Goal: Task Accomplishment & Management: Manage account settings

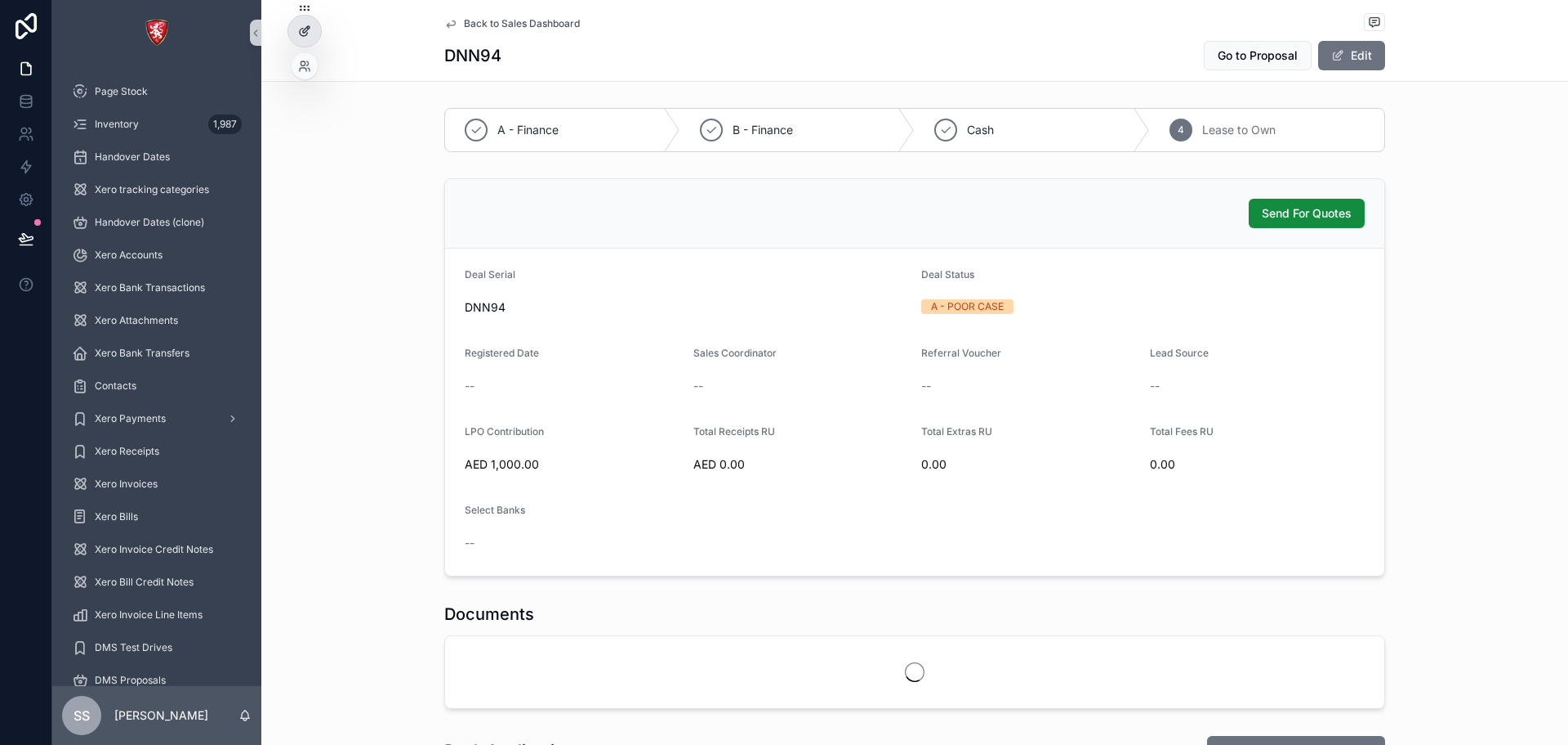
click at [305, 29] on icon at bounding box center [306, 29] width 7 height 7
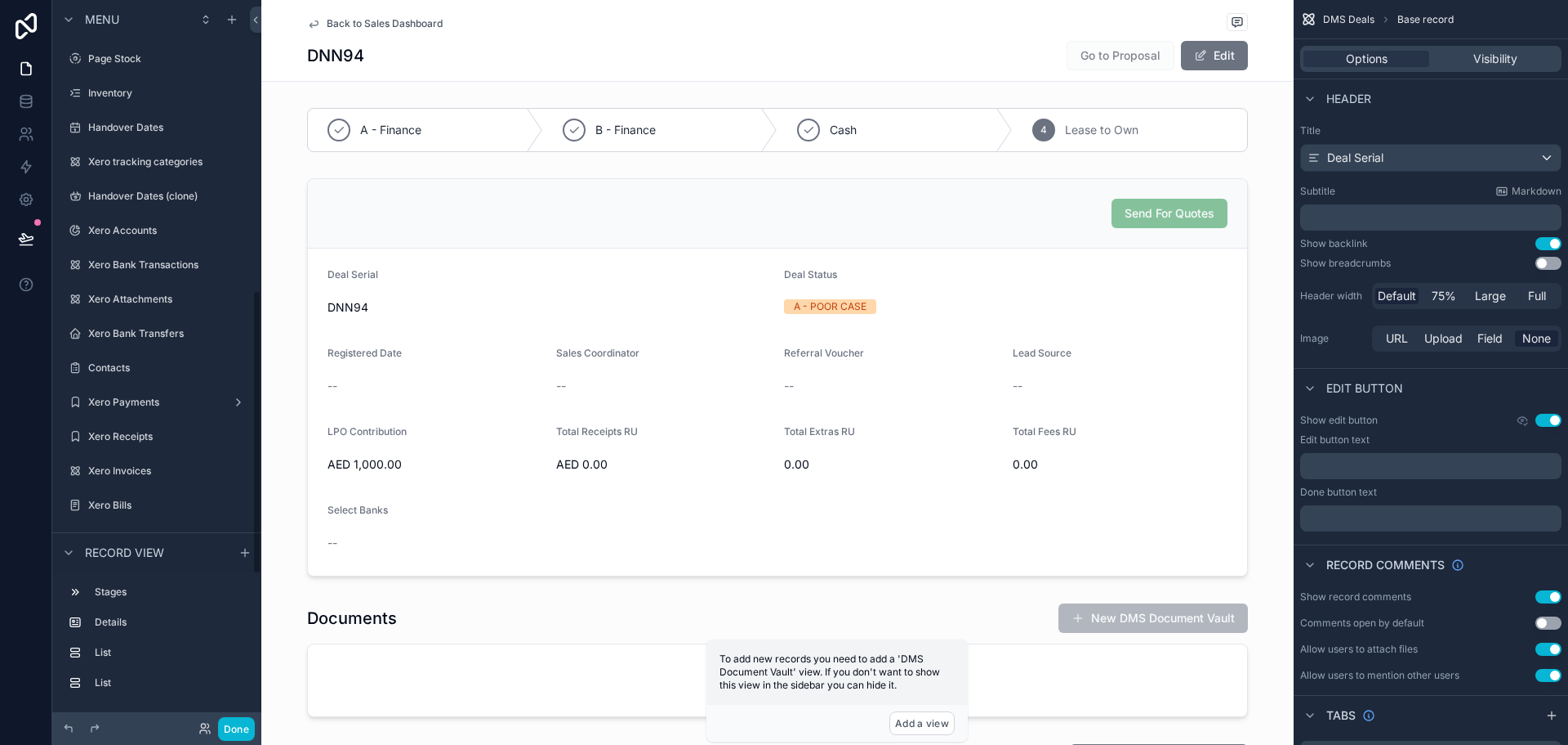
scroll to position [743, 0]
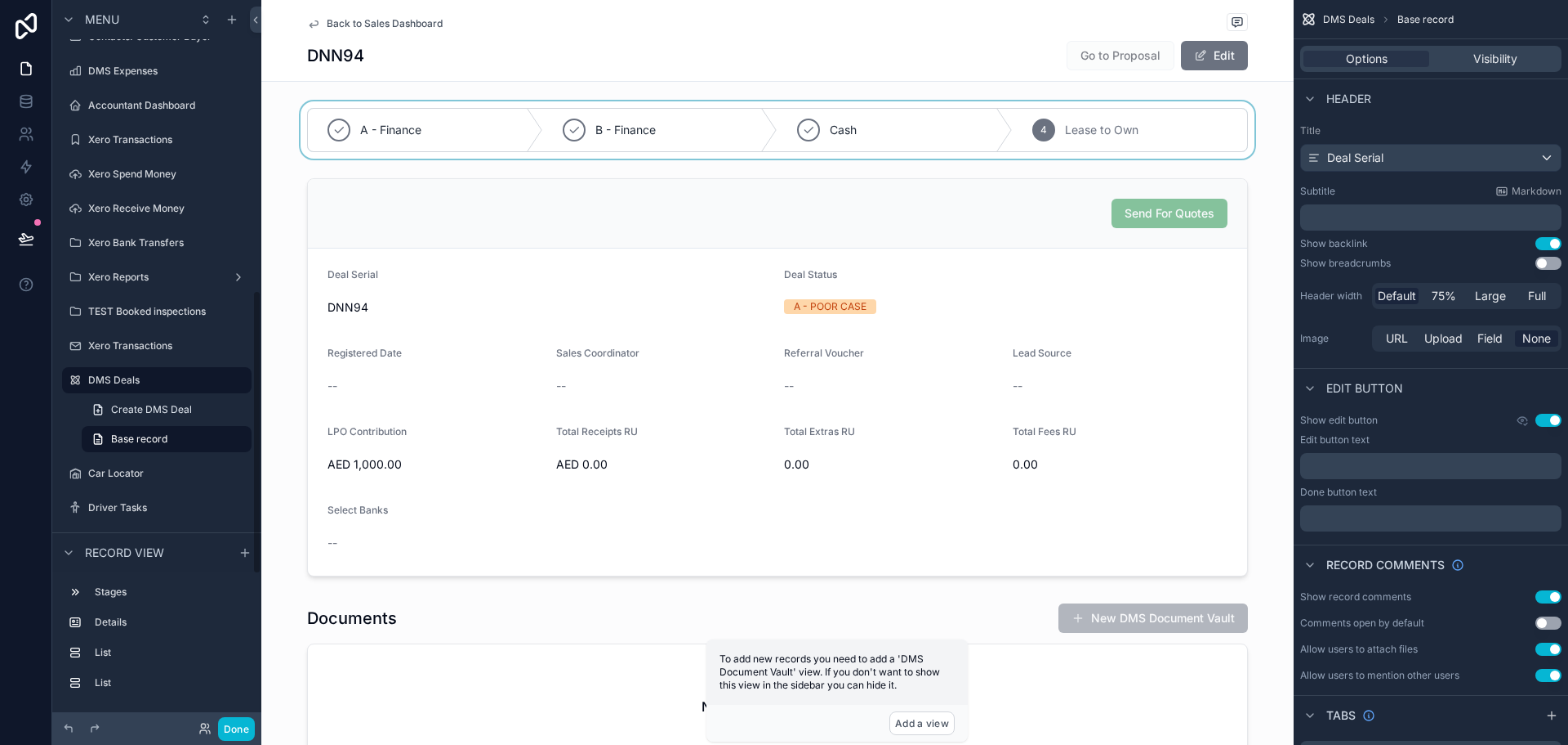
click at [636, 108] on div "scrollable content" at bounding box center [777, 131] width 1033 height 58
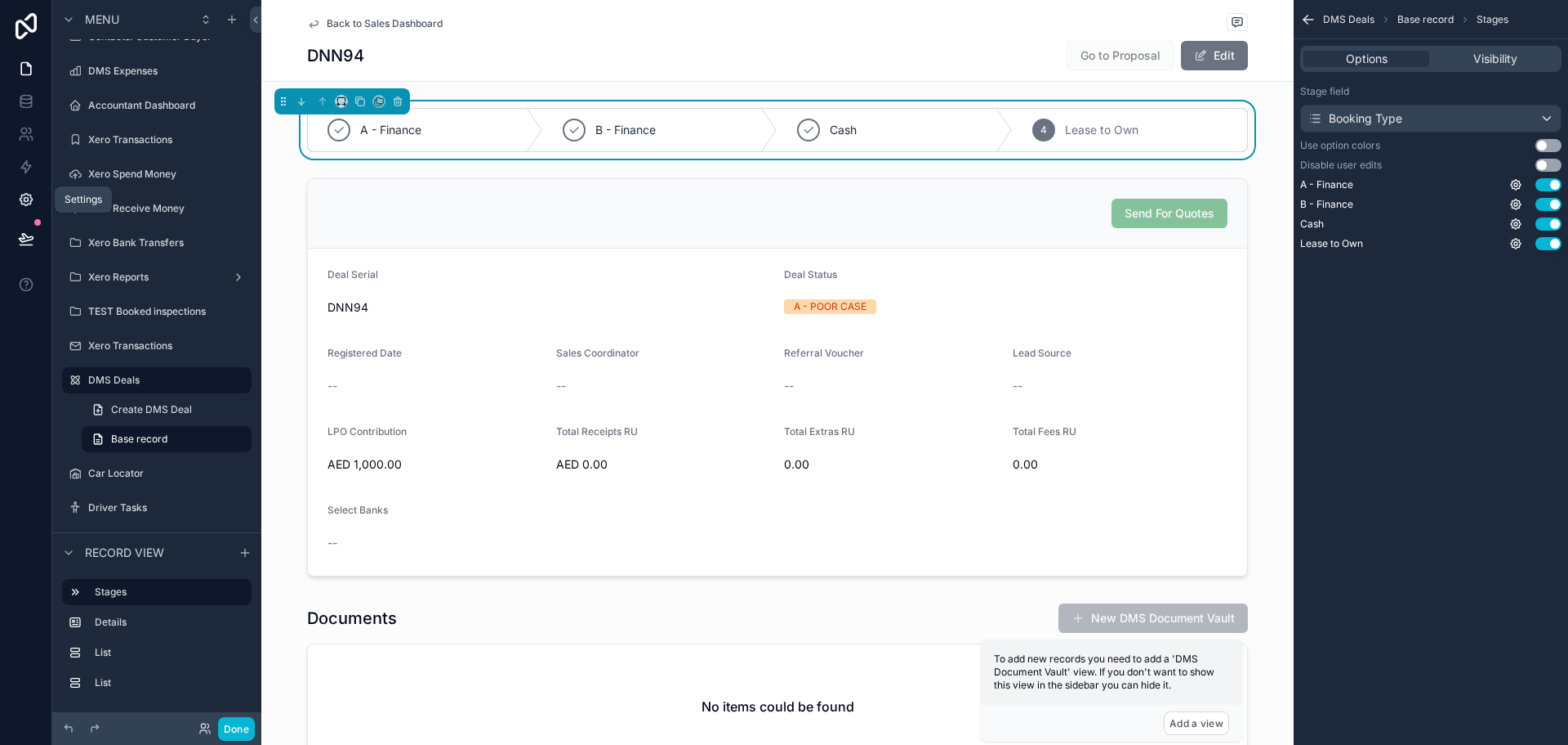
click at [28, 201] on icon at bounding box center [26, 200] width 4 height 4
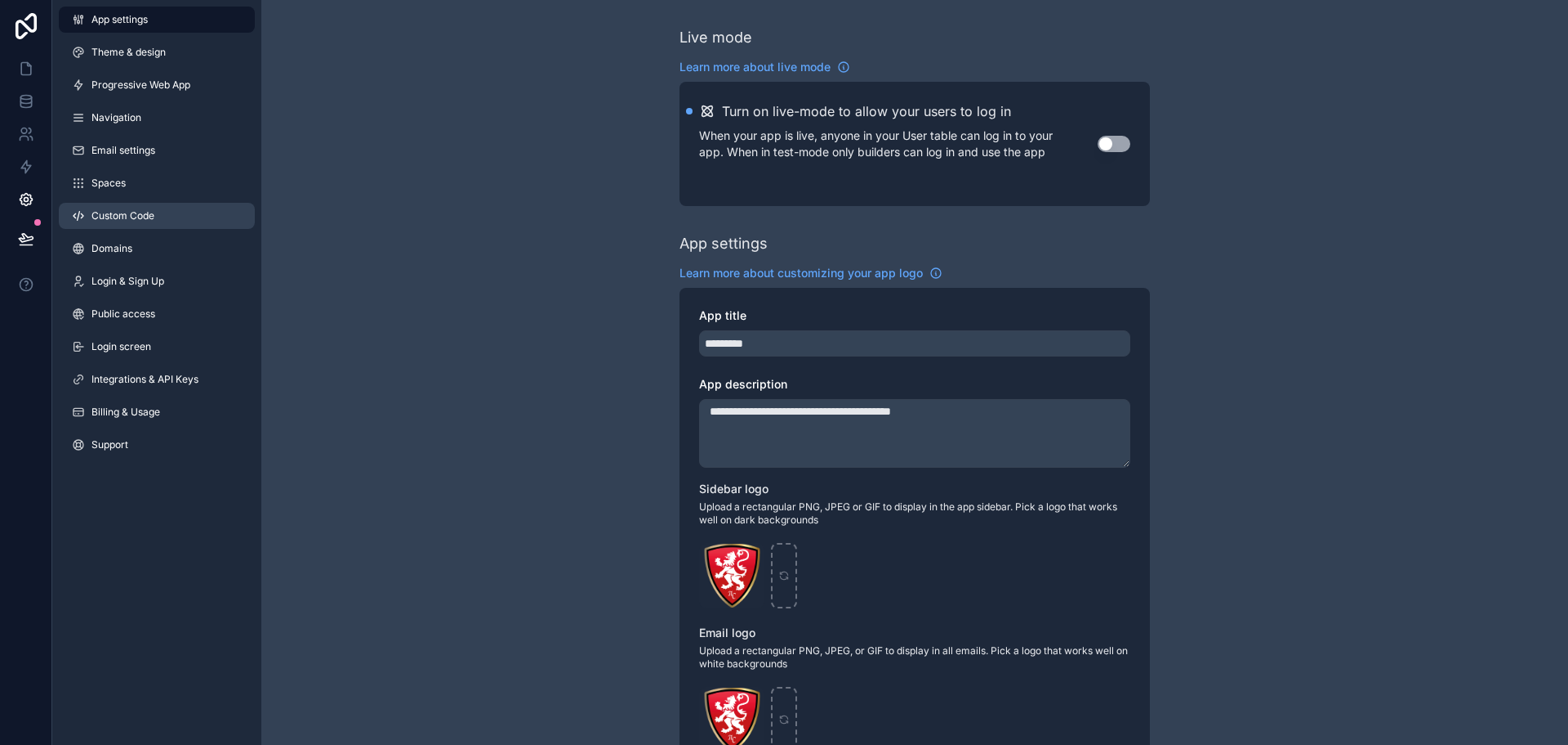
click at [156, 215] on link "Custom Code" at bounding box center [156, 215] width 196 height 26
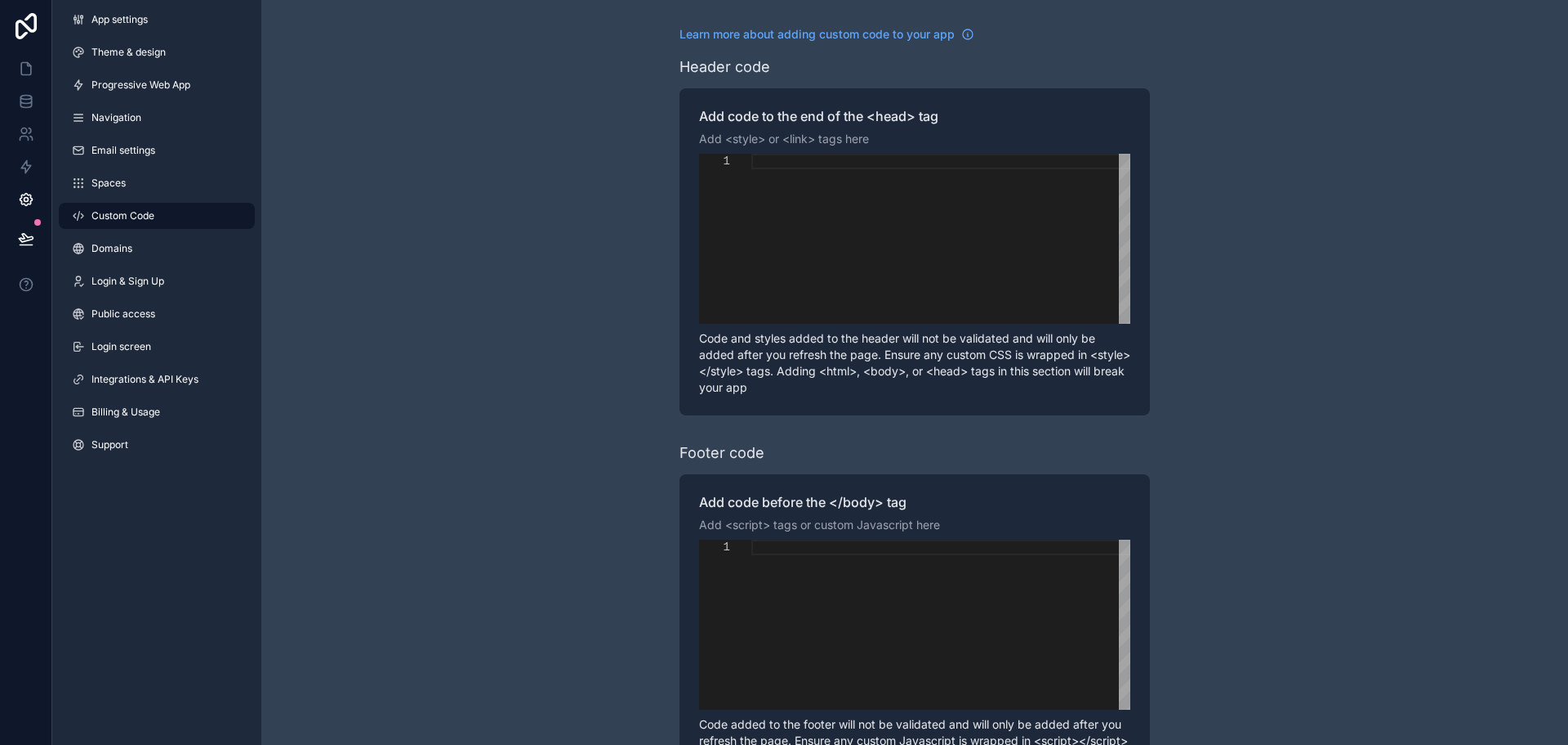
click at [801, 171] on div "scrollable content" at bounding box center [940, 238] width 379 height 170
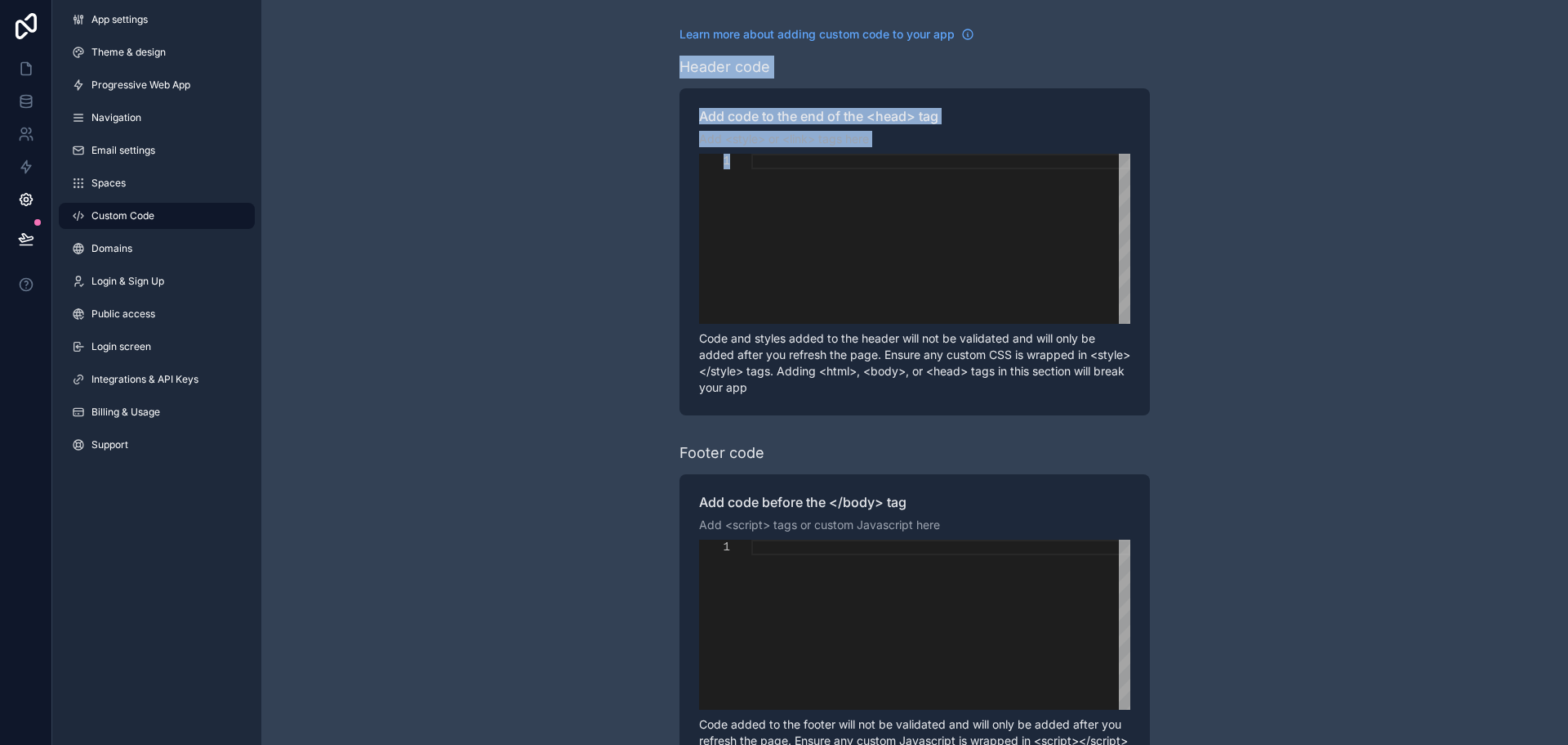
drag, startPoint x: 677, startPoint y: 56, endPoint x: 960, endPoint y: 195, distance: 315.3
click at [960, 195] on div "Learn more about adding custom code to your app Header code Add code to the end…" at bounding box center [915, 414] width 1307 height 828
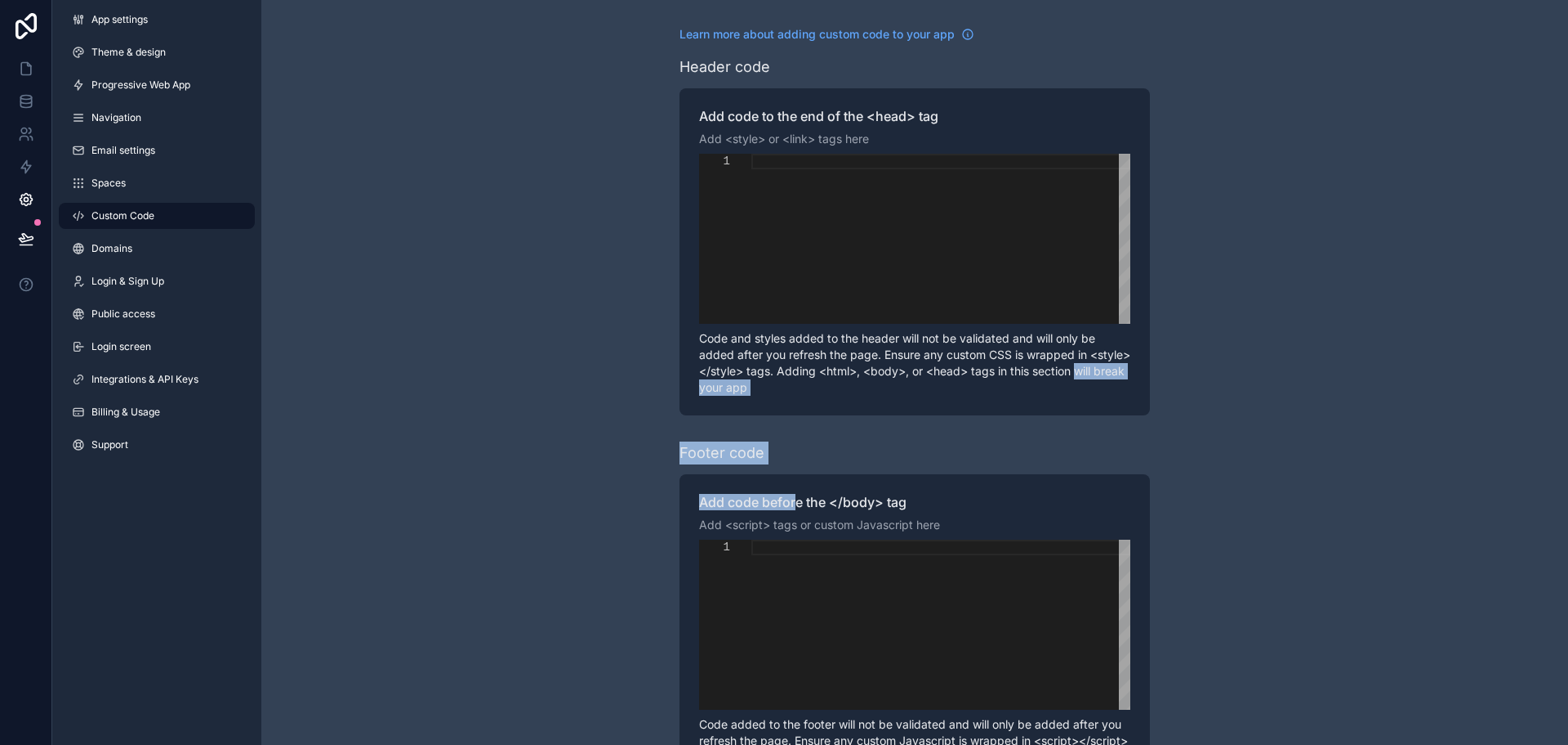
drag, startPoint x: 752, startPoint y: 477, endPoint x: 820, endPoint y: 516, distance: 78.4
click at [816, 514] on div "Learn more about adding custom code to your app Header code Add code to the end…" at bounding box center [915, 426] width 470 height 801
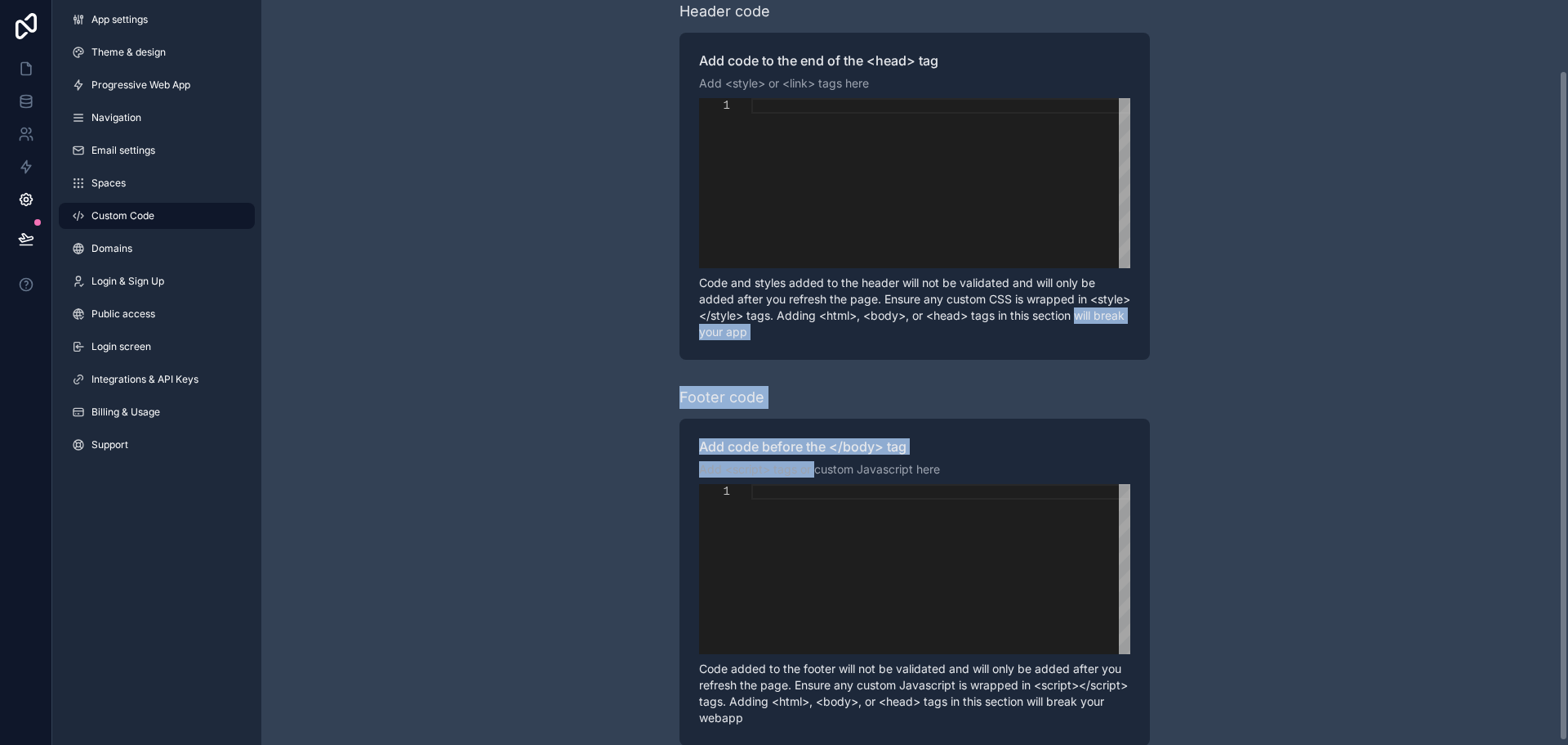
scroll to position [82, 0]
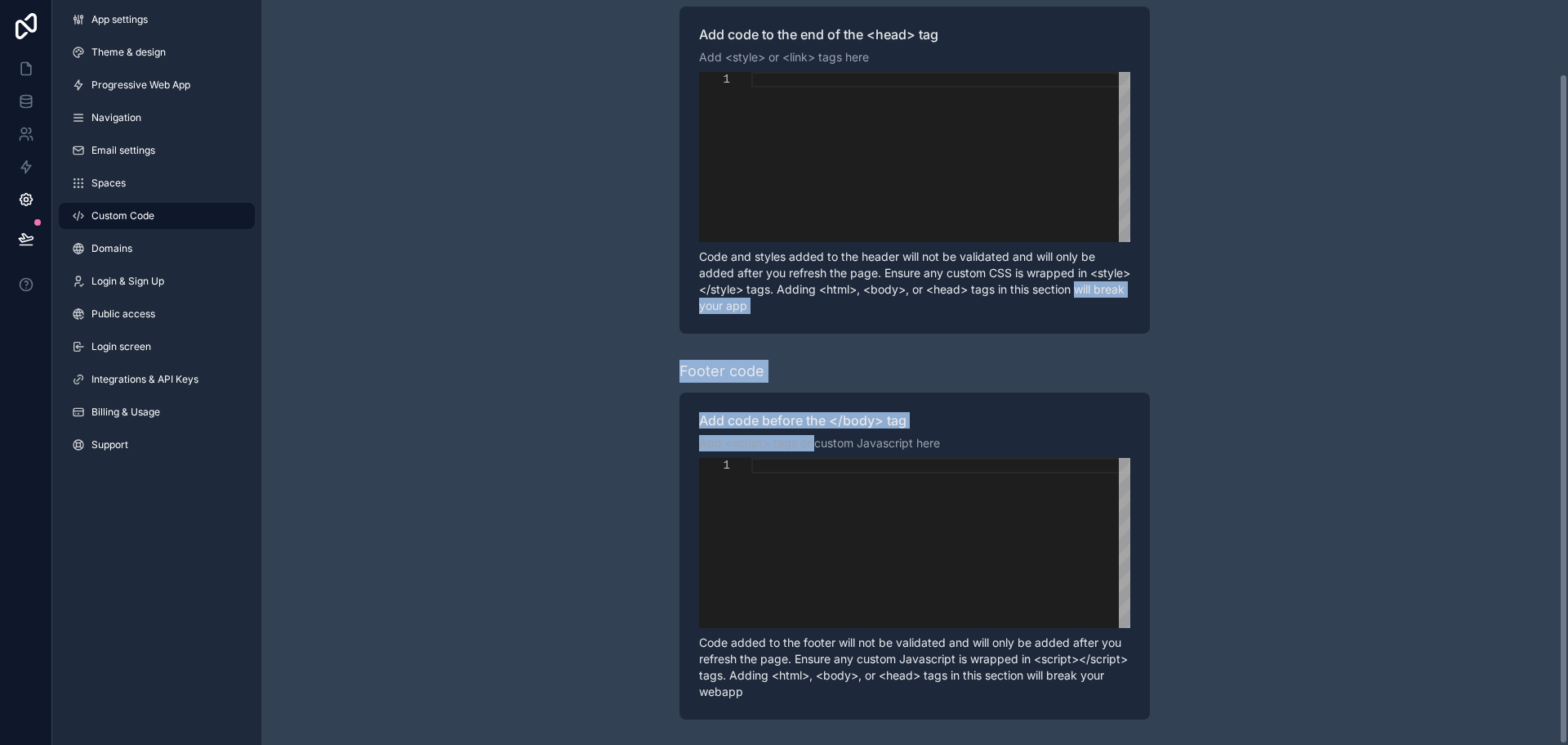
click at [818, 307] on p "Code and styles added to the header will not be validated and will only be adde…" at bounding box center [915, 281] width 431 height 65
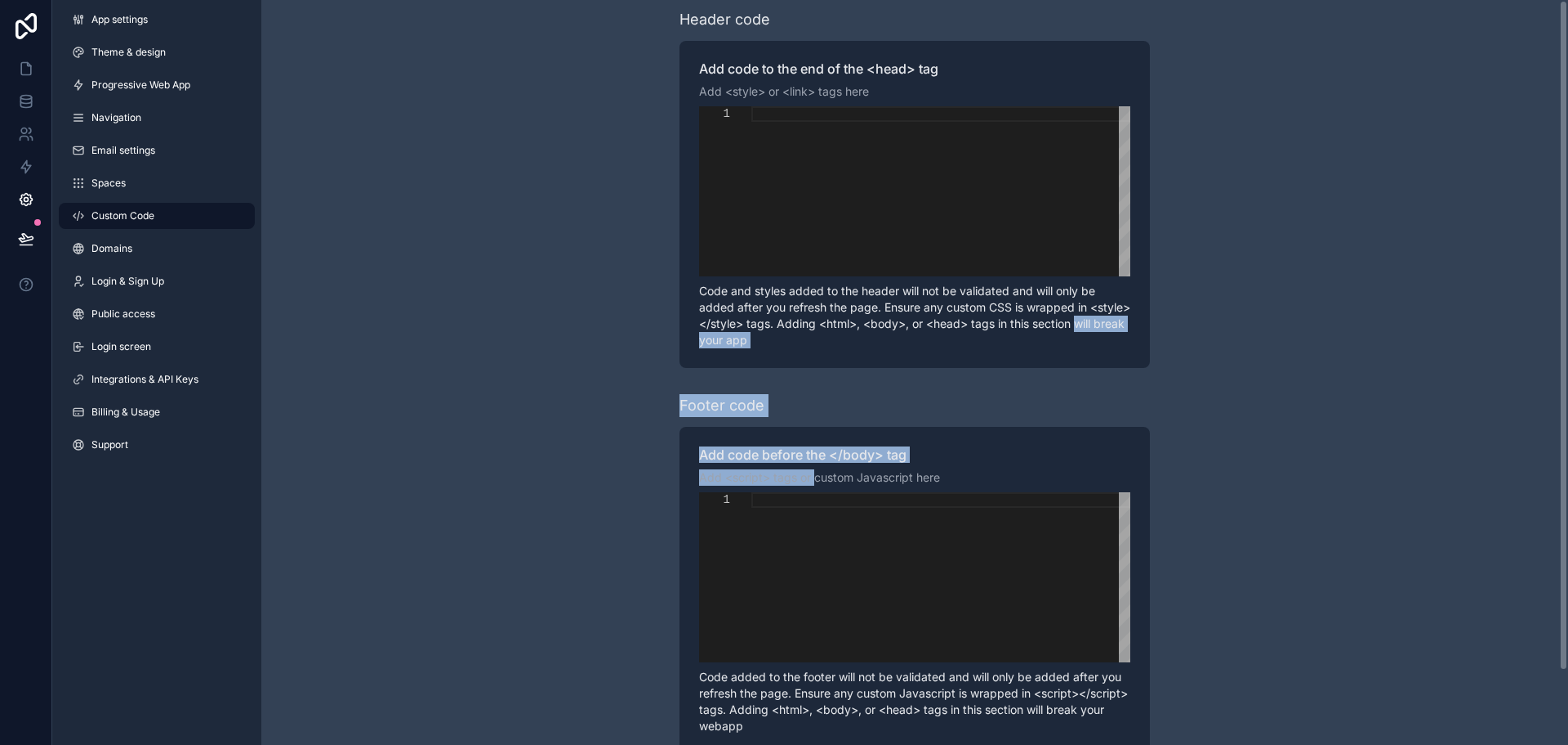
scroll to position [0, 0]
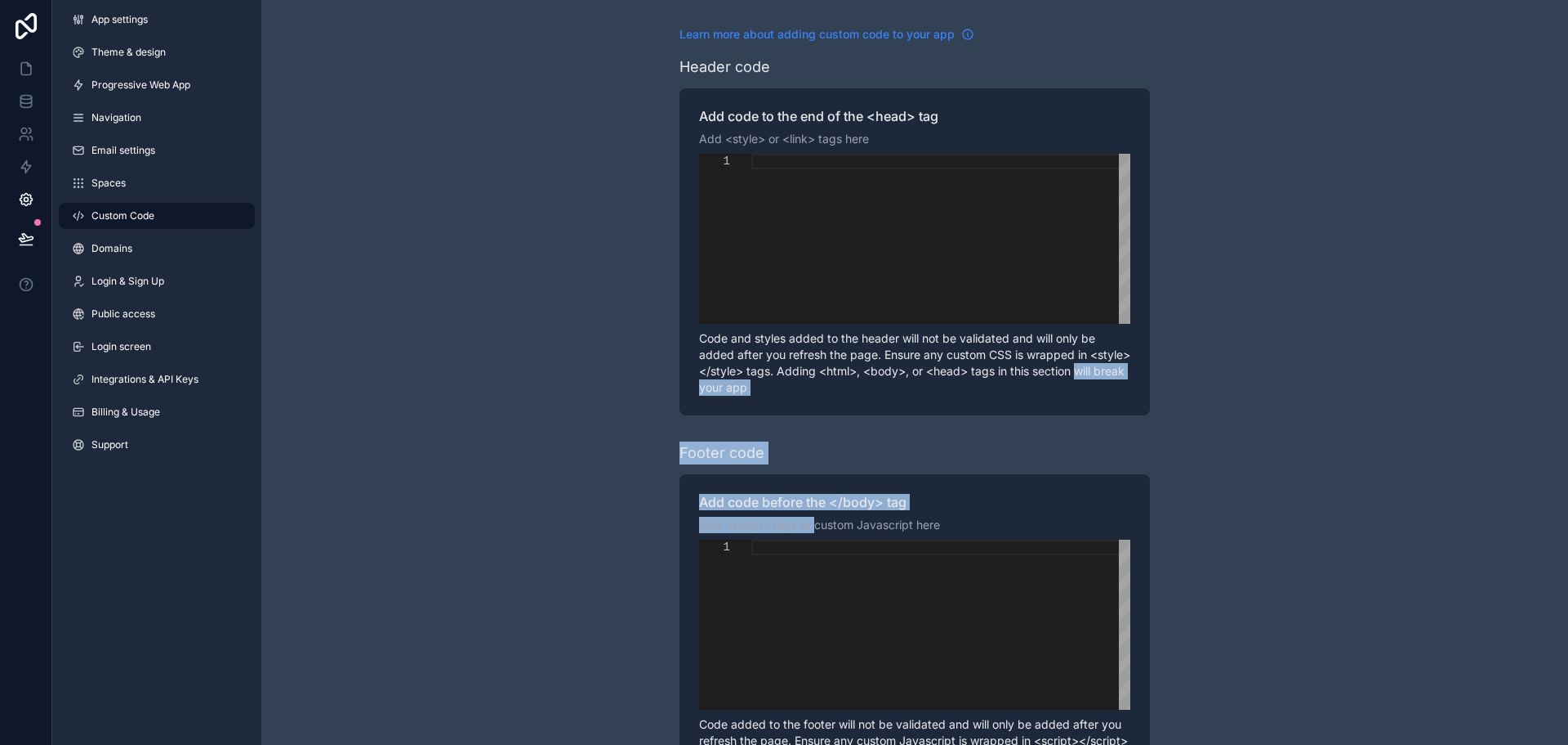
click at [974, 36] on icon "scrollable content" at bounding box center [968, 35] width 13 height 13
click at [10, 90] on link at bounding box center [26, 102] width 52 height 33
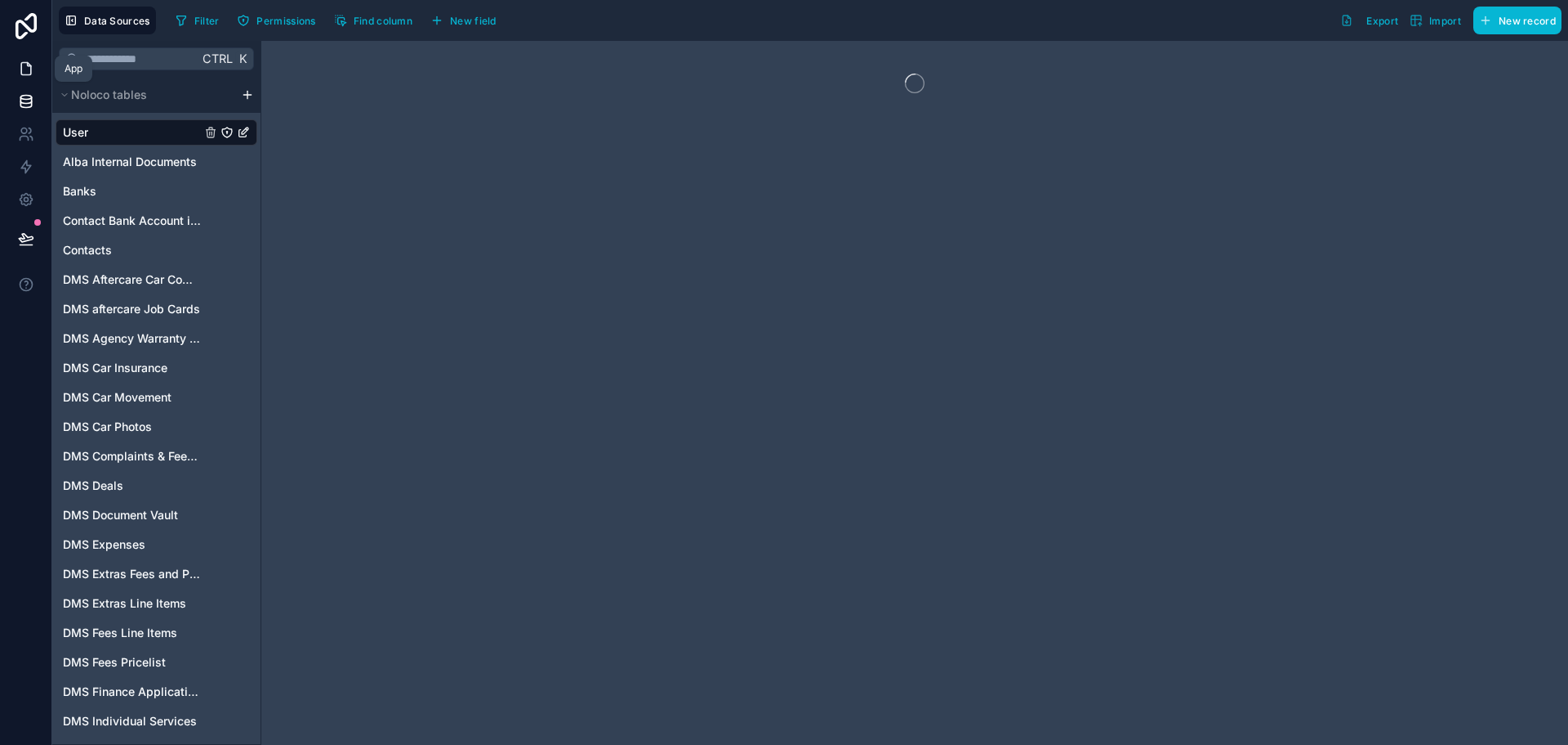
click at [23, 58] on link at bounding box center [26, 68] width 52 height 33
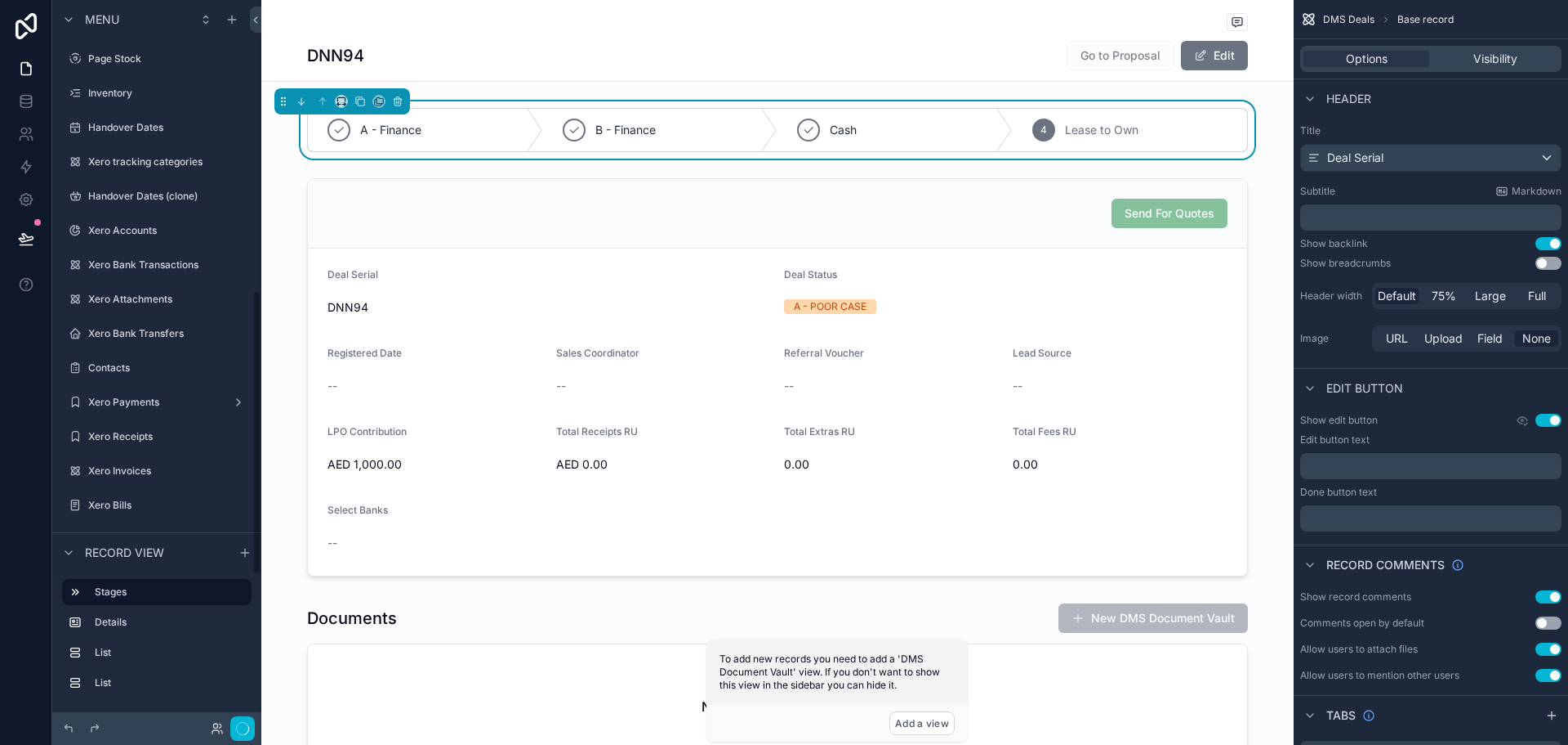
scroll to position [743, 0]
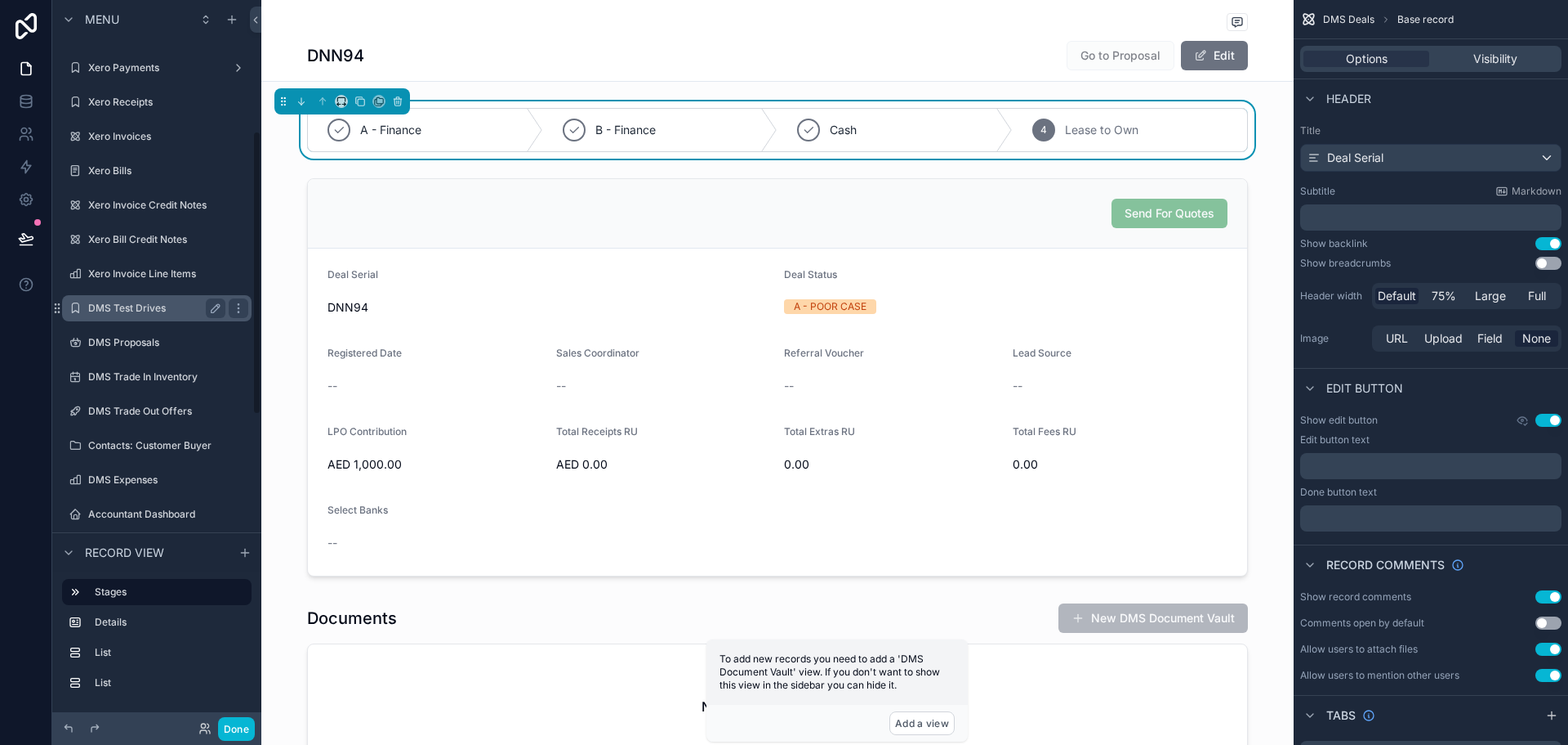
click at [159, 318] on div "DMS Test Drives" at bounding box center [156, 307] width 183 height 26
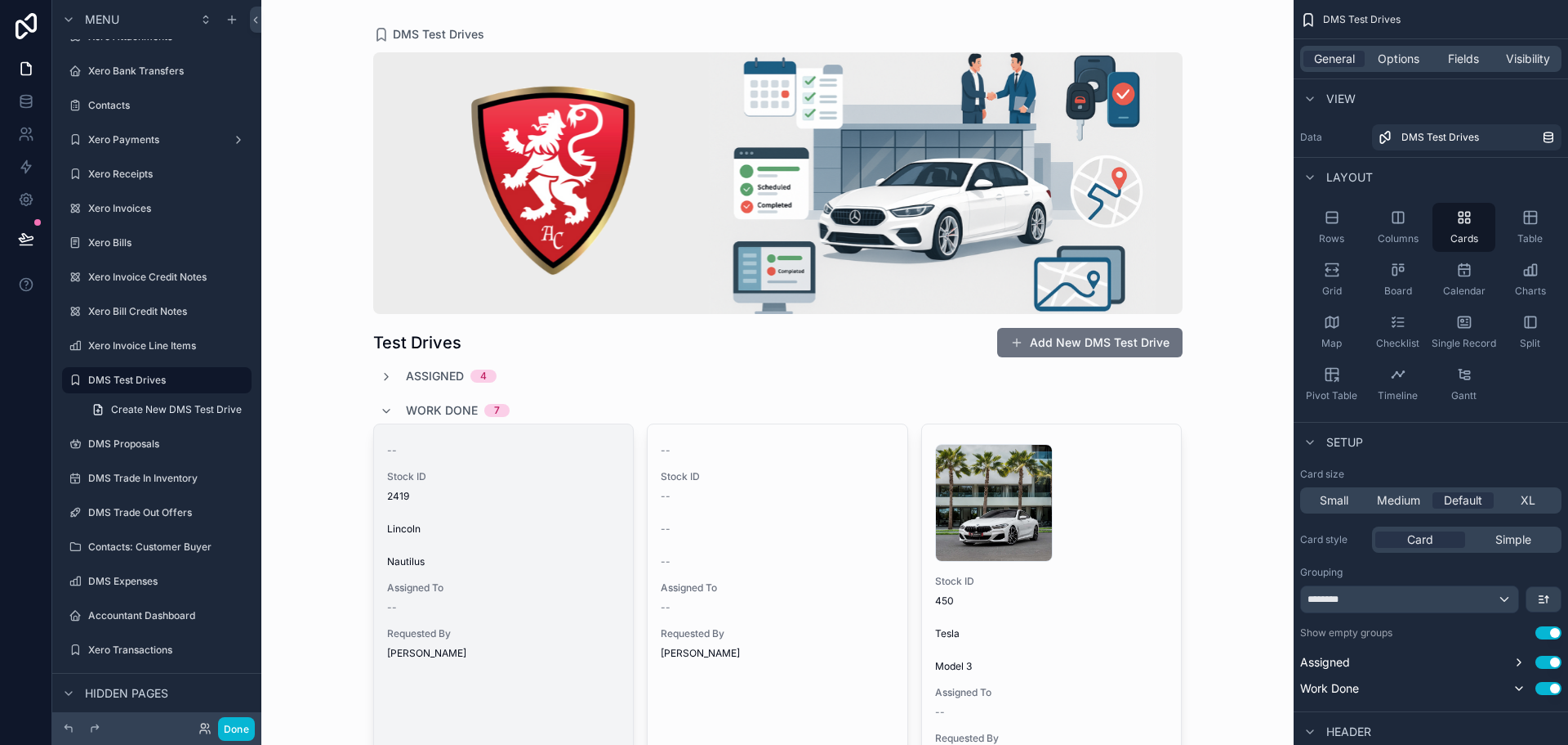
click at [536, 489] on div "Stock ID 2419" at bounding box center [504, 486] width 233 height 33
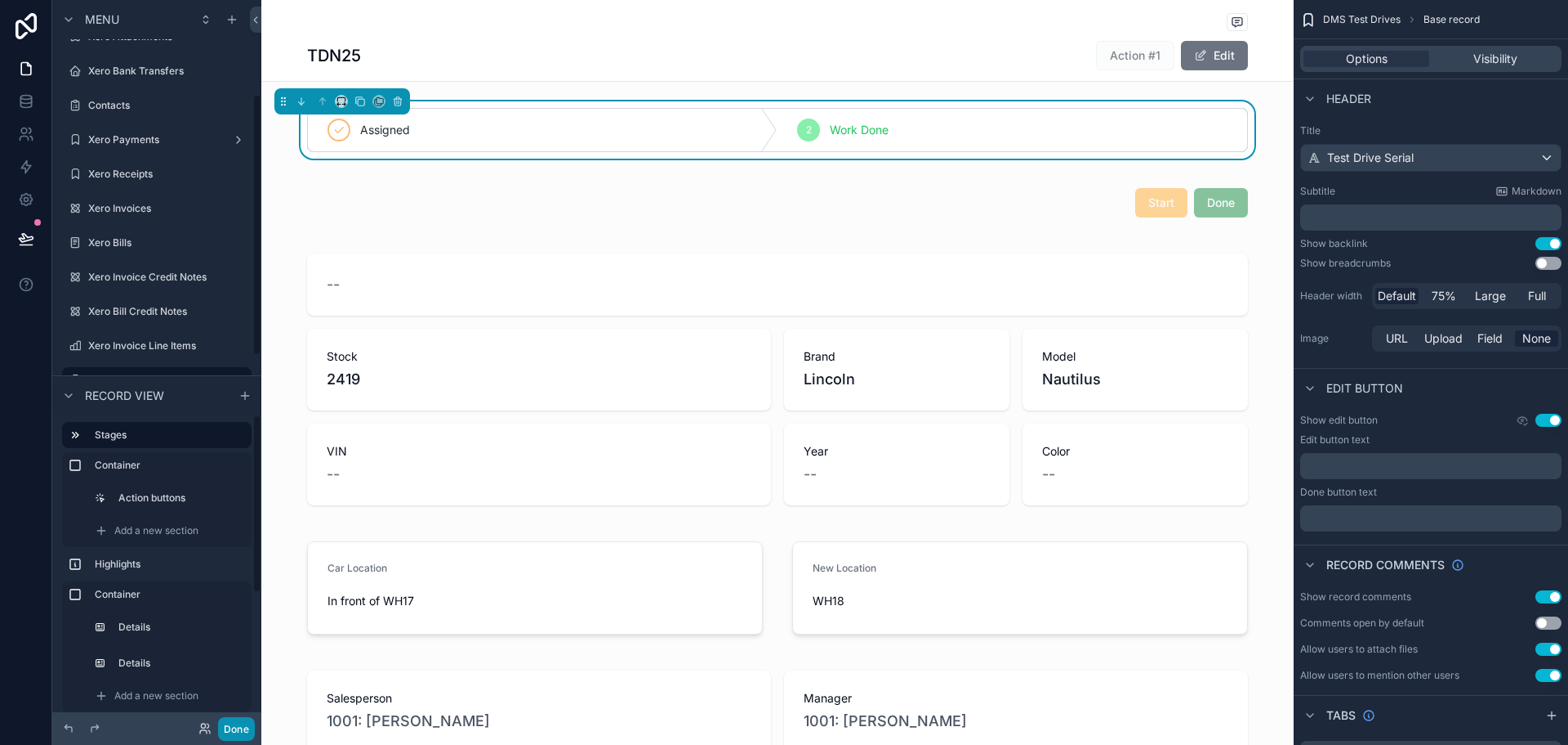
click at [238, 725] on button "Done" at bounding box center [236, 729] width 36 height 24
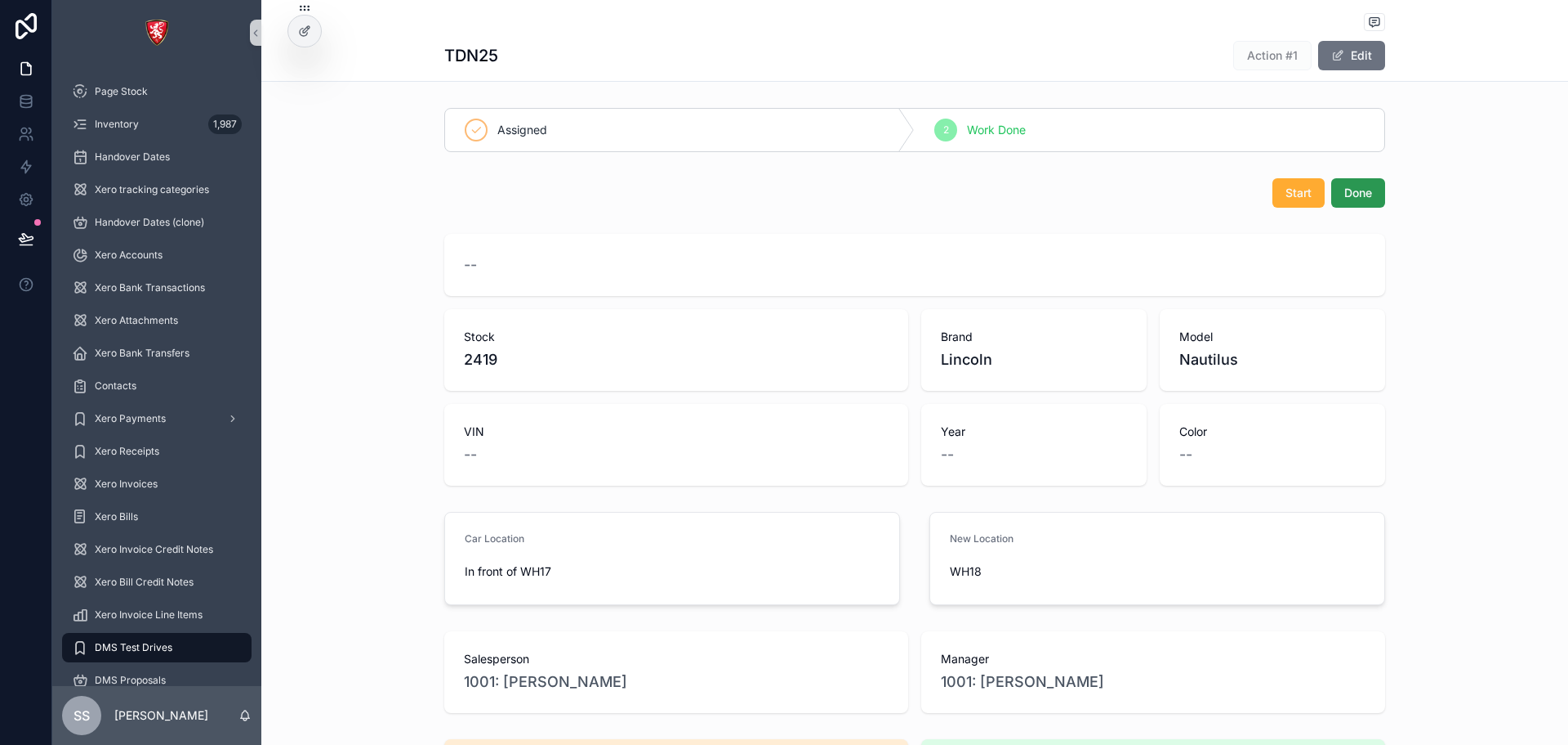
click at [1354, 184] on span "Done" at bounding box center [1358, 192] width 28 height 16
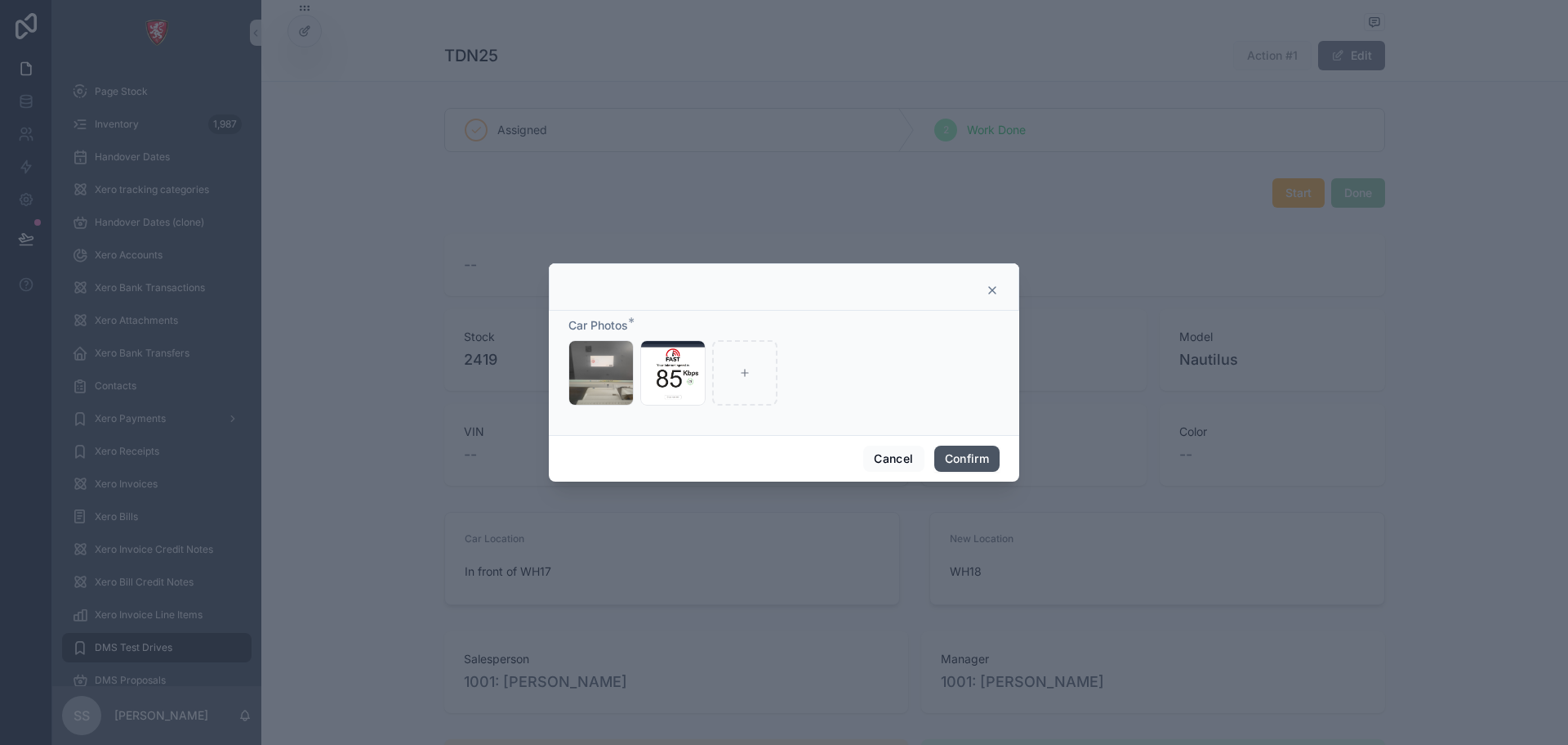
click at [967, 450] on button "Confirm" at bounding box center [967, 458] width 65 height 26
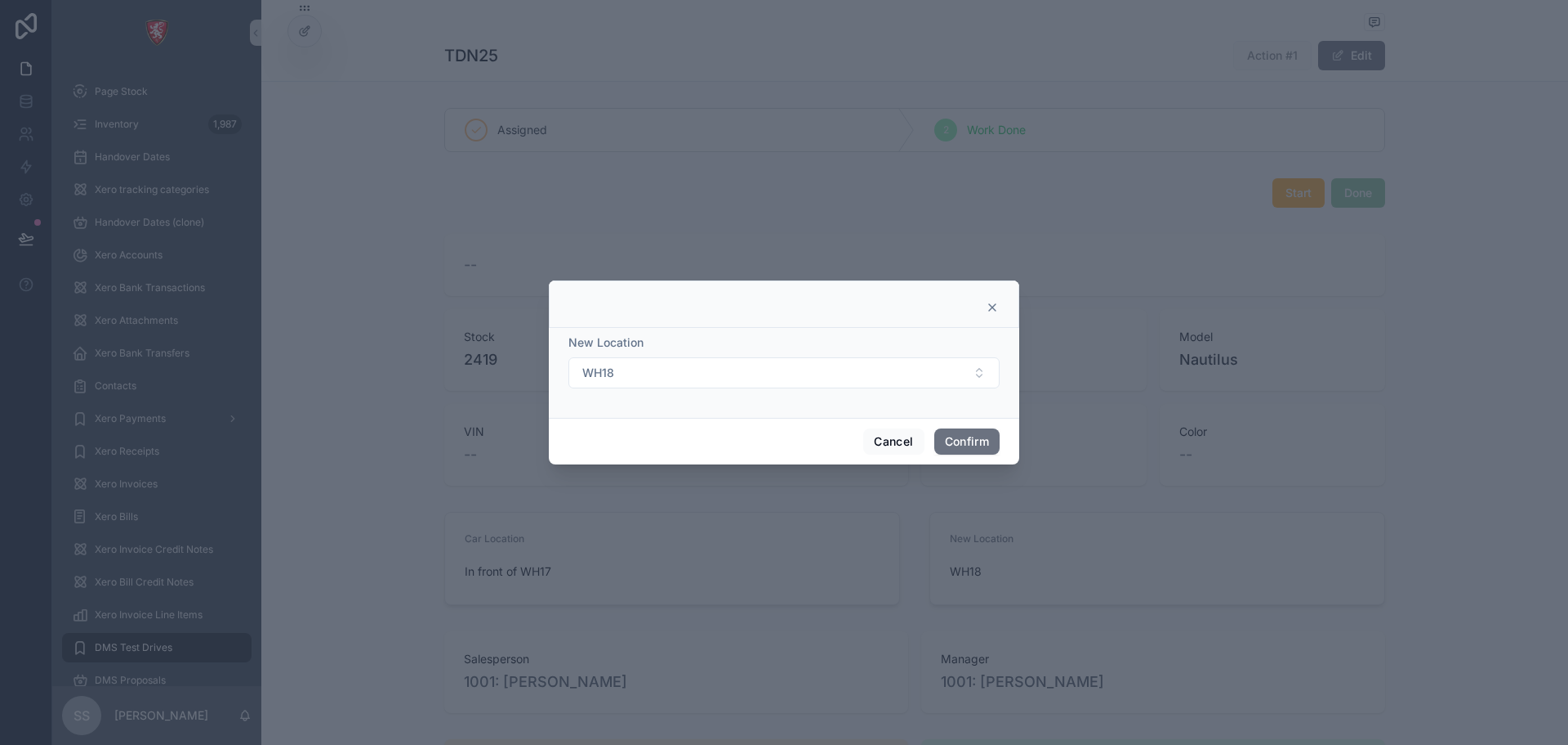
click at [864, 378] on button "WH18" at bounding box center [784, 372] width 431 height 31
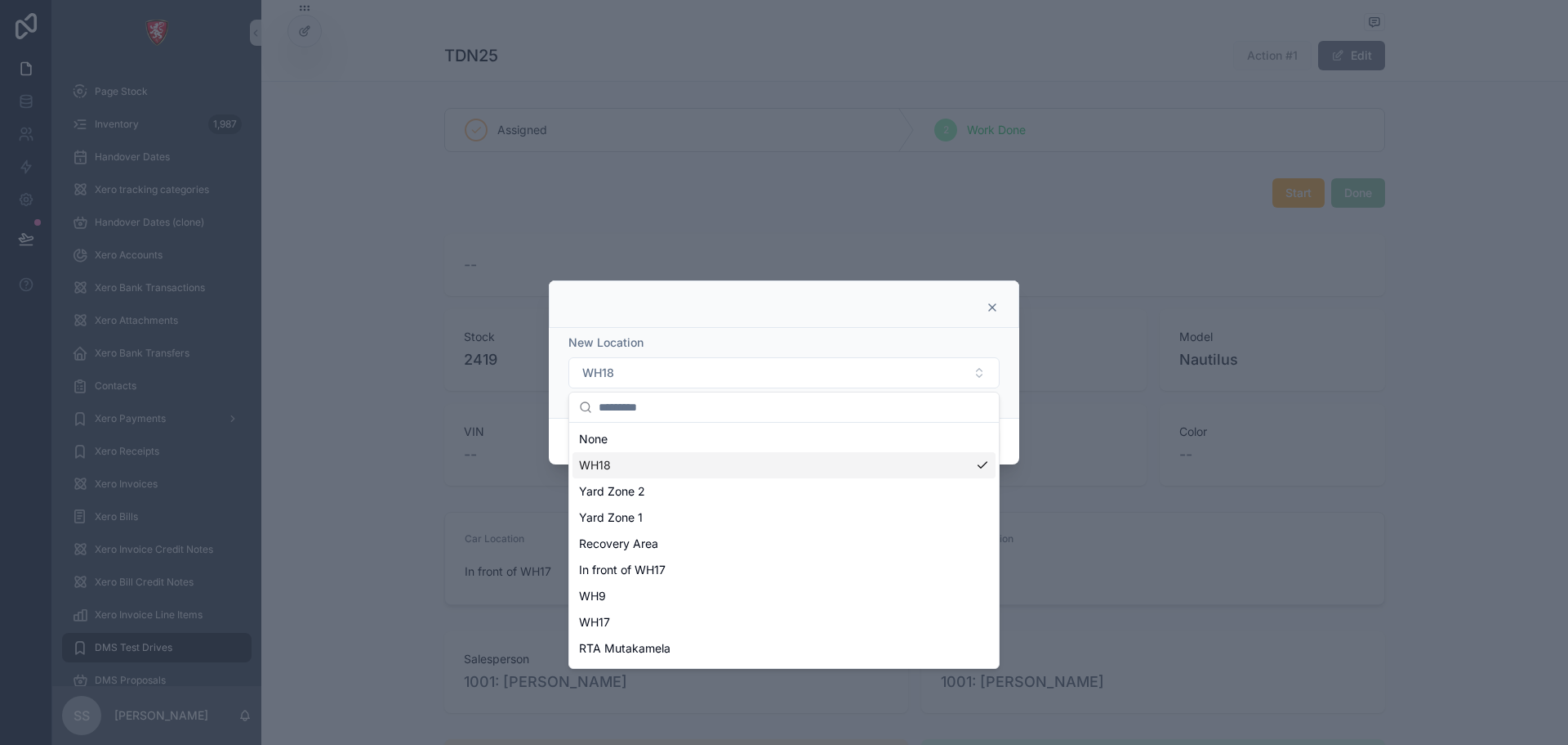
drag, startPoint x: 745, startPoint y: 448, endPoint x: 749, endPoint y: 465, distance: 17.5
click at [749, 465] on div "None WH18 Yard Zone 2 Yard Zone 1 Recovery Area In front of WH17 WH9 WH17 RTA M…" at bounding box center [784, 622] width 423 height 393
click at [749, 465] on div "WH18" at bounding box center [784, 465] width 423 height 26
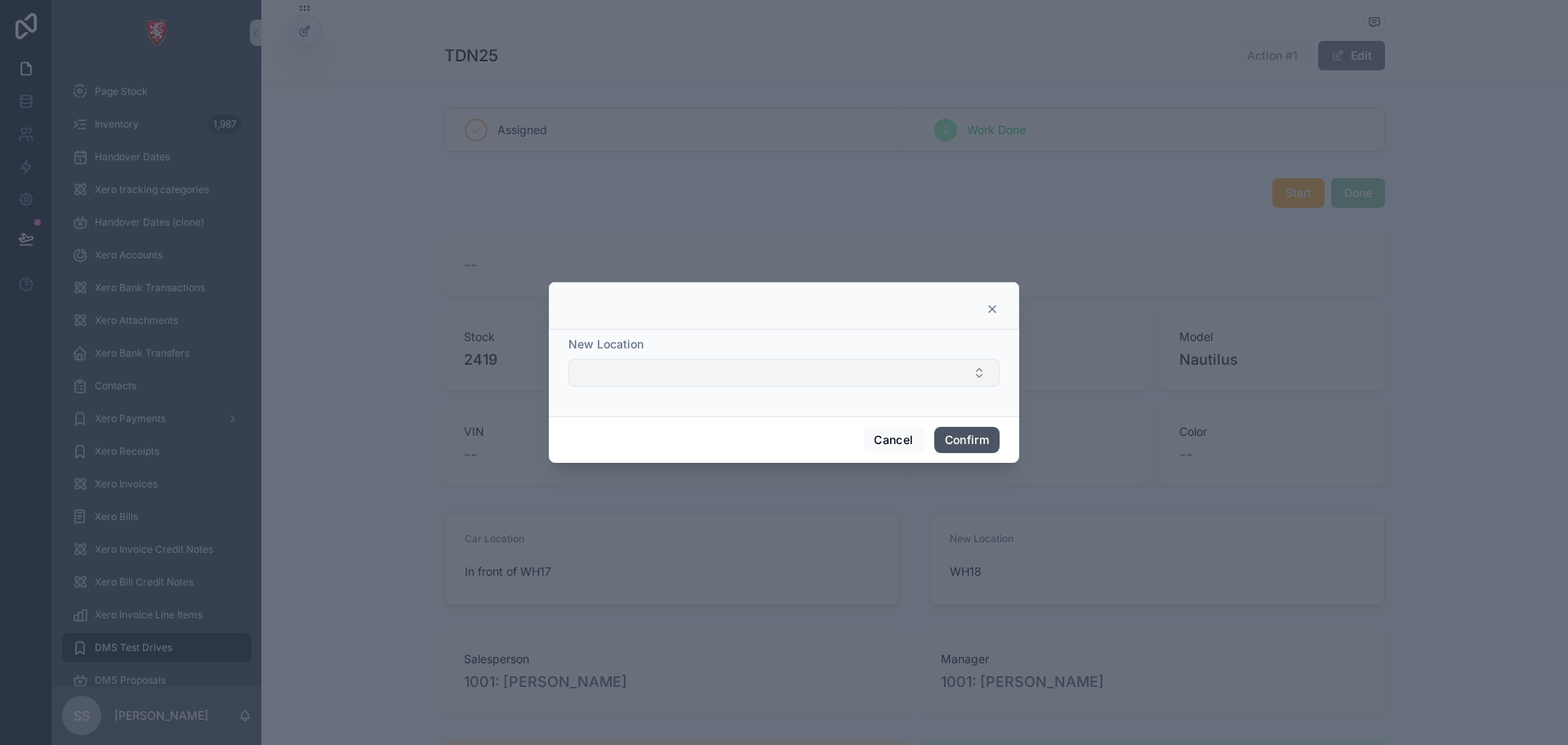
drag, startPoint x: 968, startPoint y: 443, endPoint x: 953, endPoint y: 366, distance: 78.4
click at [953, 366] on div "New Location Cancel Confirm" at bounding box center [784, 372] width 470 height 180
click at [938, 374] on button "Select Button" at bounding box center [784, 372] width 431 height 28
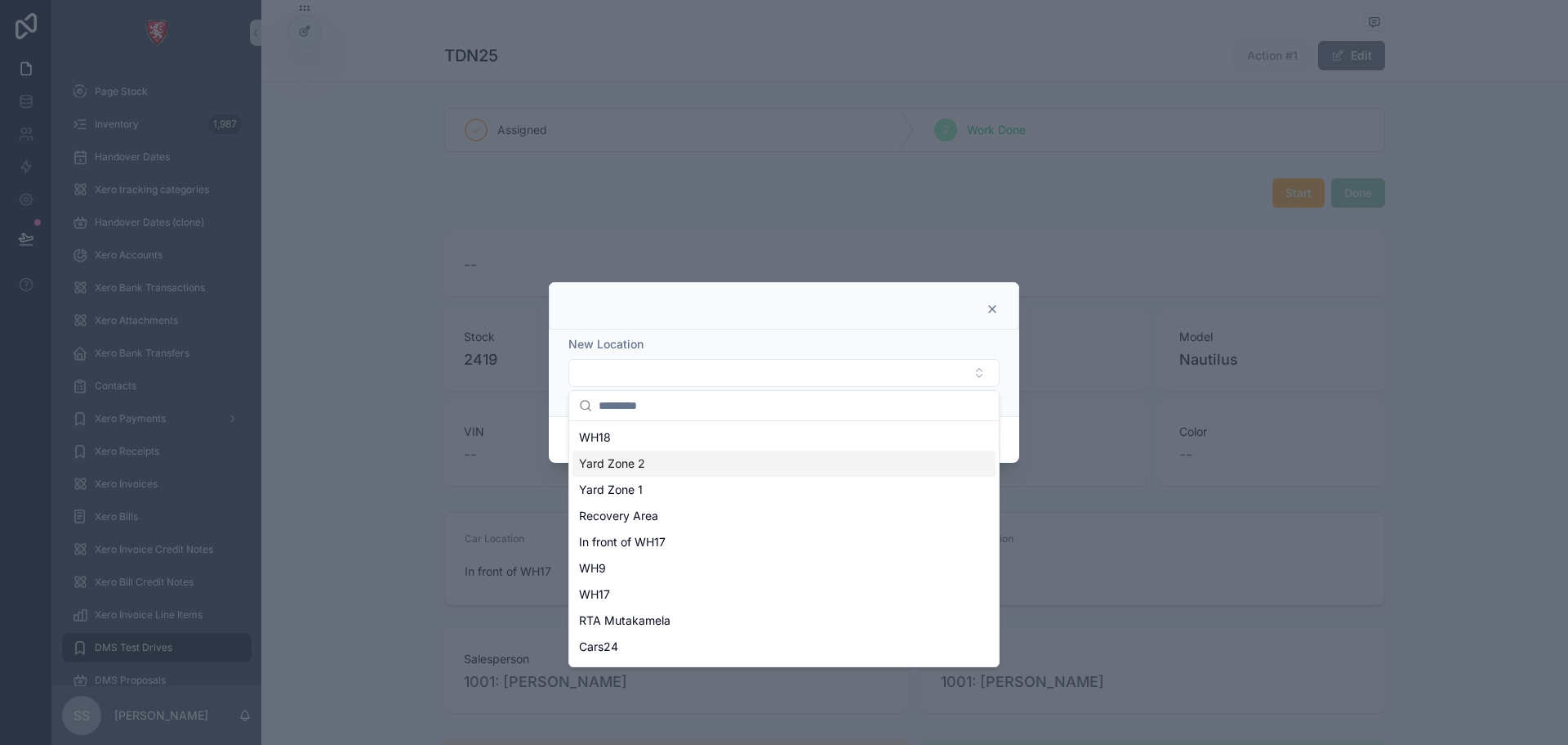
click at [847, 465] on div "Yard Zone 2" at bounding box center [784, 463] width 423 height 26
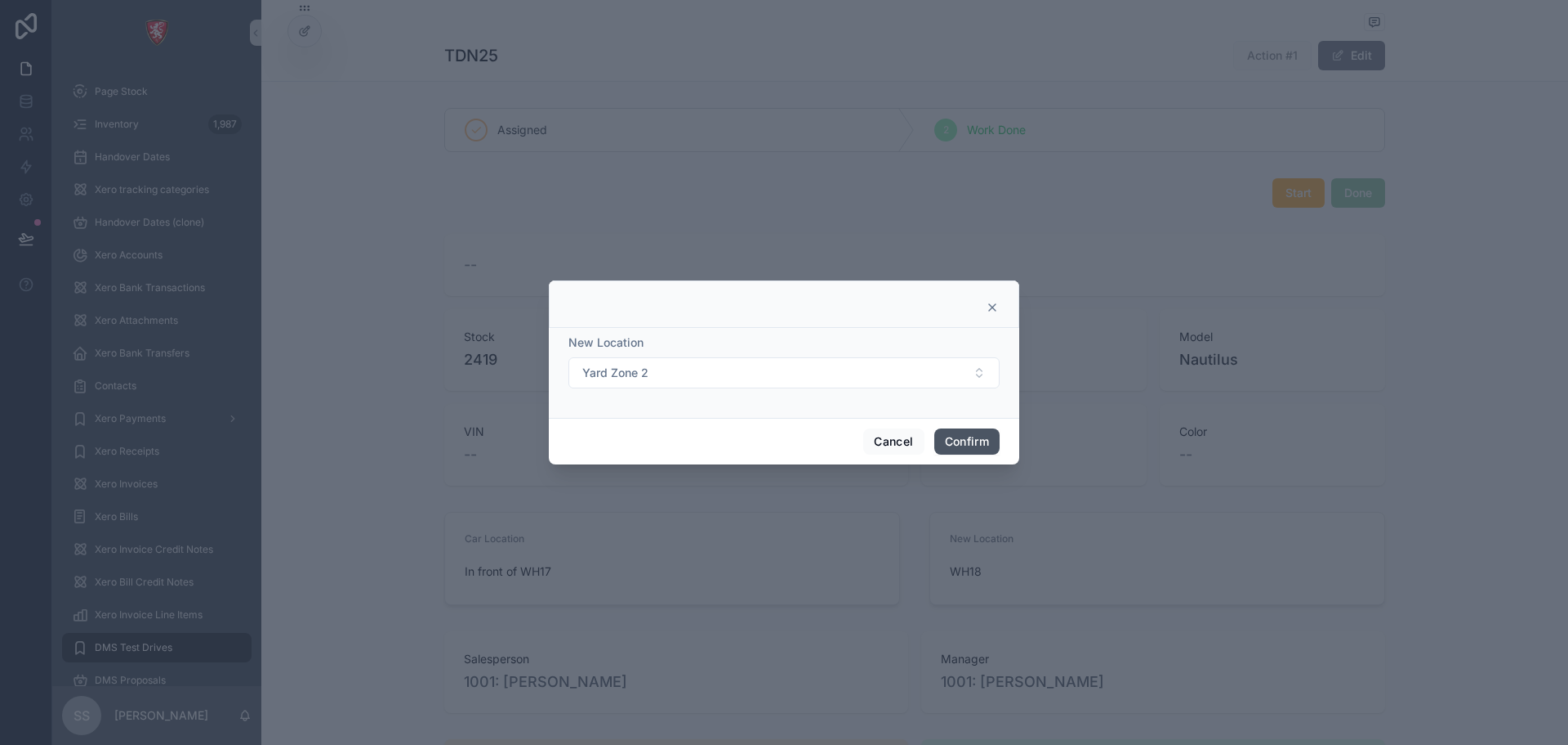
click at [976, 434] on button "Confirm" at bounding box center [967, 441] width 65 height 26
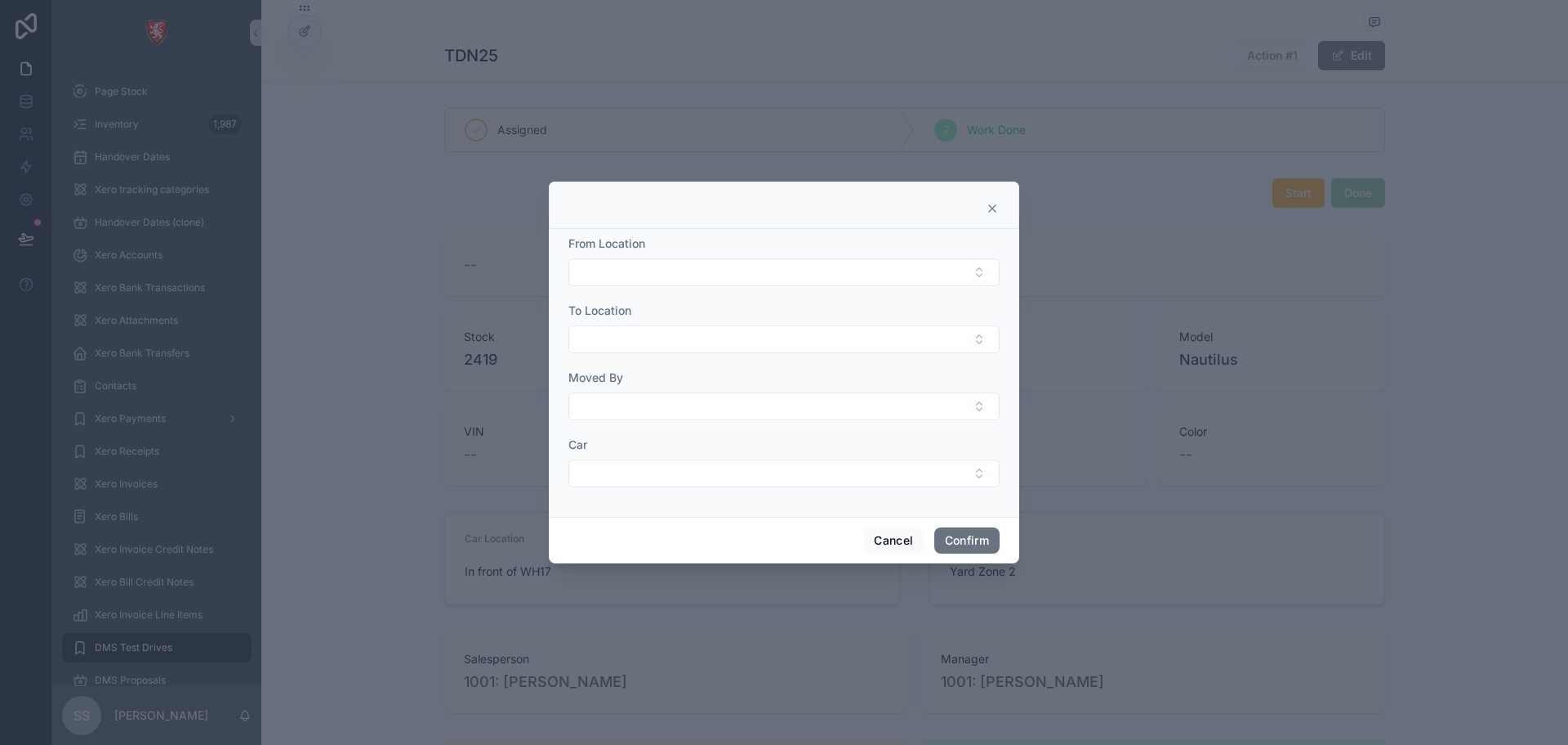
click at [994, 211] on icon at bounding box center [993, 208] width 13 height 13
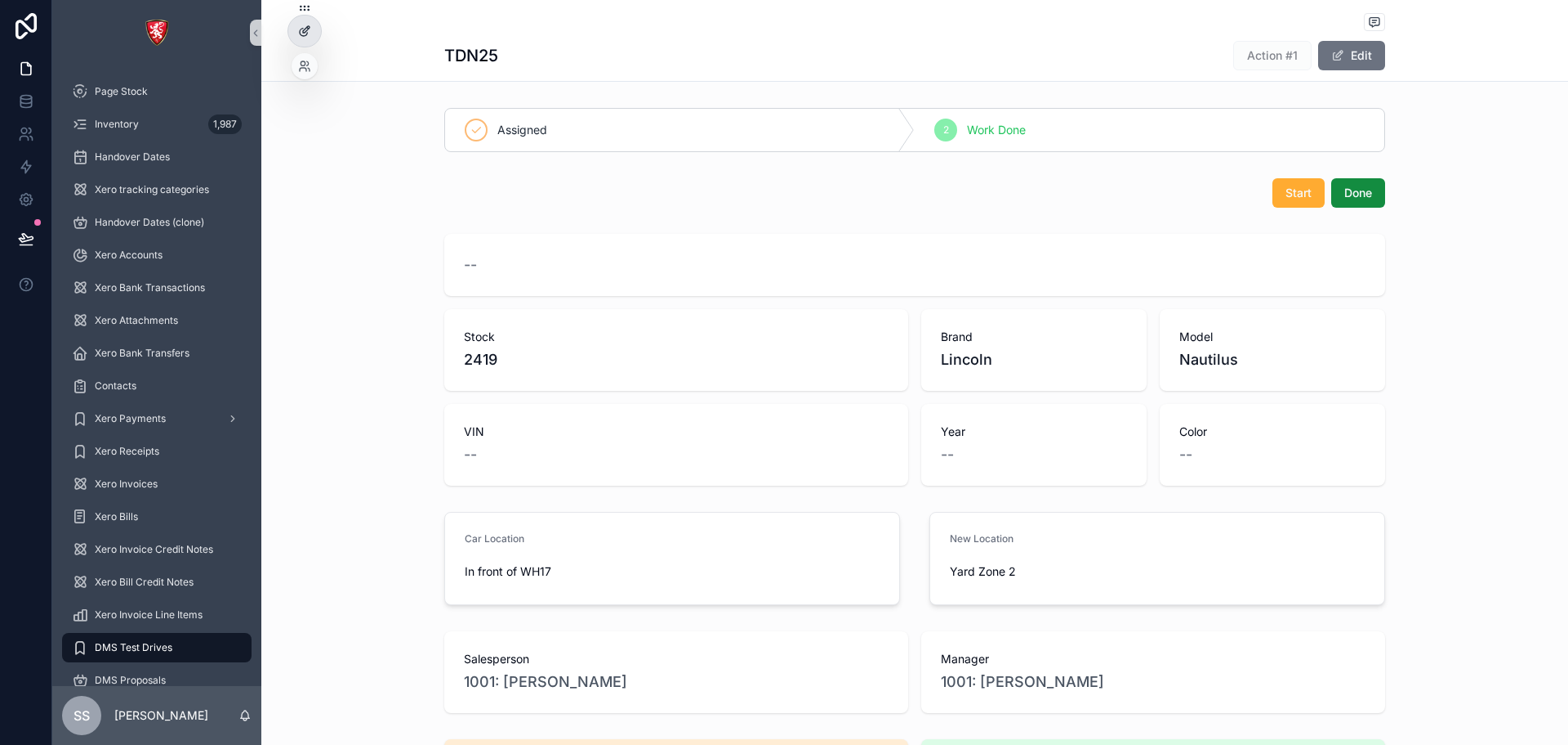
click at [308, 34] on icon at bounding box center [305, 32] width 13 height 13
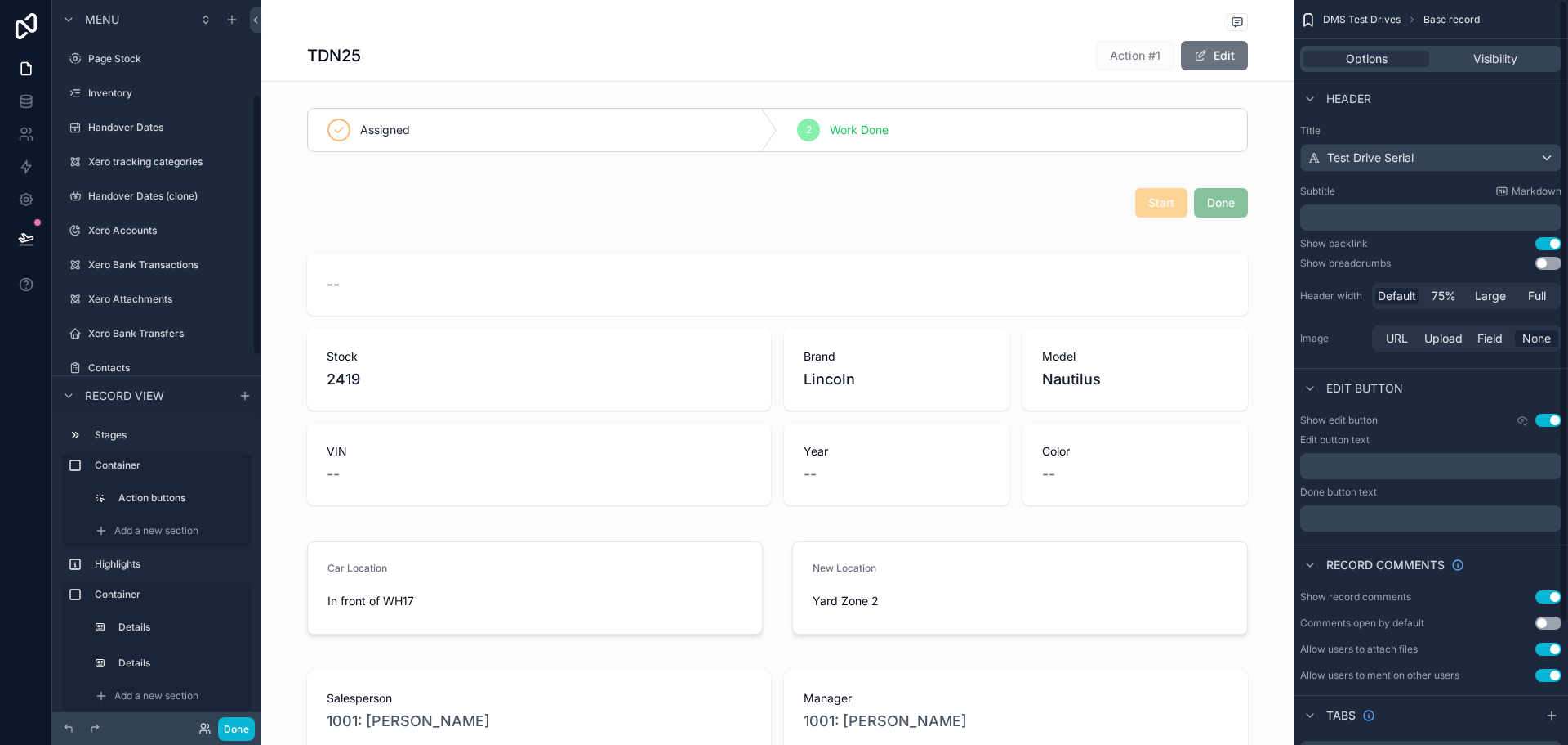
scroll to position [262, 0]
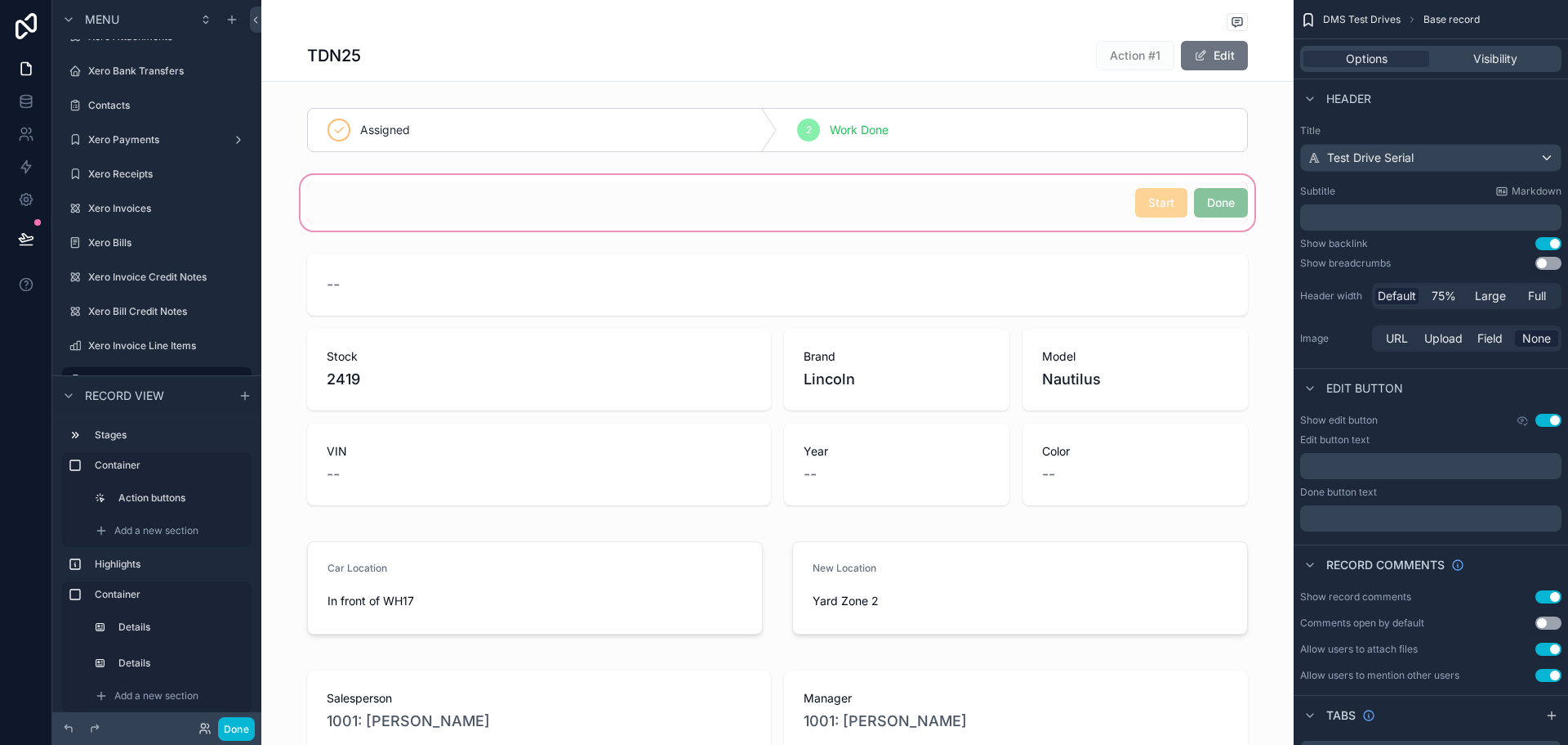
click at [1207, 206] on div "scrollable content" at bounding box center [777, 203] width 1033 height 62
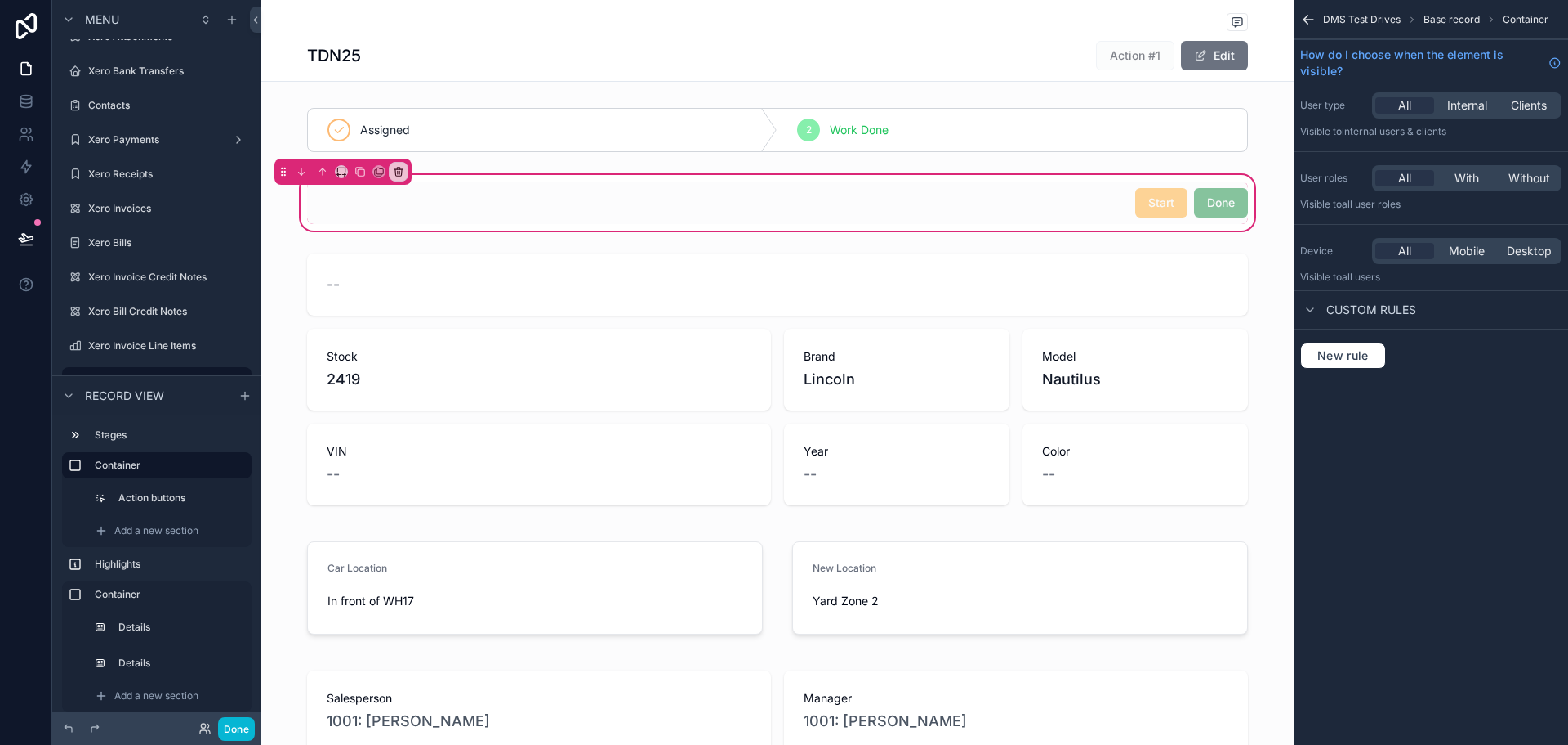
click at [1438, 18] on span "Base record" at bounding box center [1452, 20] width 57 height 13
click at [1090, 206] on div "scrollable content" at bounding box center [777, 203] width 961 height 42
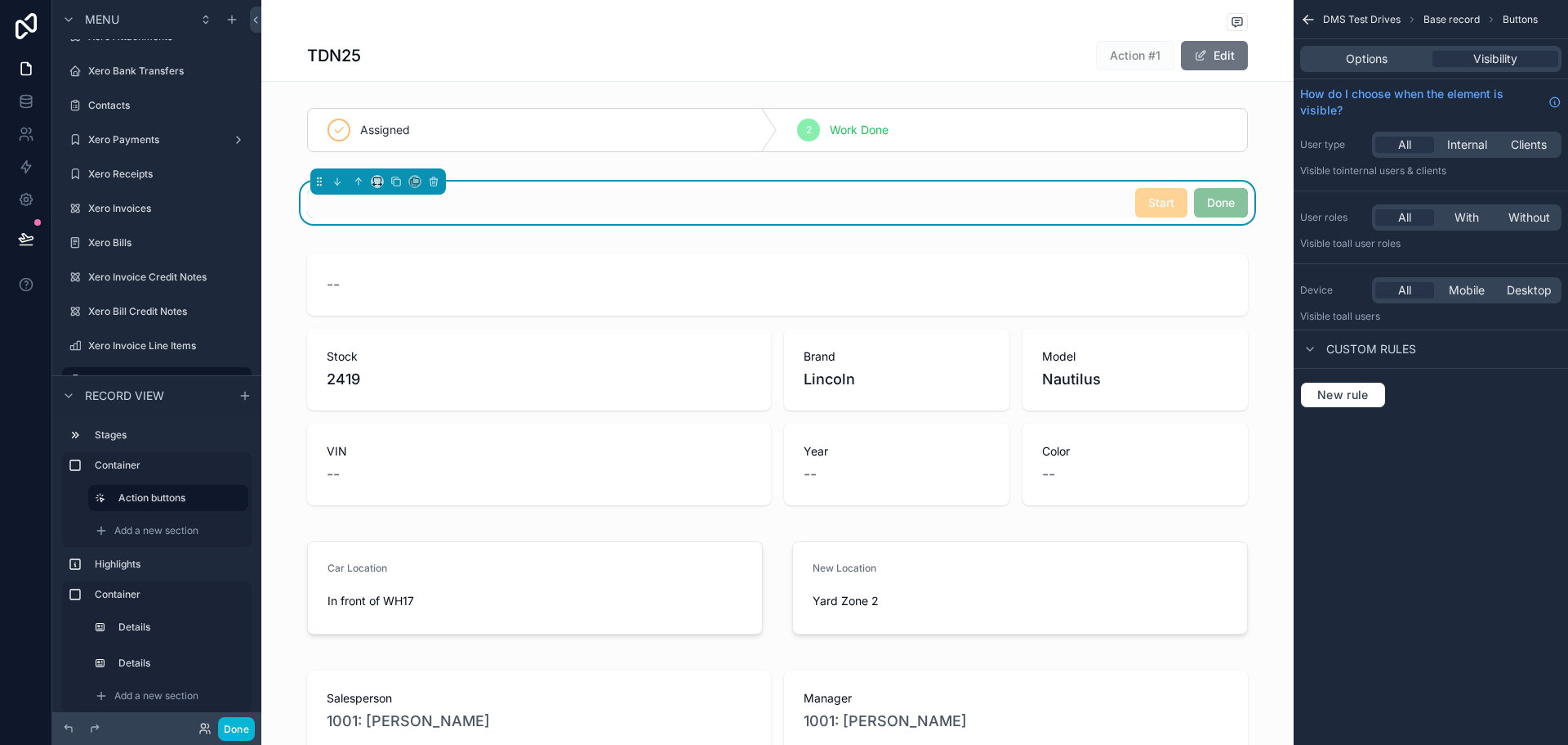
click at [1345, 354] on span "Custom rules" at bounding box center [1372, 348] width 90 height 16
click at [1410, 60] on div "Options" at bounding box center [1366, 59] width 126 height 16
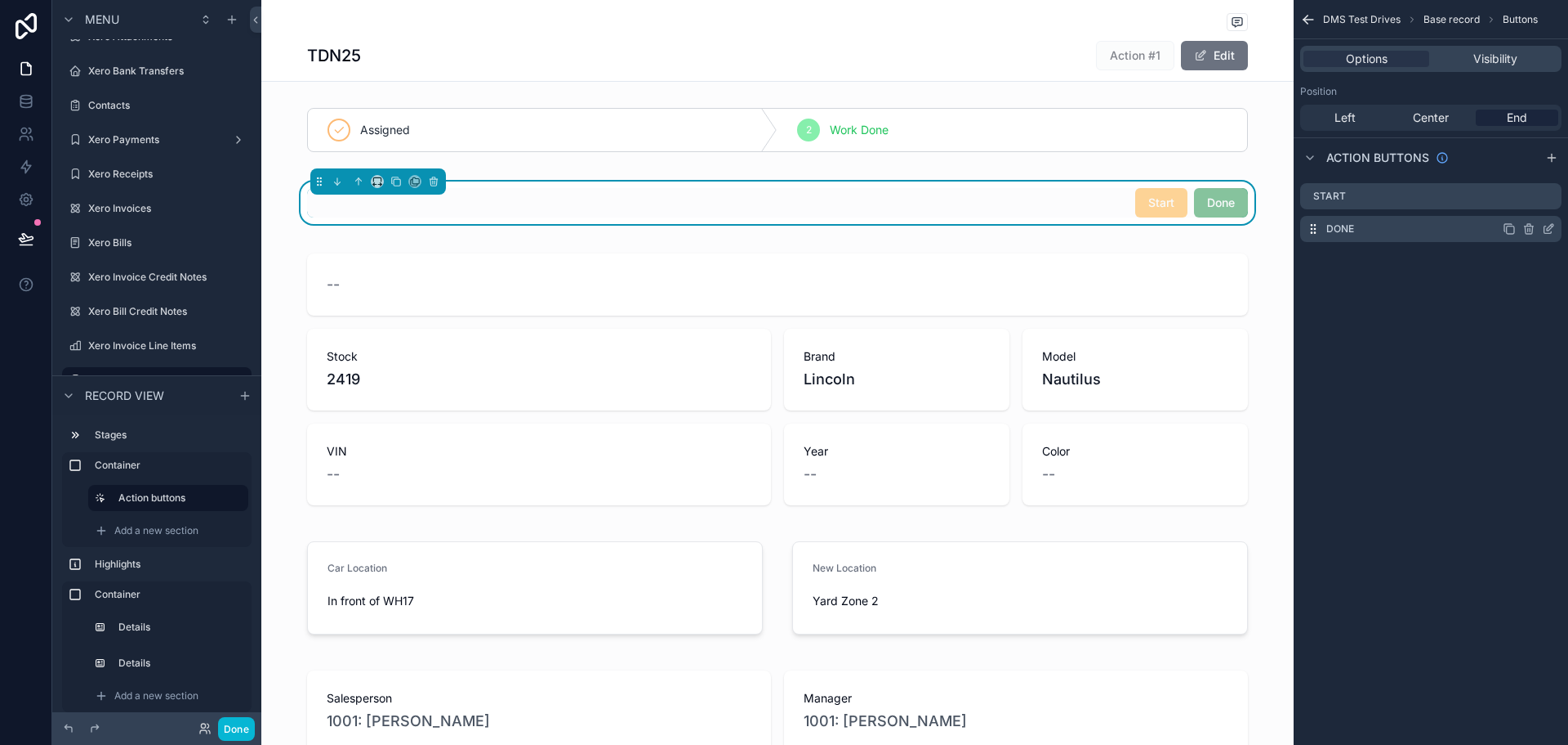
click at [1554, 228] on icon "scrollable content" at bounding box center [1549, 229] width 13 height 13
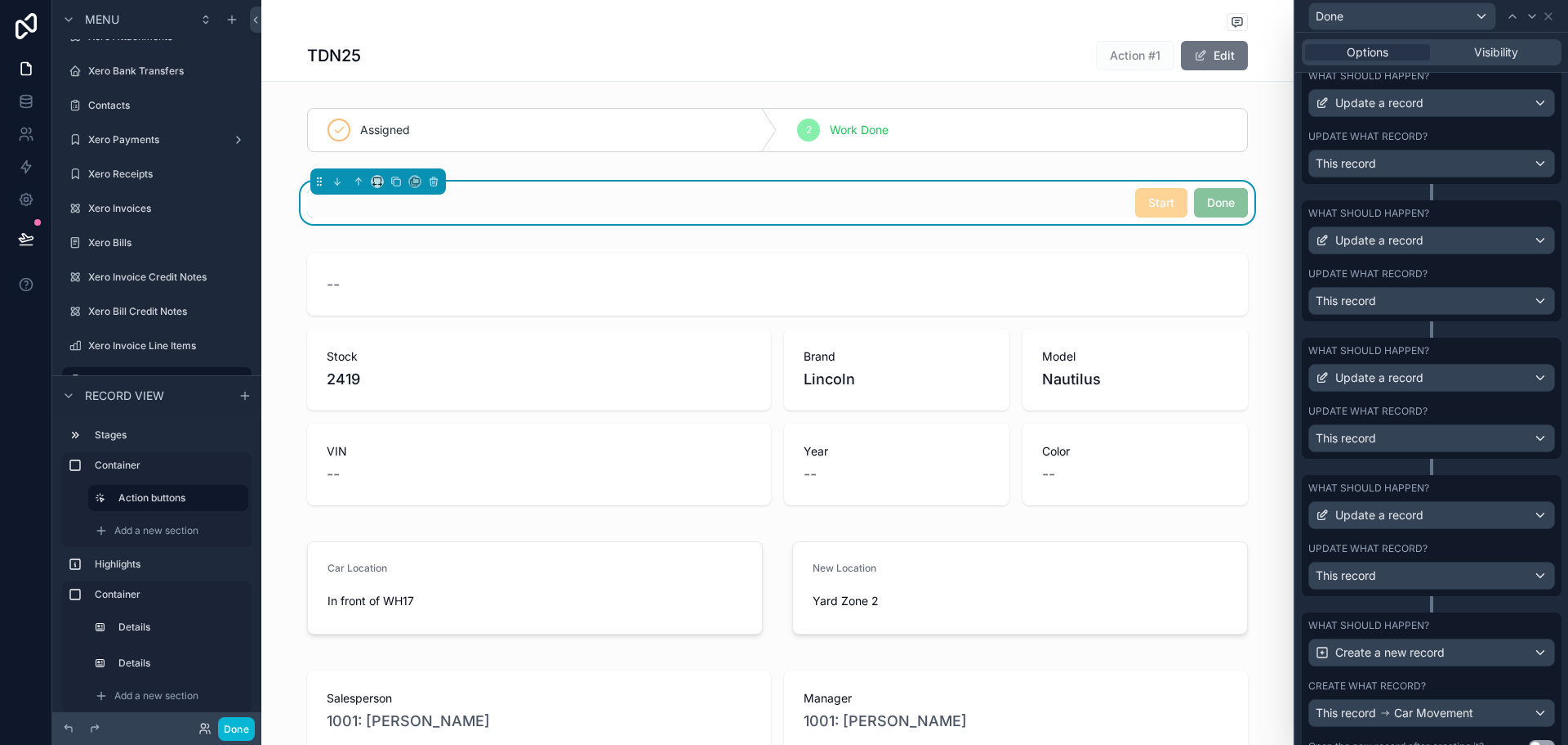
scroll to position [618, 0]
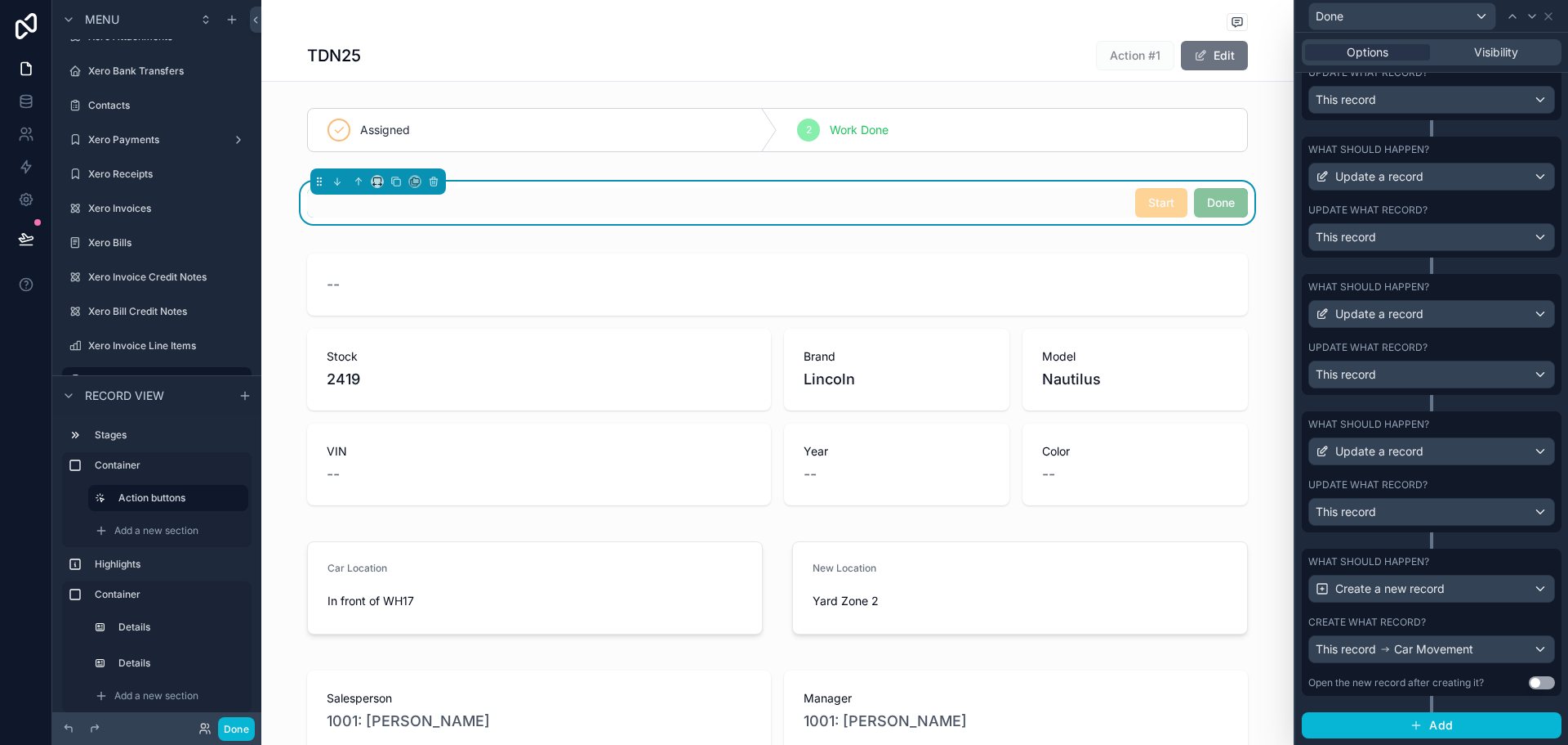
click at [1466, 624] on div "Create what record?" at bounding box center [1432, 622] width 247 height 13
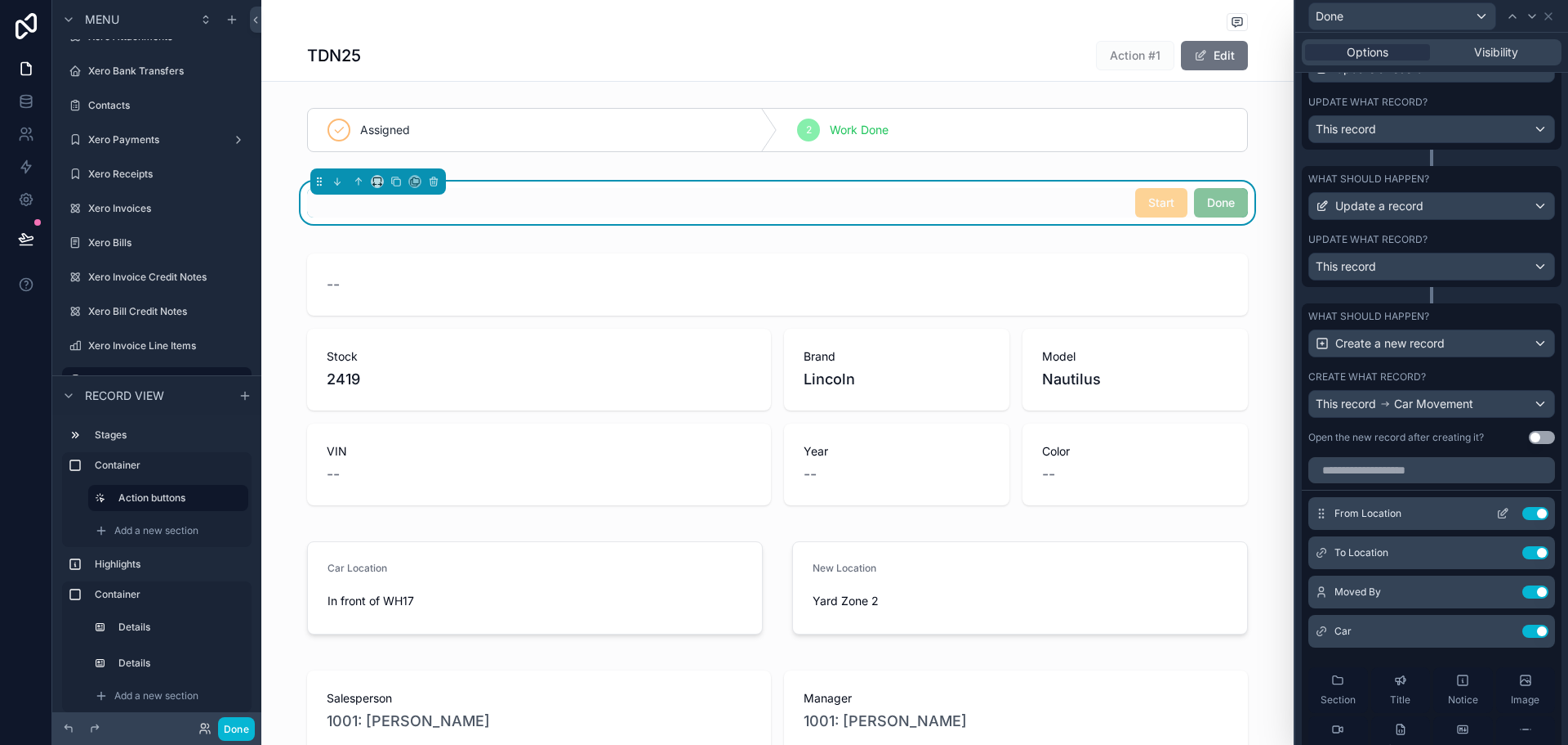
click at [1497, 513] on icon at bounding box center [1504, 514] width 13 height 13
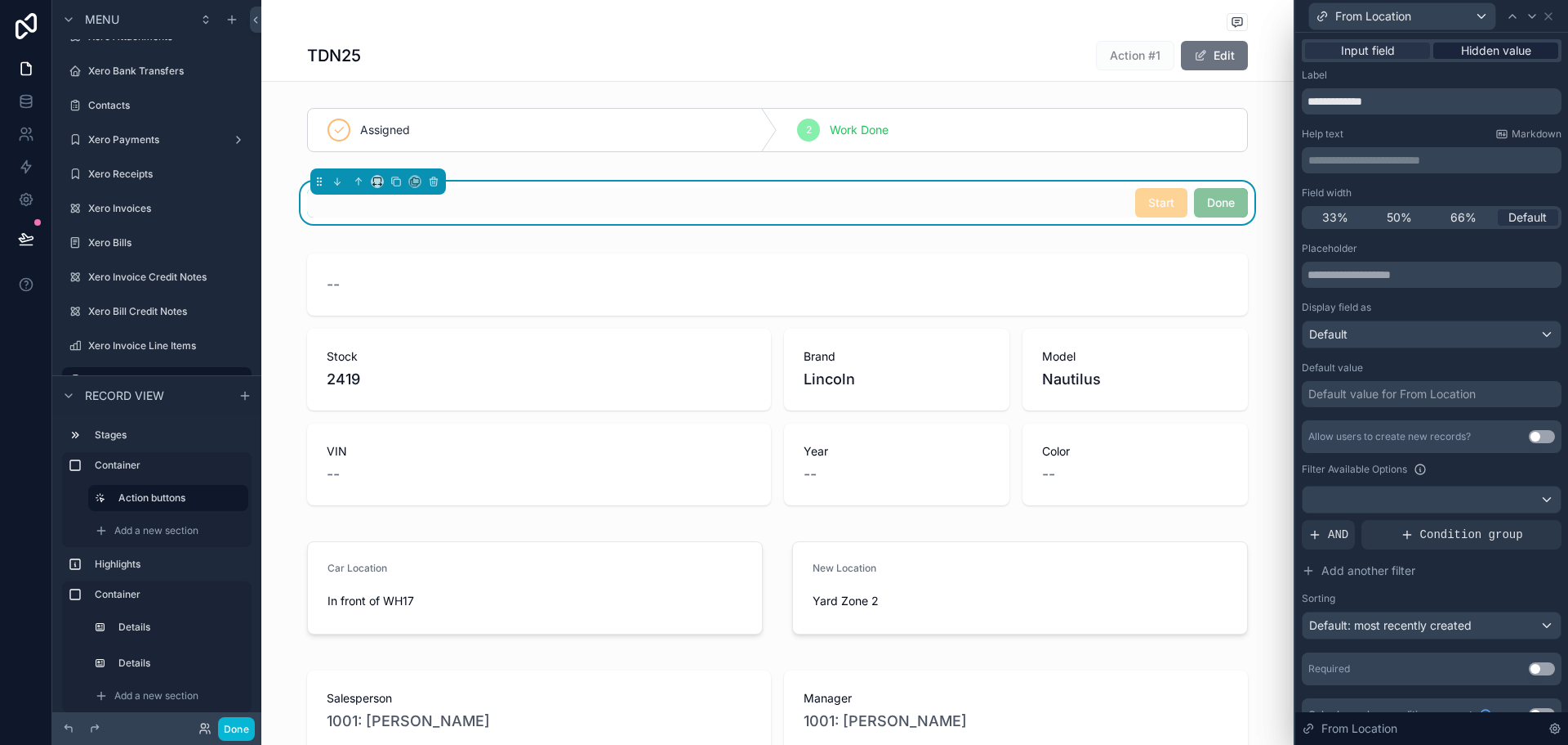
click at [1497, 51] on span "Hidden value" at bounding box center [1496, 50] width 70 height 16
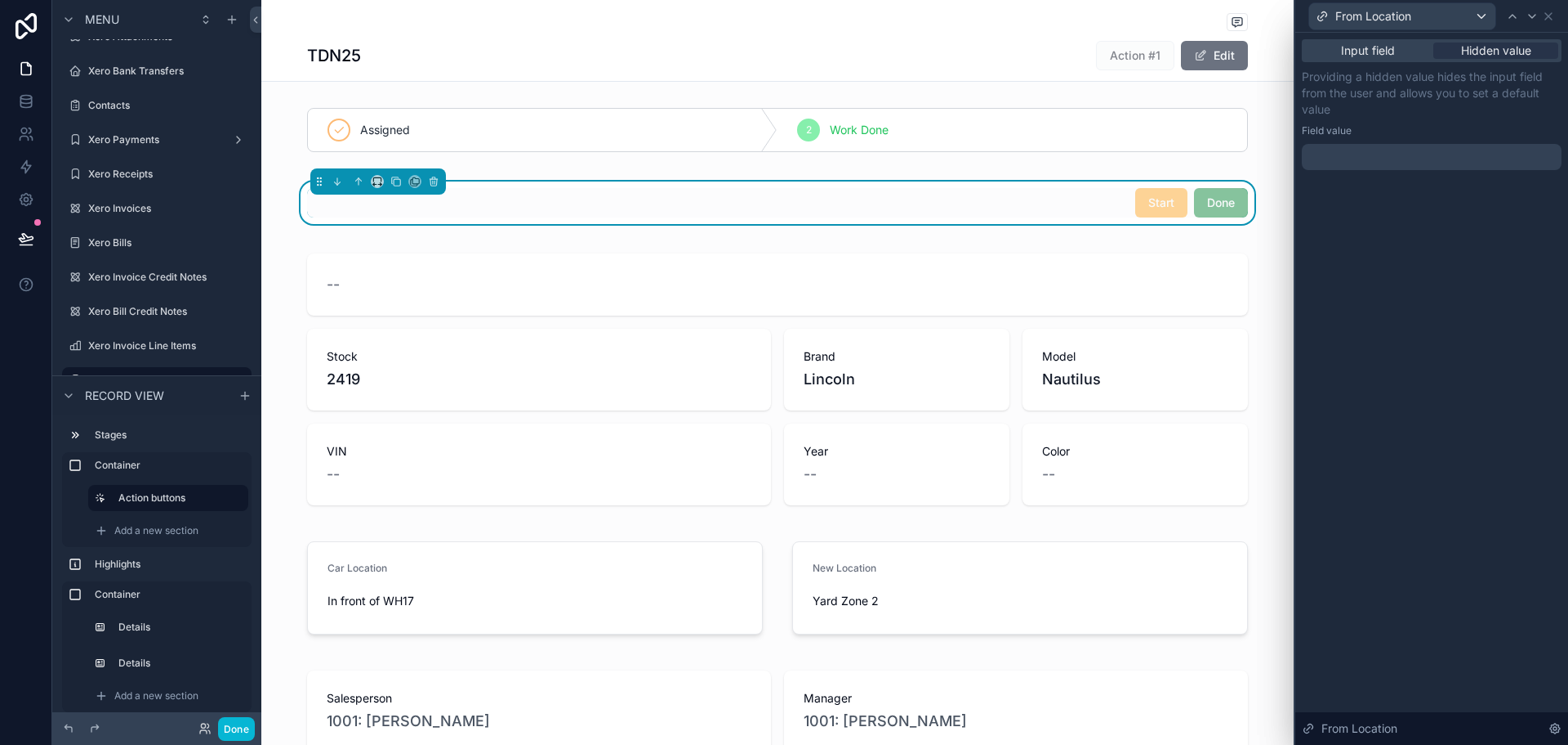
click at [1426, 165] on div at bounding box center [1432, 156] width 260 height 26
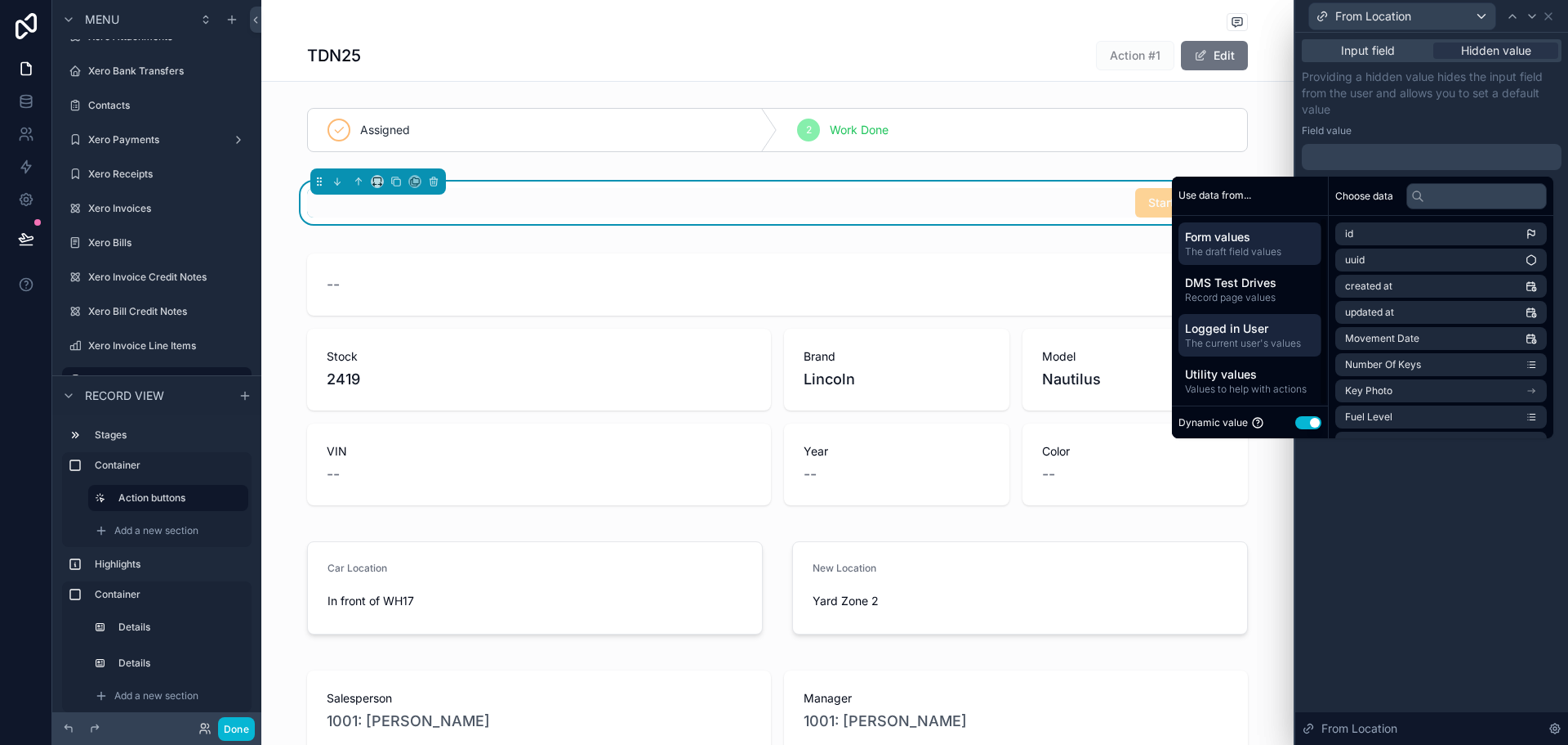
scroll to position [3, 0]
click at [1278, 241] on span "Form values" at bounding box center [1249, 234] width 130 height 16
click at [1246, 388] on span "Values to help with actions" at bounding box center [1249, 387] width 130 height 13
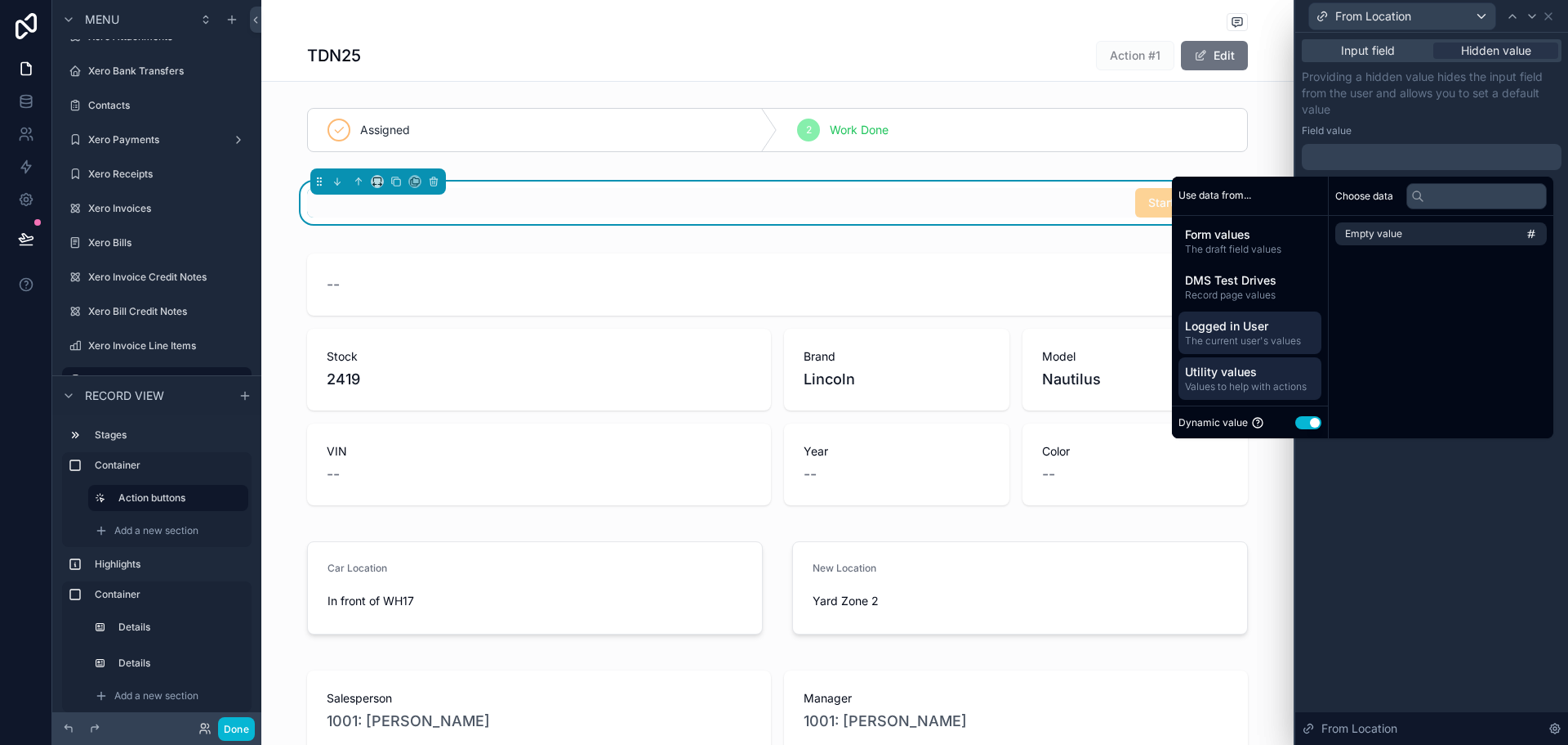
click at [1250, 334] on span "The current user's values" at bounding box center [1249, 341] width 130 height 13
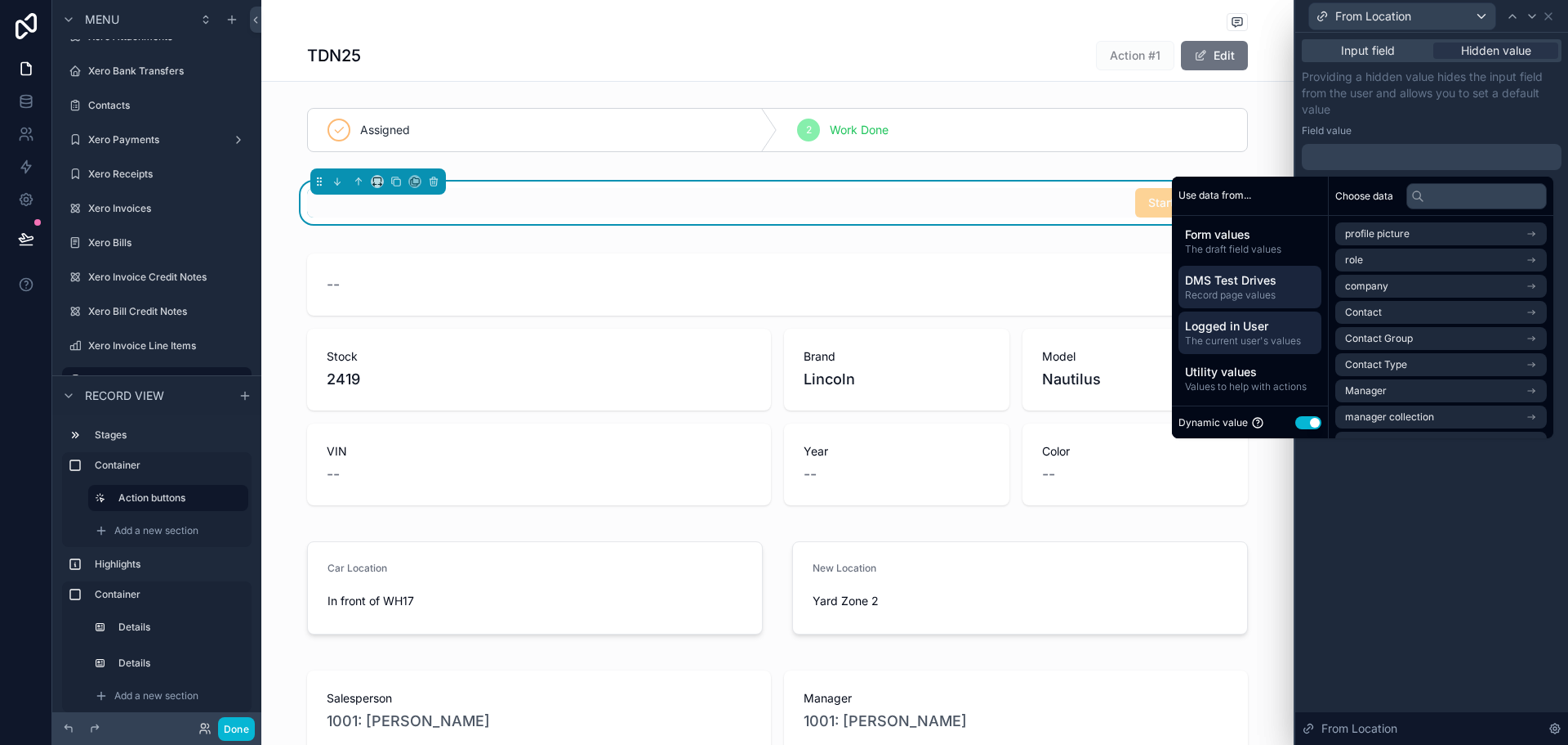
click at [1259, 271] on div "DMS Test Drives Record page values" at bounding box center [1249, 287] width 143 height 42
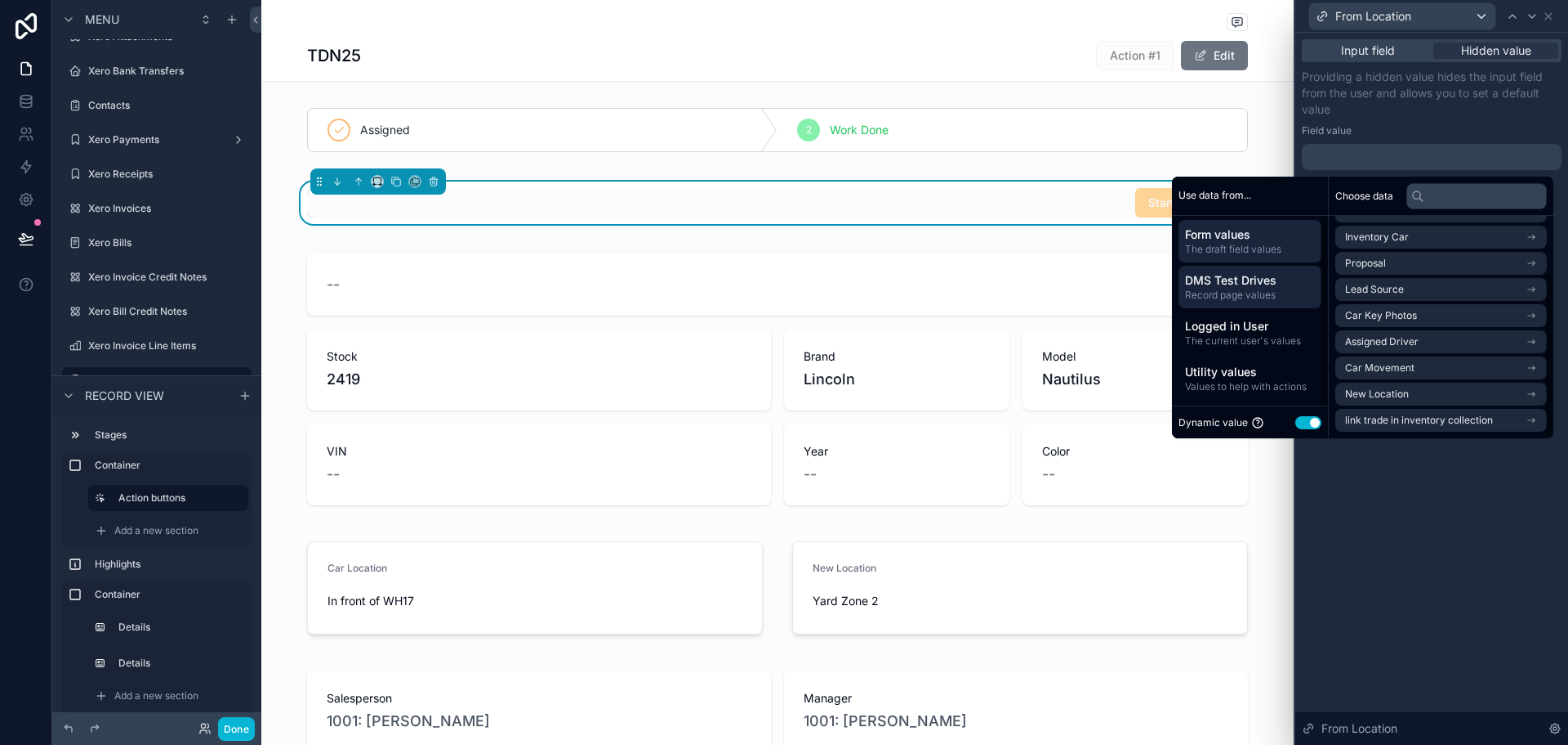
click at [1228, 250] on span "The draft field values" at bounding box center [1249, 250] width 130 height 13
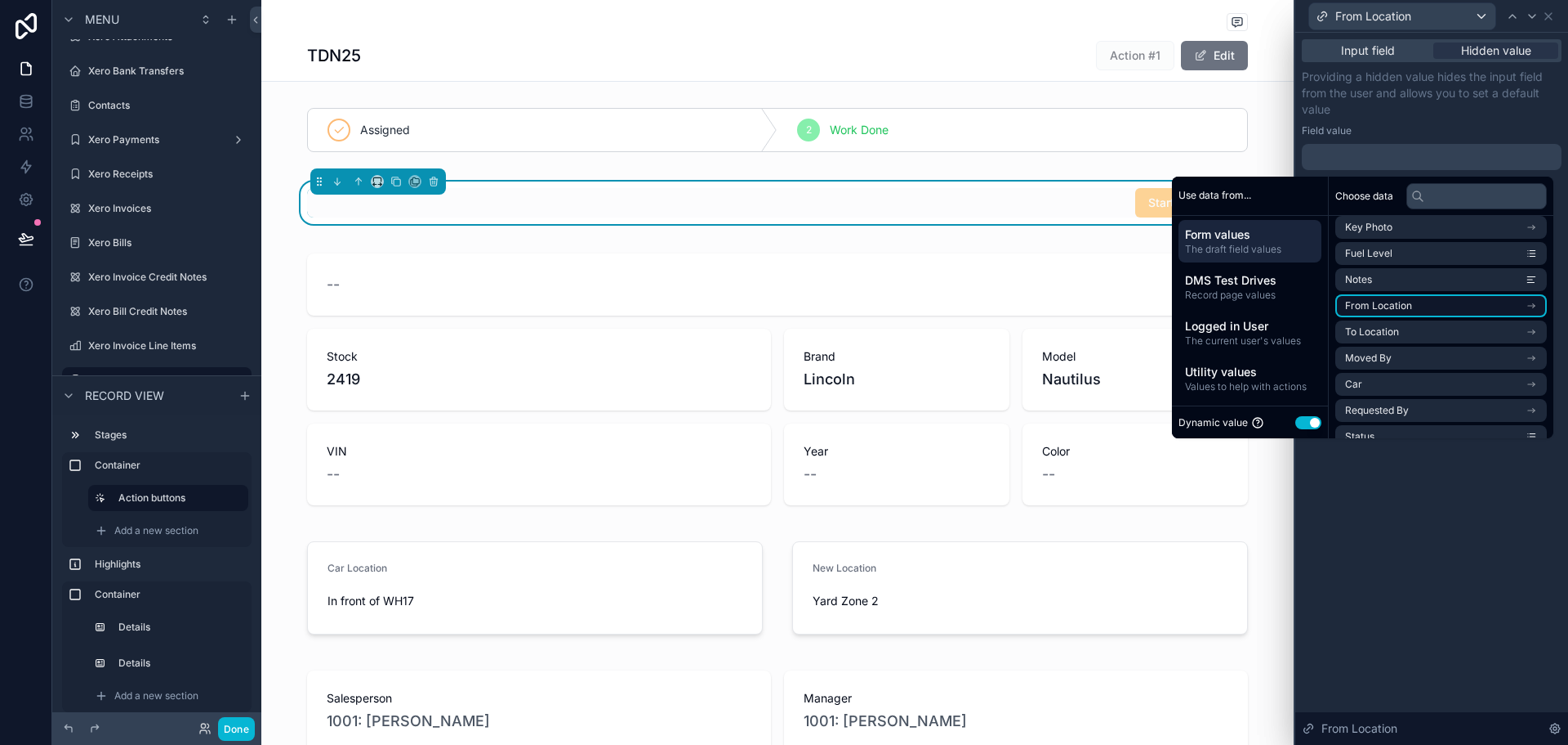
click at [1425, 313] on li "From Location" at bounding box center [1441, 305] width 211 height 23
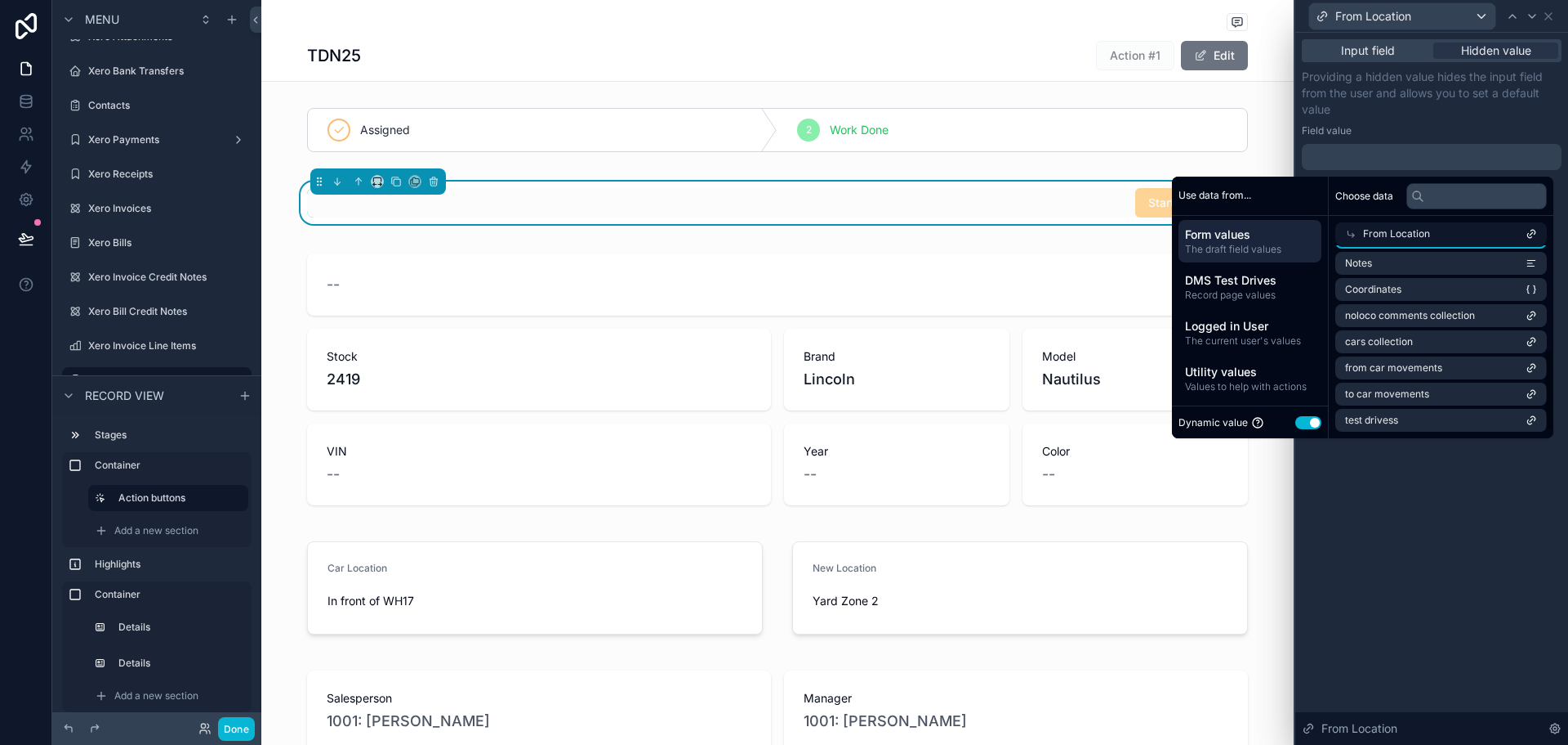
scroll to position [0, 0]
click at [1421, 263] on li "id" at bounding box center [1441, 263] width 211 height 23
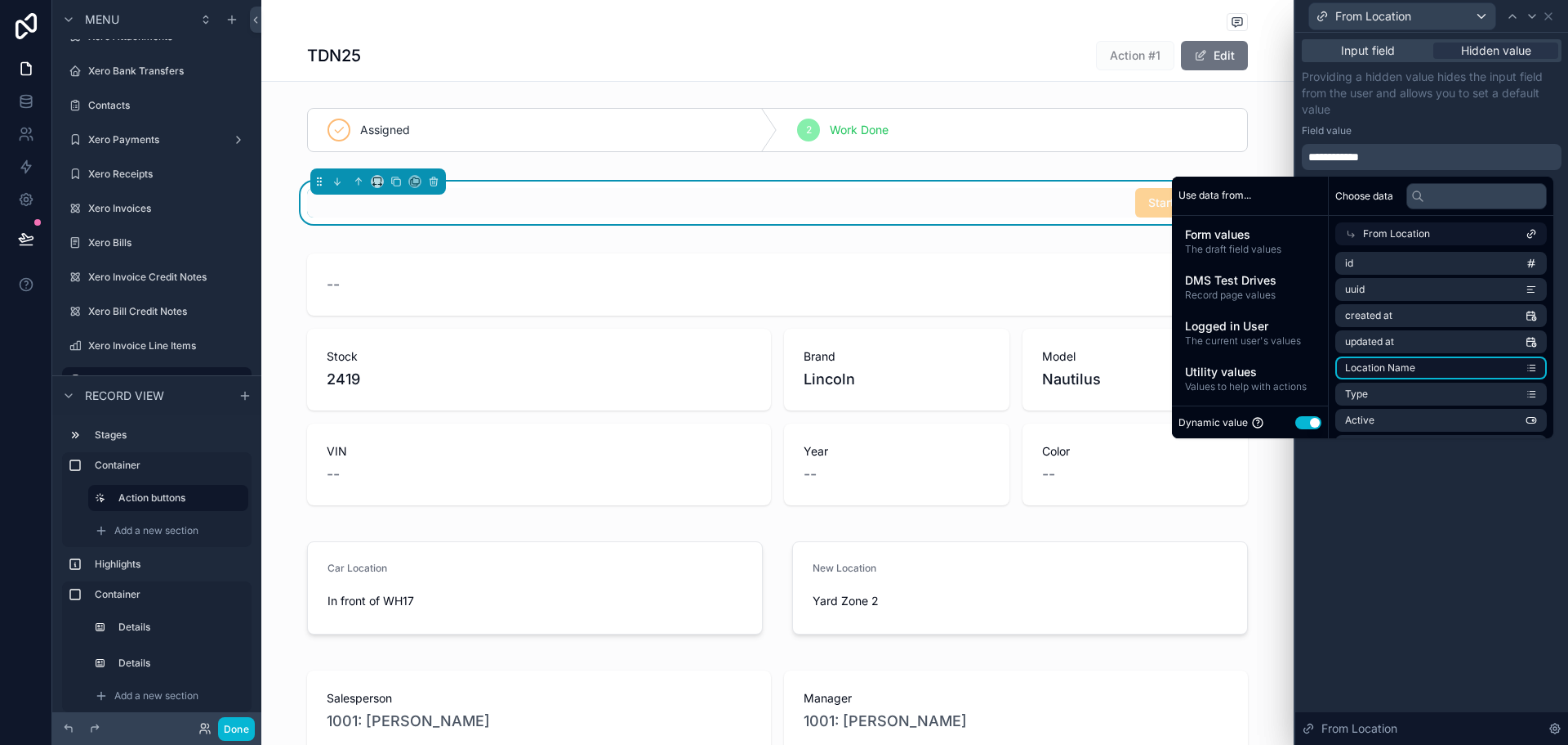
click at [1436, 366] on li "Location Name" at bounding box center [1441, 368] width 211 height 23
click at [1398, 157] on div "**********" at bounding box center [1432, 156] width 260 height 26
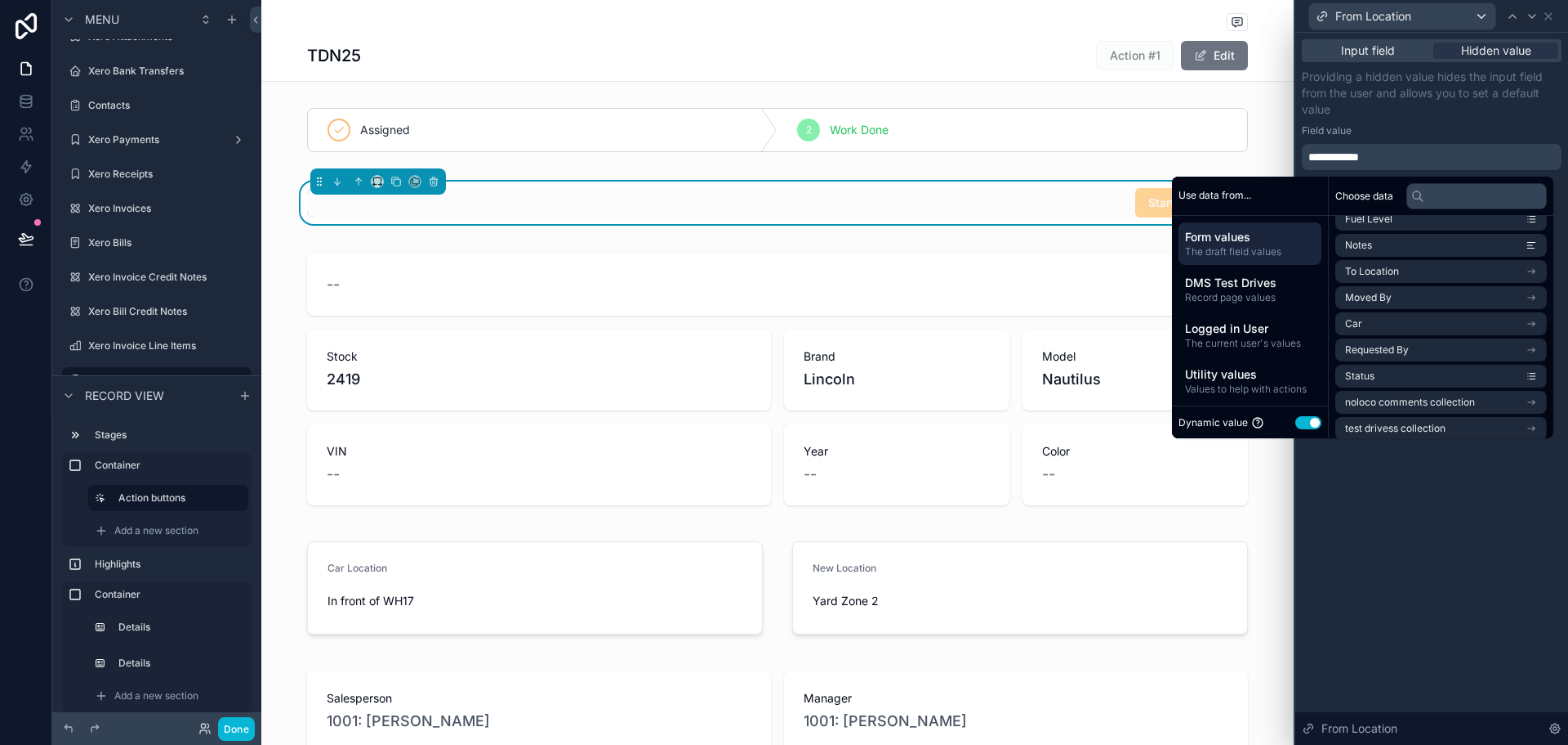
scroll to position [206, 0]
click at [1307, 424] on button "Use setting" at bounding box center [1308, 422] width 26 height 13
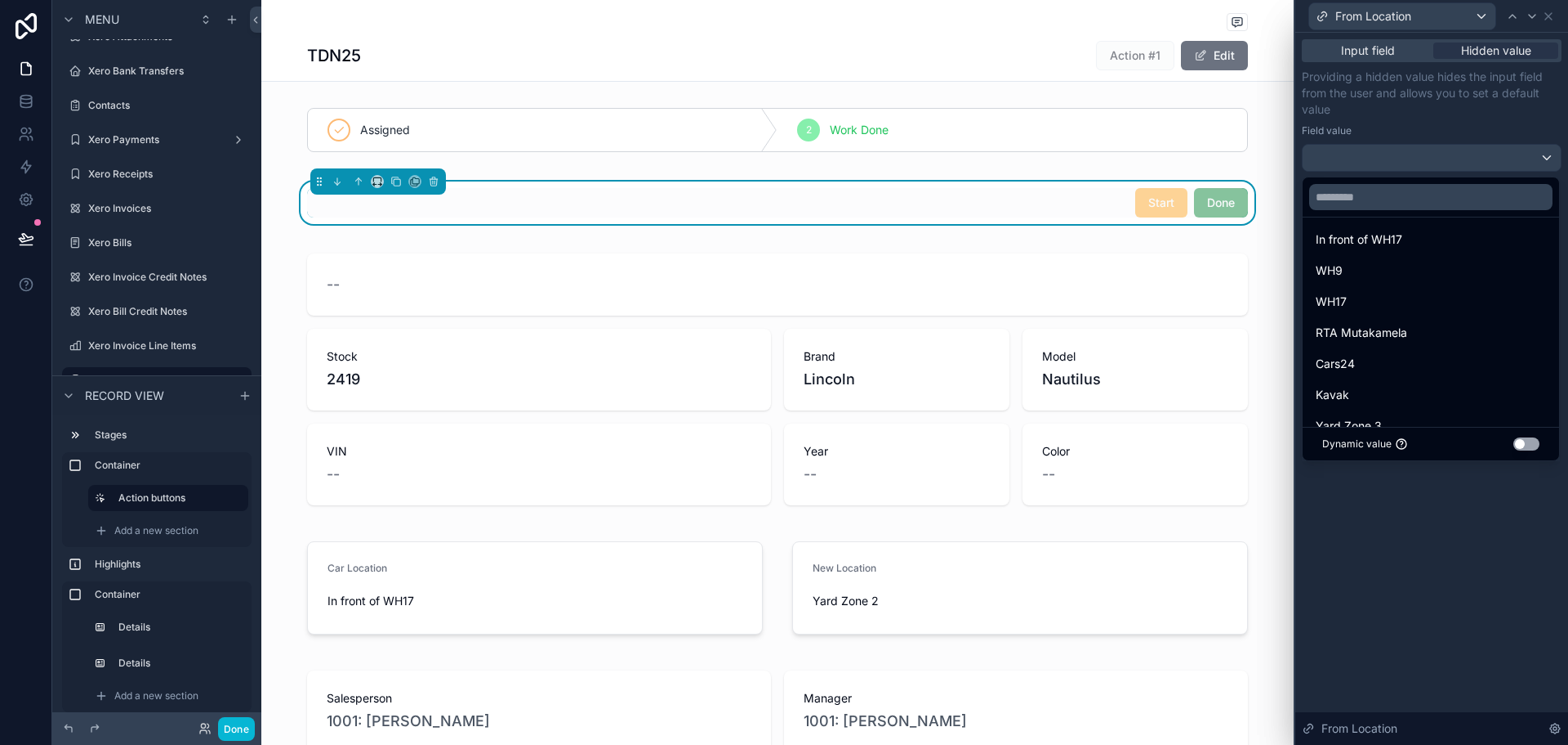
scroll to position [0, 0]
click at [1519, 442] on button "Use setting" at bounding box center [1526, 444] width 26 height 13
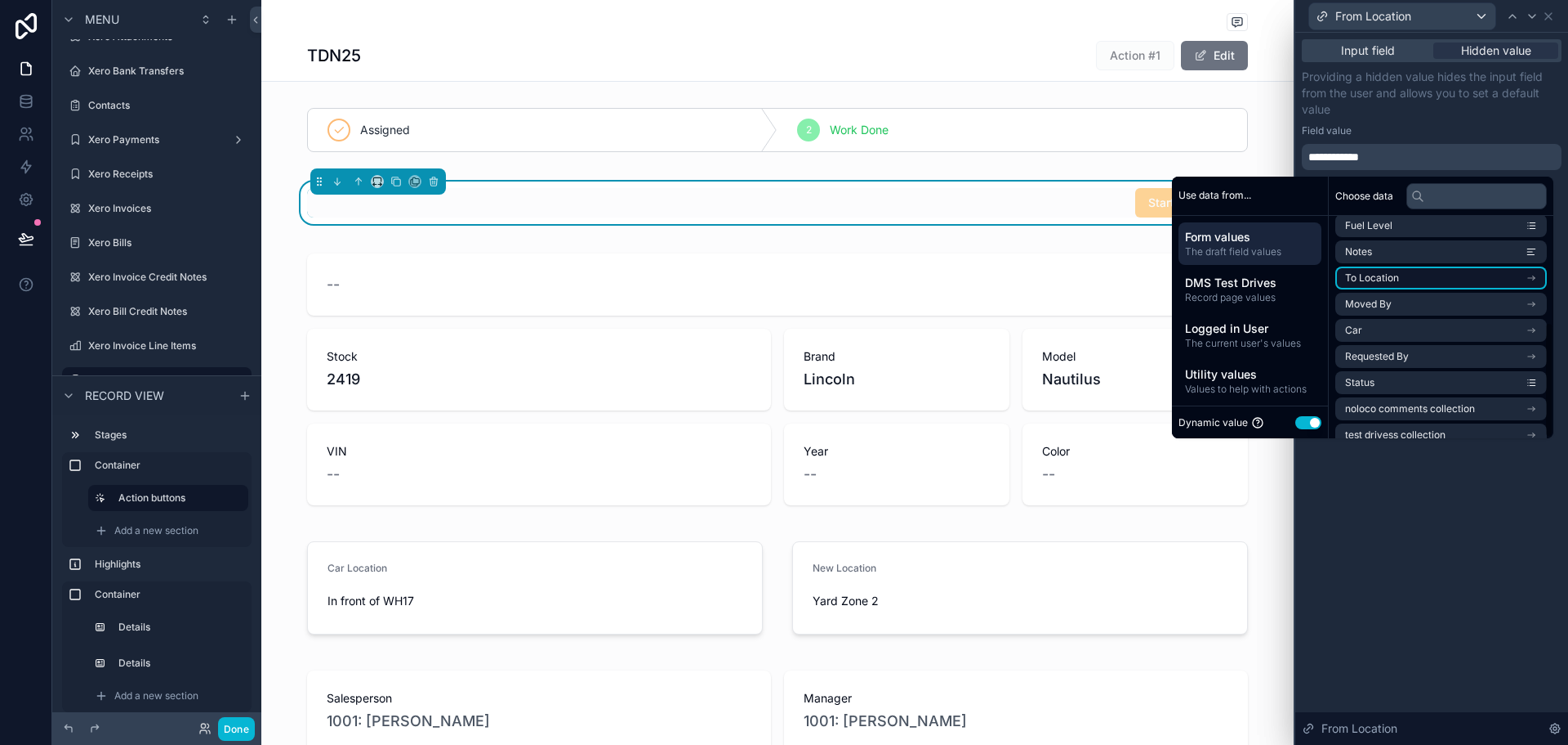
scroll to position [206, 0]
click at [1181, 208] on div "Use data from..." at bounding box center [1250, 196] width 156 height 39
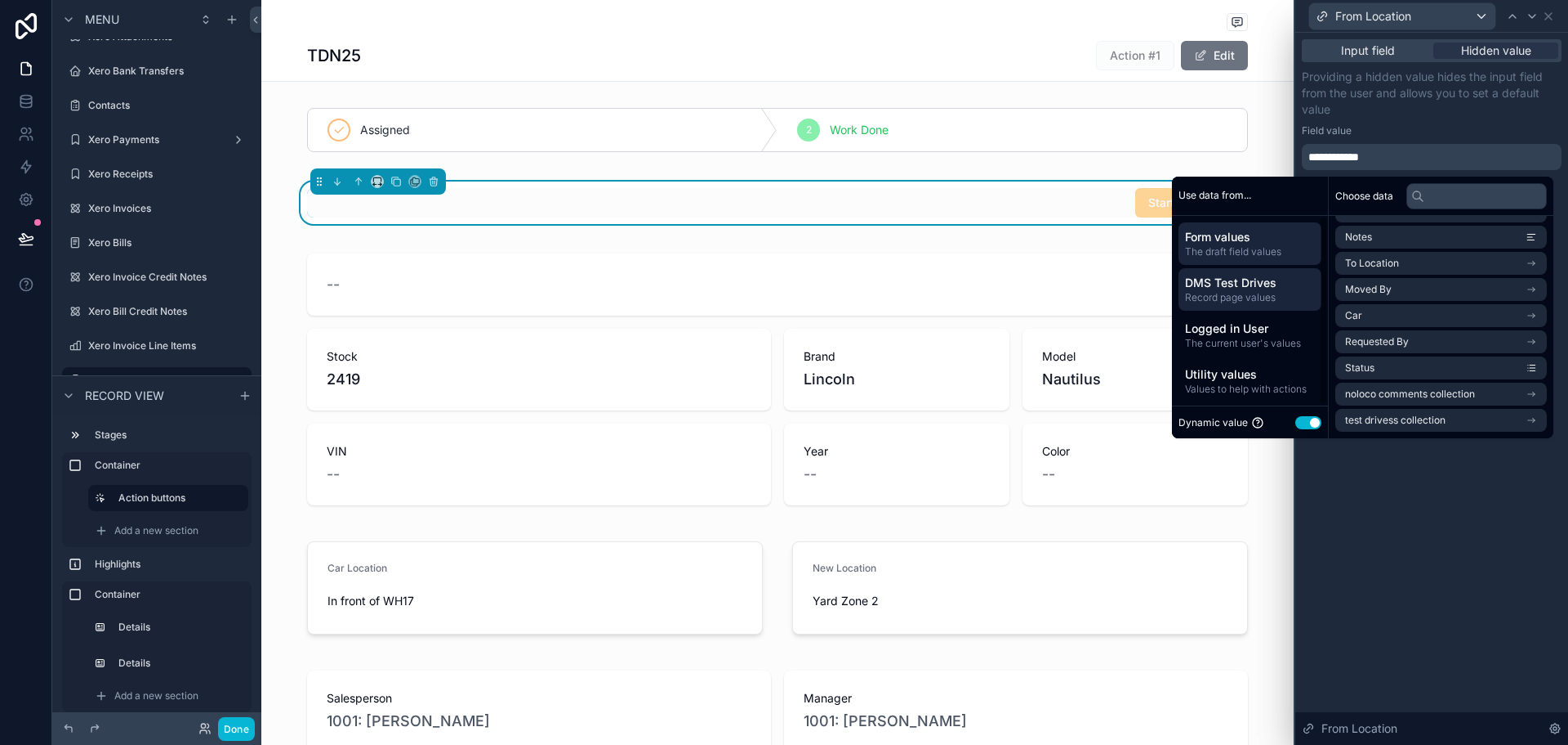
click at [1247, 270] on div "DMS Test Drives Record page values" at bounding box center [1249, 289] width 143 height 42
click at [1254, 249] on span "The draft field values" at bounding box center [1249, 252] width 130 height 13
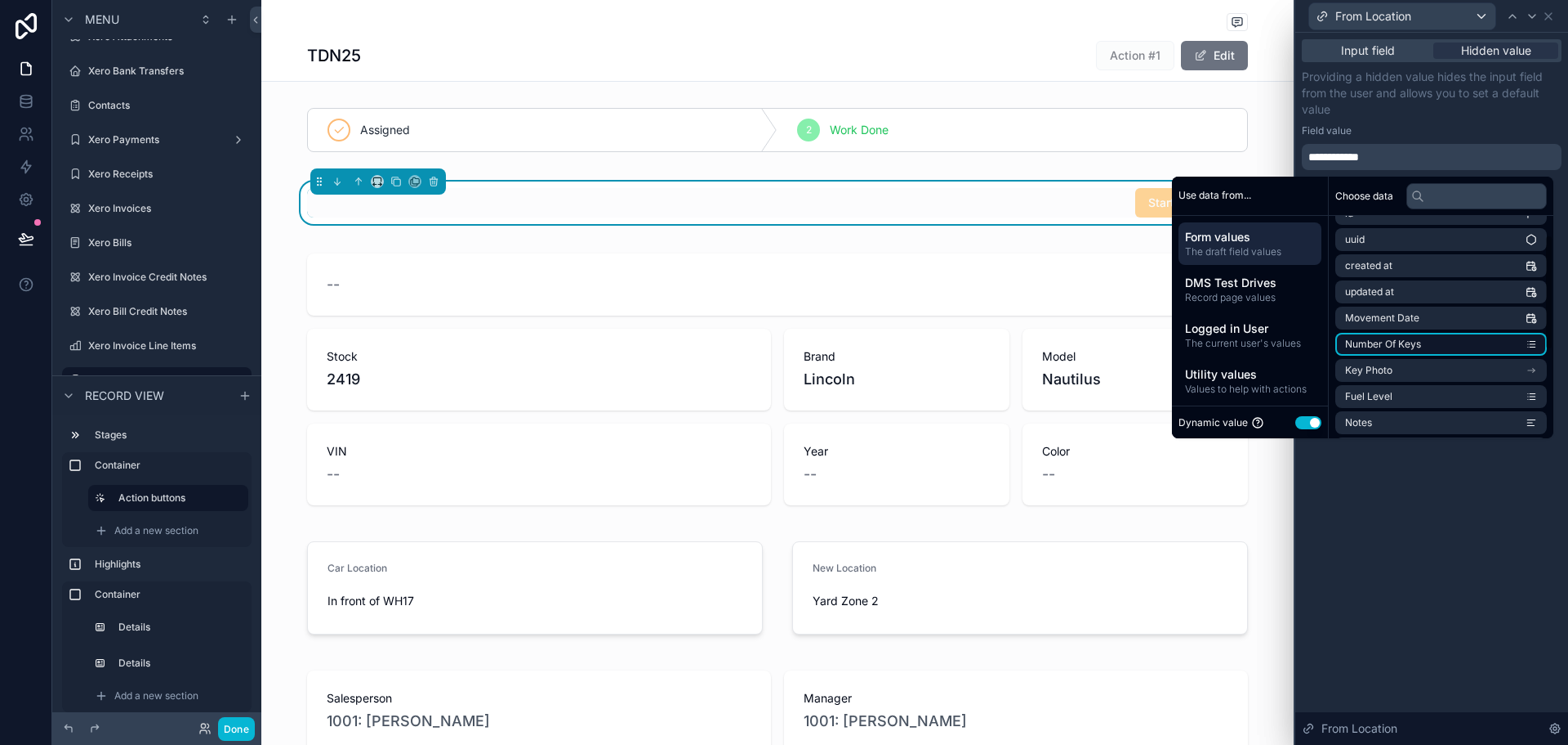
scroll to position [0, 0]
click at [1432, 197] on input "text" at bounding box center [1477, 196] width 140 height 26
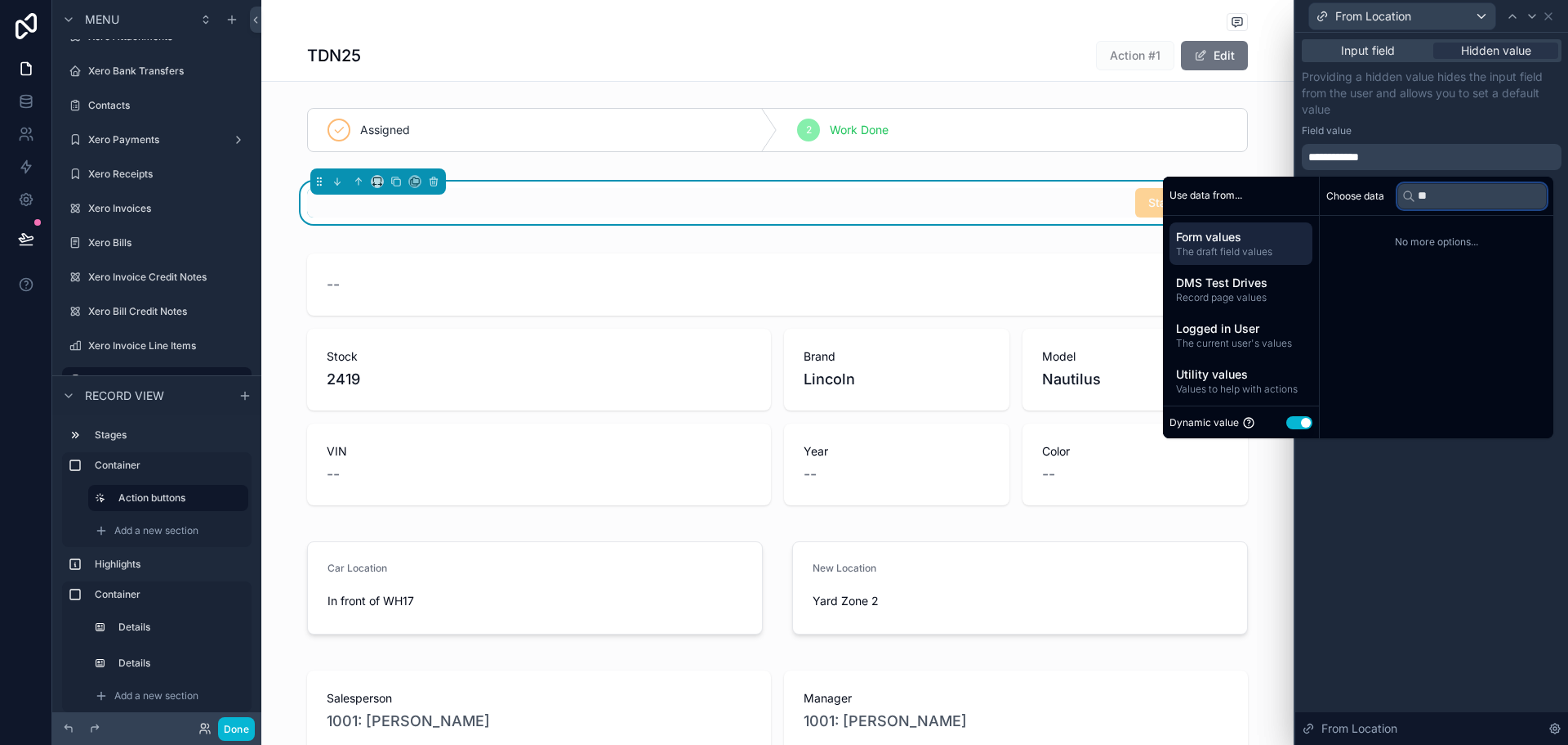
type input "*"
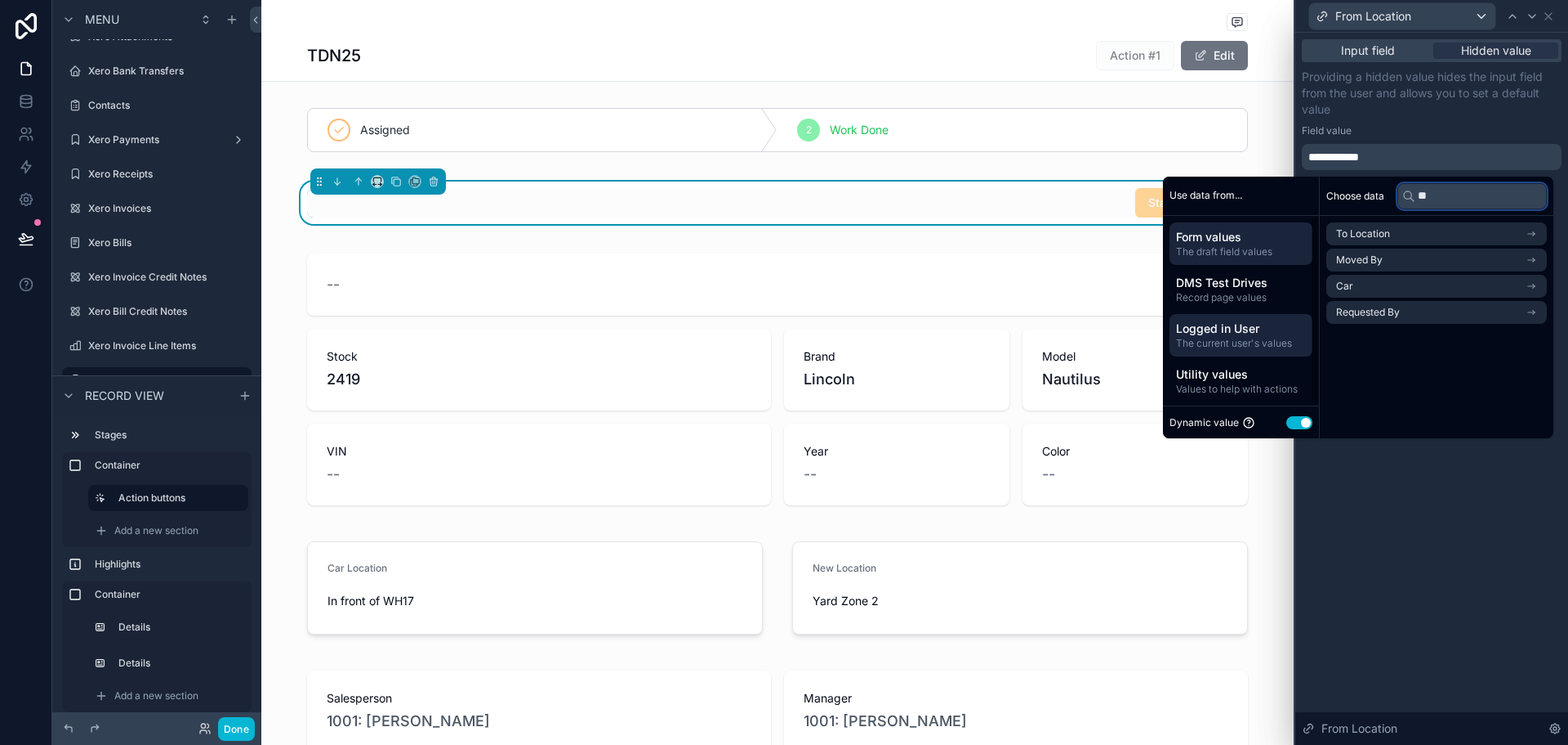
type input "**"
click at [1213, 321] on span "Logged in User" at bounding box center [1241, 328] width 130 height 16
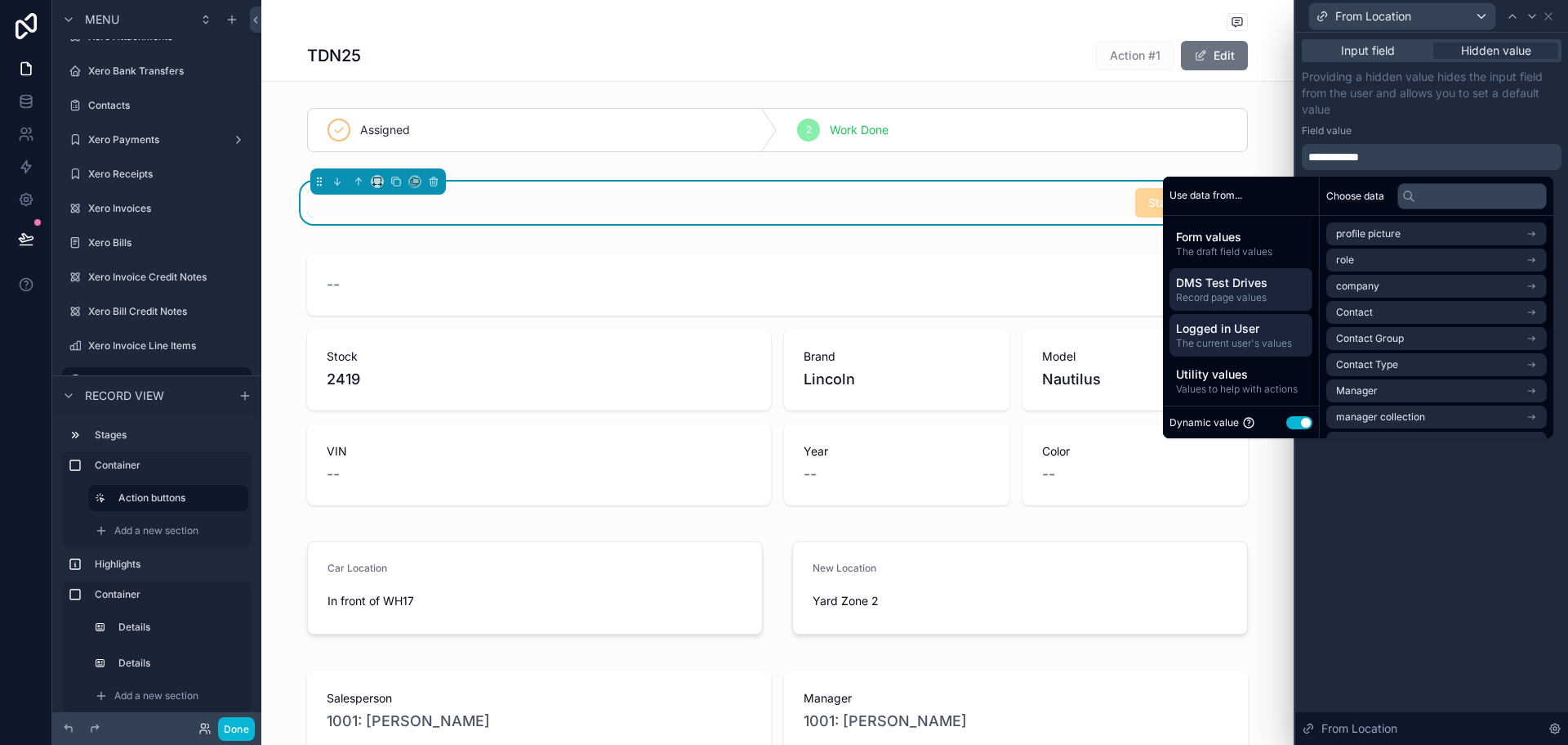
click at [1228, 291] on span "Record page values" at bounding box center [1241, 298] width 130 height 13
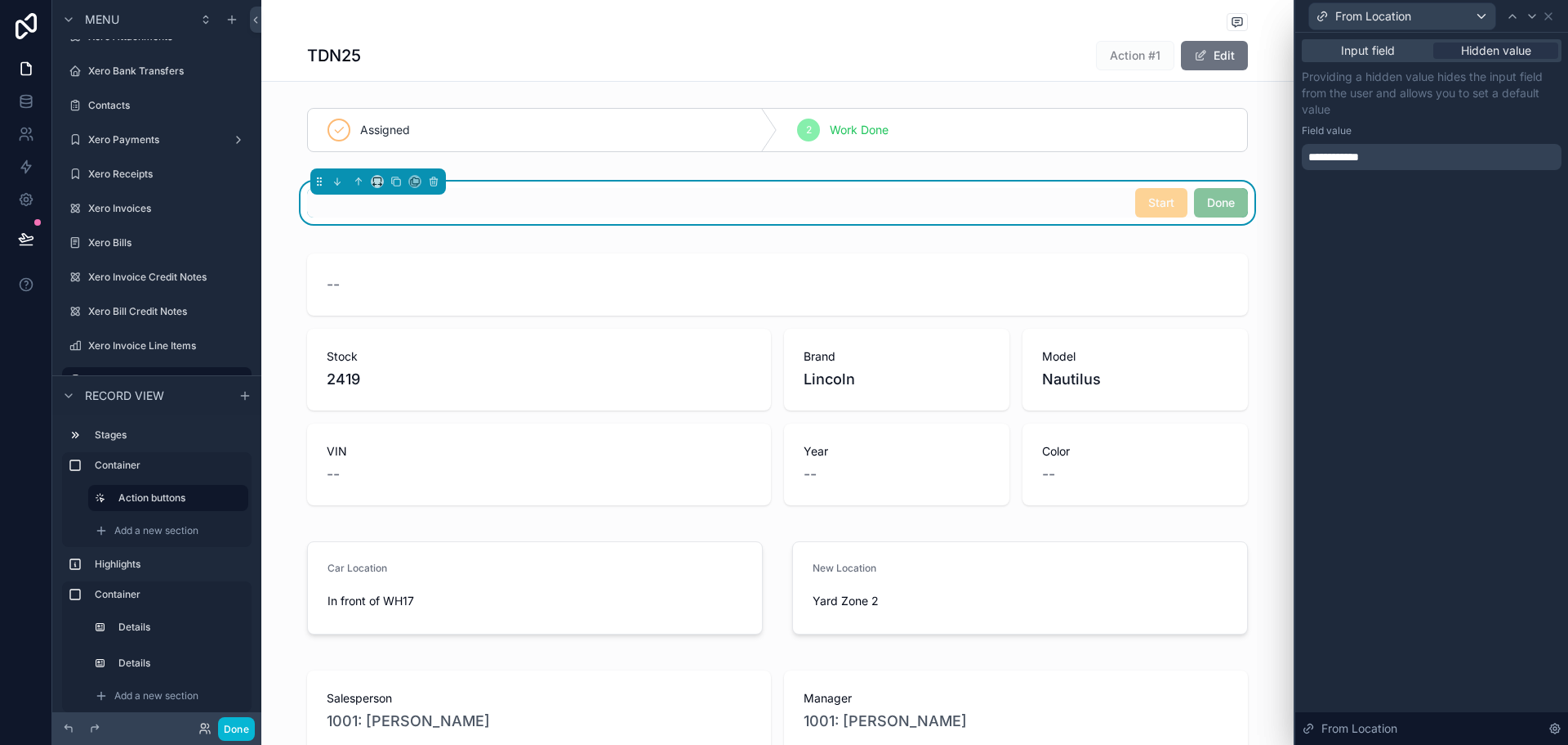
click at [1400, 130] on div "Field value" at bounding box center [1432, 131] width 260 height 13
click at [1371, 162] on div "**********" at bounding box center [1432, 156] width 260 height 26
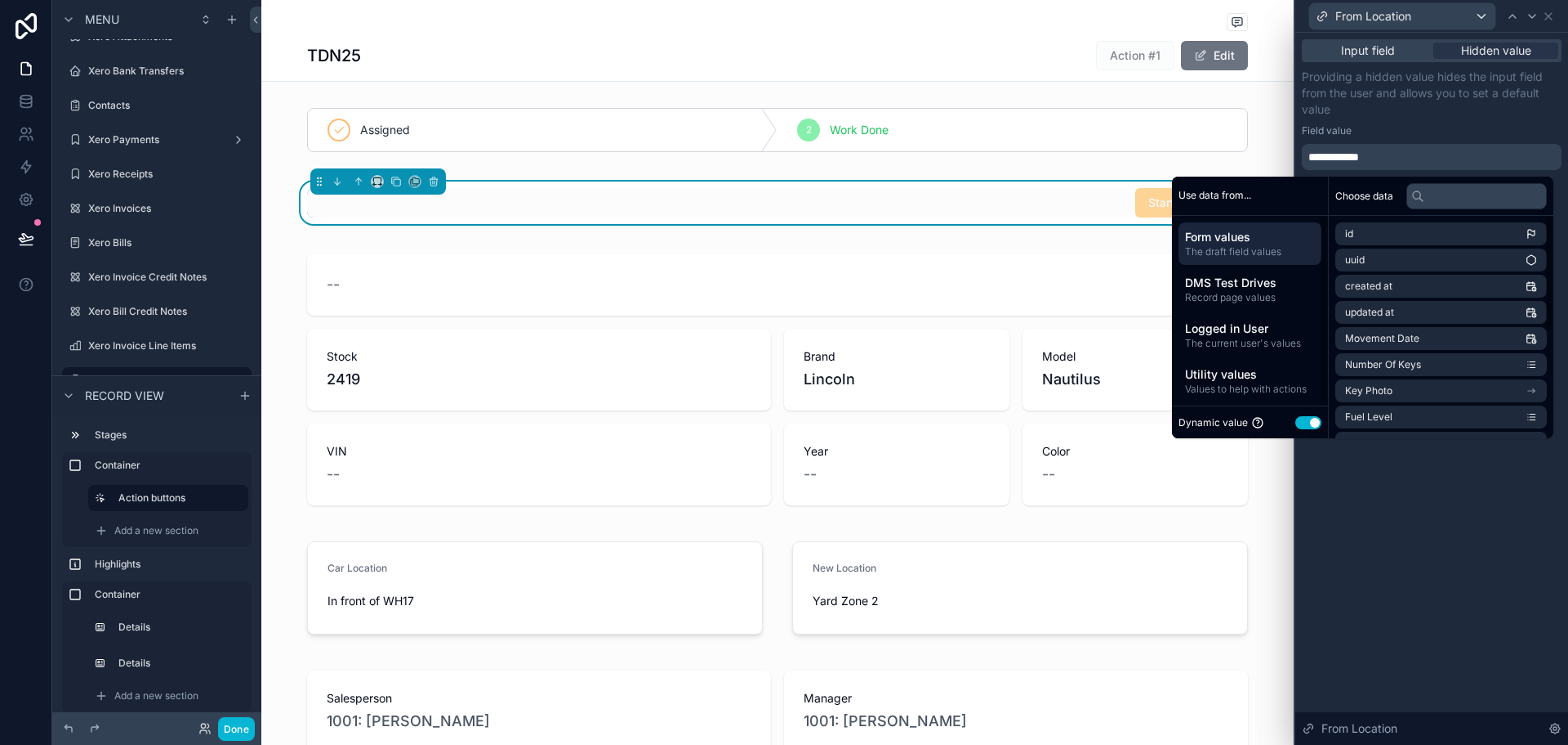
click at [1301, 430] on div "Dynamic value Use setting" at bounding box center [1249, 422] width 143 height 19
click at [1295, 421] on button "Use setting" at bounding box center [1308, 422] width 26 height 13
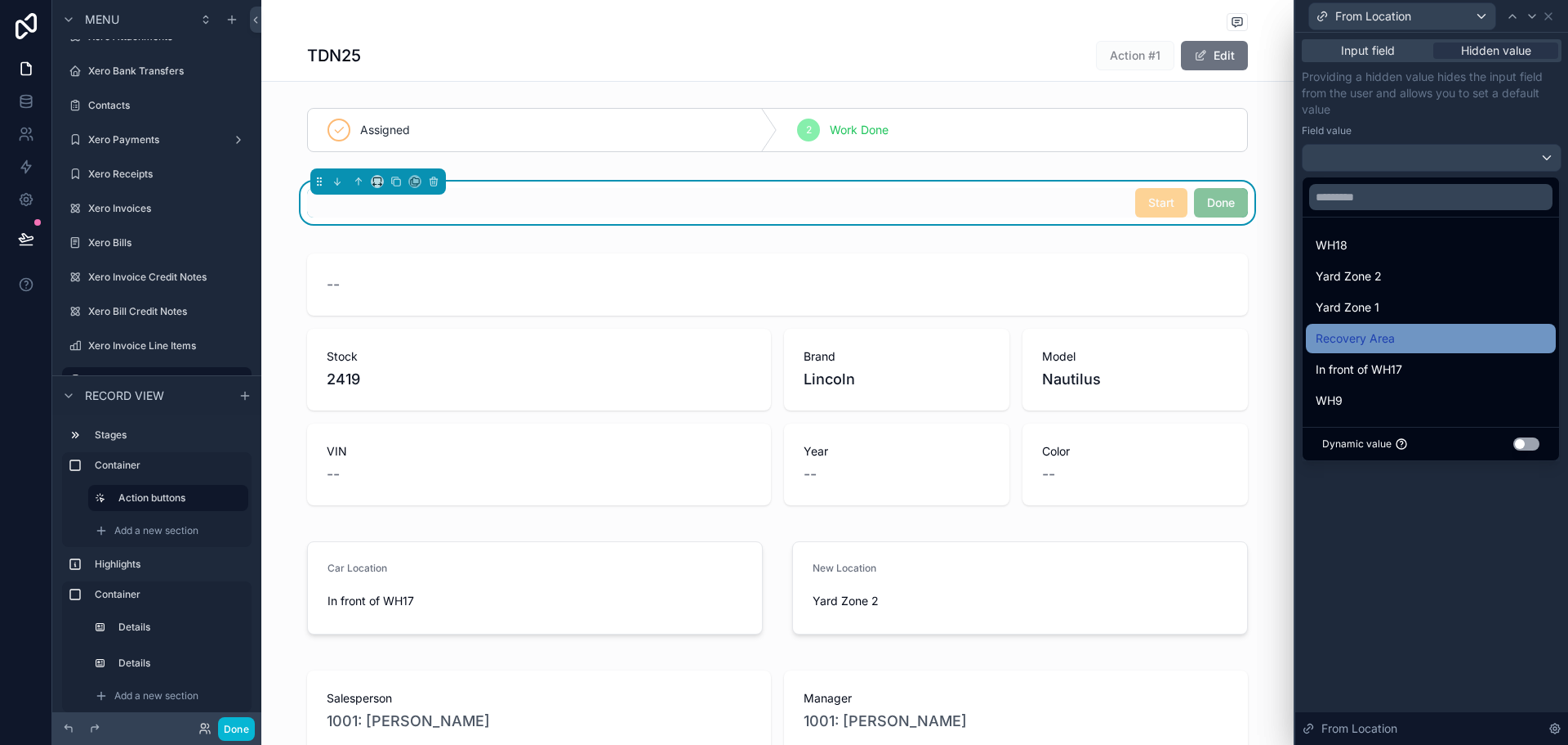
click at [1385, 344] on span "Recovery Area" at bounding box center [1355, 338] width 80 height 19
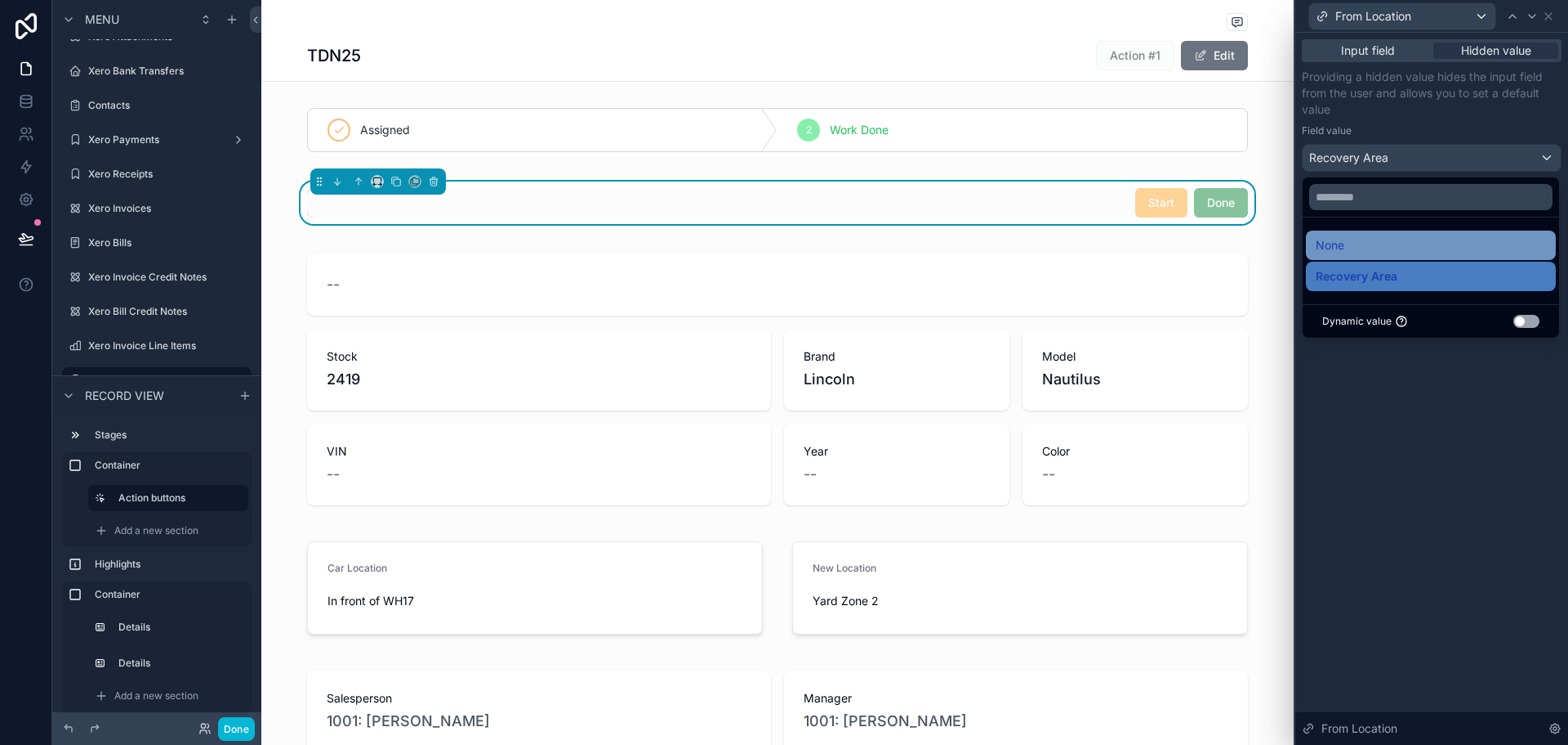
click at [1418, 253] on div "None" at bounding box center [1431, 245] width 230 height 19
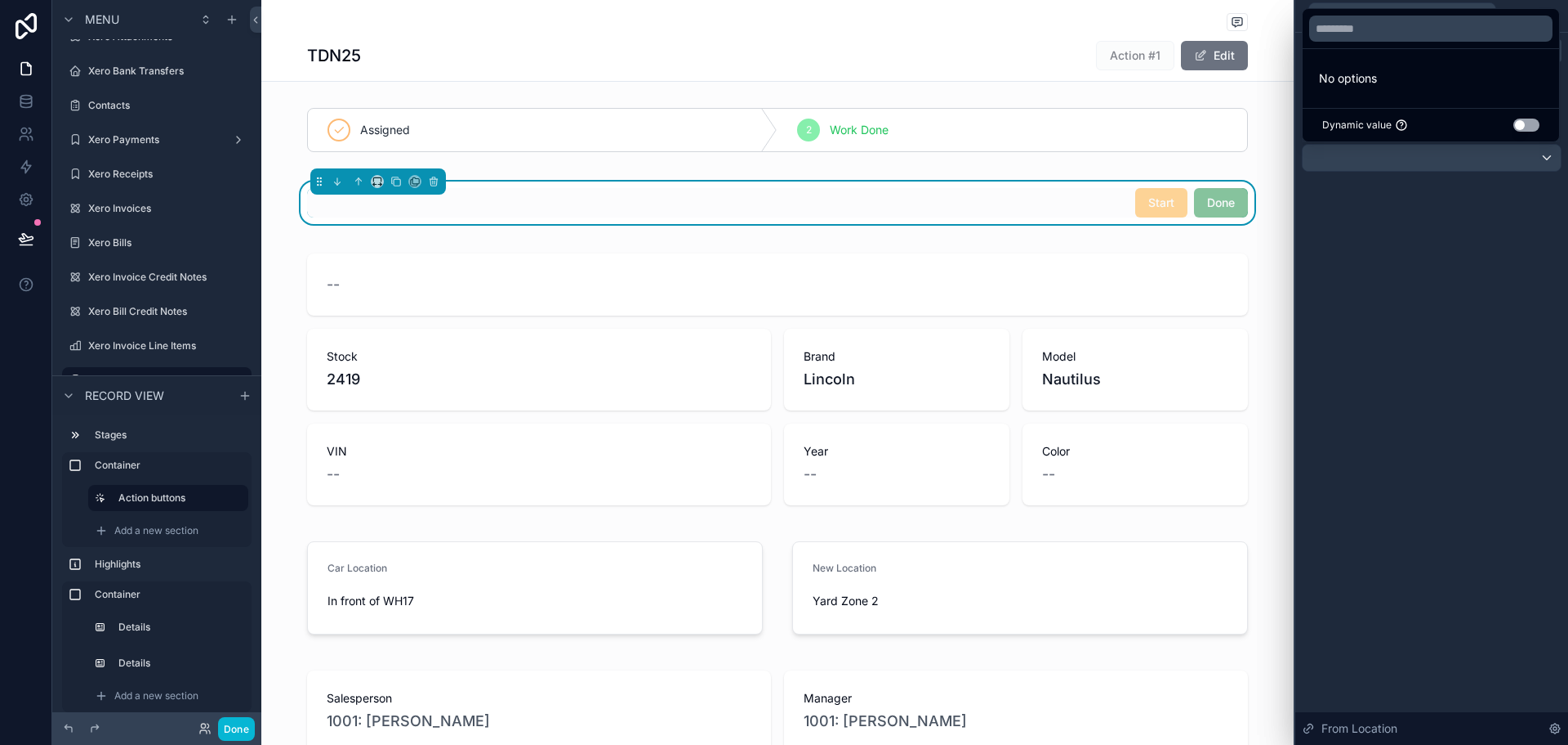
click at [1487, 222] on div "Input field Hidden value Providing a hidden value hides the input field from th…" at bounding box center [1432, 388] width 273 height 711
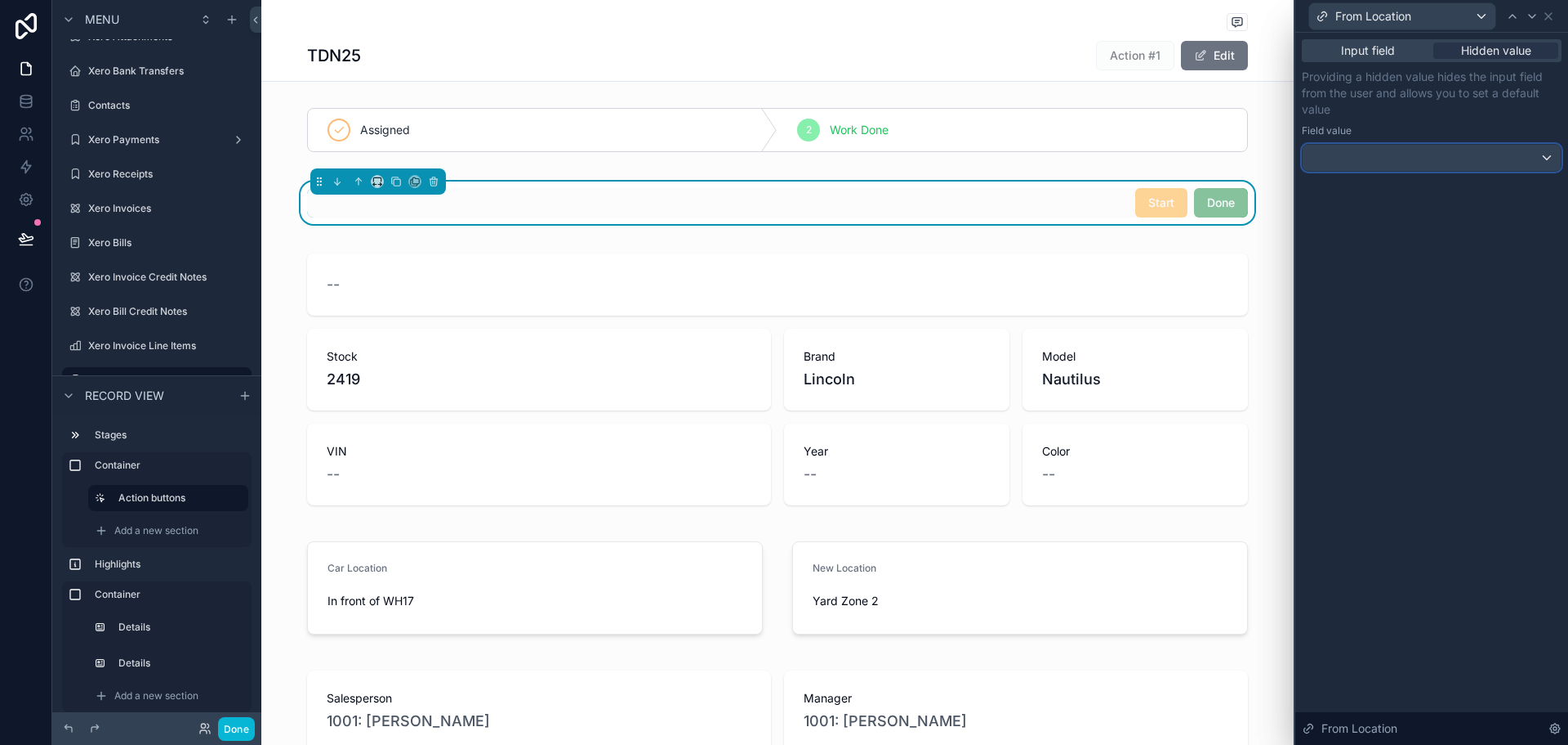
click at [1437, 146] on div at bounding box center [1432, 157] width 258 height 26
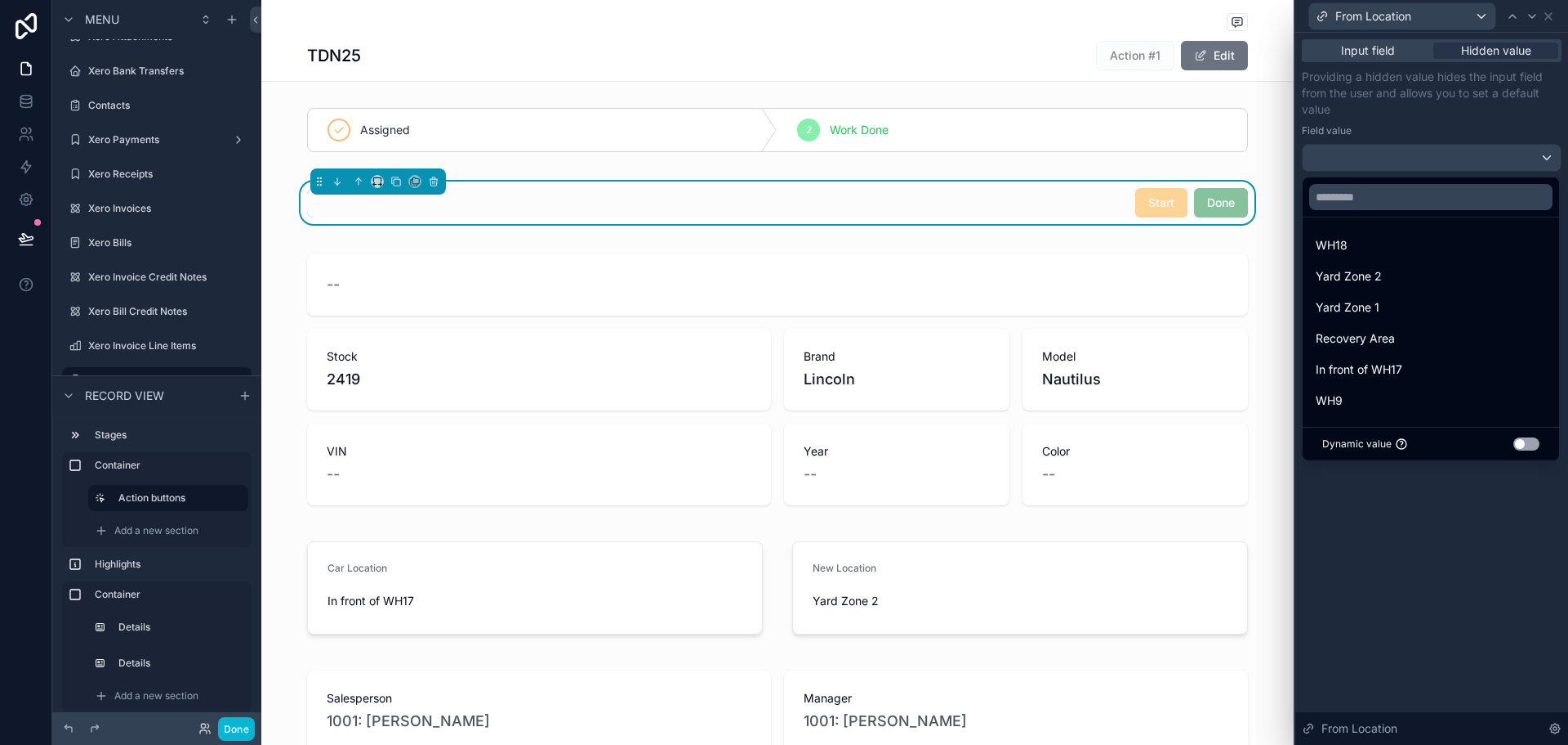
click at [1527, 445] on button "Use setting" at bounding box center [1526, 444] width 26 height 13
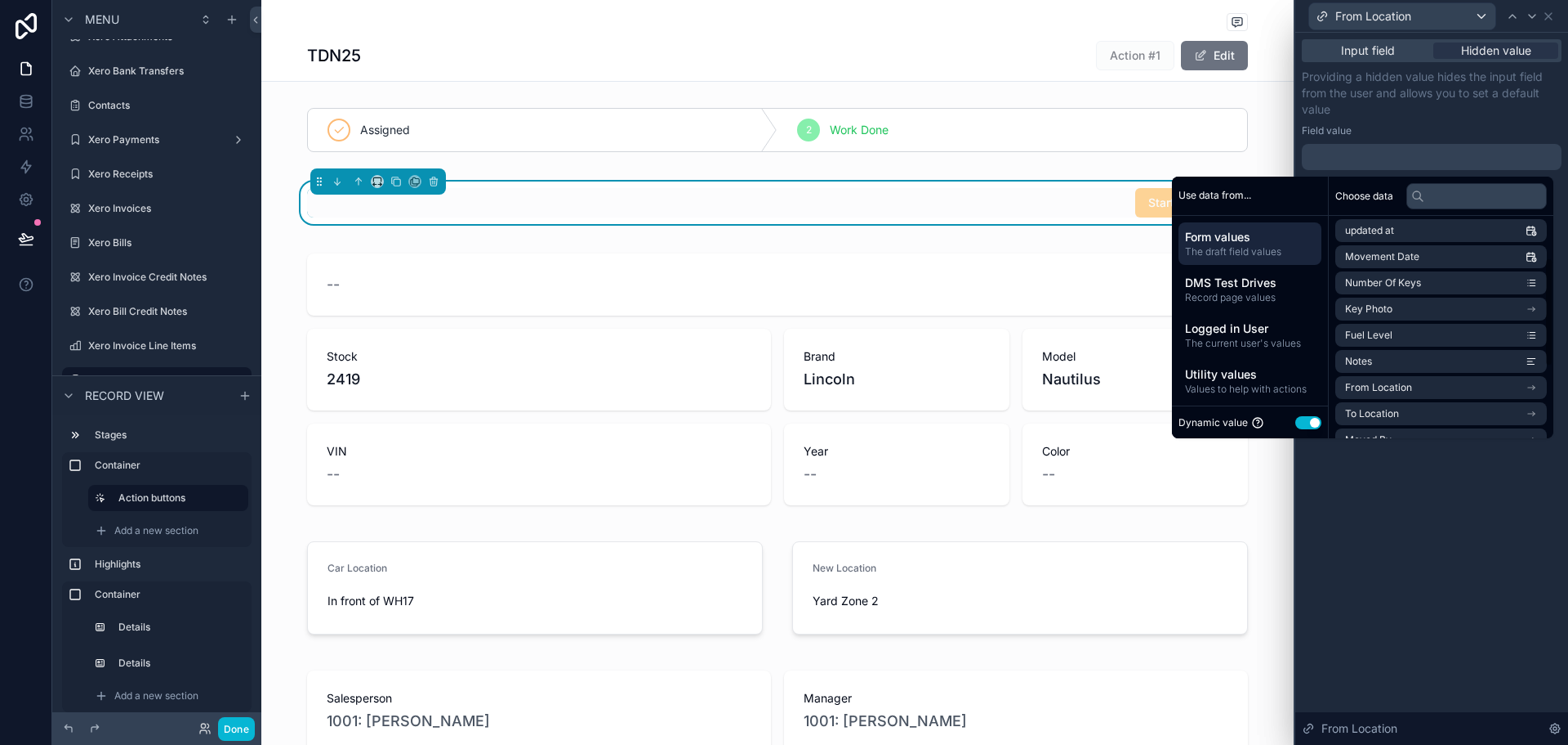
scroll to position [163, 0]
click at [1390, 307] on span "From Location" at bounding box center [1379, 306] width 67 height 13
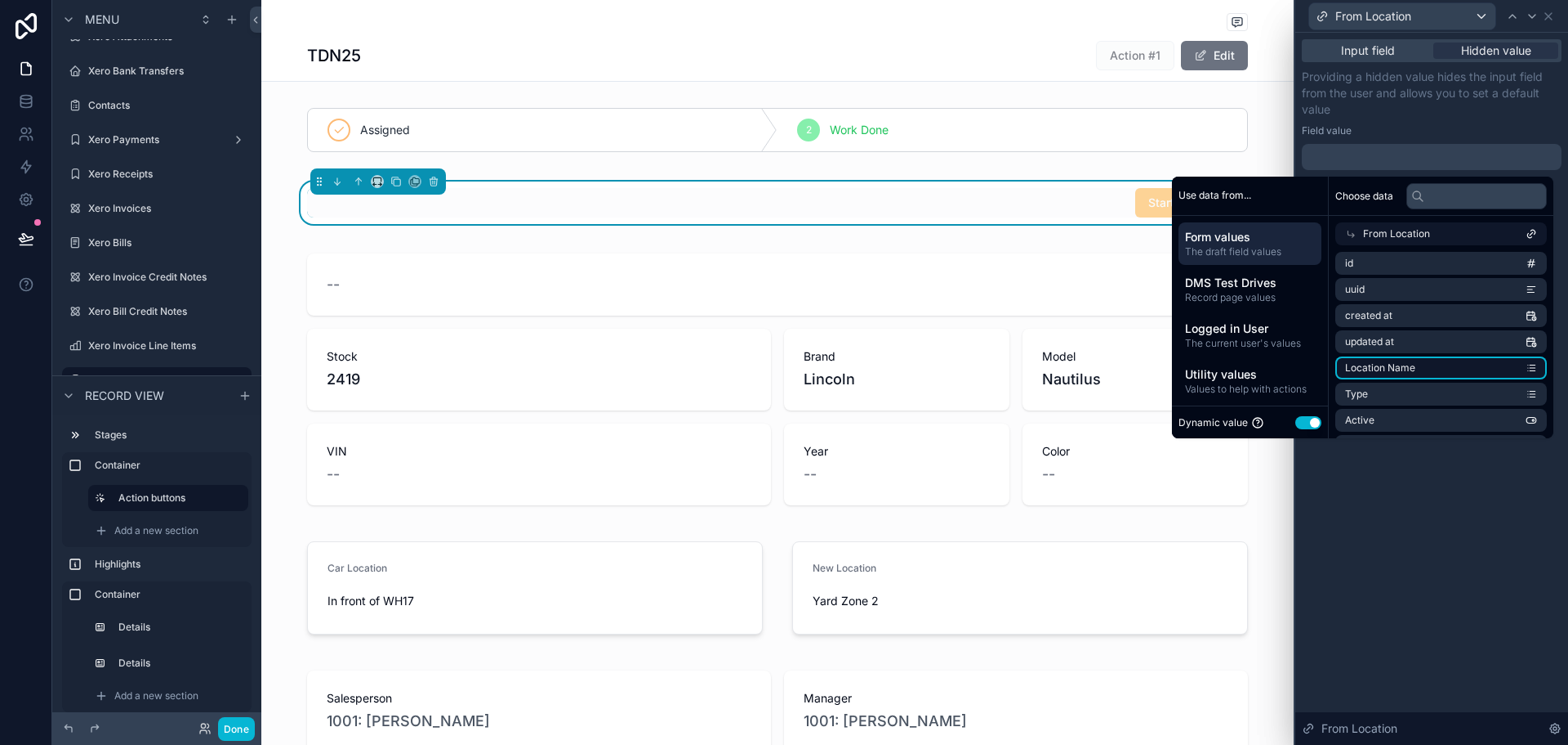
click at [1401, 371] on span "Location Name" at bounding box center [1380, 368] width 70 height 13
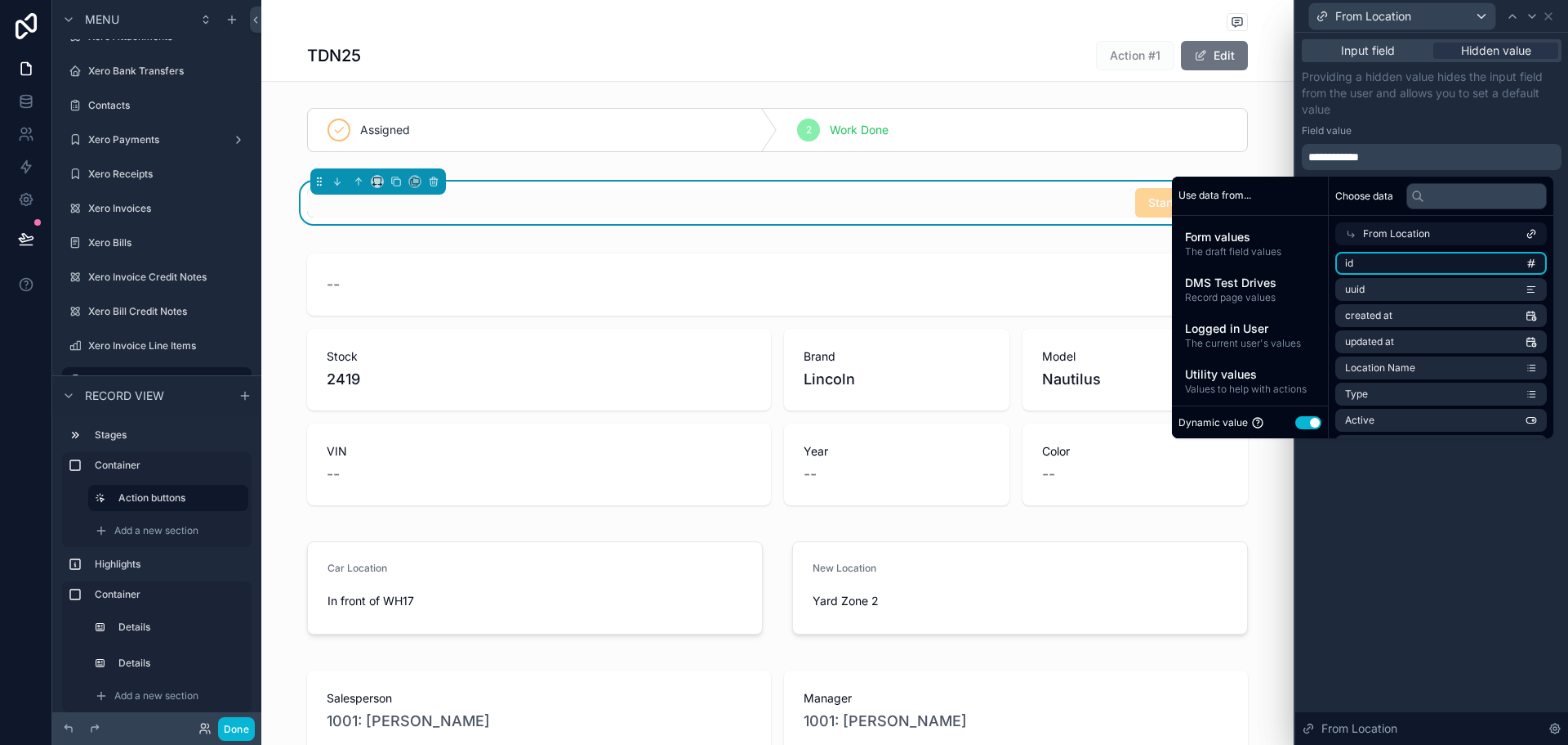
click at [1409, 262] on li "id" at bounding box center [1441, 263] width 211 height 23
click at [1405, 289] on span "Location Name" at bounding box center [1380, 286] width 70 height 13
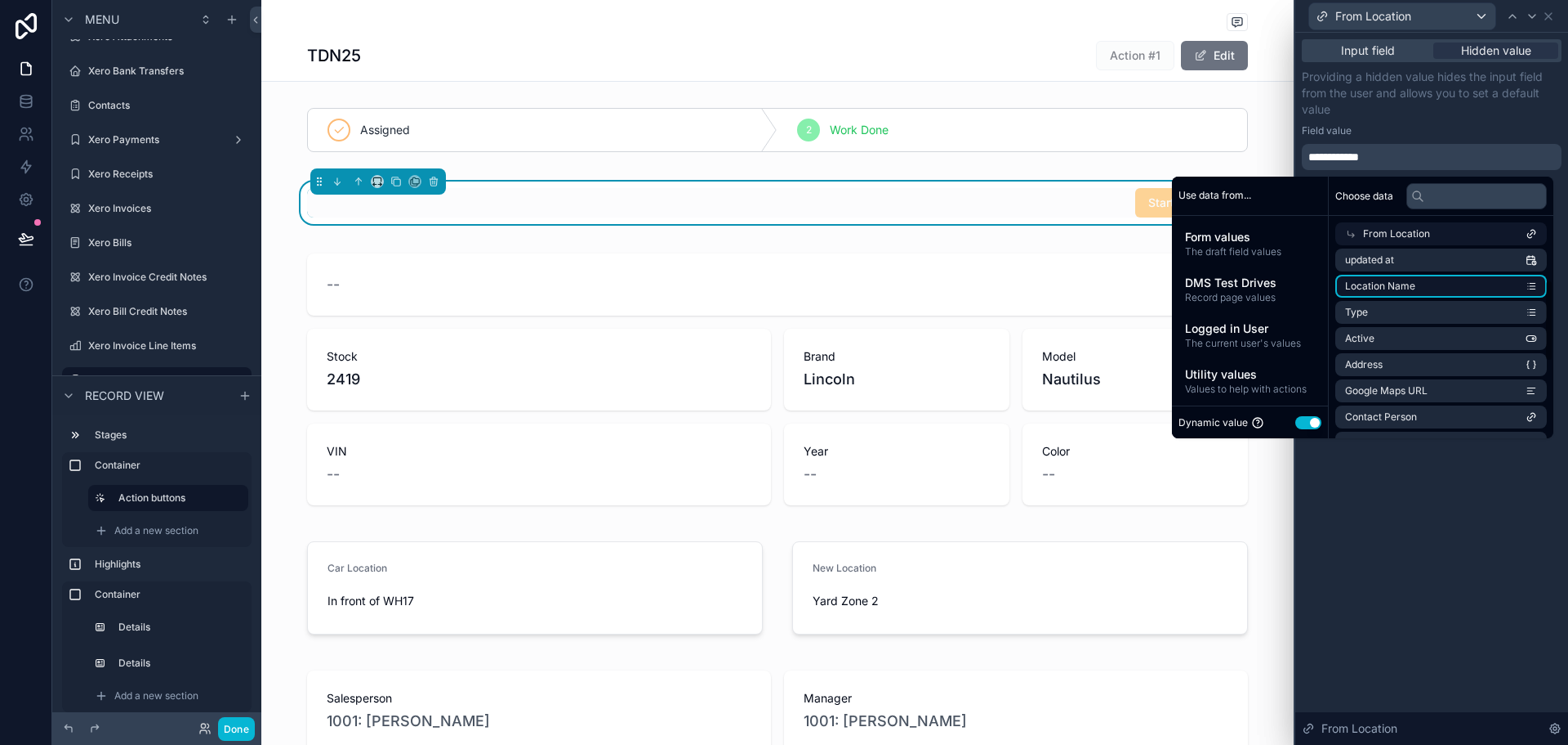
scroll to position [0, 0]
click at [1406, 227] on div "From Location" at bounding box center [1441, 234] width 211 height 23
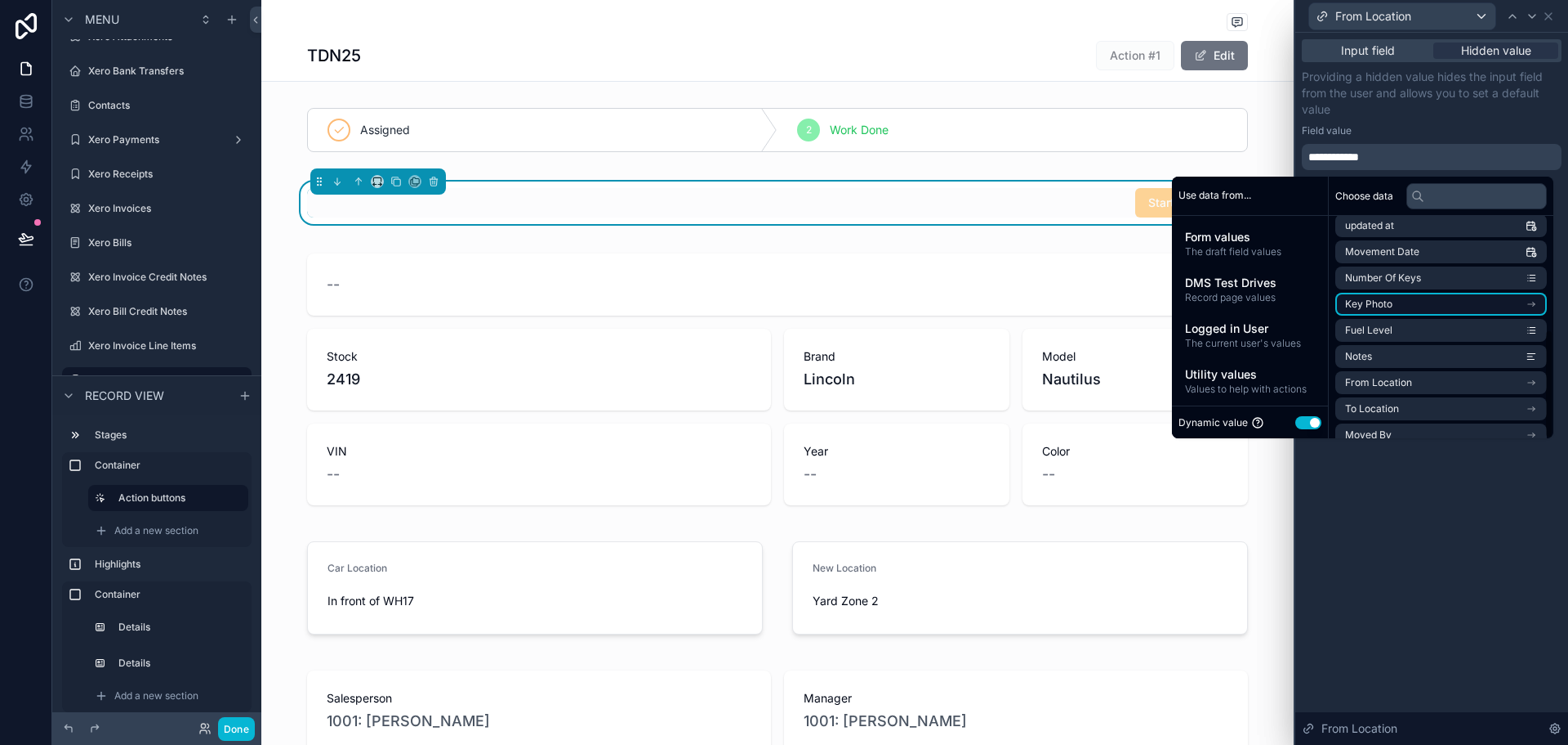
scroll to position [232, 0]
click at [1447, 135] on div "Field value" at bounding box center [1432, 131] width 260 height 13
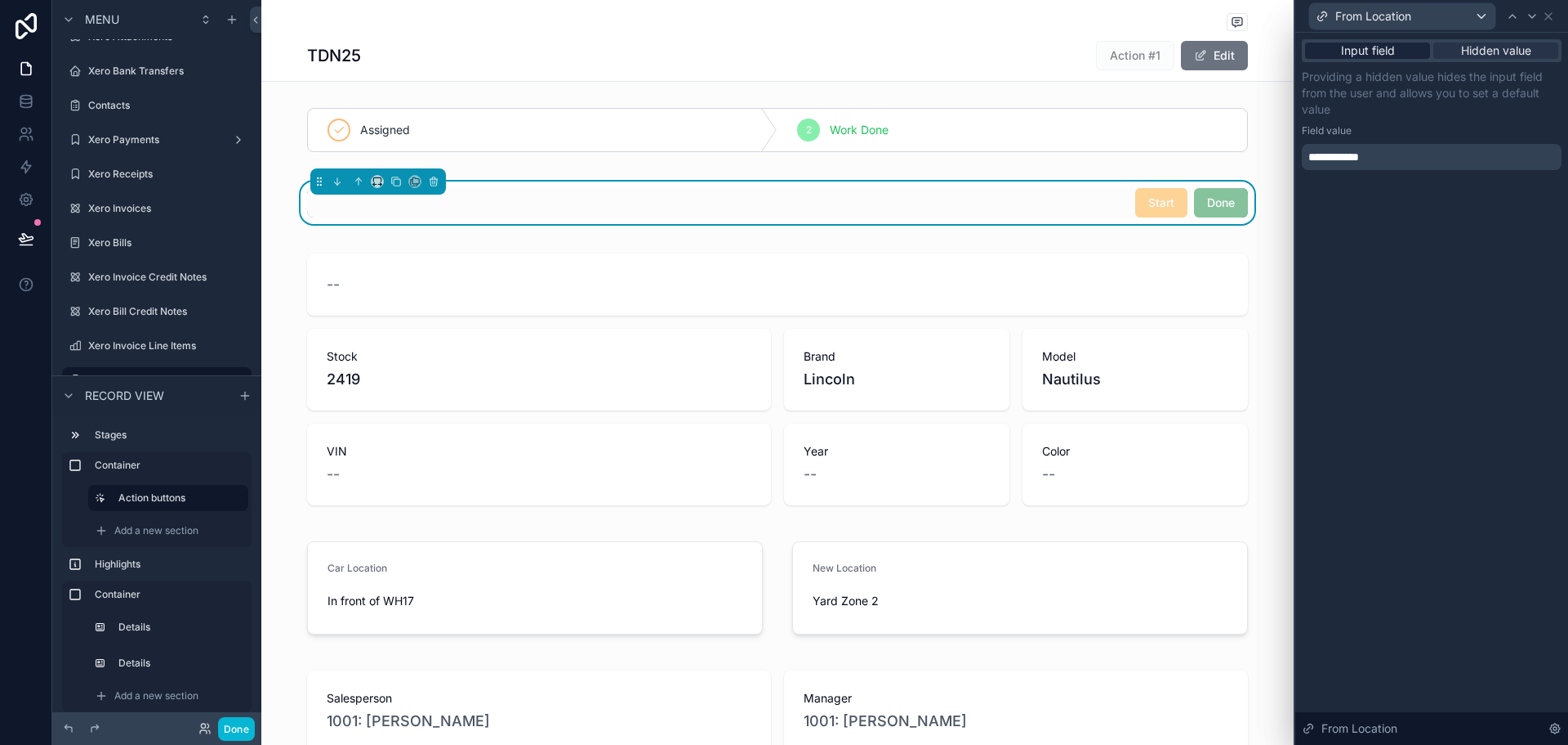
click at [1403, 49] on div "Input field" at bounding box center [1367, 50] width 125 height 16
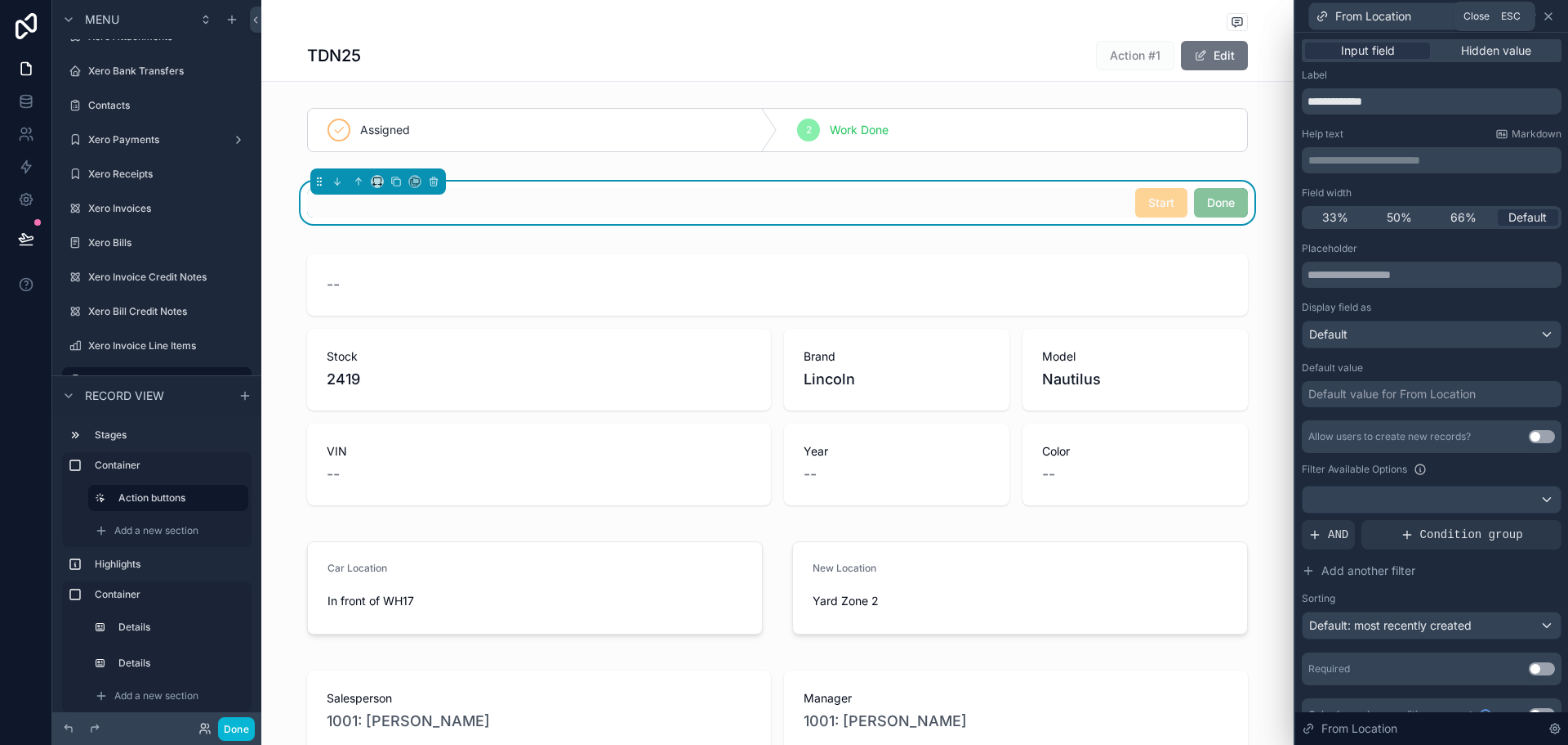
click at [1547, 13] on icon at bounding box center [1549, 16] width 13 height 13
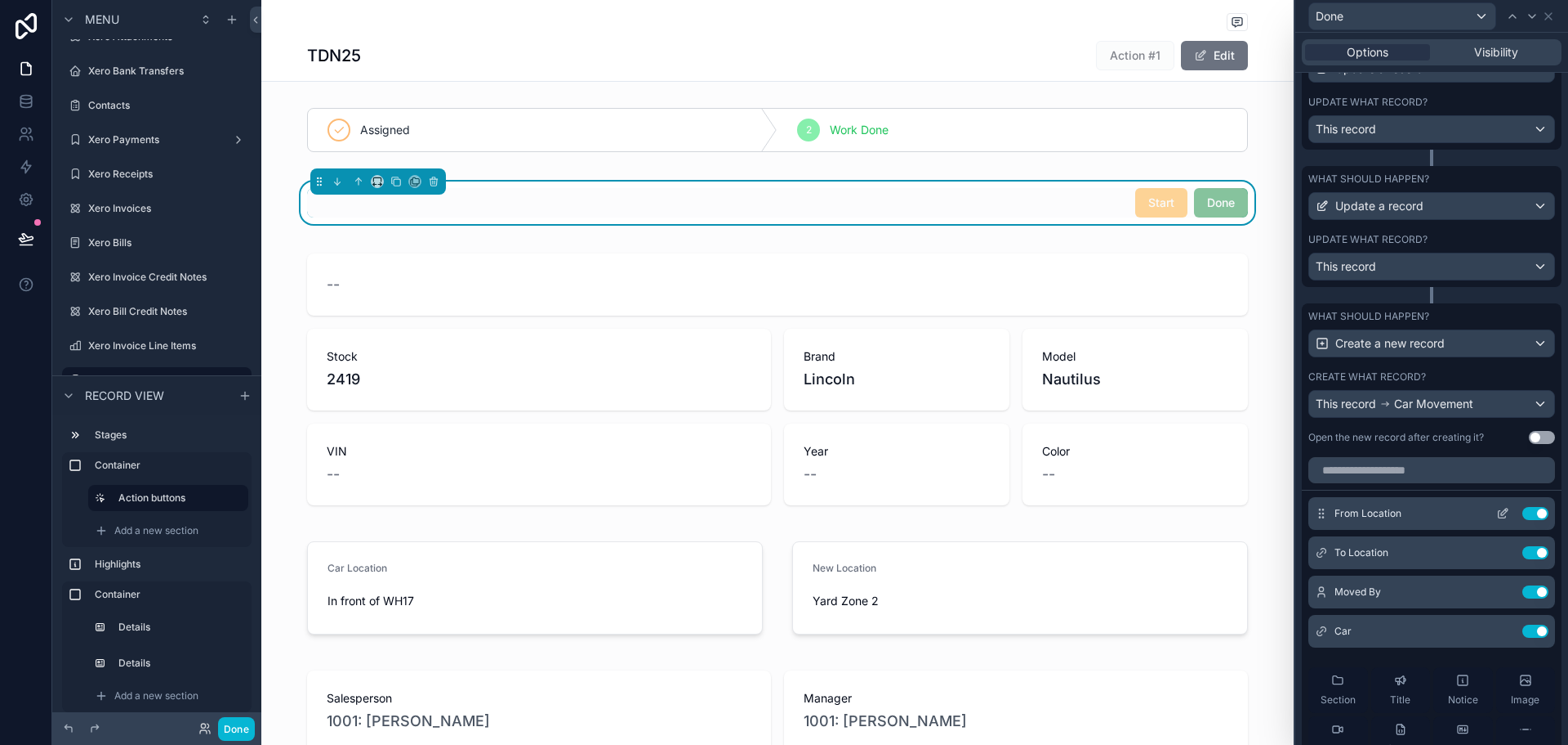
click at [1490, 510] on button at bounding box center [1503, 514] width 26 height 13
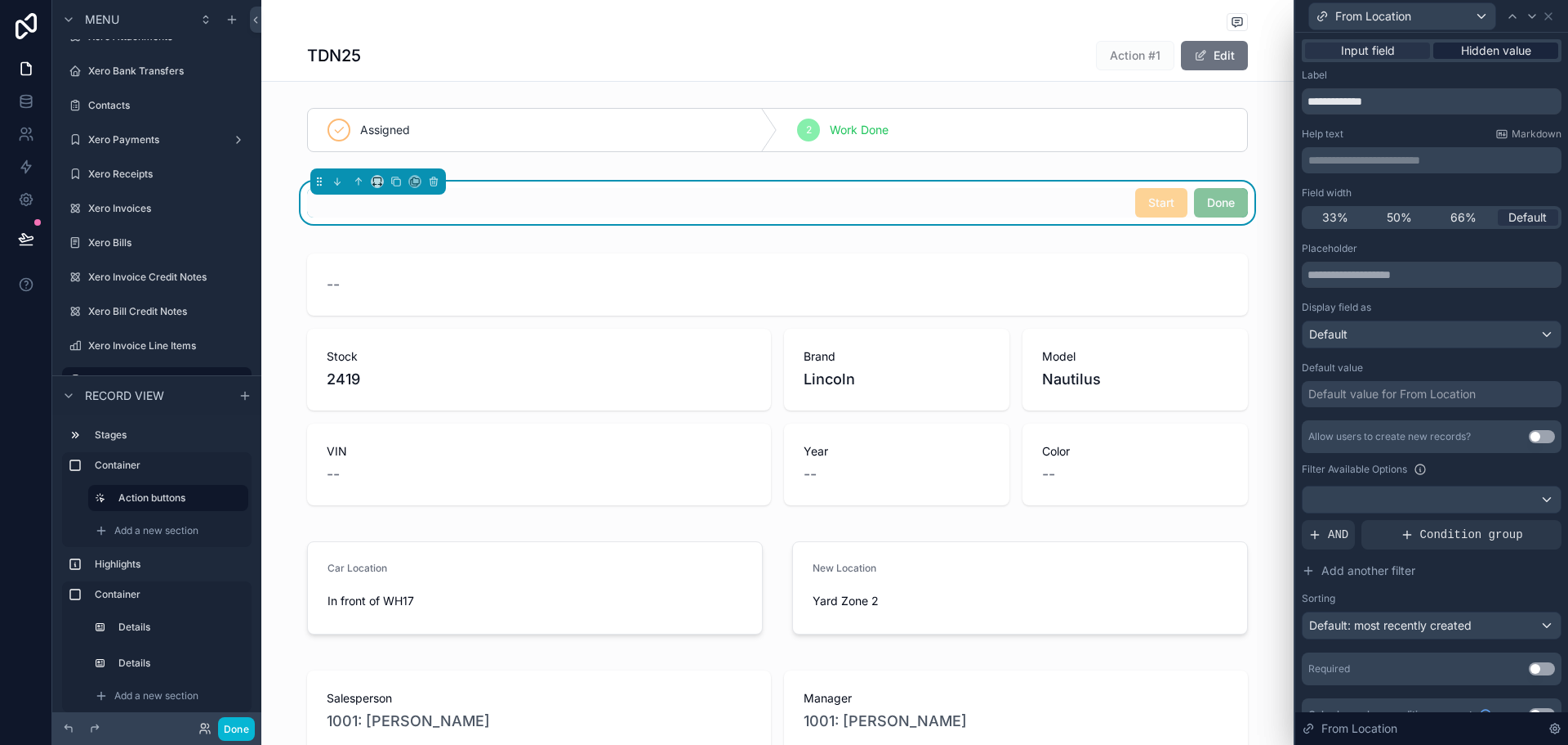
click at [1471, 47] on span "Hidden value" at bounding box center [1496, 50] width 70 height 16
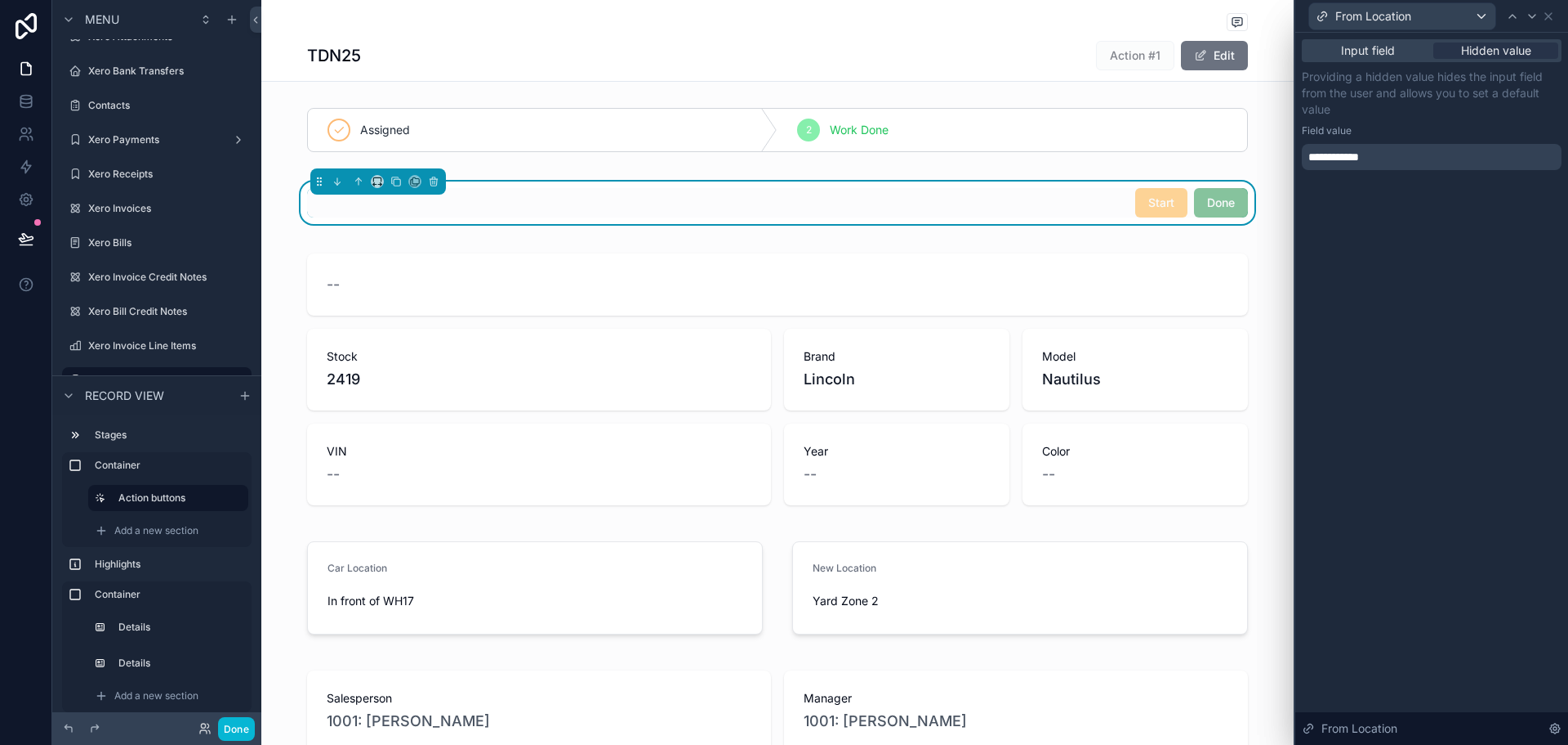
click at [1411, 152] on div "**********" at bounding box center [1432, 156] width 260 height 26
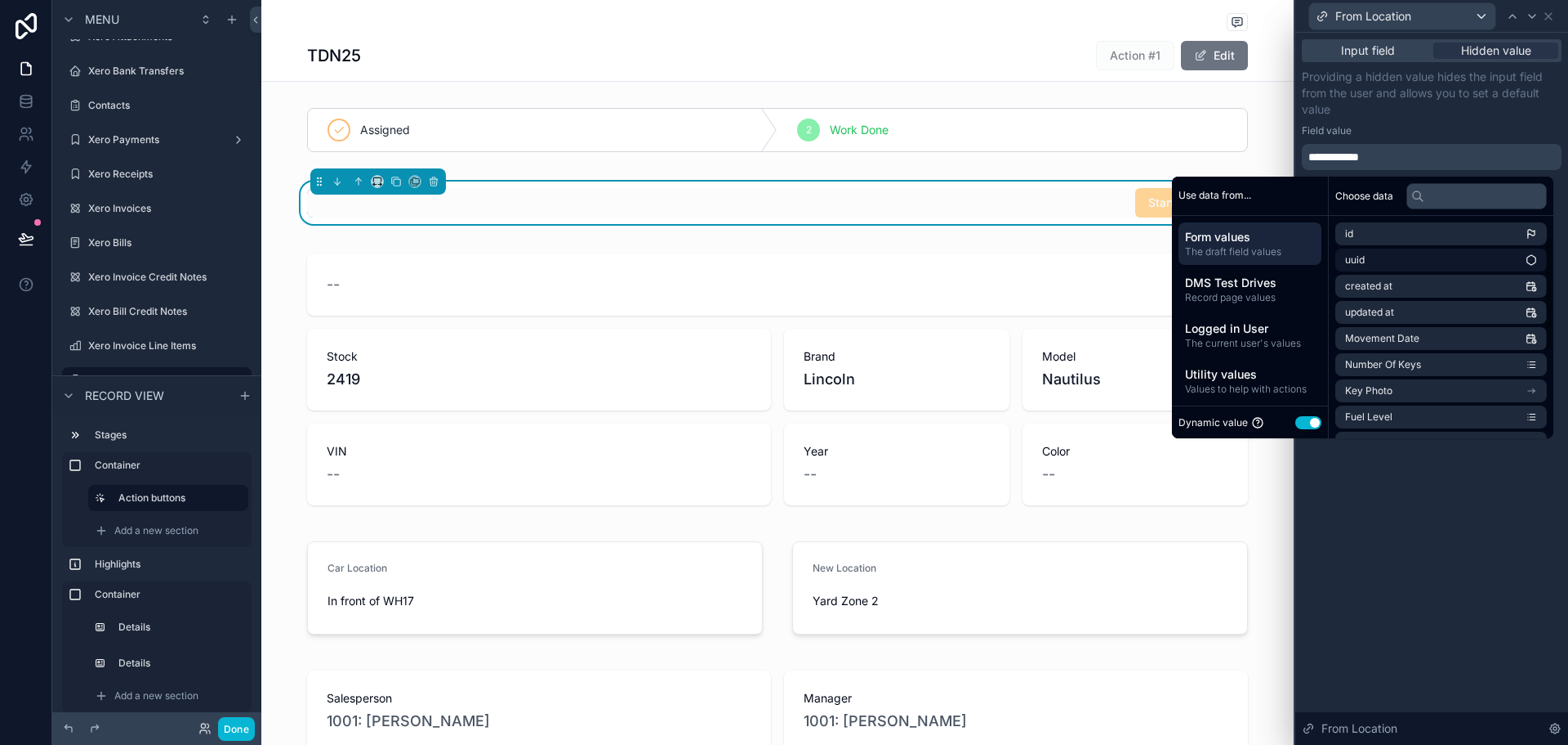
scroll to position [206, 0]
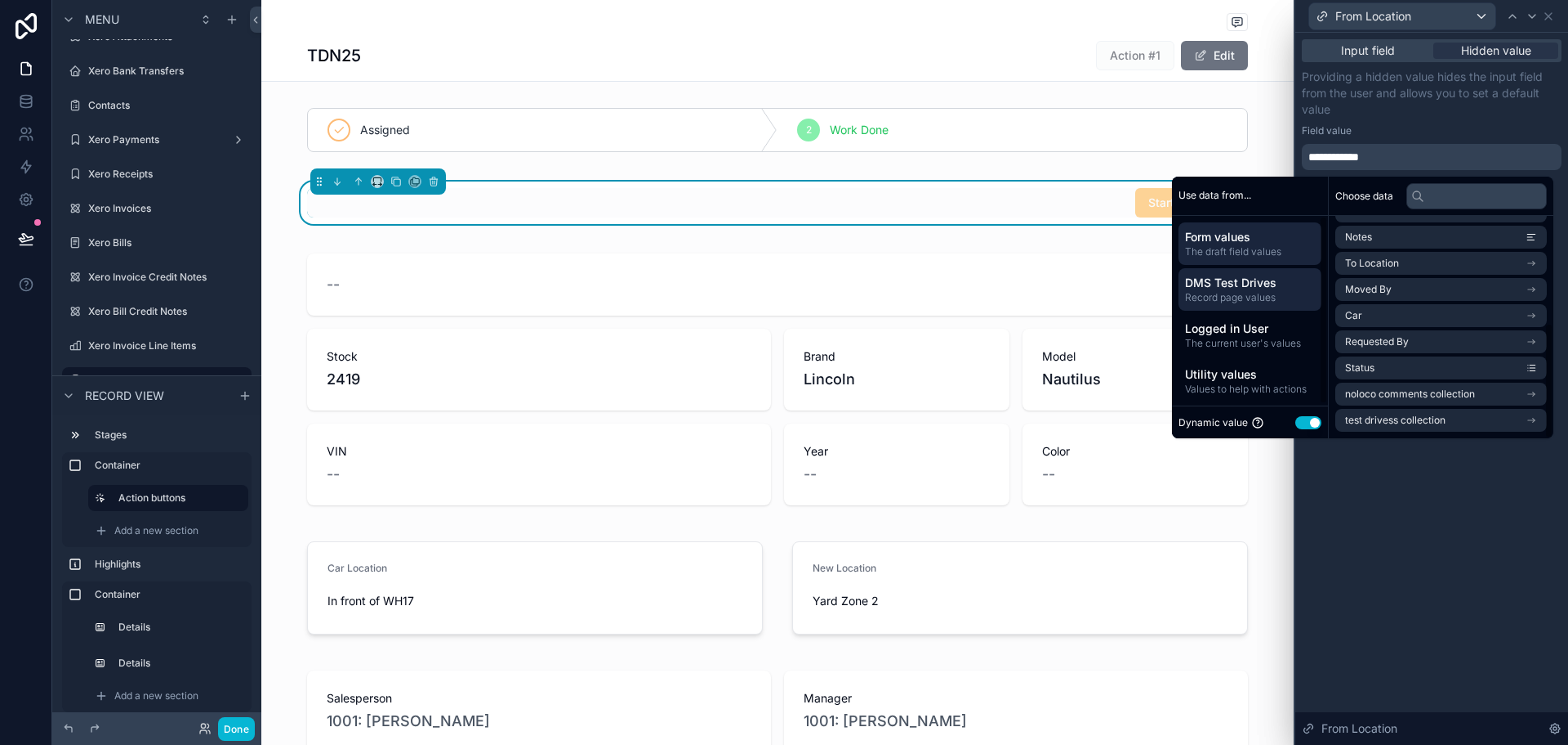
click at [1245, 300] on span "Record page values" at bounding box center [1249, 298] width 130 height 13
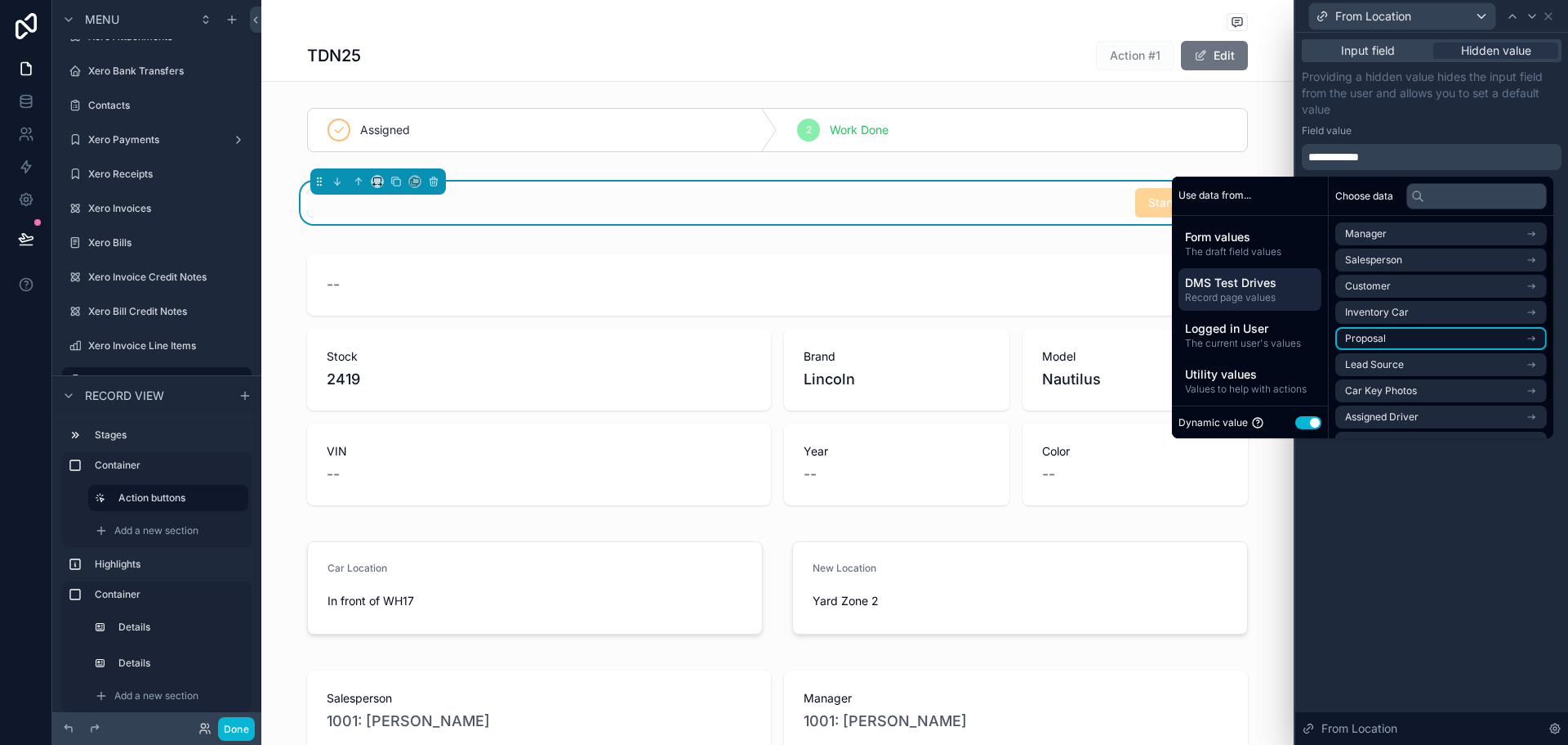
scroll to position [75, 0]
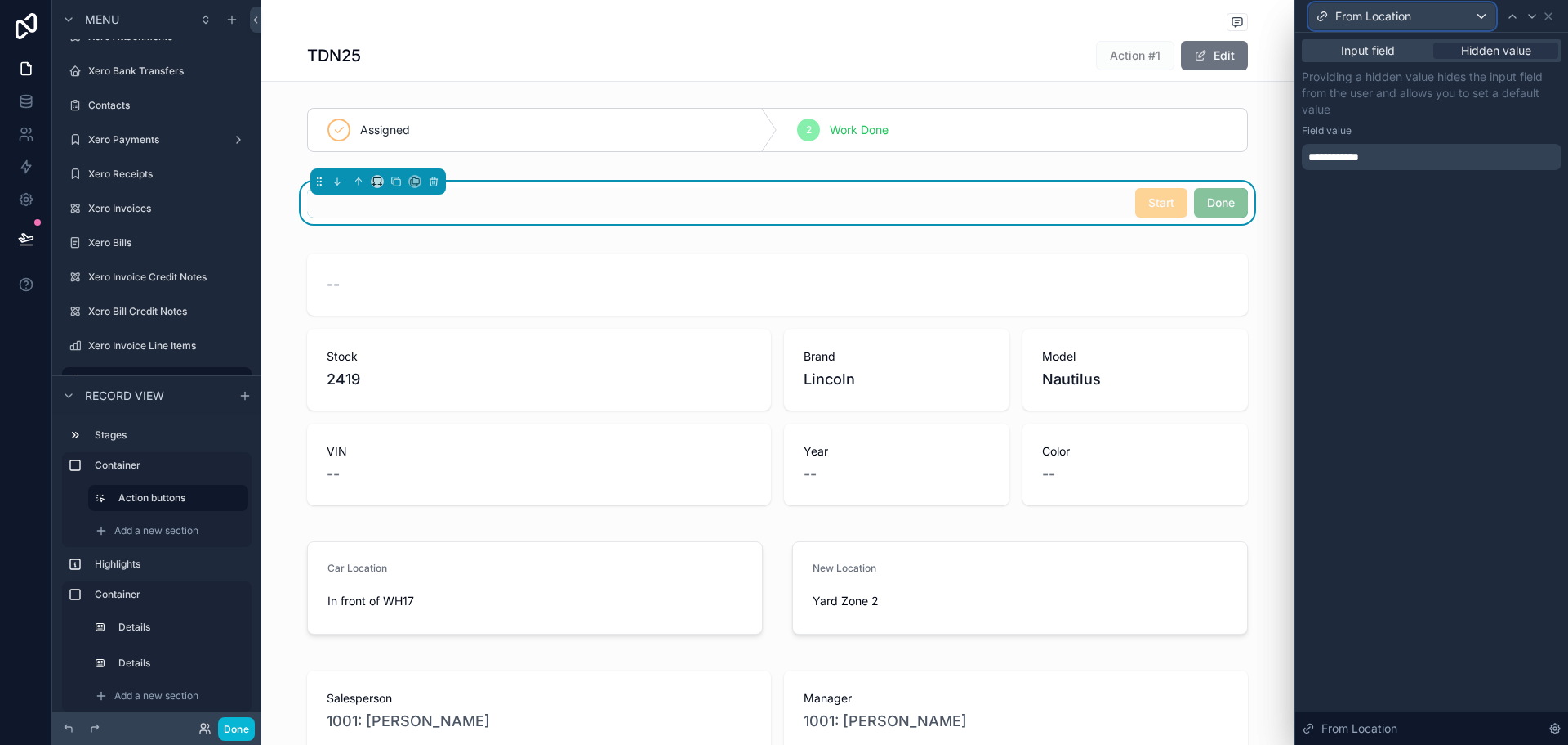
click at [1495, 13] on div "From Location" at bounding box center [1403, 15] width 186 height 26
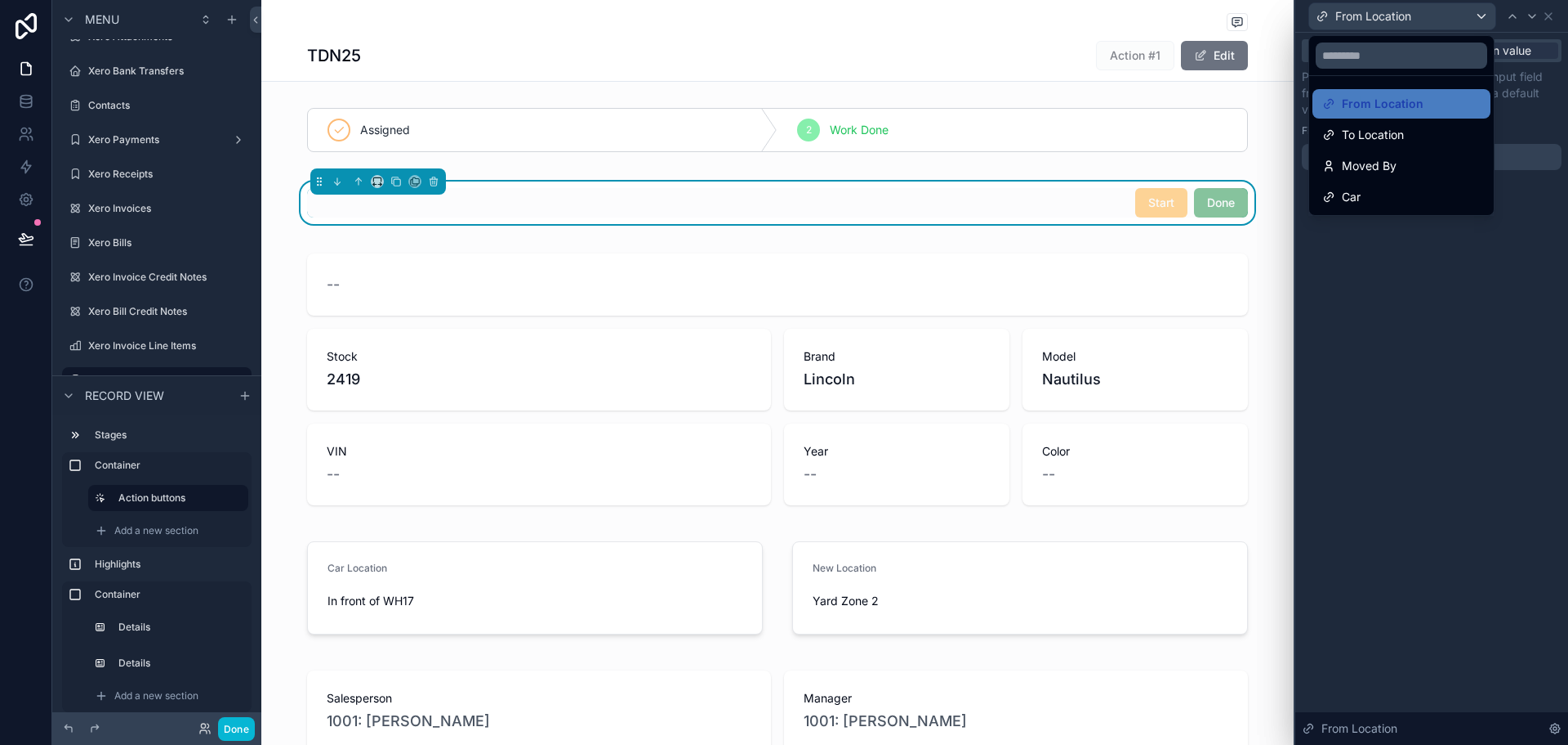
click at [1478, 16] on div at bounding box center [1432, 372] width 273 height 745
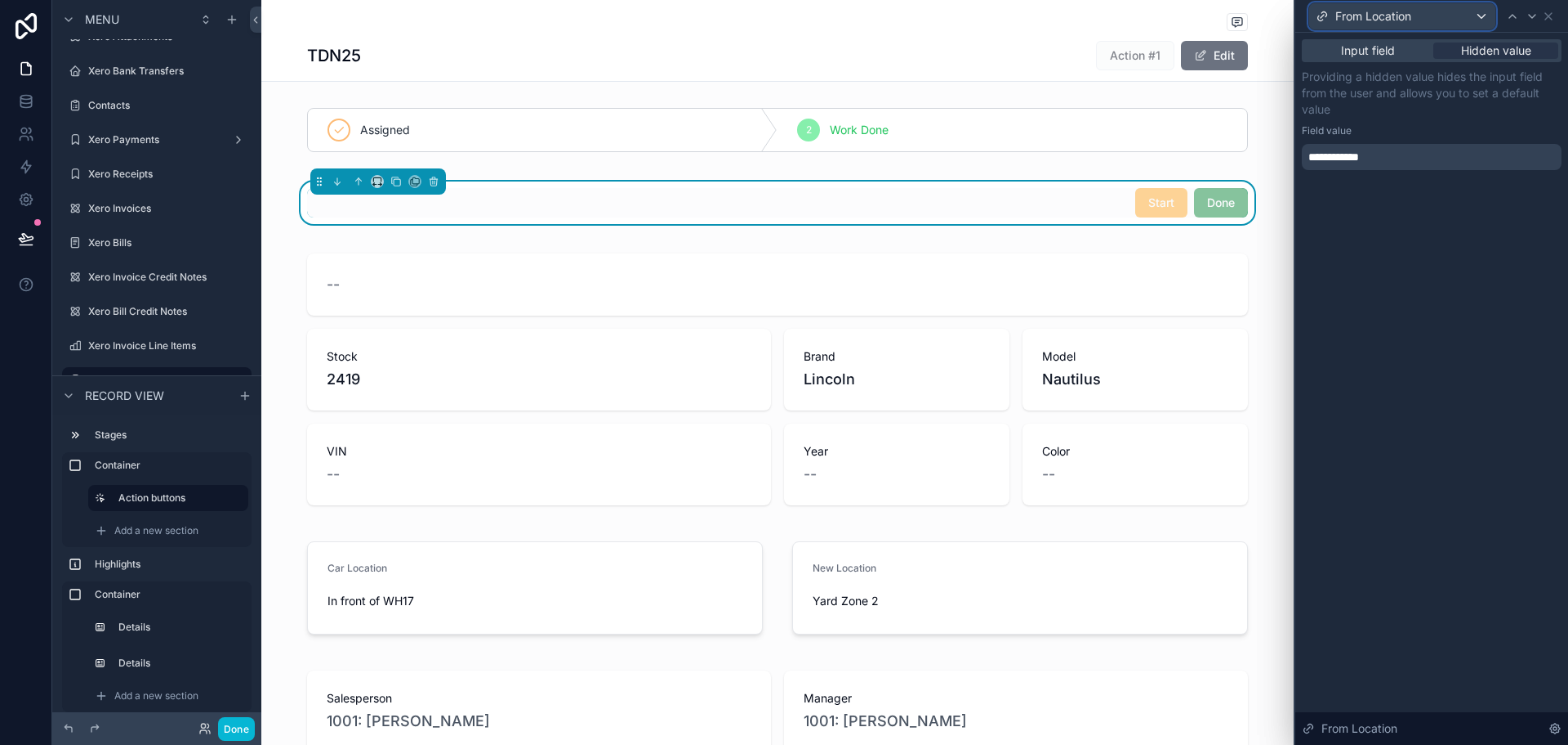
click at [1473, 28] on div "From Location" at bounding box center [1403, 15] width 186 height 26
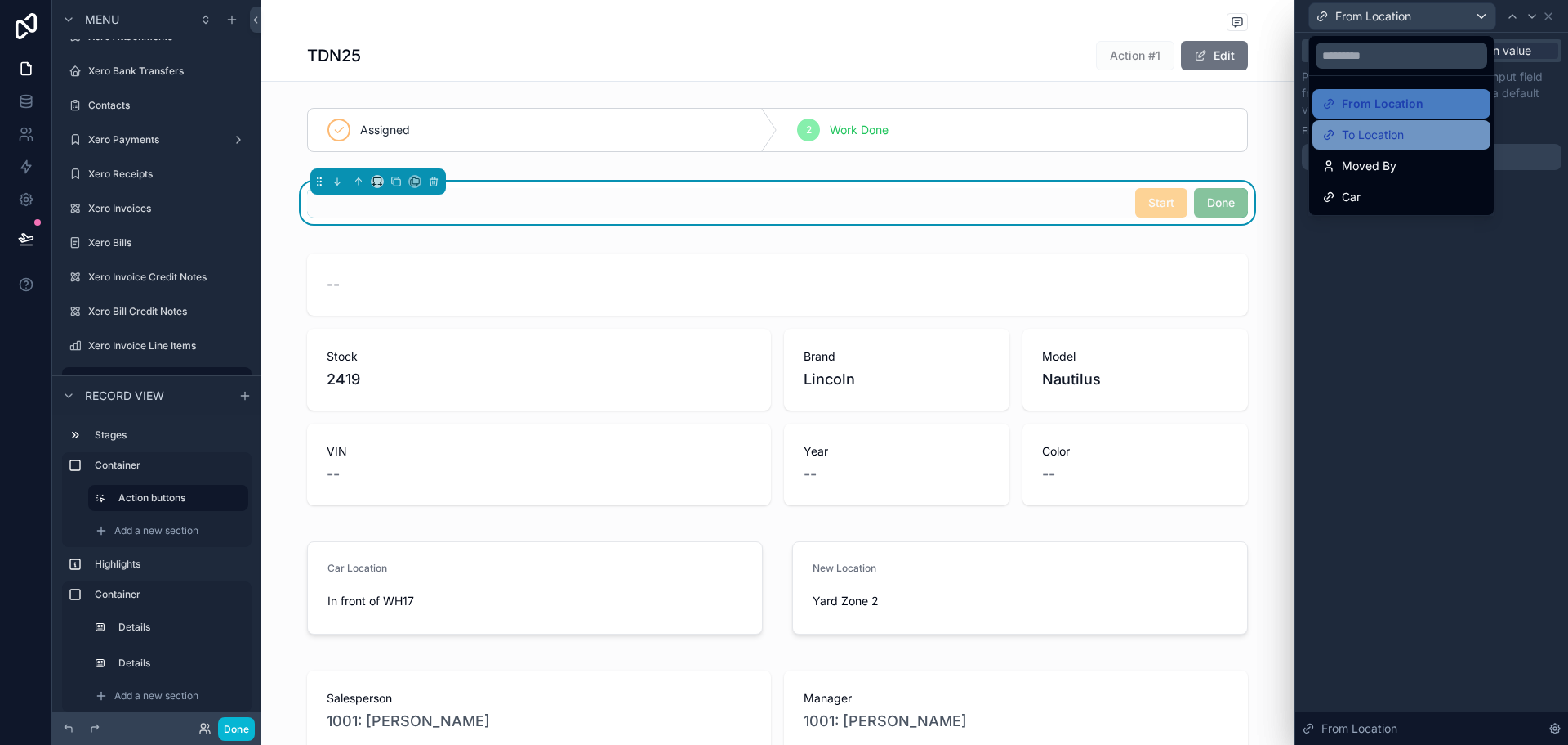
click at [1435, 145] on div "To Location" at bounding box center [1402, 134] width 178 height 30
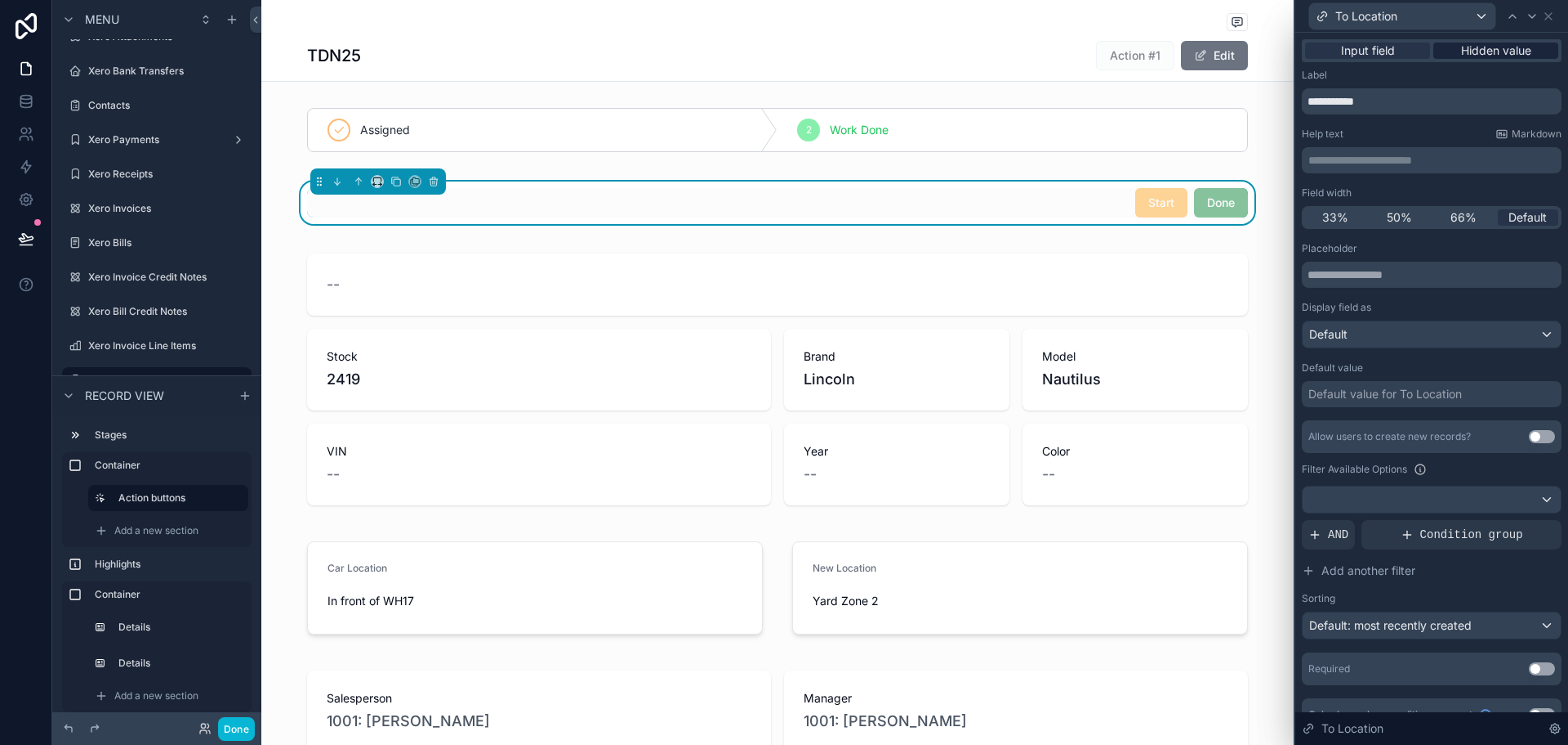
click at [1504, 56] on span "Hidden value" at bounding box center [1496, 50] width 70 height 16
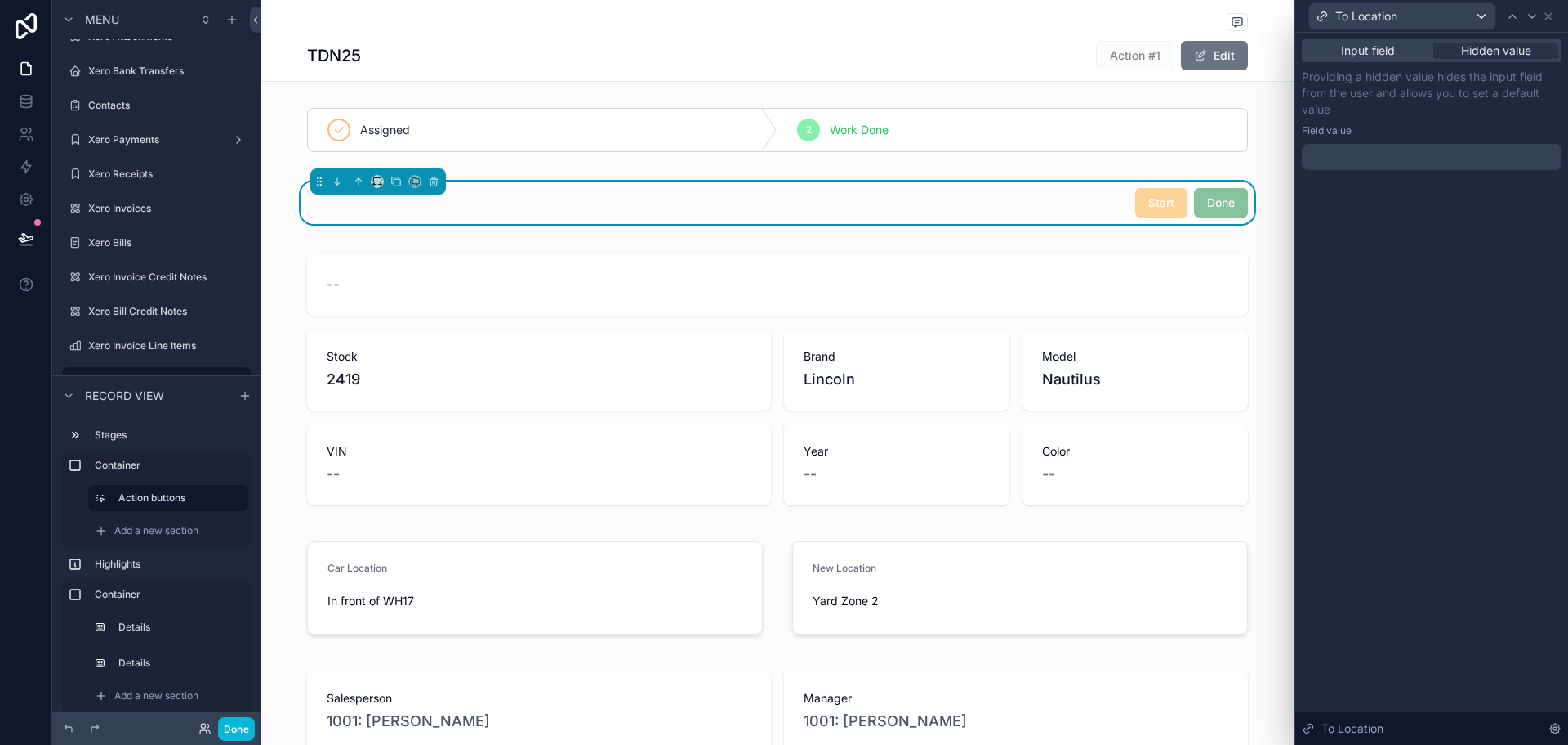
drag, startPoint x: 1445, startPoint y: 152, endPoint x: 1445, endPoint y: 162, distance: 10.0
click at [1445, 162] on div at bounding box center [1432, 156] width 260 height 26
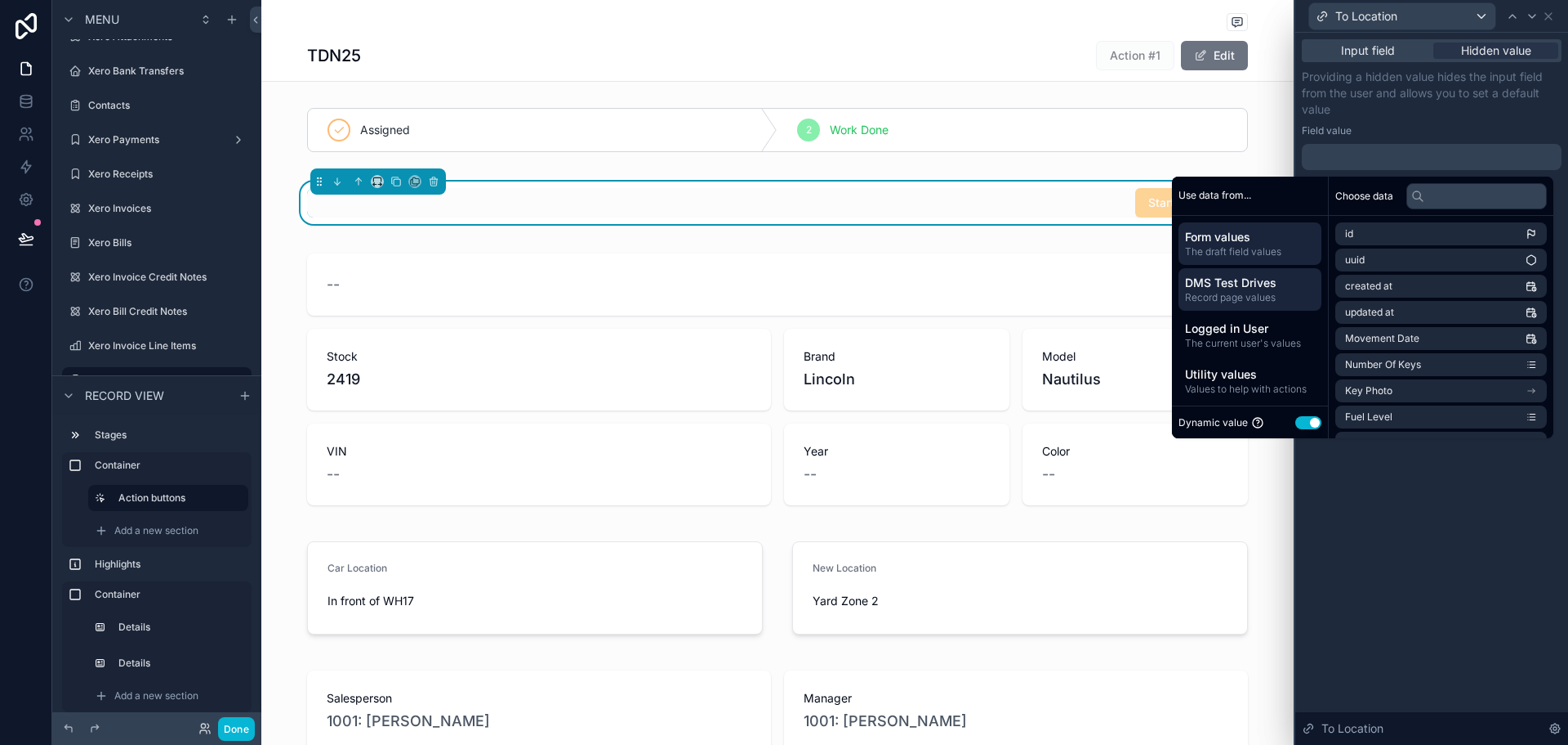
click at [1261, 289] on span "DMS Test Drives" at bounding box center [1249, 282] width 130 height 16
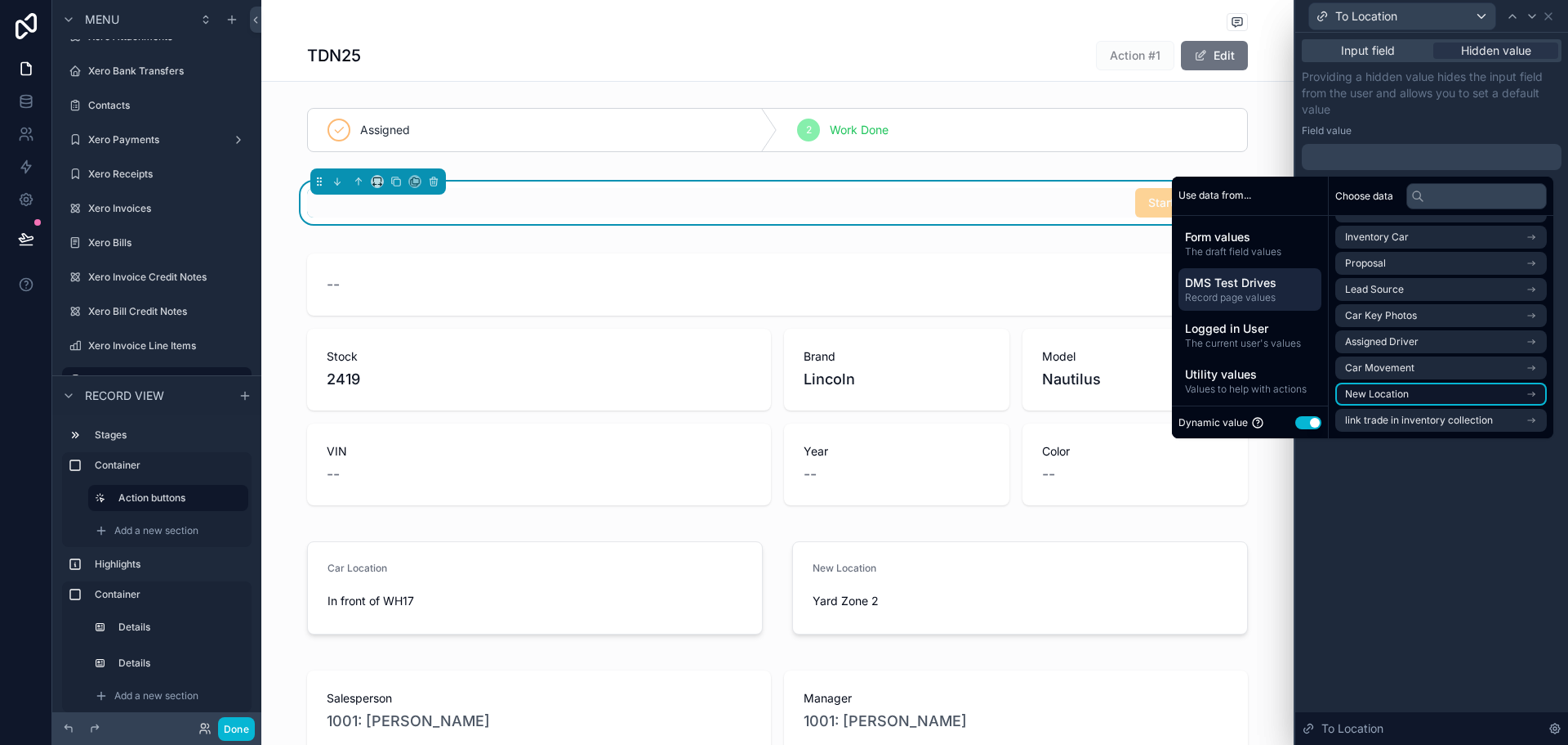
click at [1400, 397] on li "New Location" at bounding box center [1441, 394] width 211 height 23
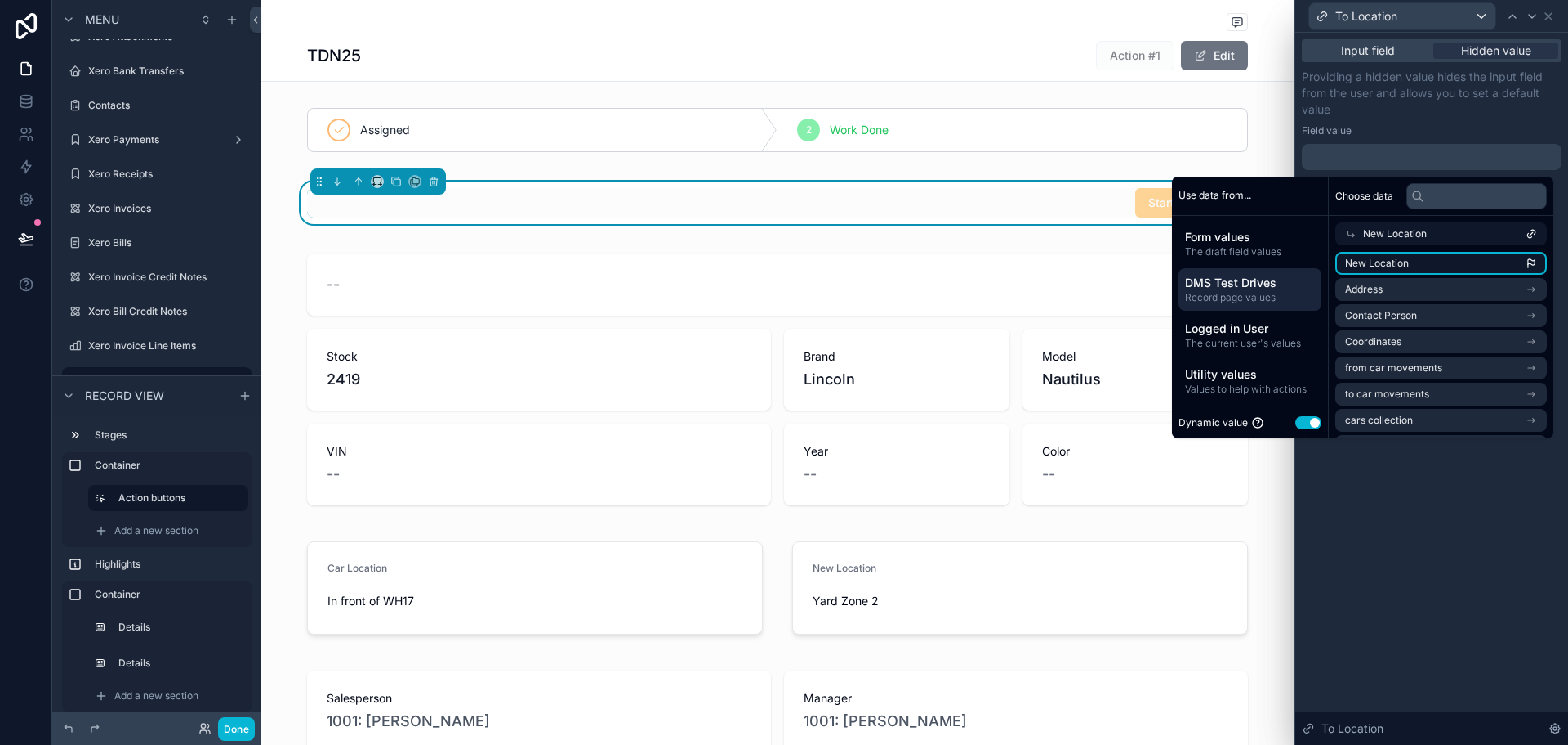
click at [1383, 267] on span "New Location" at bounding box center [1377, 263] width 63 height 13
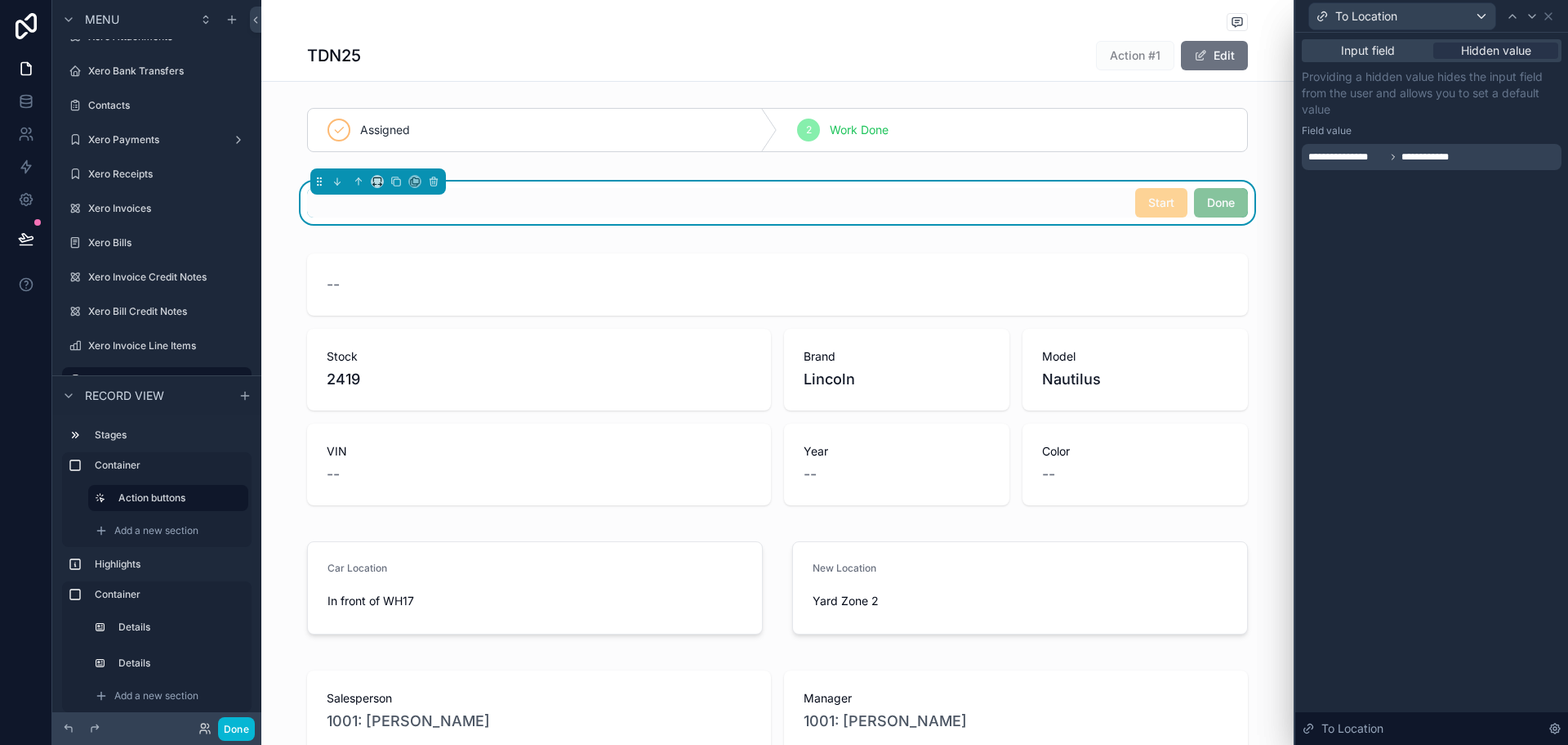
click at [1445, 115] on p "Providing a hidden value hides the input field from the user and allows you to …" at bounding box center [1432, 93] width 260 height 49
click at [1461, 15] on div "To Location" at bounding box center [1403, 15] width 186 height 26
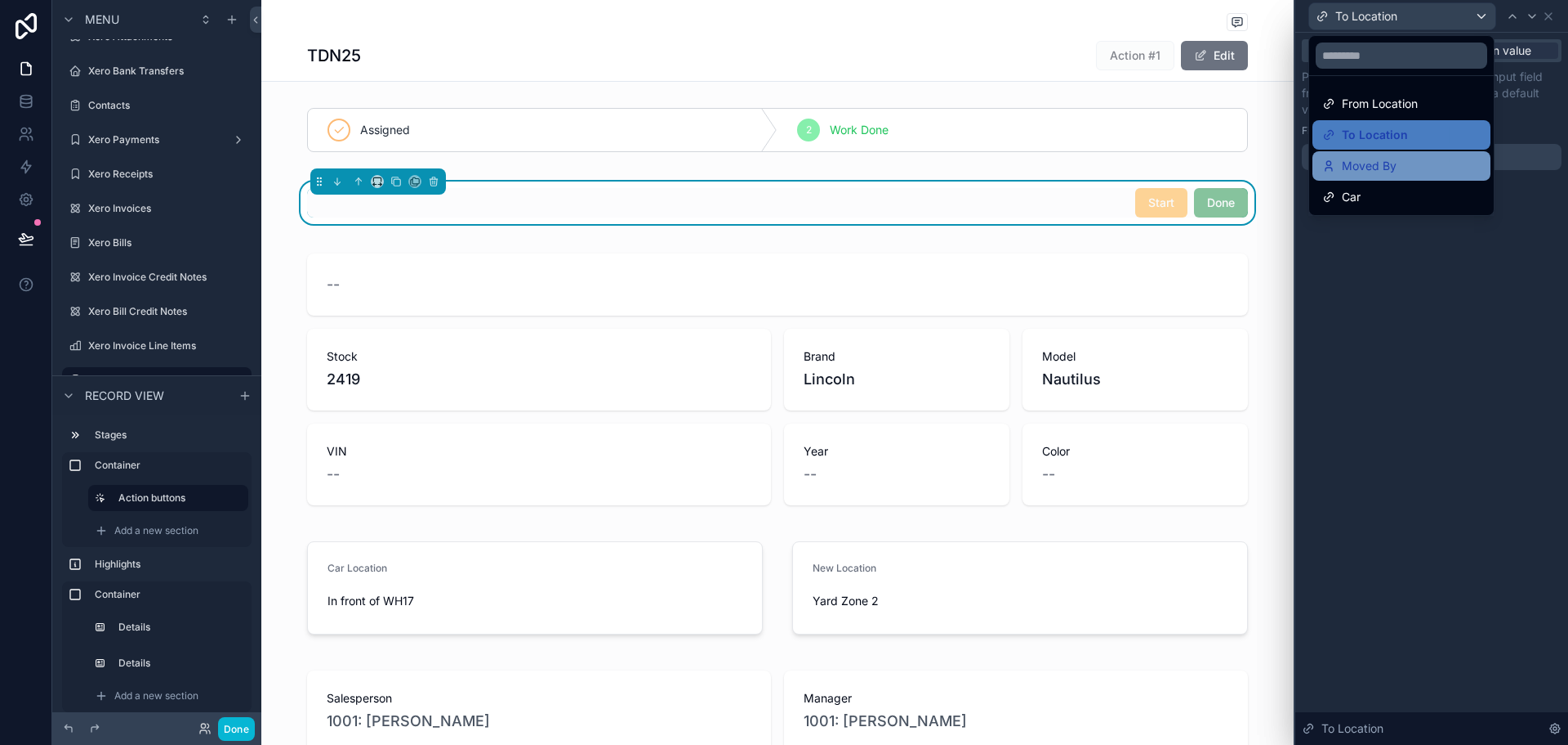
click at [1454, 173] on div "Moved By" at bounding box center [1401, 166] width 158 height 19
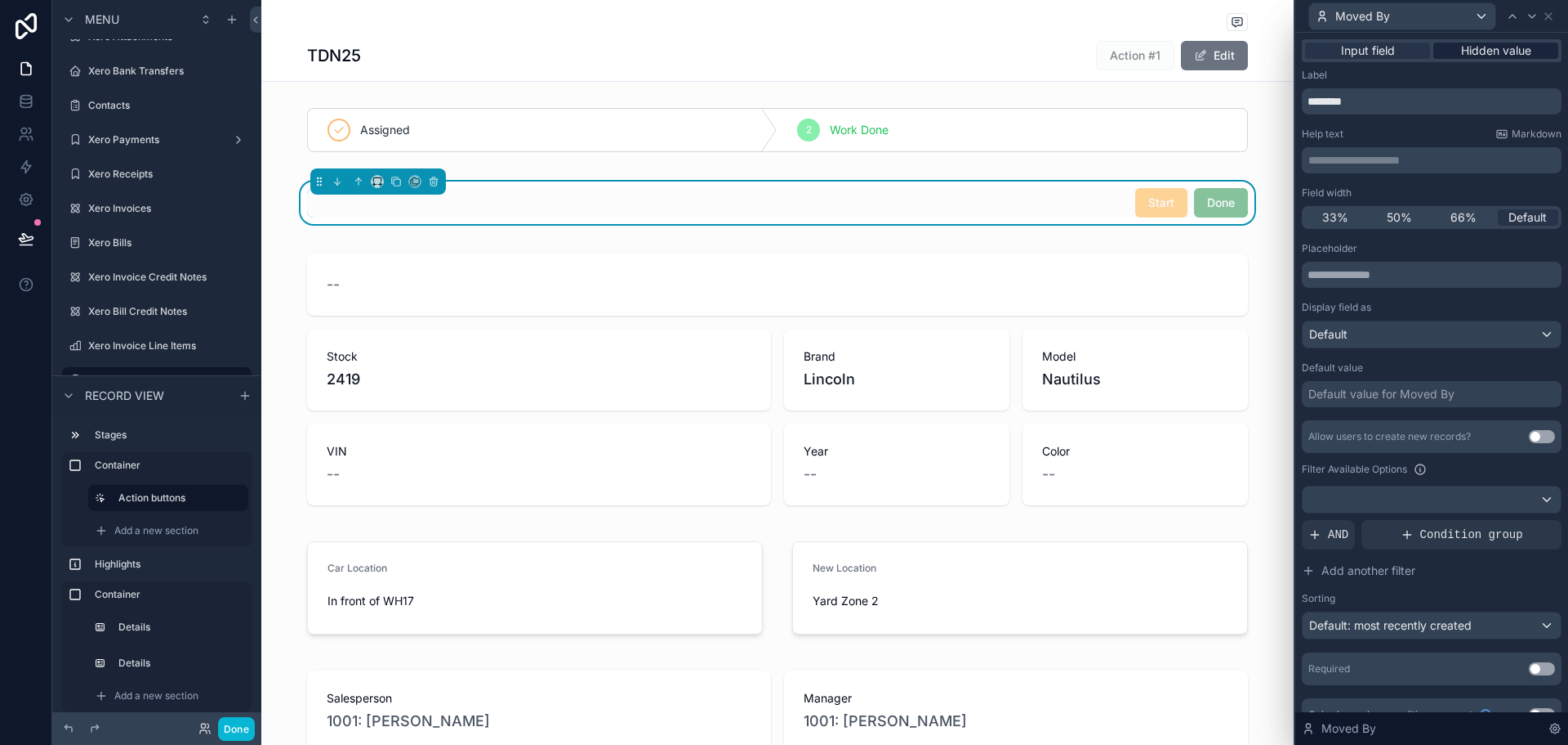
click at [1502, 45] on span "Hidden value" at bounding box center [1496, 50] width 70 height 16
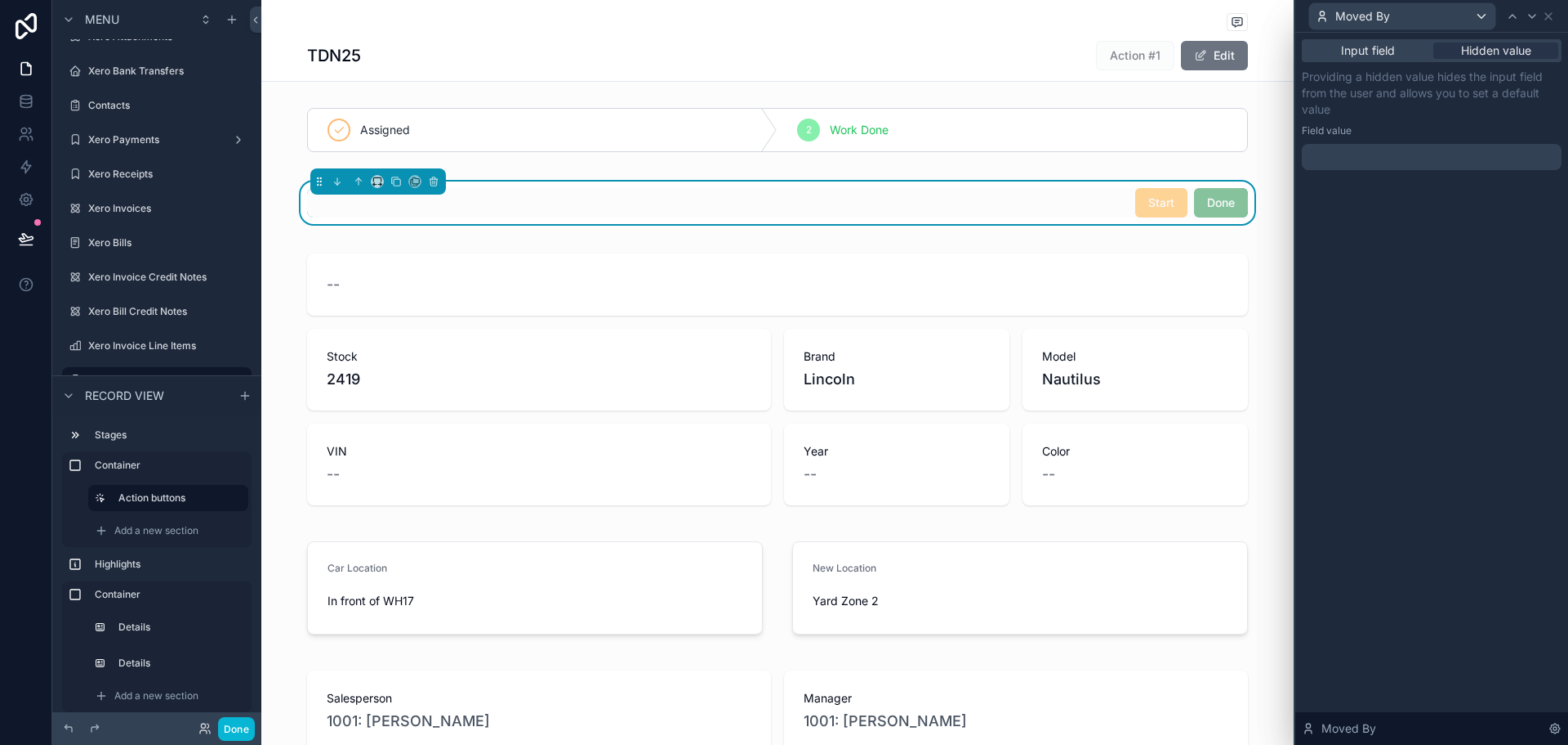
click at [1487, 166] on div at bounding box center [1432, 156] width 260 height 26
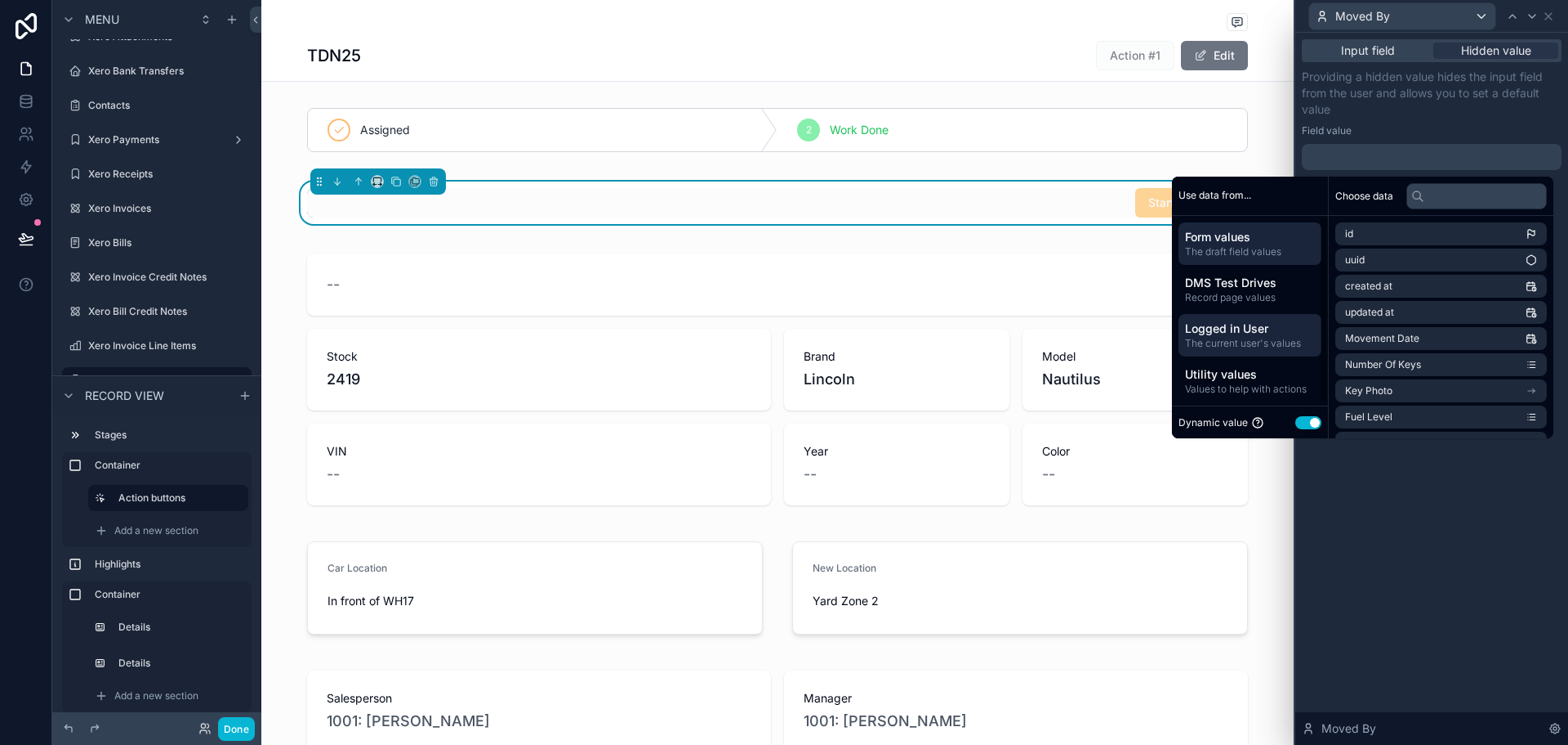
click at [1247, 322] on span "Logged in User" at bounding box center [1249, 328] width 130 height 16
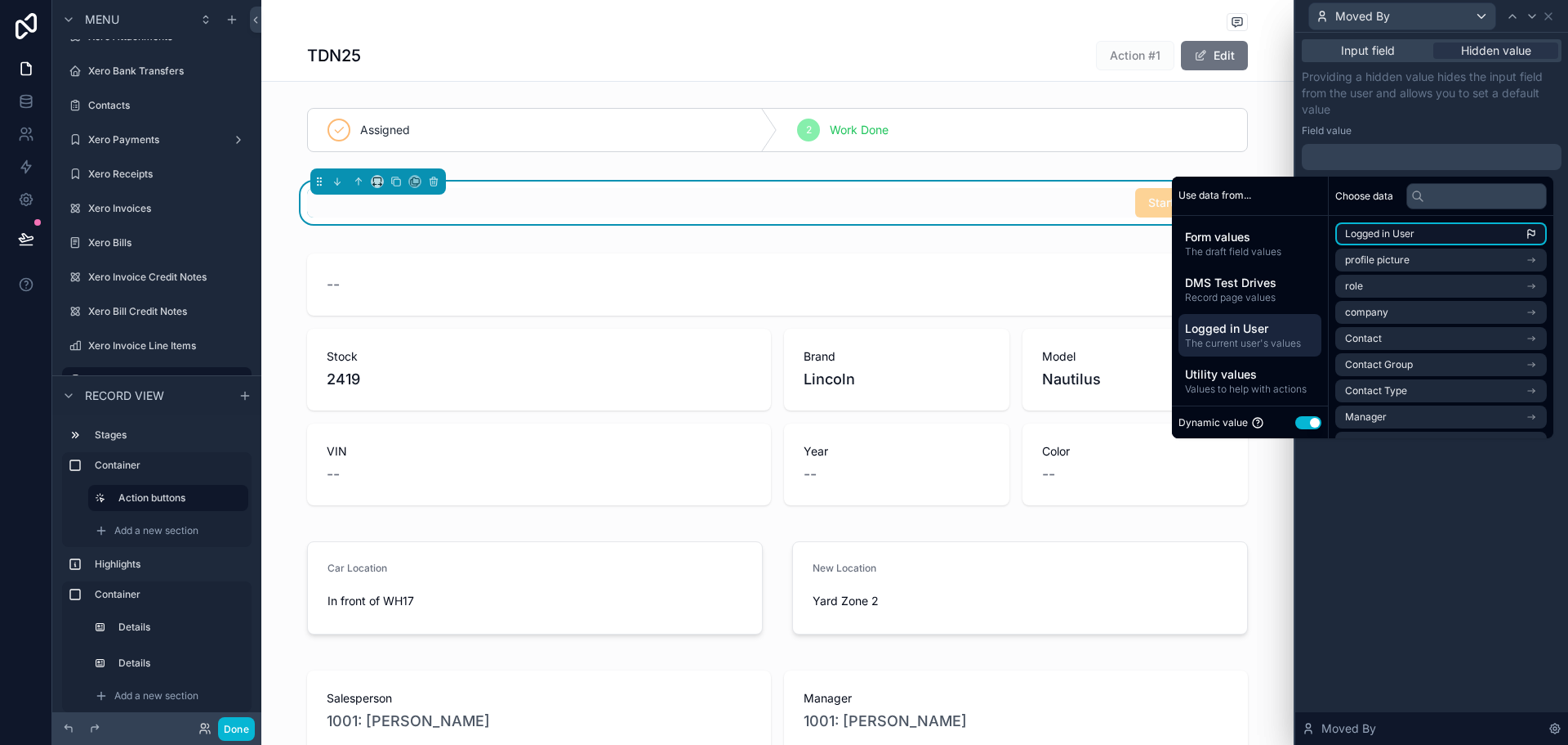
click at [1416, 230] on li "Logged in User" at bounding box center [1441, 234] width 211 height 23
click at [1409, 120] on div "**********" at bounding box center [1432, 120] width 260 height 102
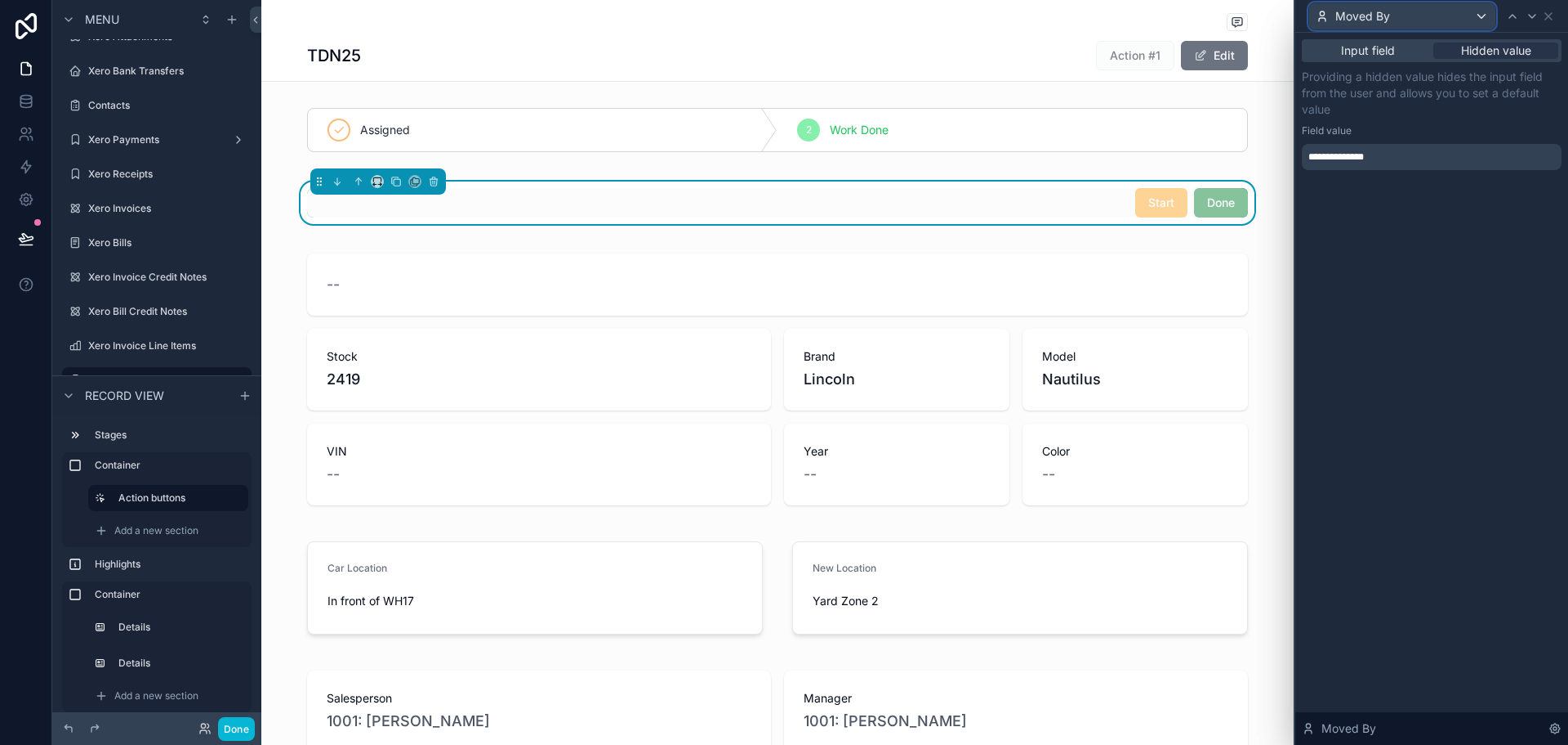
click at [1452, 18] on div "Moved By" at bounding box center [1403, 15] width 186 height 26
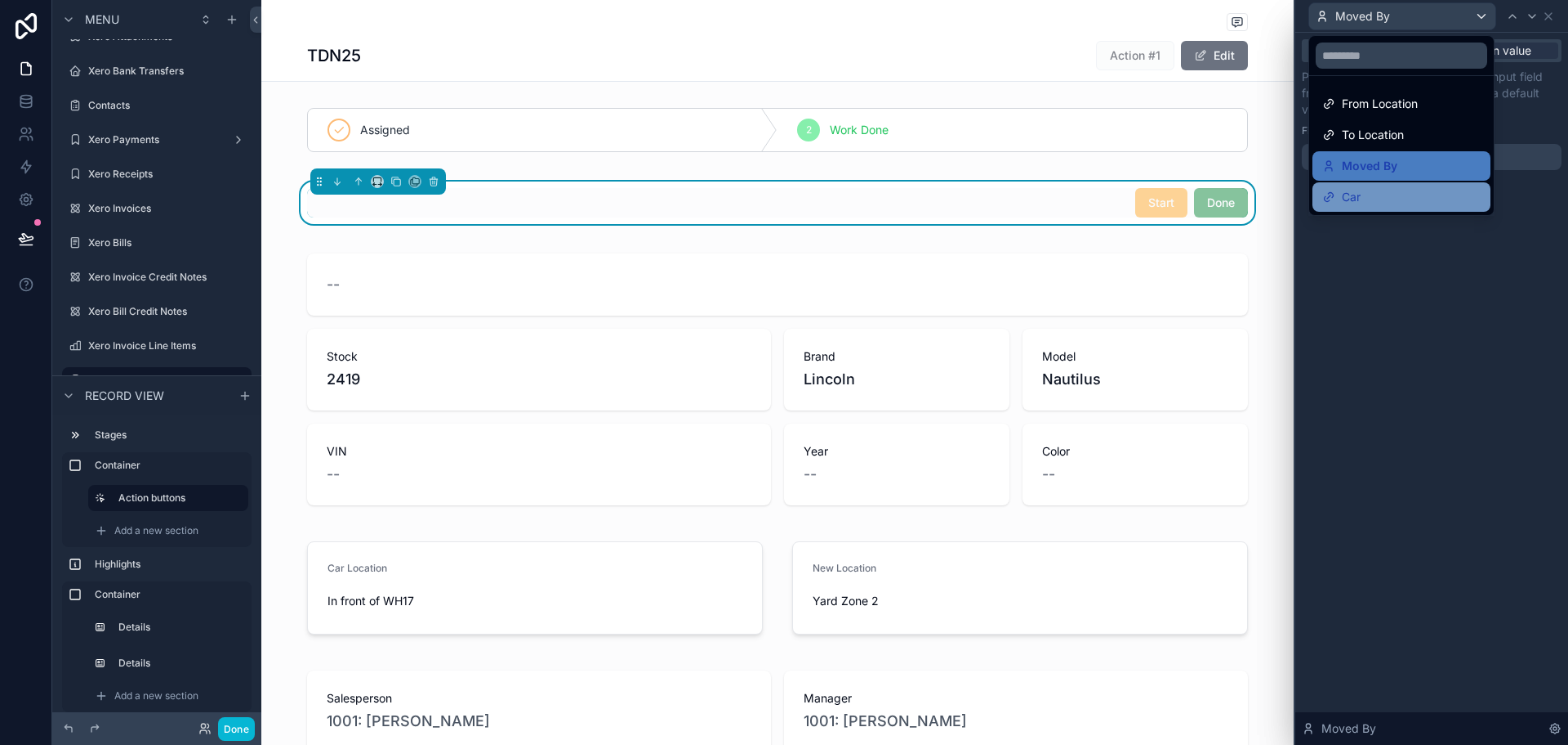
click at [1414, 195] on div "Car" at bounding box center [1401, 197] width 158 height 19
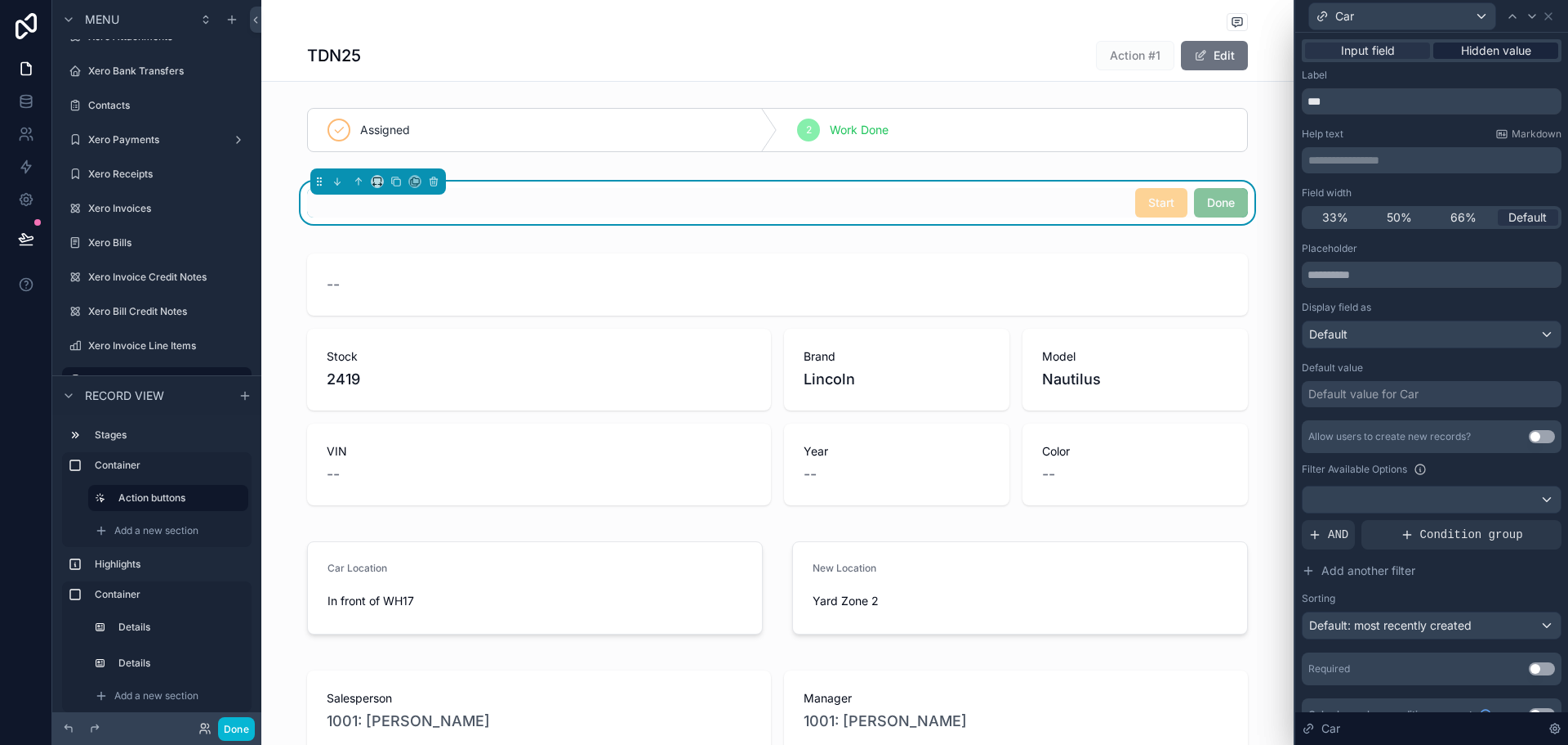
click at [1496, 52] on span "Hidden value" at bounding box center [1496, 50] width 70 height 16
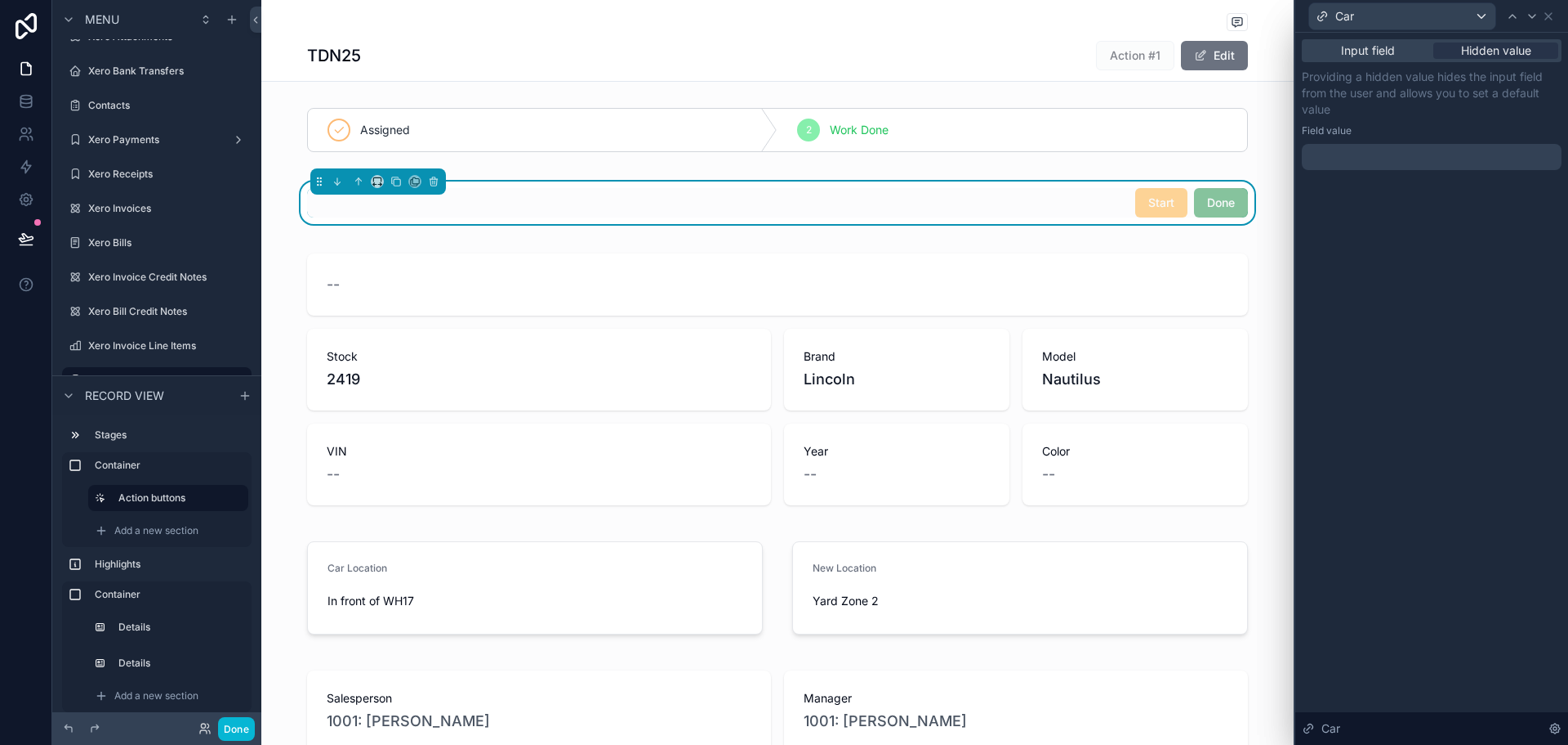
click at [1424, 160] on div at bounding box center [1432, 156] width 260 height 26
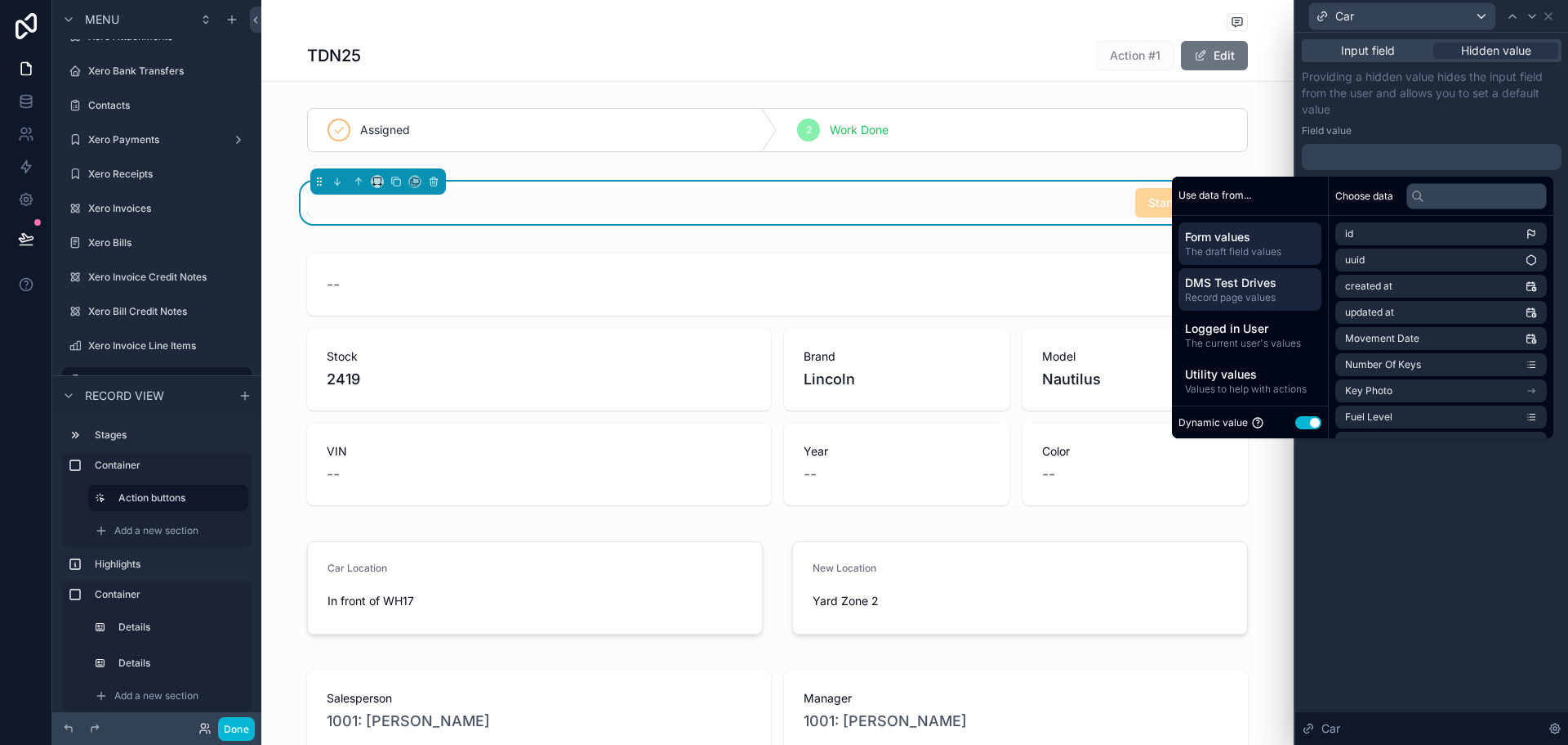
click at [1257, 291] on span "Record page values" at bounding box center [1249, 298] width 130 height 13
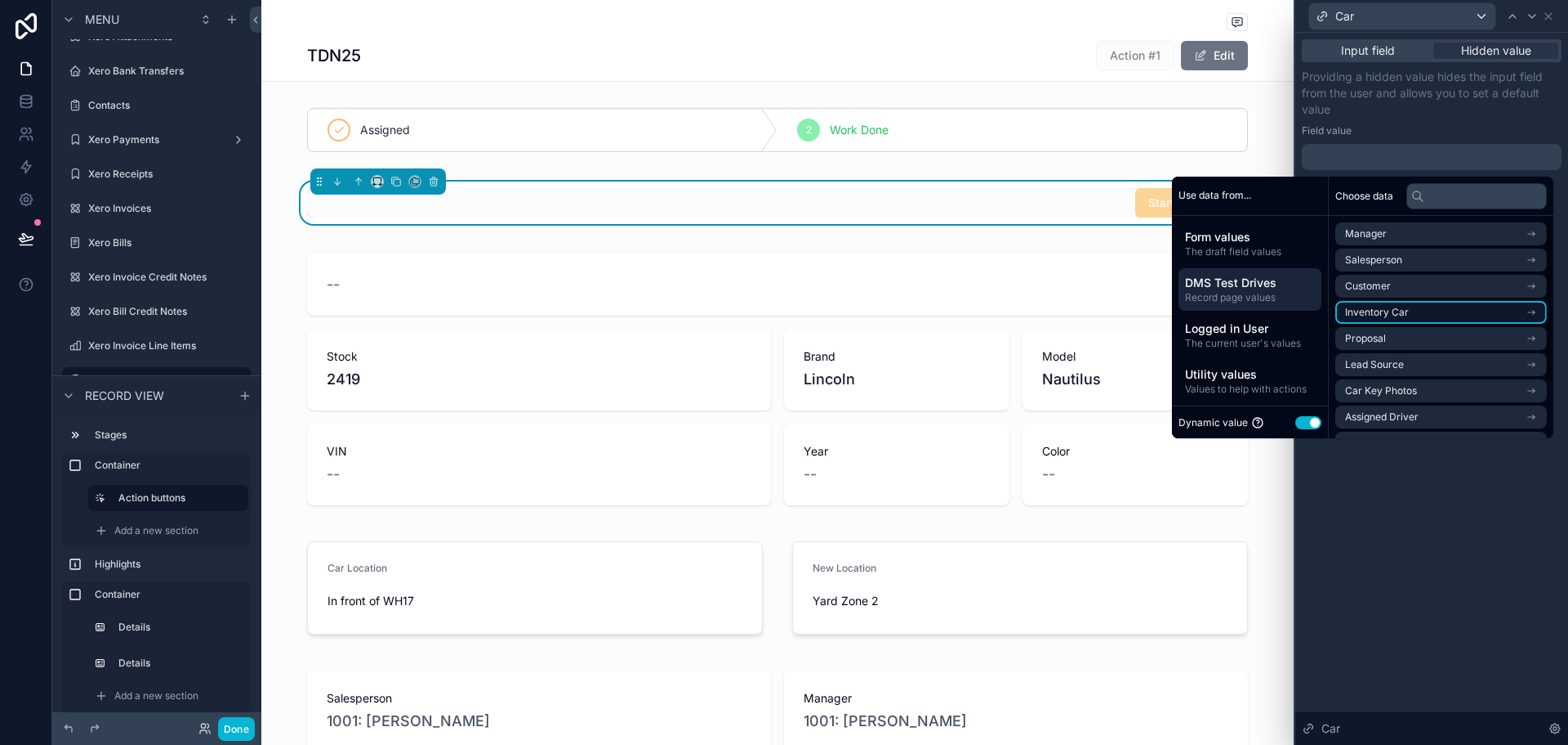
click at [1398, 312] on span "Inventory Car" at bounding box center [1377, 312] width 63 height 13
click at [1407, 268] on li "Inventory Car" at bounding box center [1441, 263] width 211 height 23
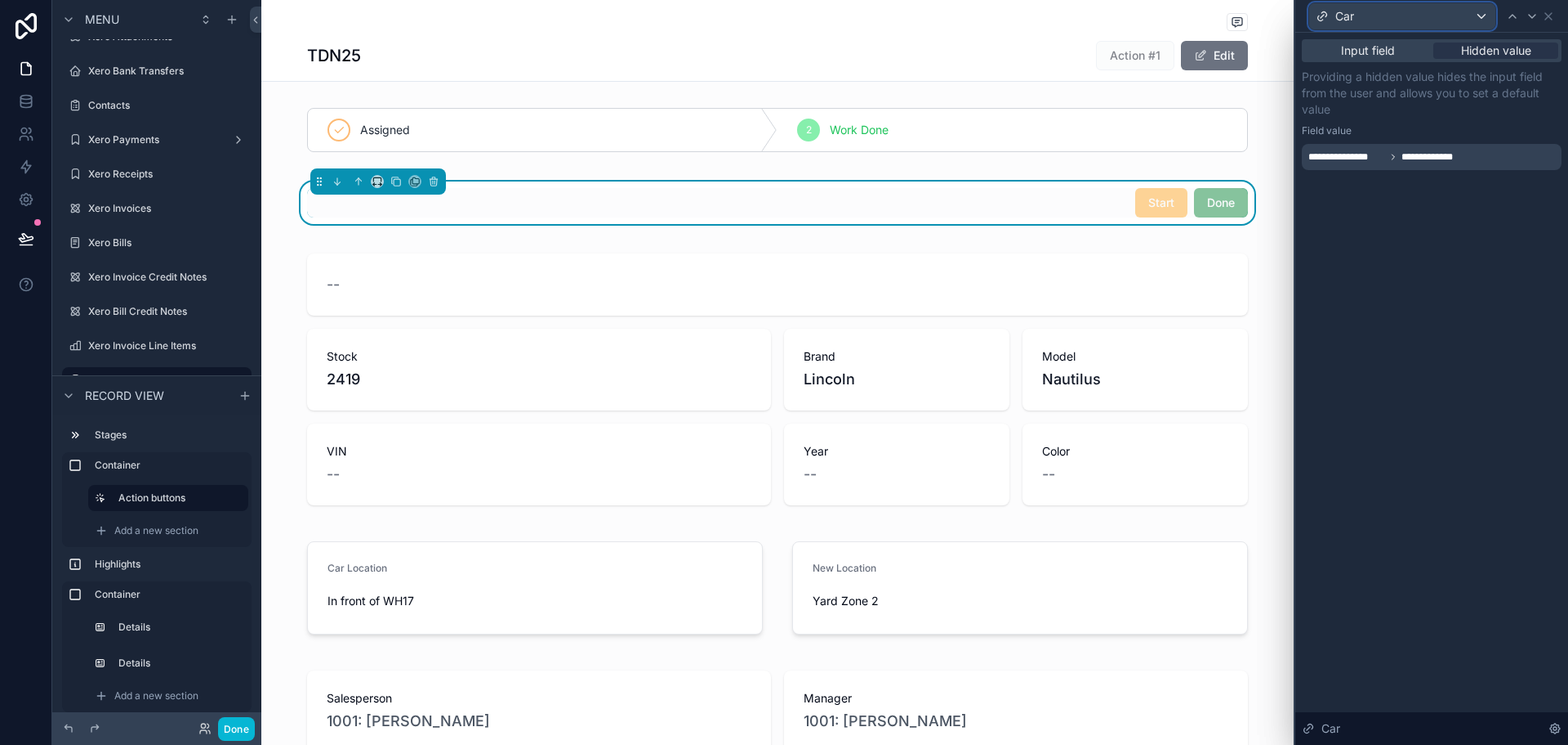
click at [1475, 15] on div "Car" at bounding box center [1403, 15] width 186 height 26
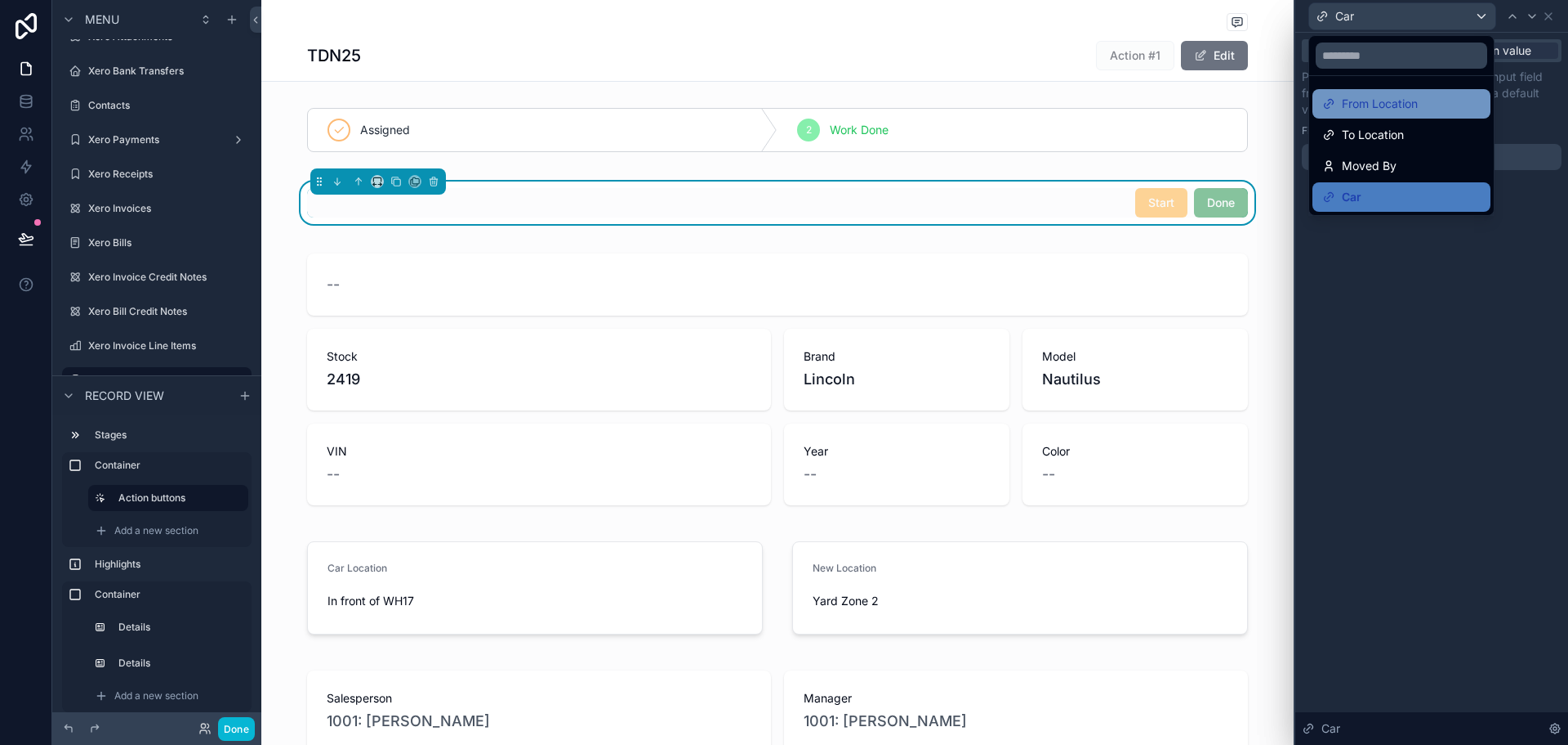
click at [1454, 105] on div "From Location" at bounding box center [1401, 104] width 158 height 19
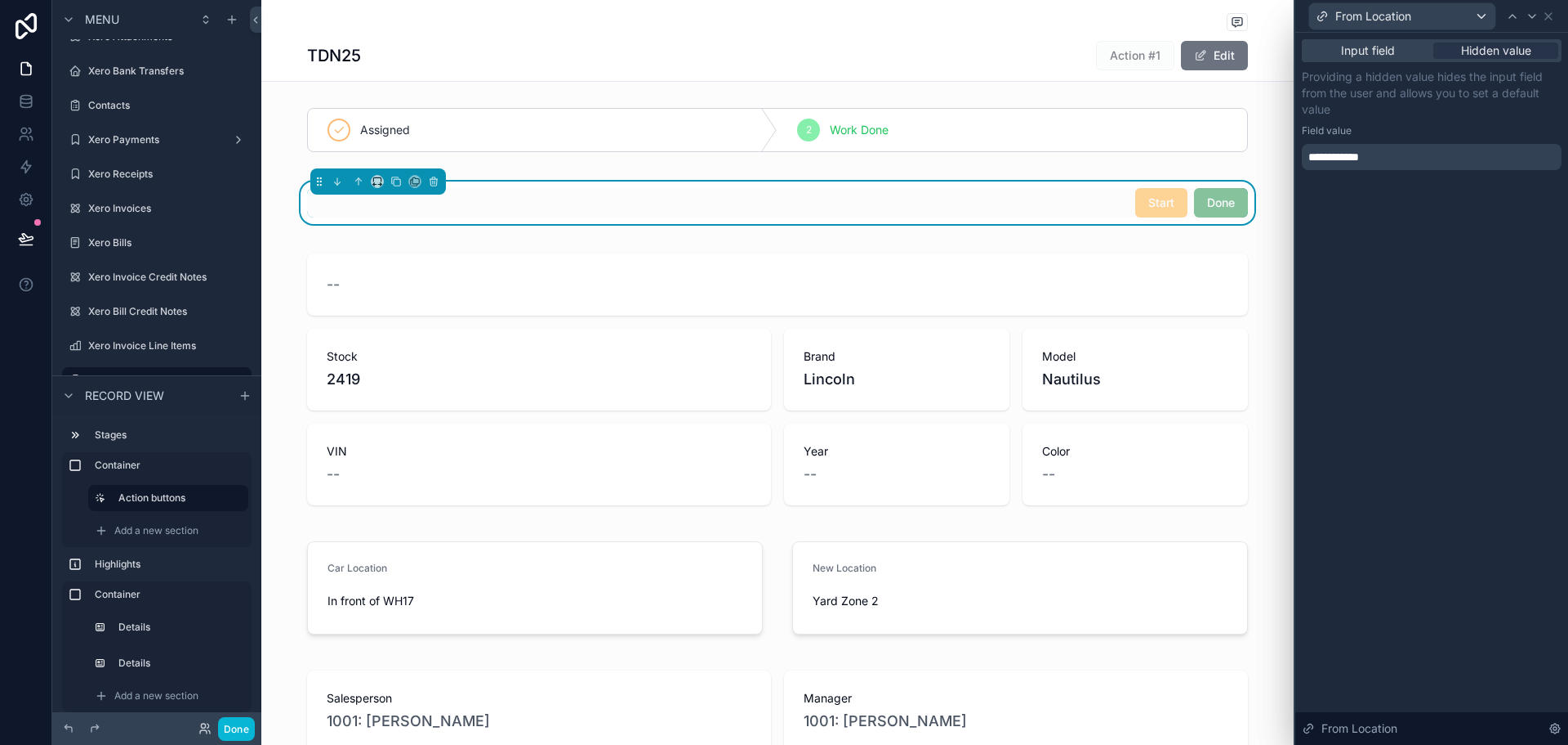
click at [1429, 153] on div "**********" at bounding box center [1432, 156] width 260 height 26
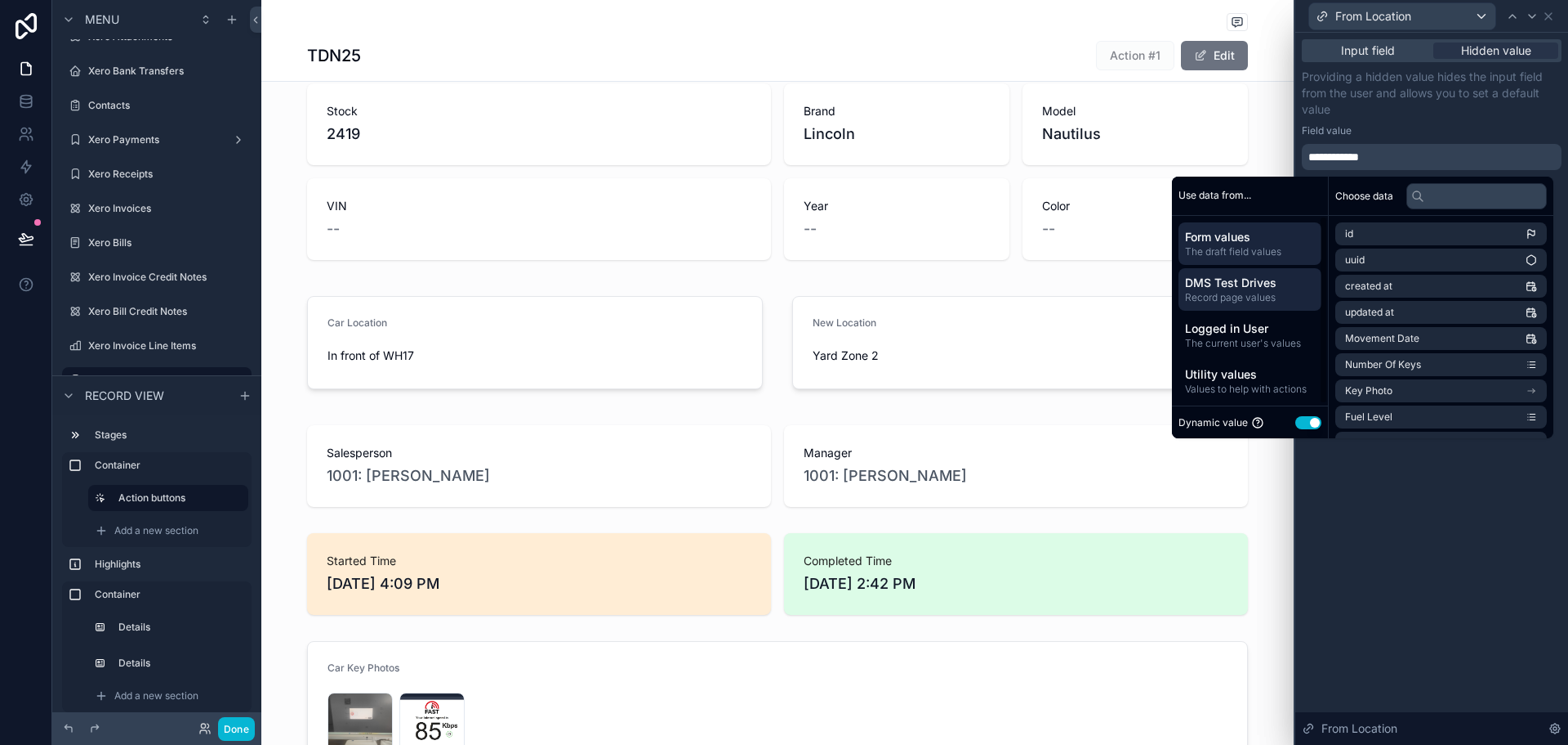
click at [1260, 308] on div "DMS Test Drives Record page values" at bounding box center [1249, 289] width 143 height 42
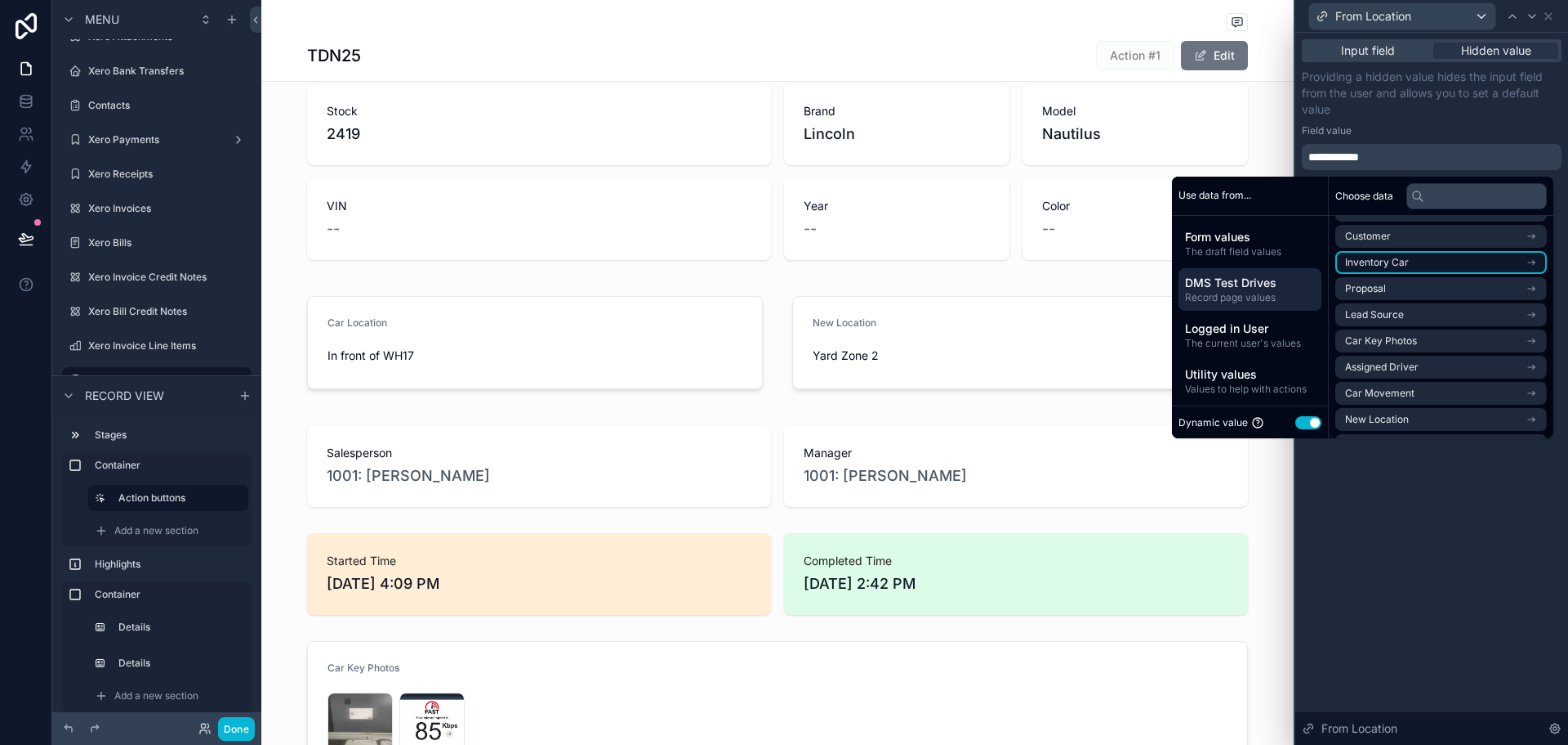
scroll to position [75, 0]
click at [1404, 236] on li "Inventory Car" at bounding box center [1441, 237] width 211 height 23
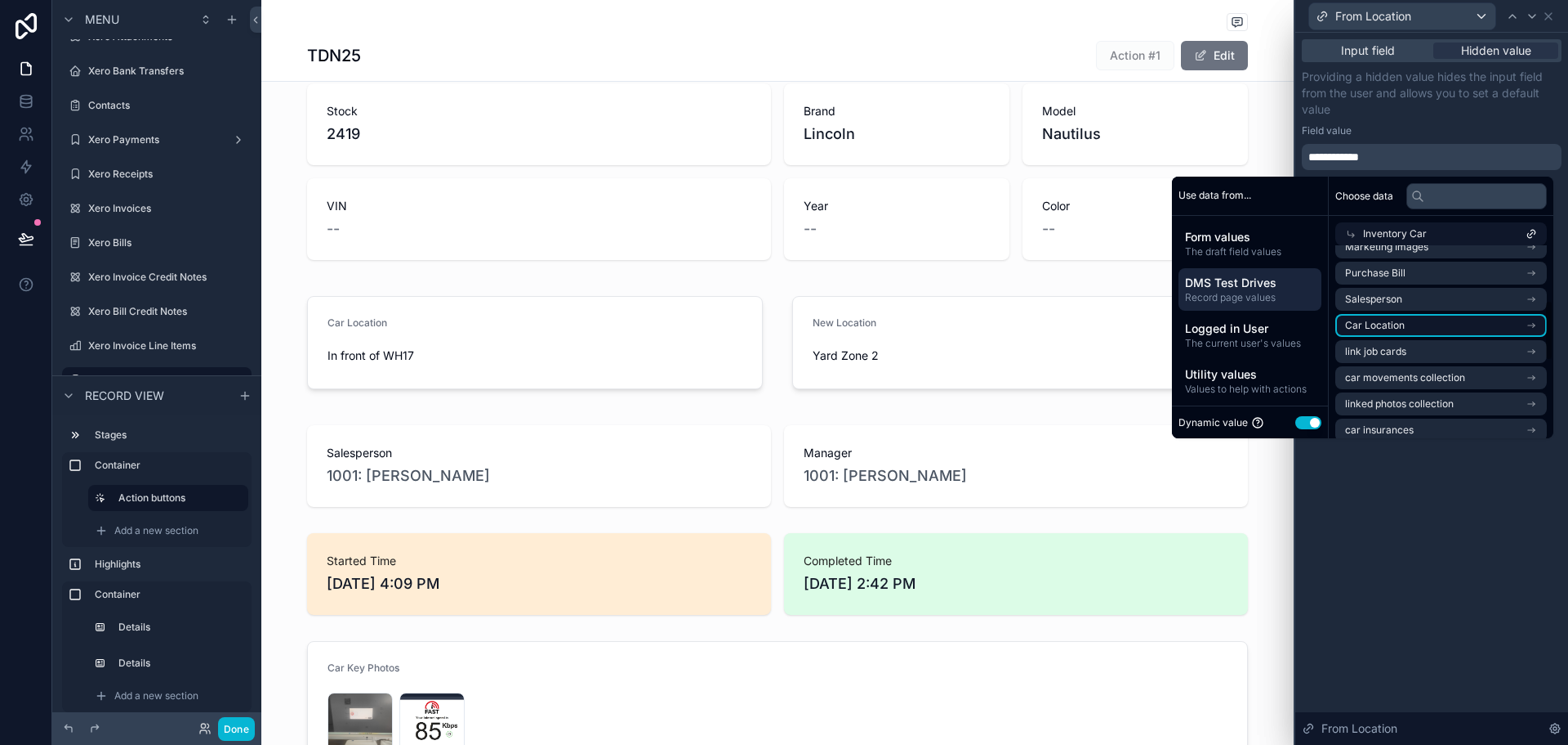
click at [1395, 325] on span "Car Location" at bounding box center [1375, 325] width 59 height 13
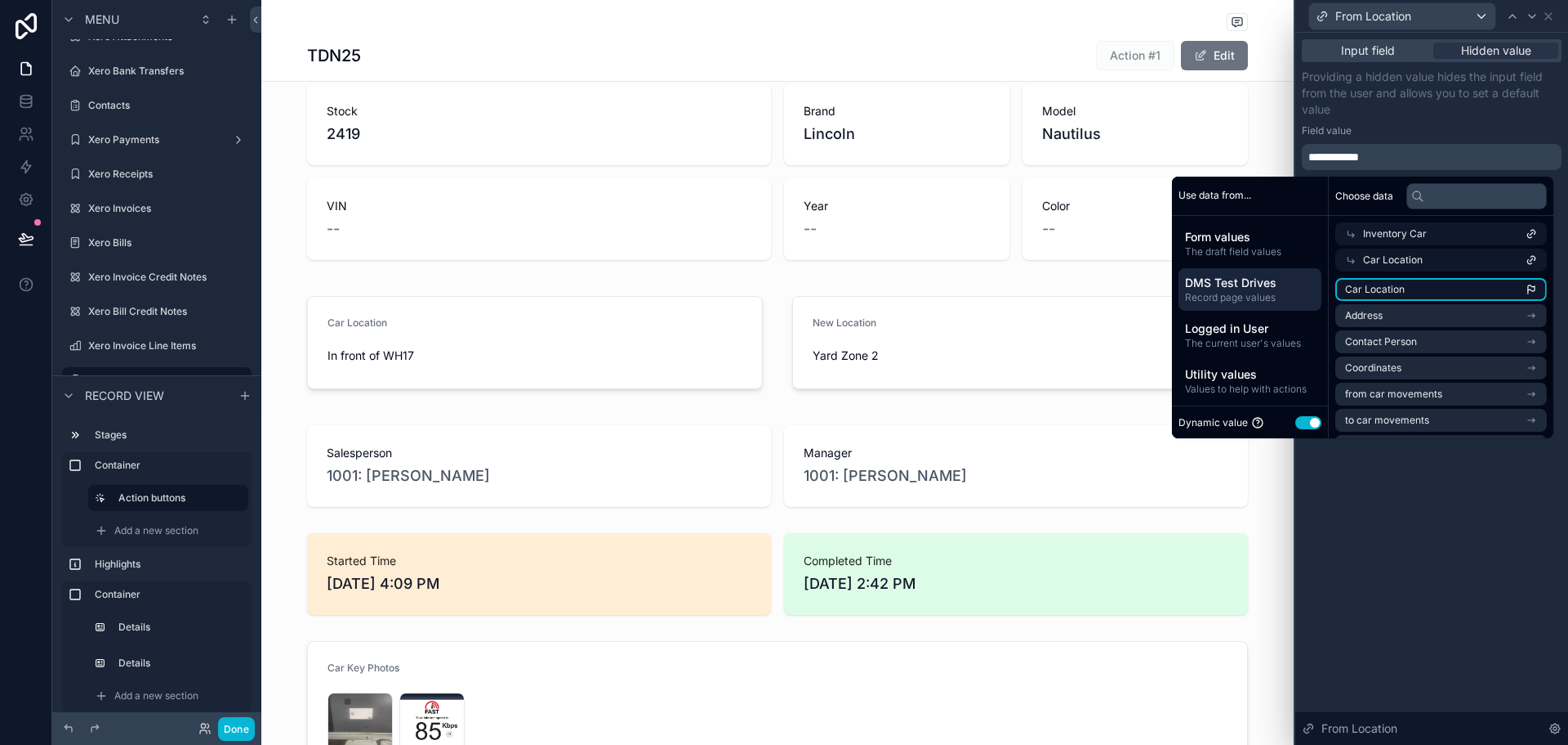
click at [1405, 290] on li "Car Location" at bounding box center [1441, 289] width 211 height 23
click at [1405, 115] on p "Providing a hidden value hides the input field from the user and allows you to …" at bounding box center [1432, 93] width 260 height 49
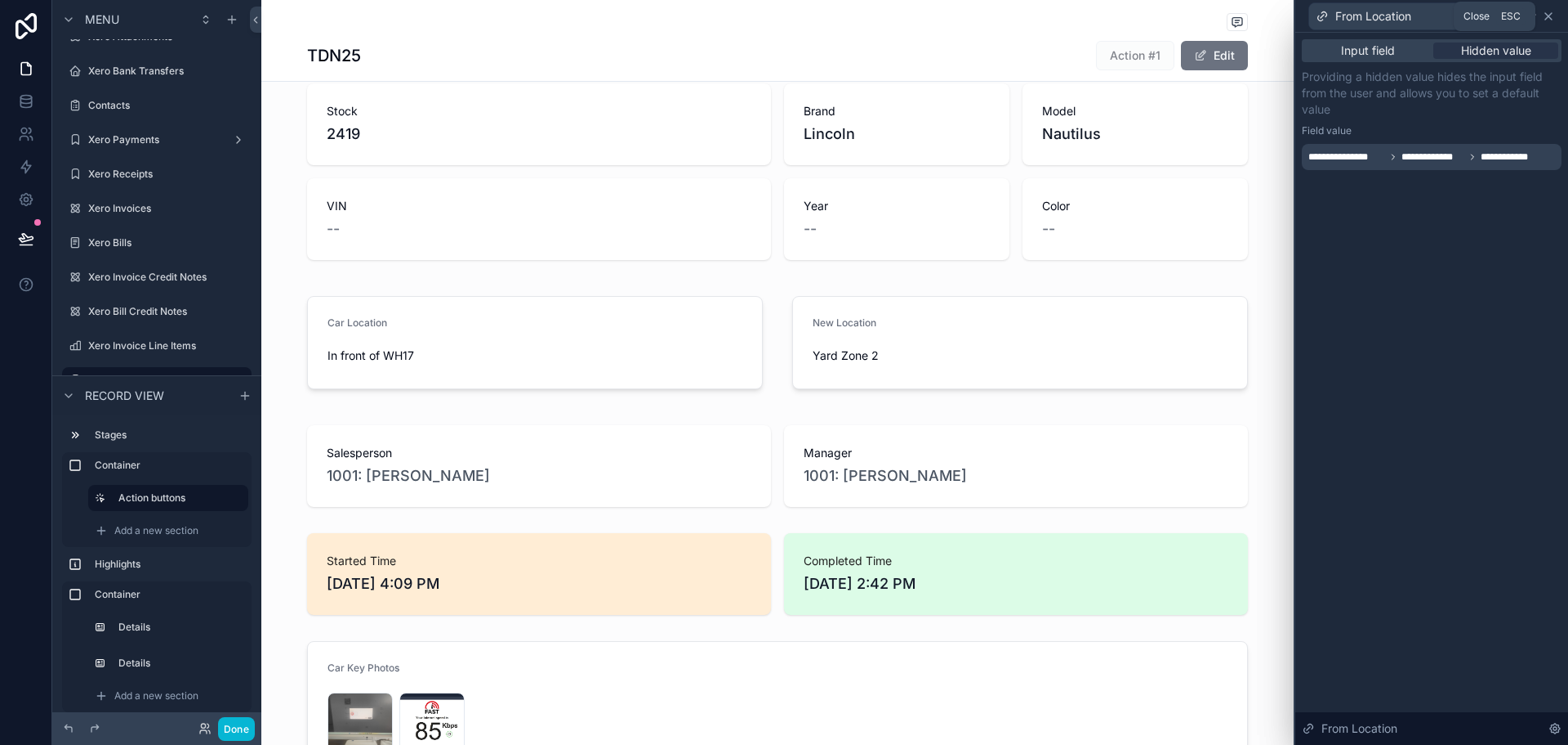
click at [1549, 13] on icon at bounding box center [1549, 16] width 13 height 13
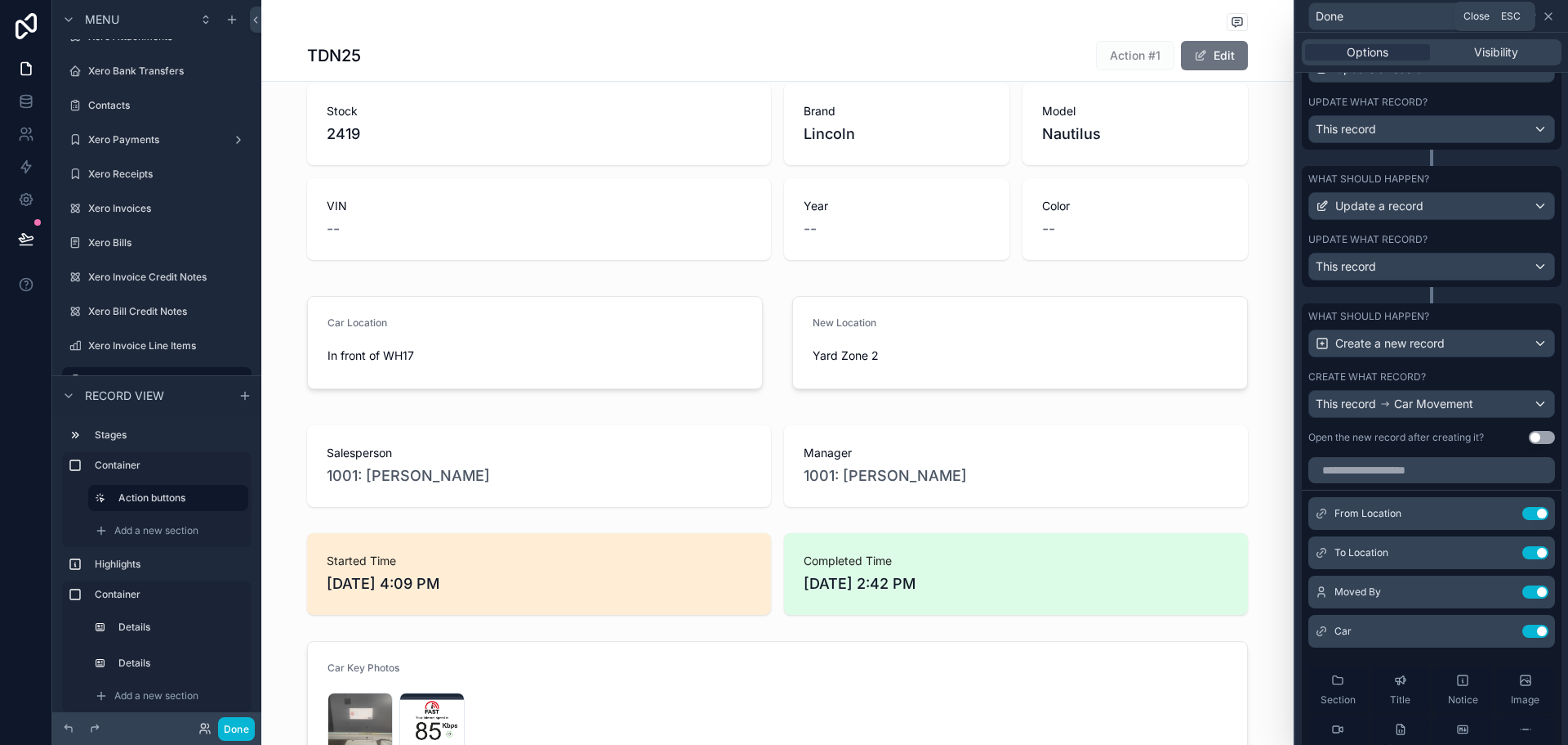
click at [1554, 19] on icon at bounding box center [1549, 16] width 13 height 13
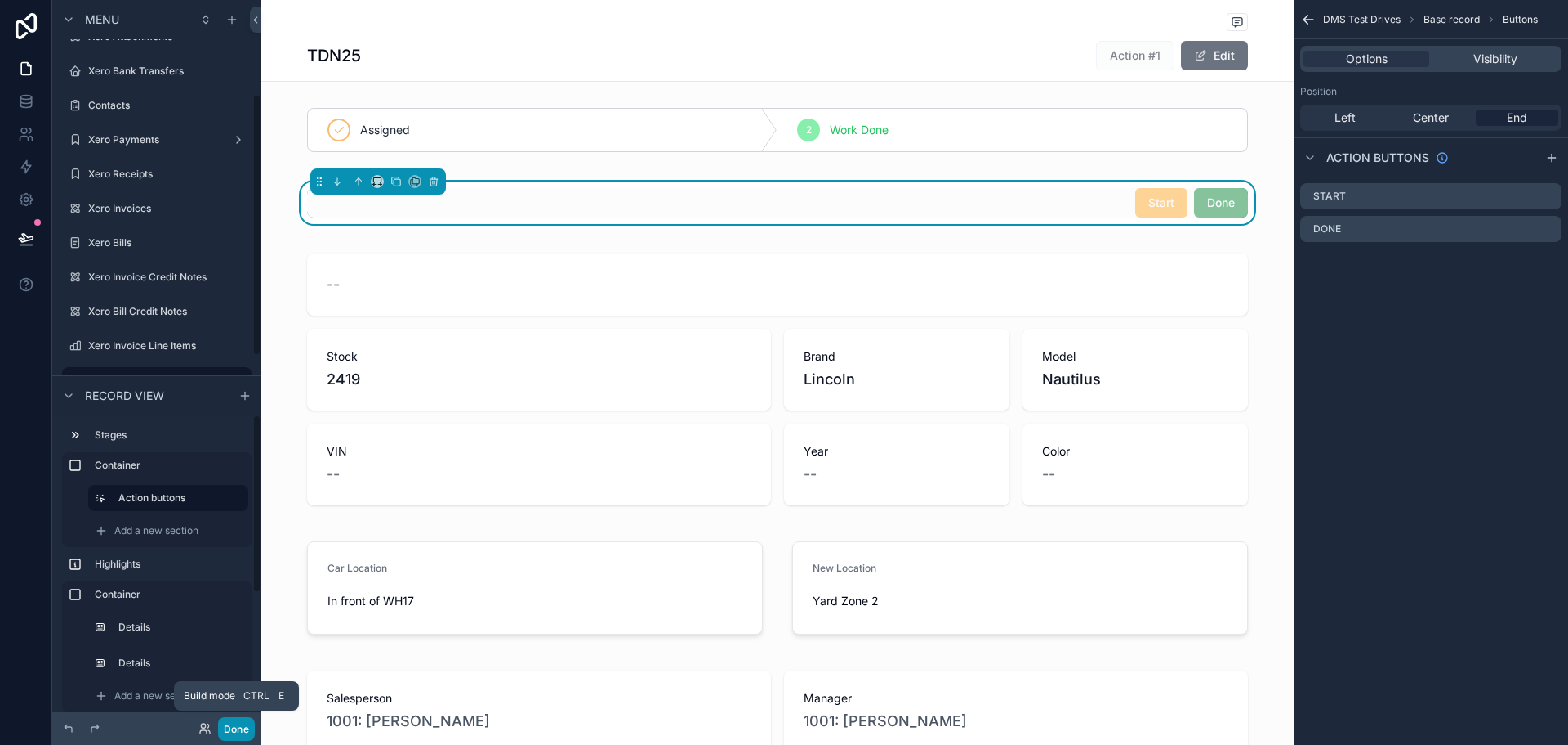
click at [227, 724] on button "Done" at bounding box center [236, 729] width 36 height 24
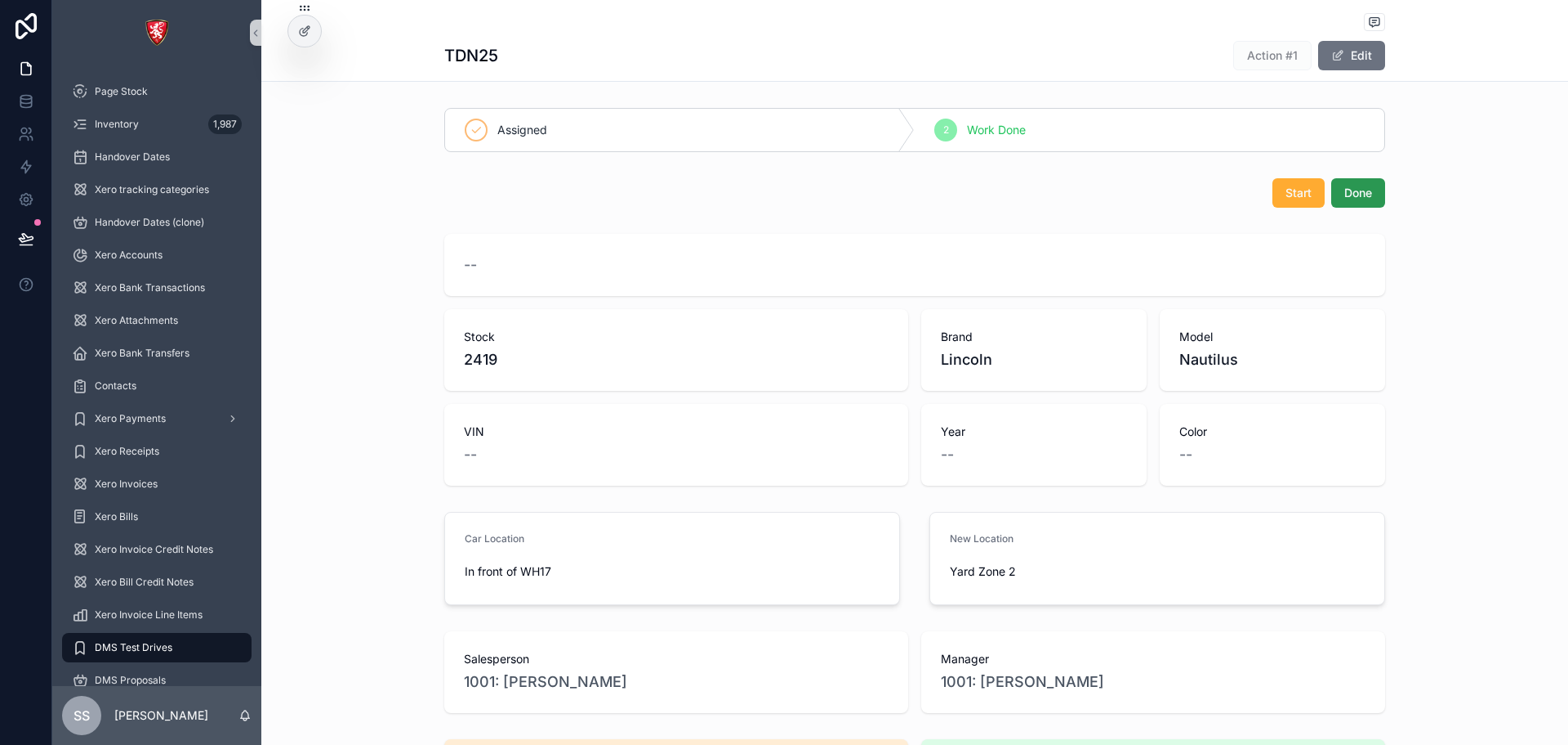
click at [1360, 185] on span "Done" at bounding box center [1358, 192] width 28 height 16
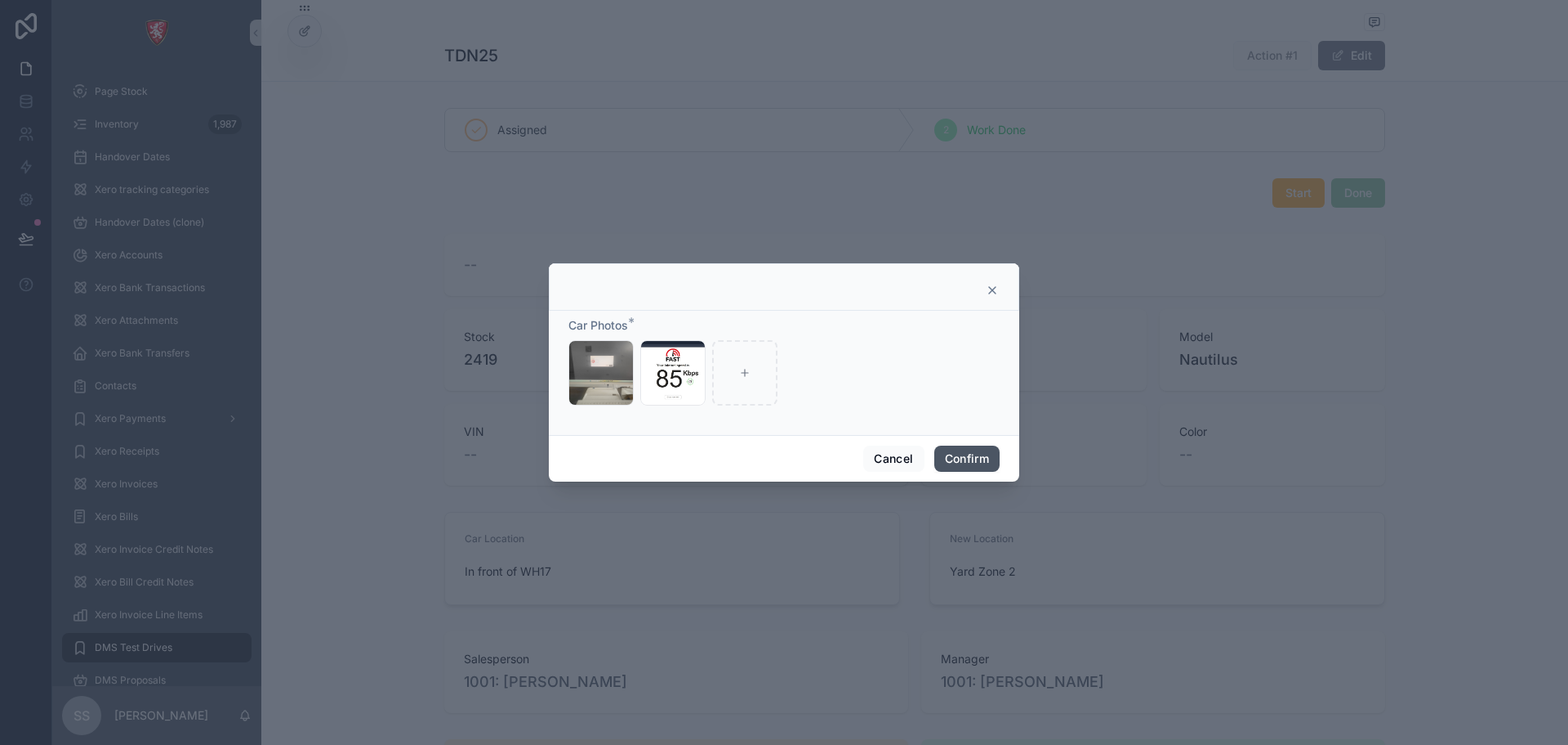
click at [970, 462] on button "Confirm" at bounding box center [967, 458] width 65 height 26
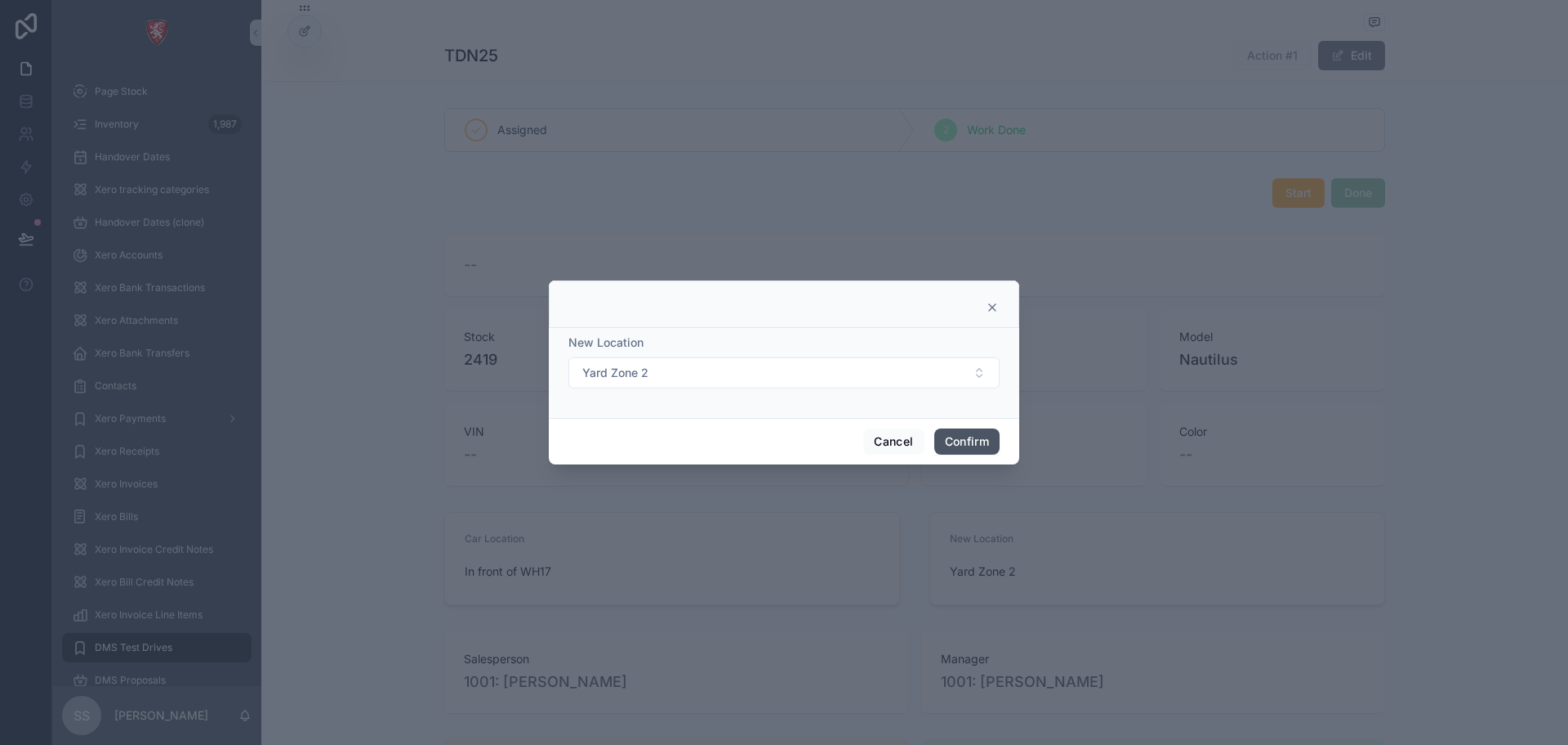
click at [969, 434] on button "Confirm" at bounding box center [967, 441] width 65 height 26
click at [959, 437] on button "Confirm" at bounding box center [967, 441] width 65 height 26
click at [866, 366] on button "Yard Zone 2" at bounding box center [784, 372] width 431 height 31
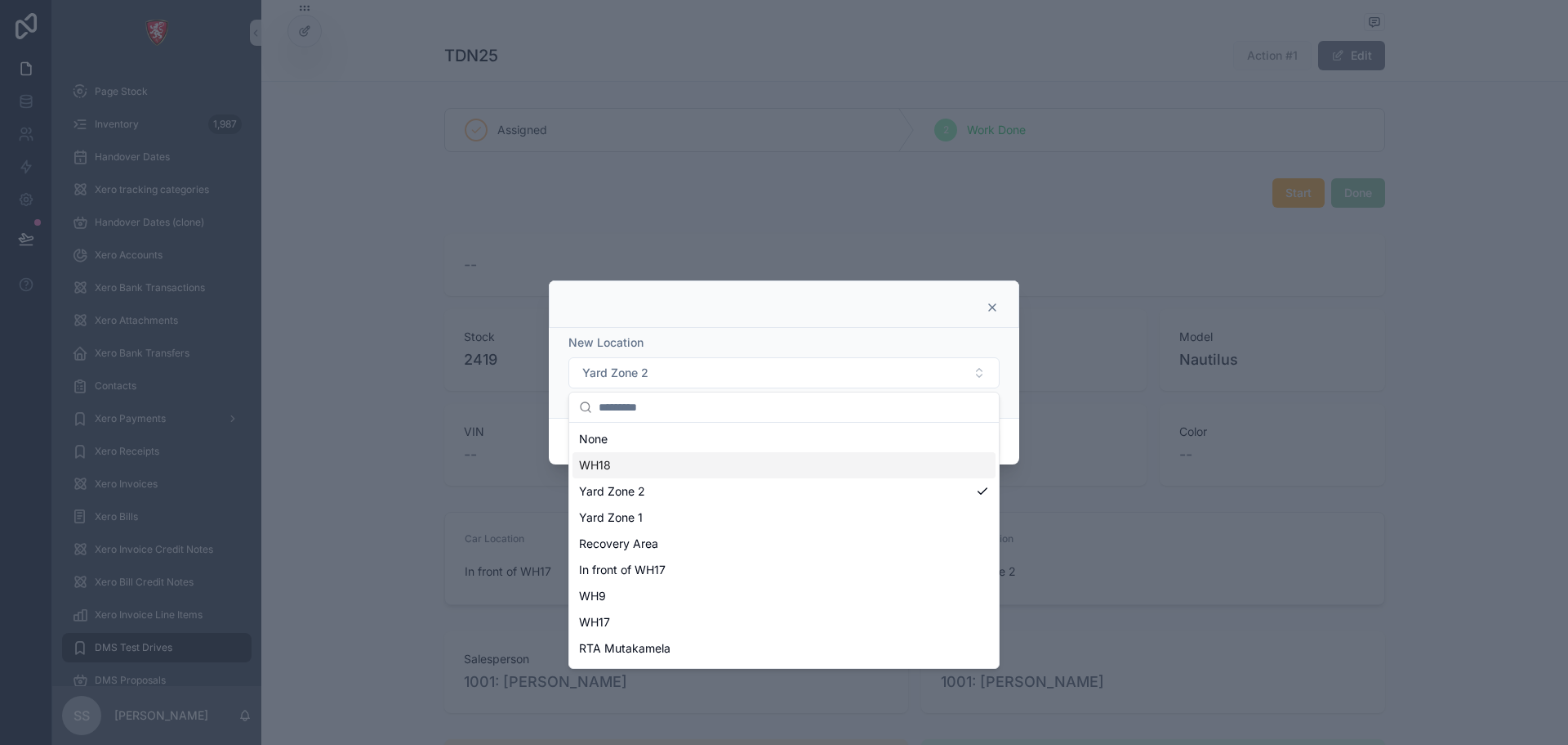
click at [782, 469] on div "WH18" at bounding box center [784, 465] width 423 height 26
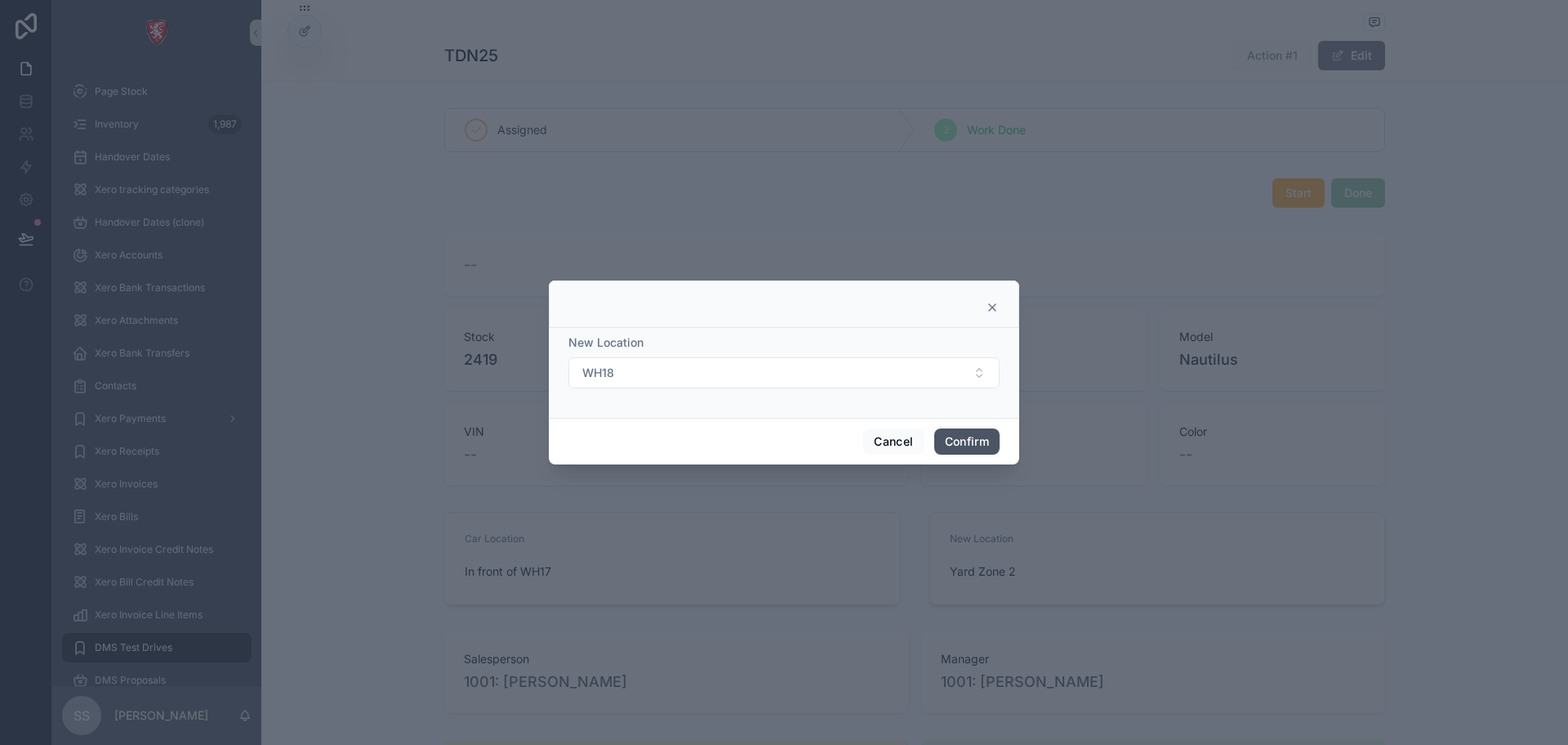
click at [981, 440] on button "Confirm" at bounding box center [967, 441] width 65 height 26
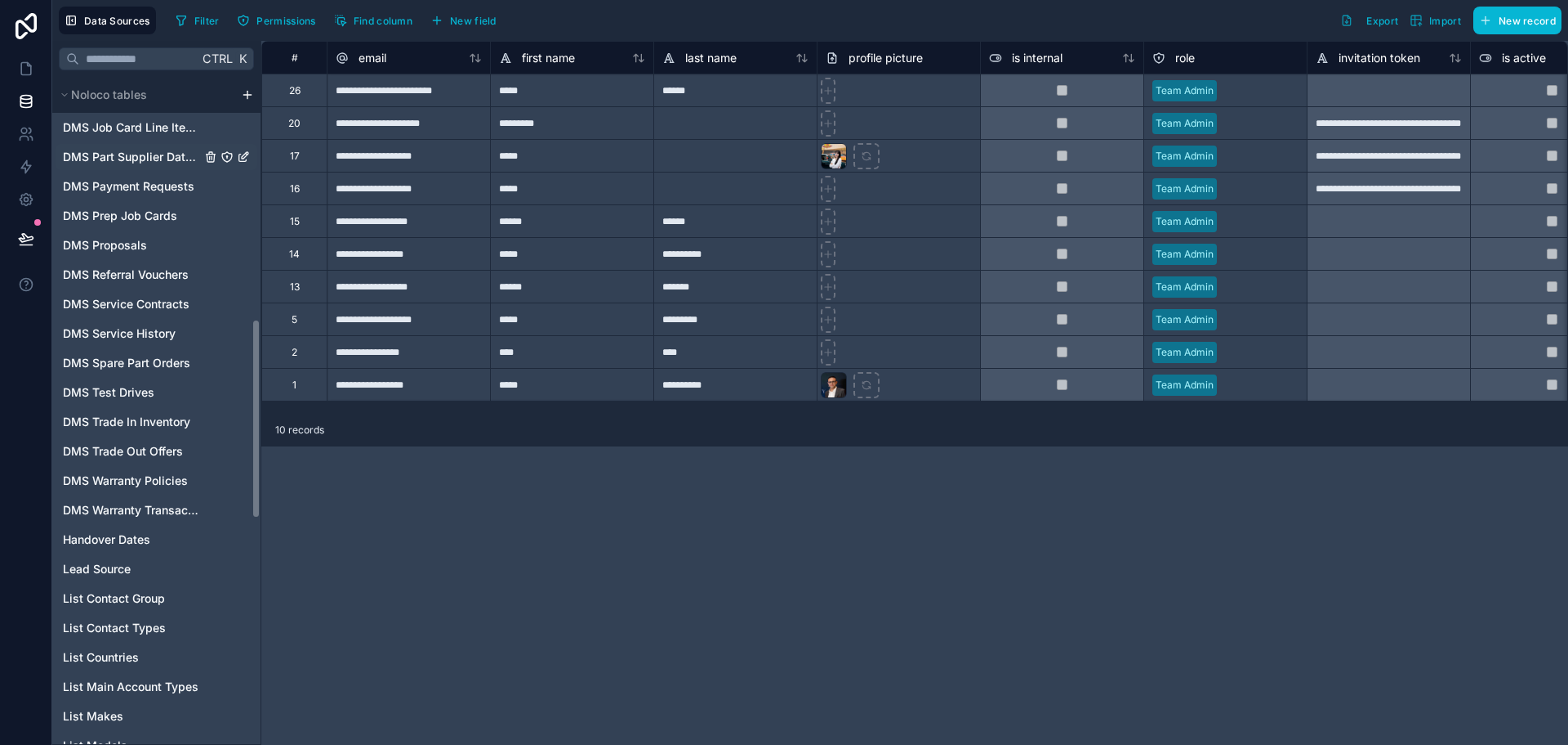
scroll to position [899, 0]
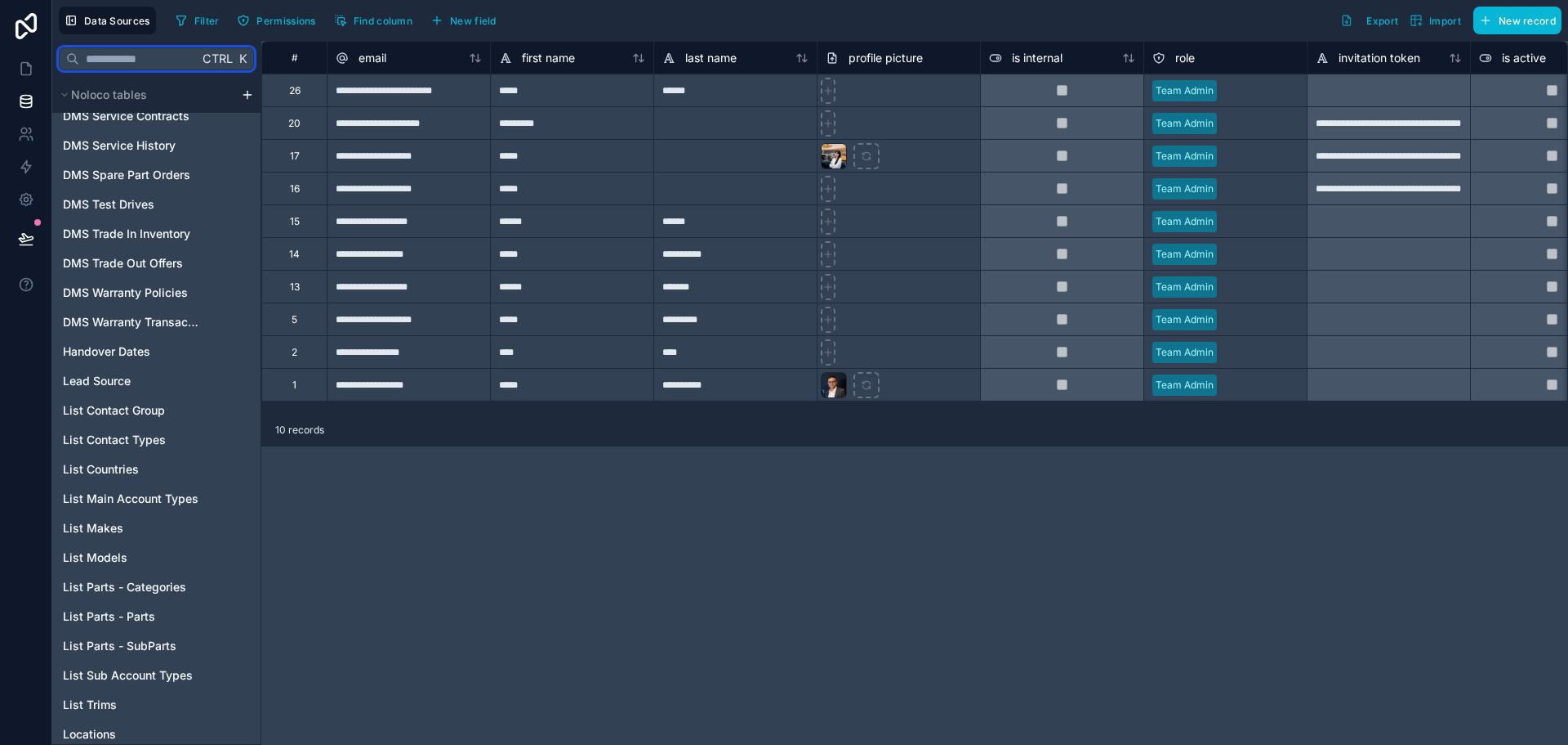
click at [105, 62] on input "text" at bounding box center [139, 59] width 119 height 30
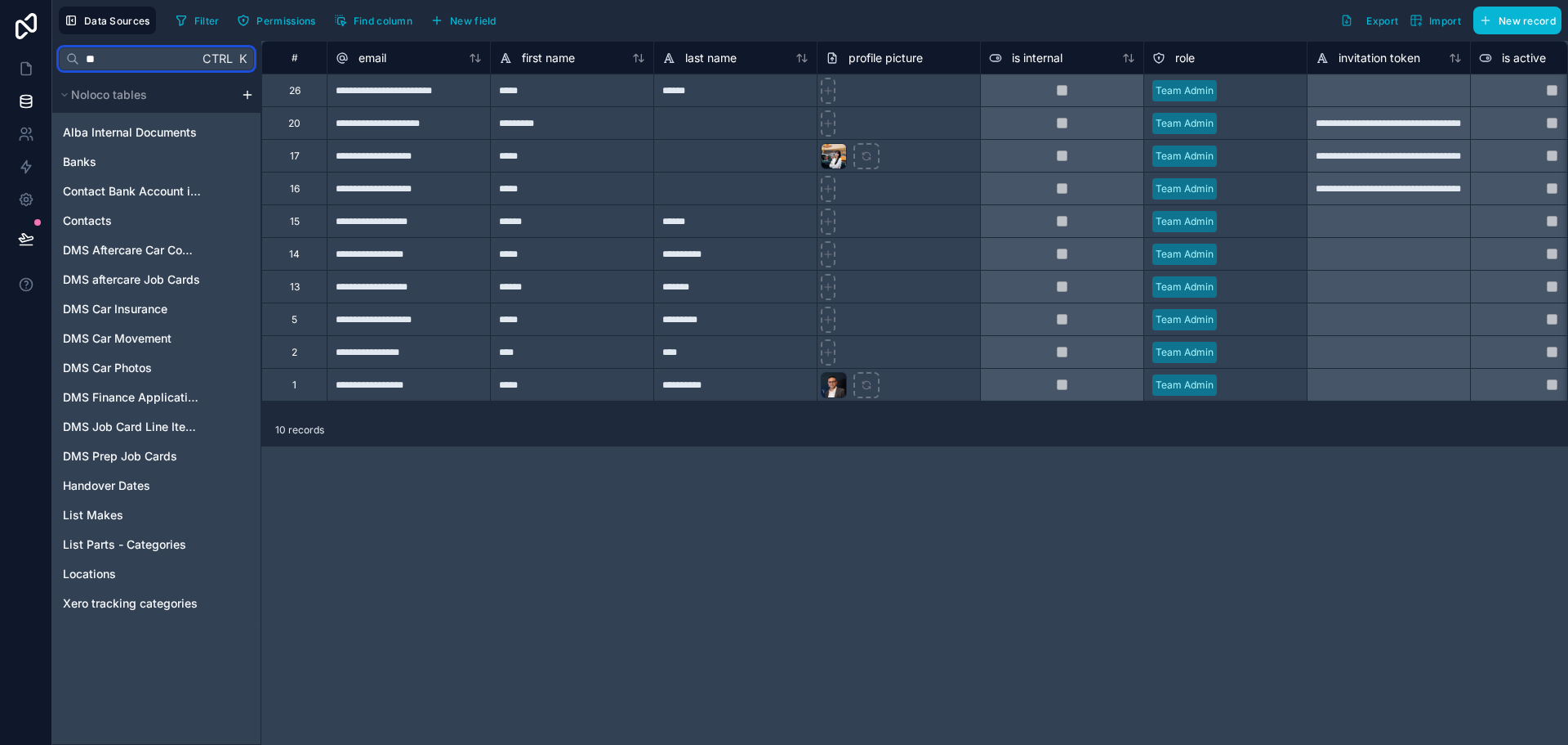
scroll to position [0, 0]
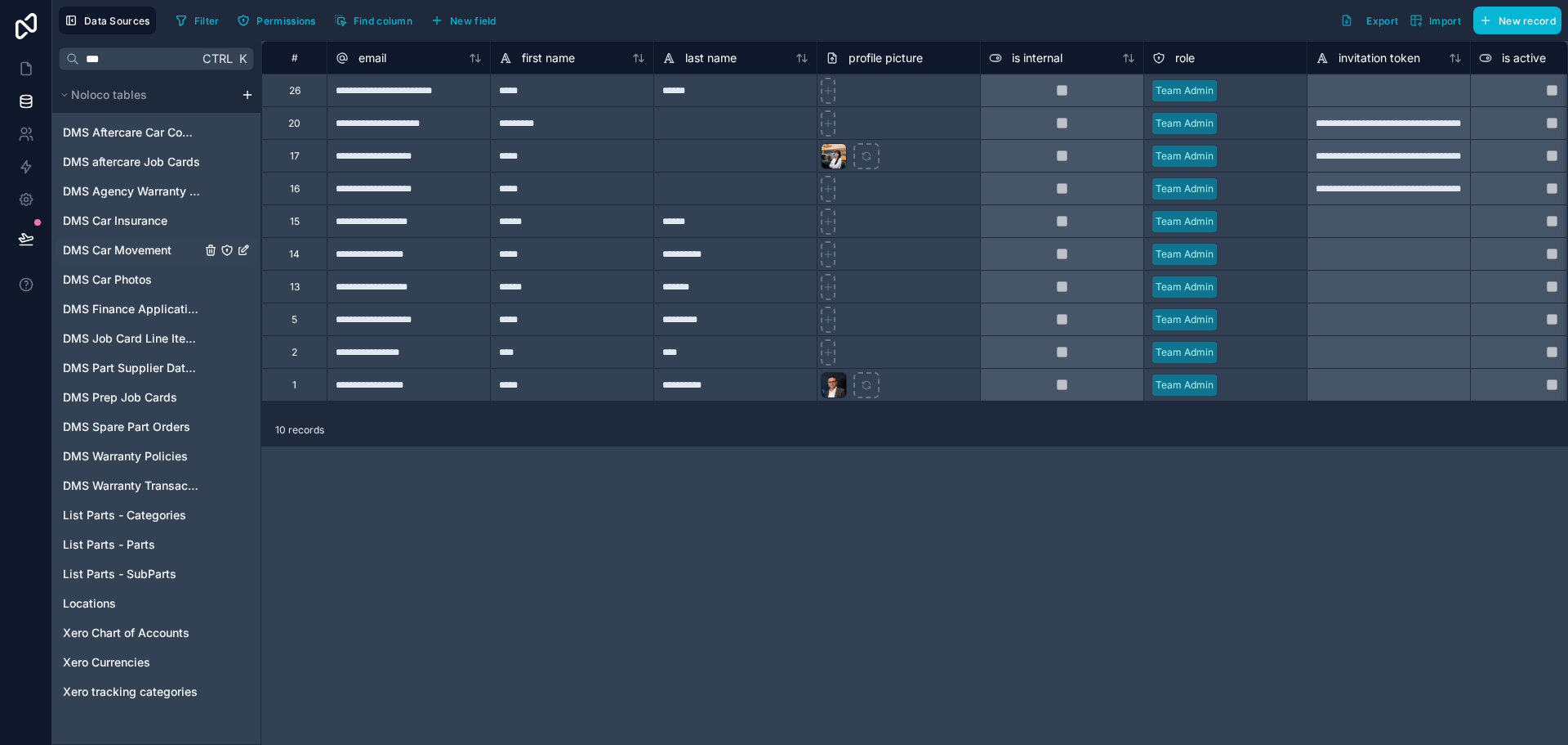
click at [136, 246] on span "DMS Car Movement" at bounding box center [117, 250] width 108 height 16
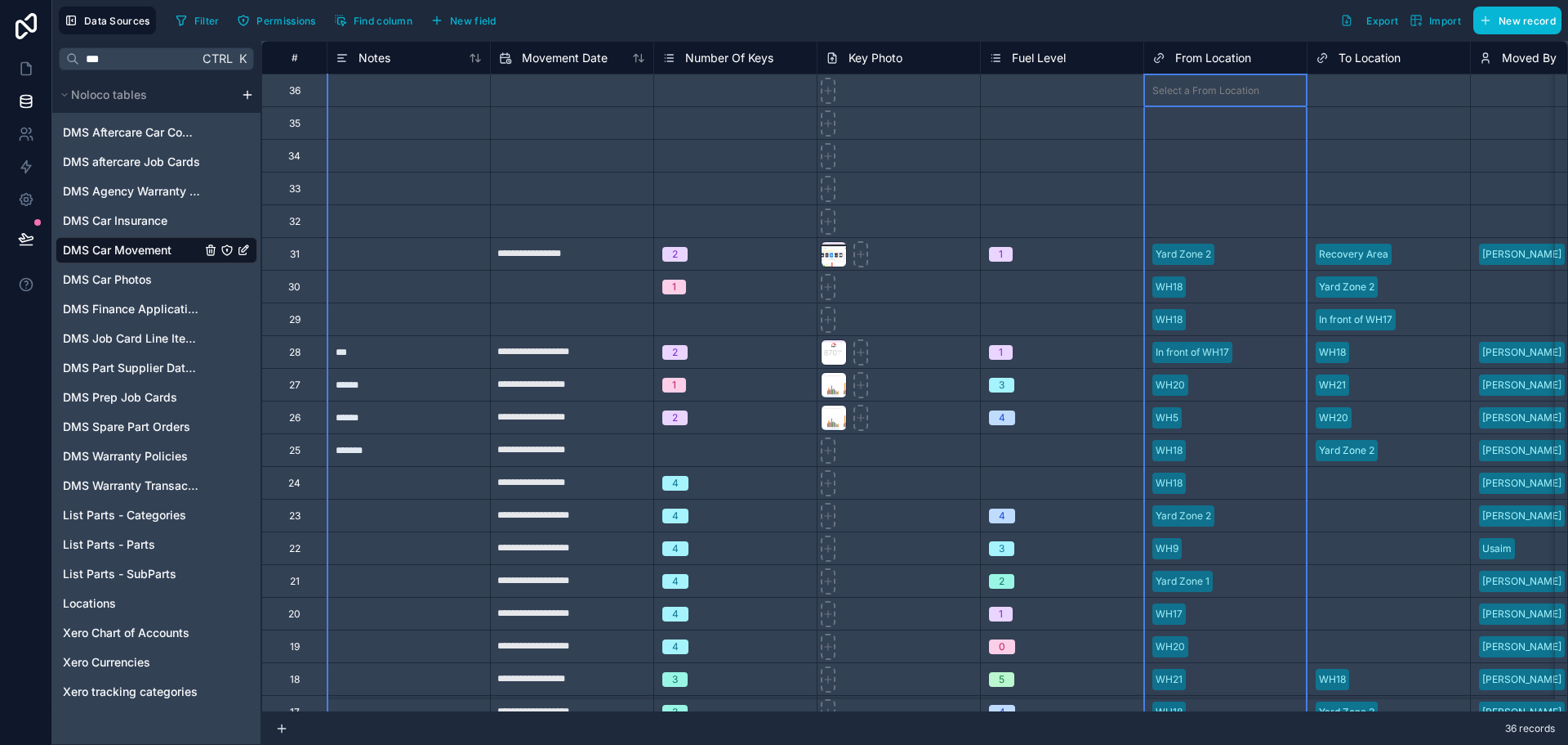
click at [1232, 63] on span "From Location" at bounding box center [1213, 58] width 76 height 16
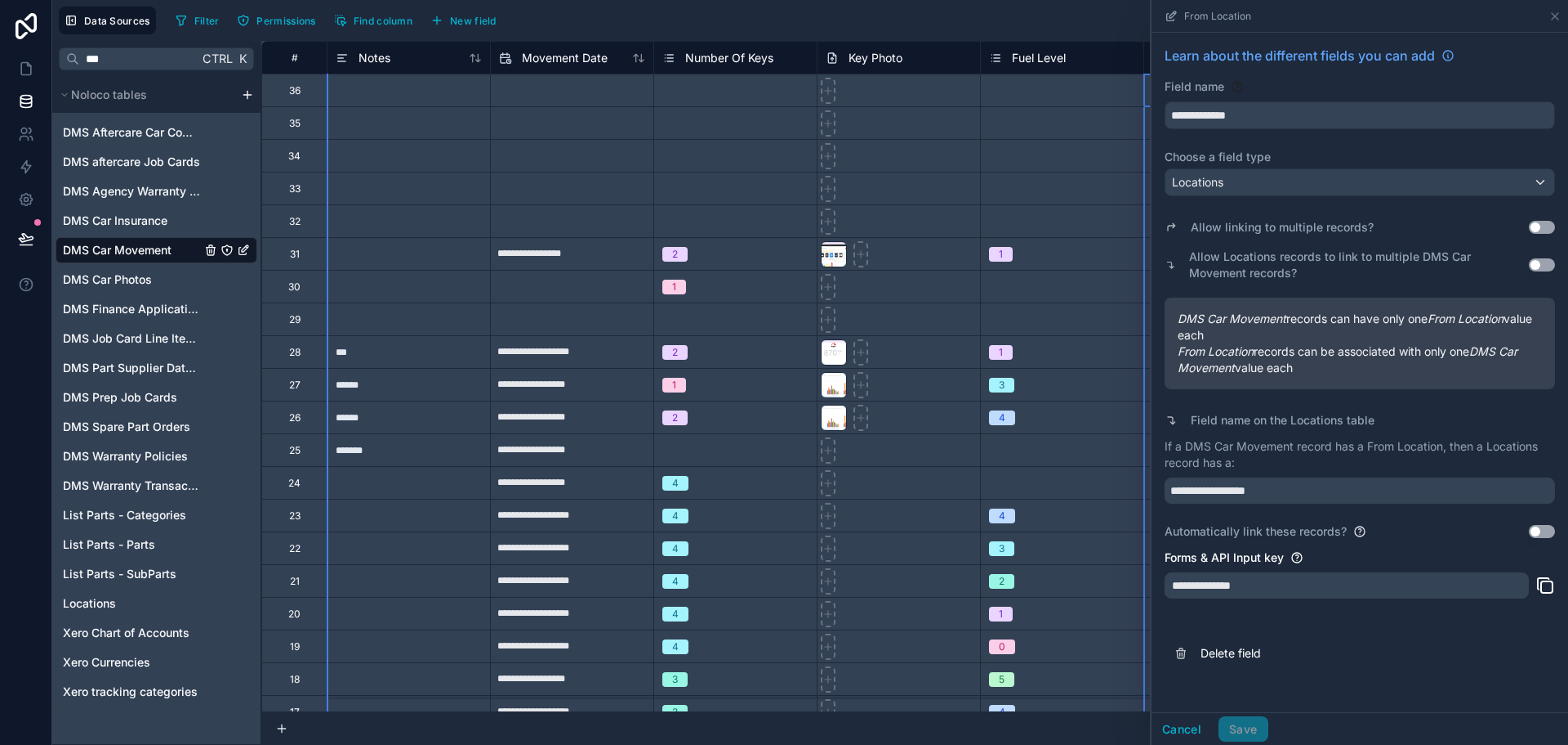
click at [1027, 35] on div "Data Sources Filter Permissions Find column New field Export Import New record" at bounding box center [810, 20] width 1516 height 41
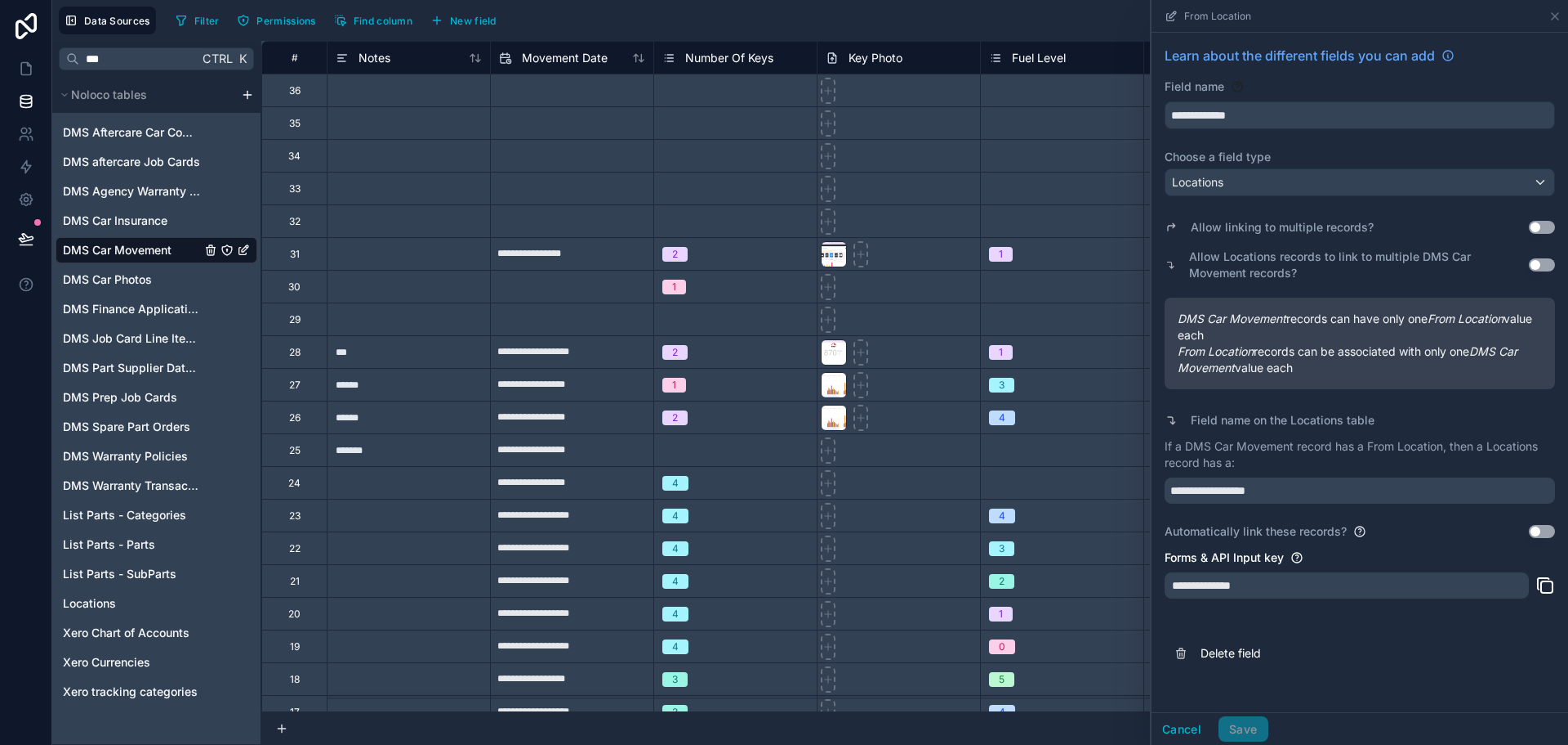
click at [1563, 16] on div "From Location" at bounding box center [1360, 16] width 416 height 33
click at [1557, 15] on icon at bounding box center [1556, 16] width 13 height 13
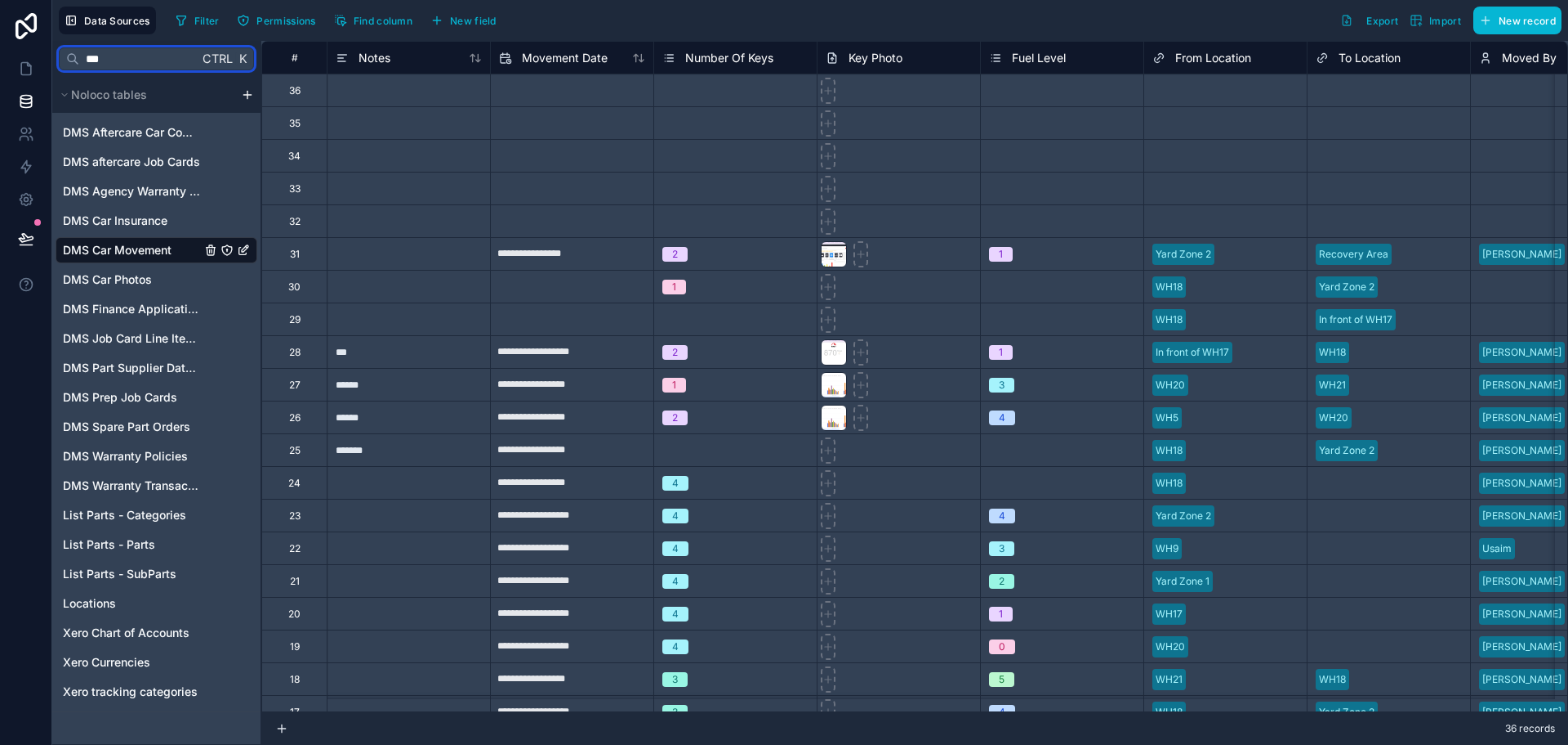
click at [146, 50] on input "***" at bounding box center [139, 59] width 119 height 30
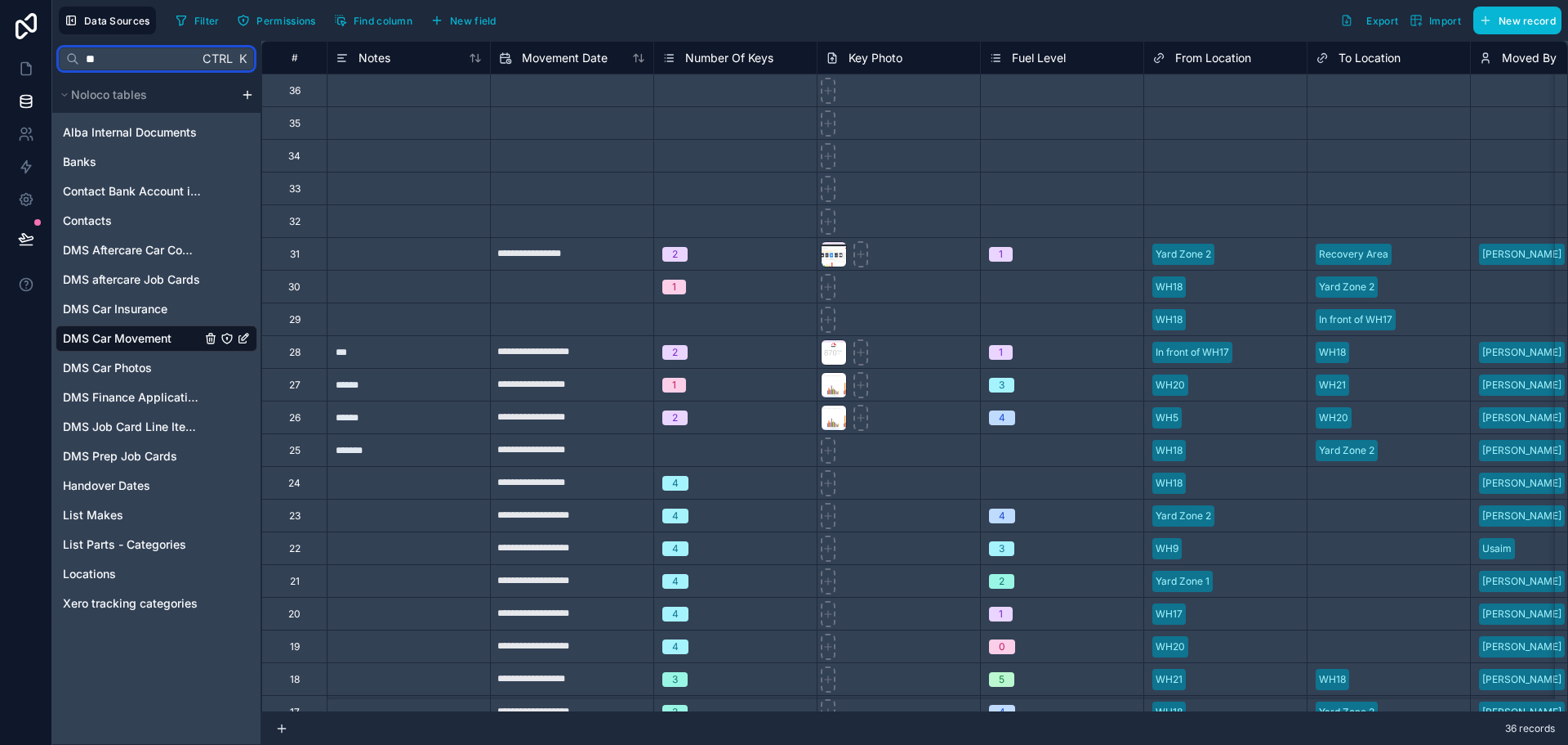
type input "*"
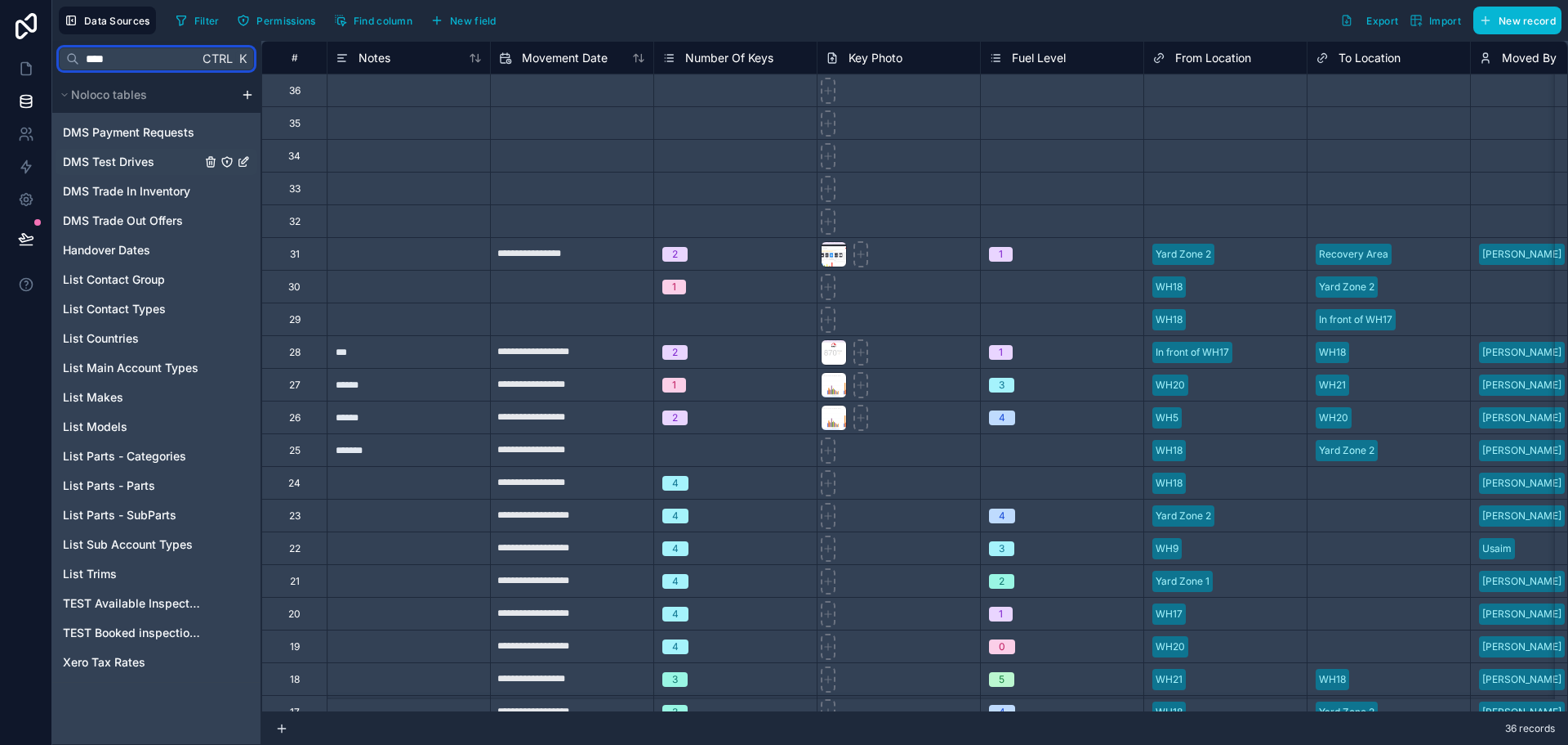
type input "****"
click at [164, 160] on div "DMS Test Drives" at bounding box center [156, 161] width 202 height 26
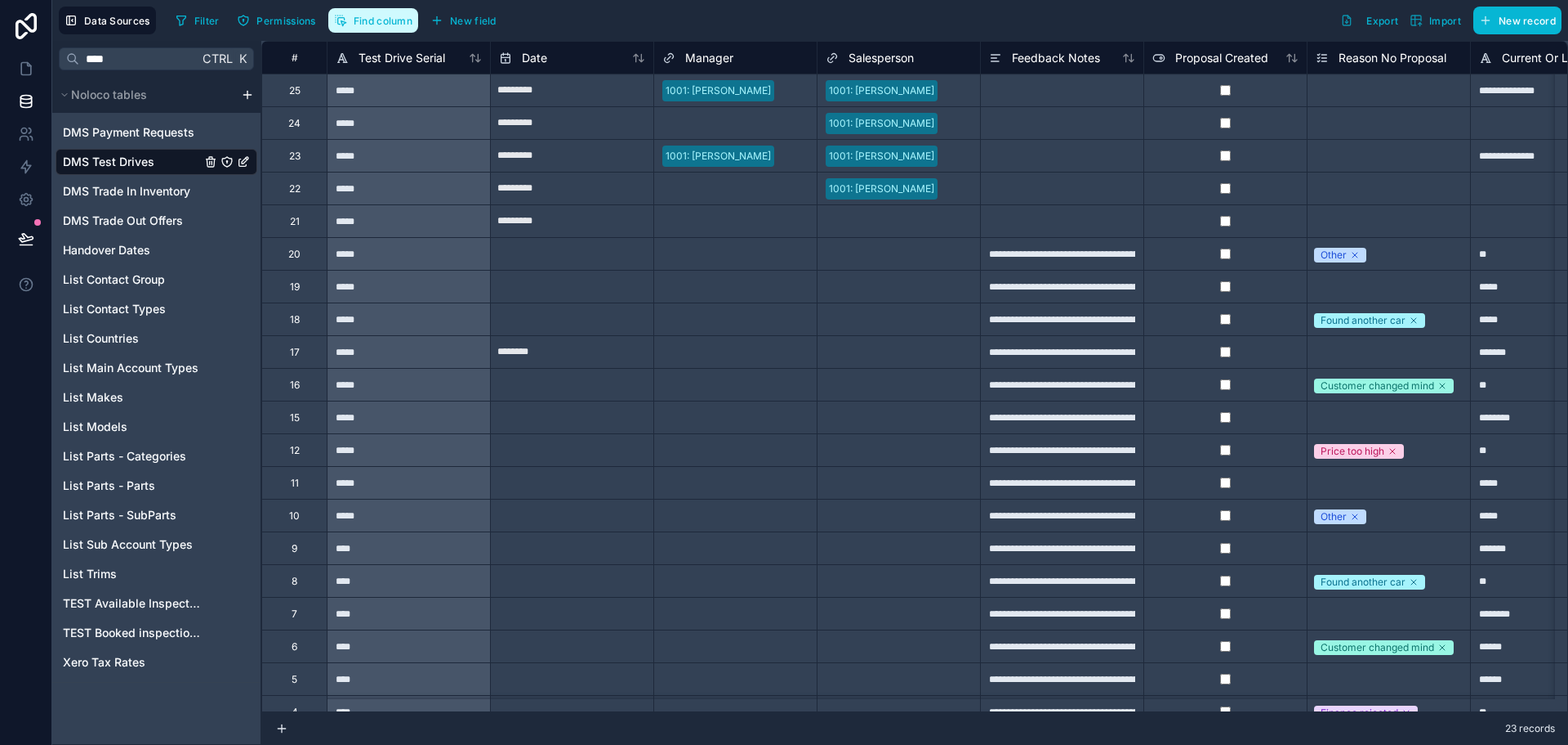
click at [388, 32] on div "Filter Permissions Find column New field" at bounding box center [339, 20] width 340 height 28
click at [389, 28] on button "Find column" at bounding box center [373, 21] width 90 height 25
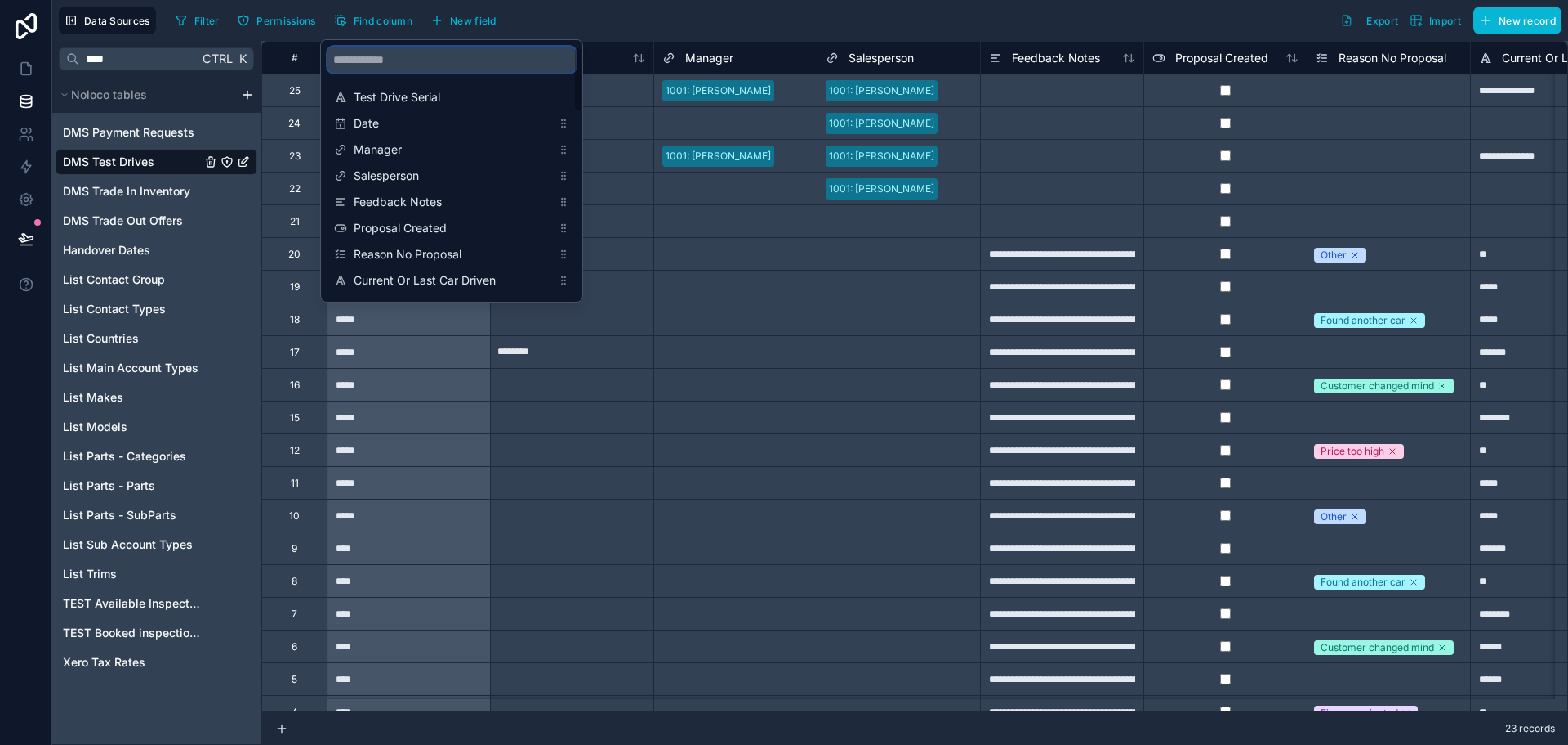
click at [468, 53] on input "scrollable content" at bounding box center [451, 60] width 249 height 26
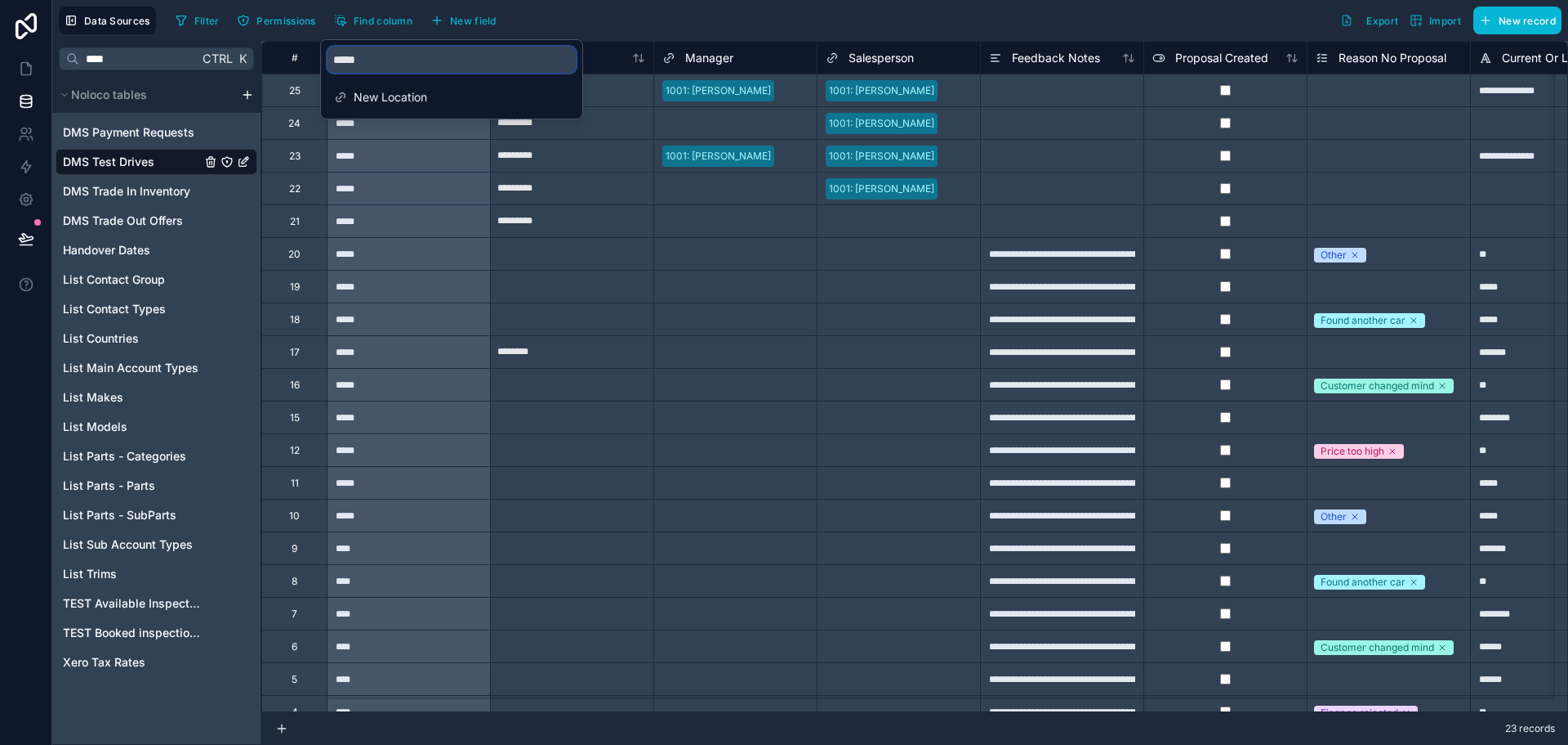
type input "*****"
click at [472, 84] on div "New Location" at bounding box center [452, 99] width 261 height 39
click at [480, 91] on span "New Location" at bounding box center [453, 97] width 198 height 16
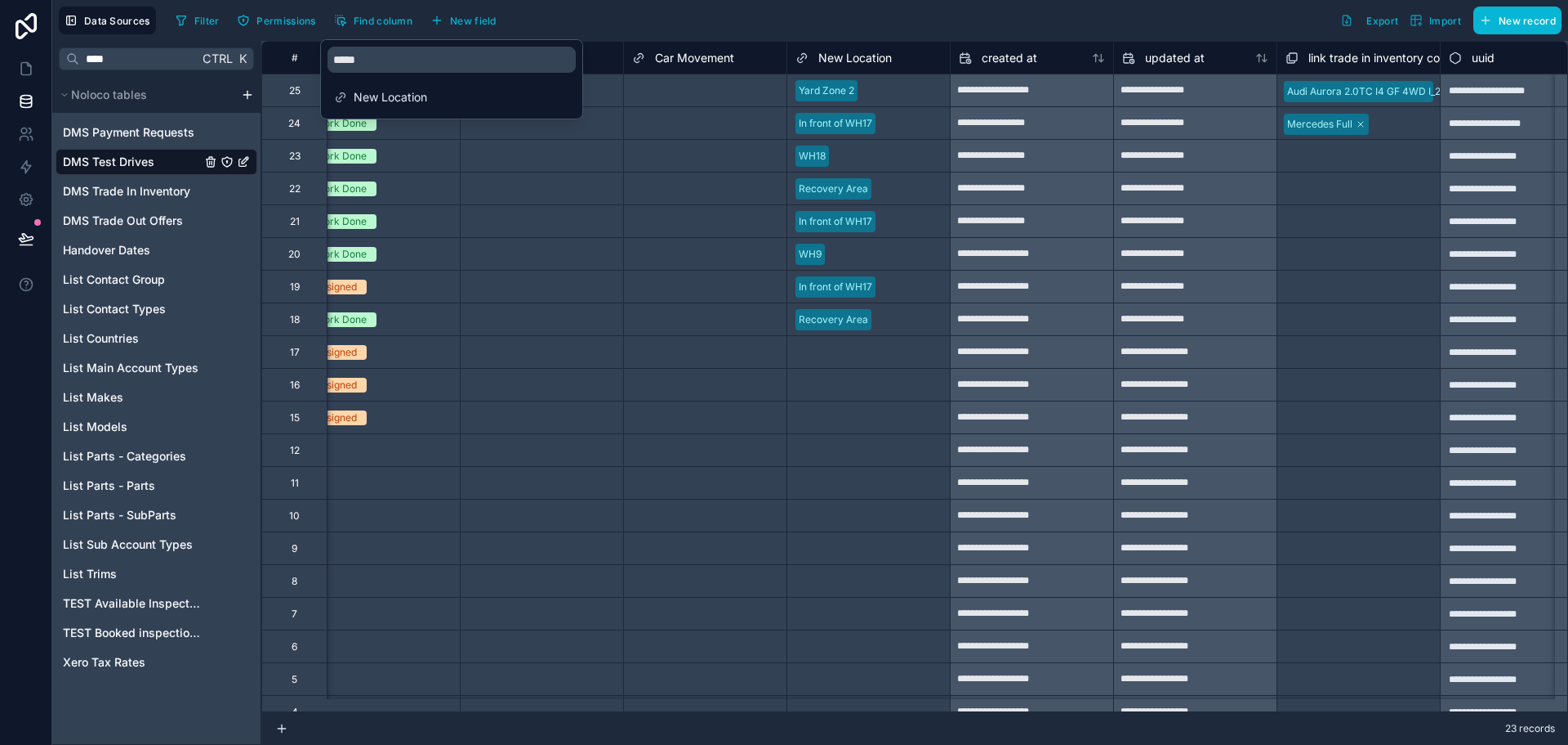
scroll to position [0, 4653]
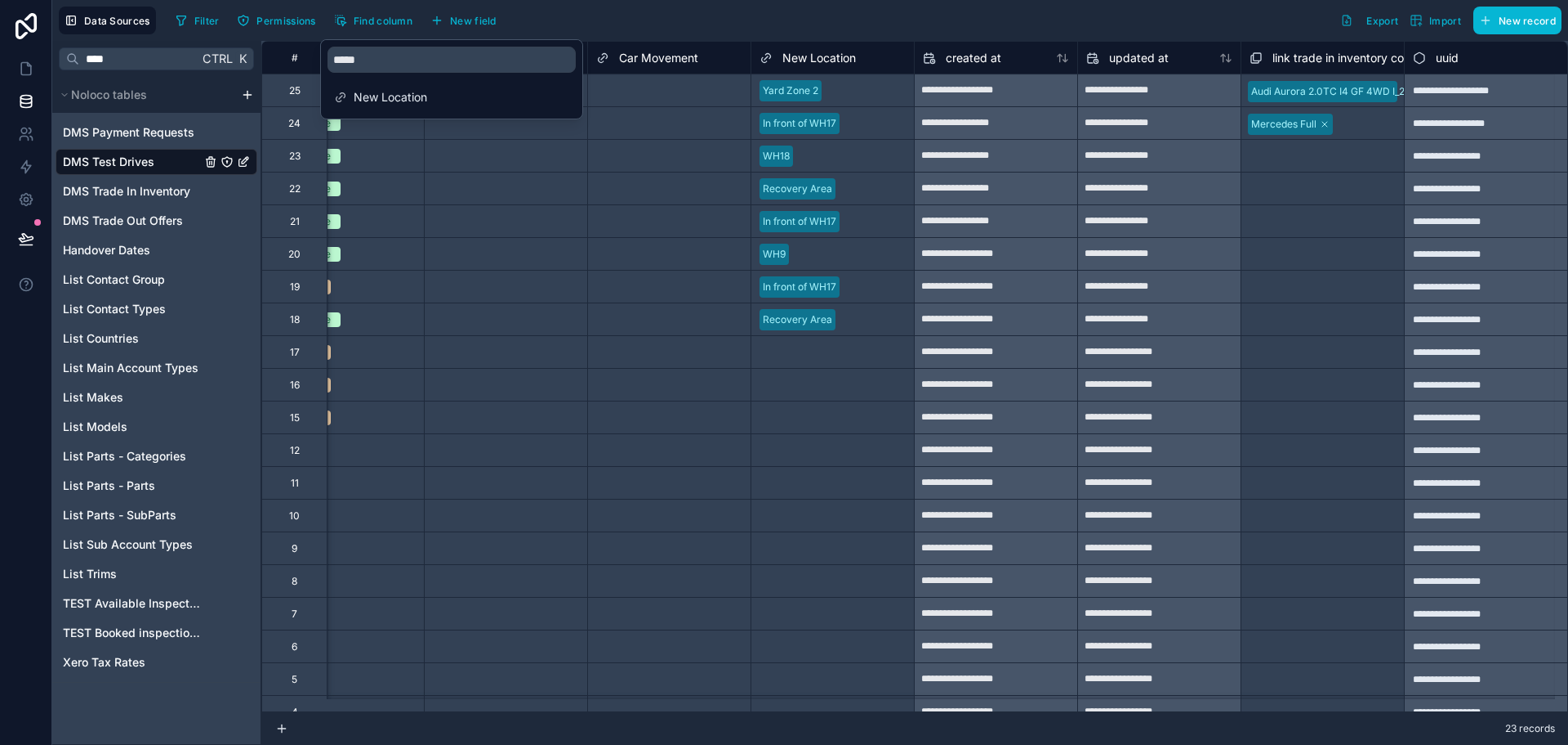
click at [808, 64] on span "New Location" at bounding box center [820, 58] width 74 height 16
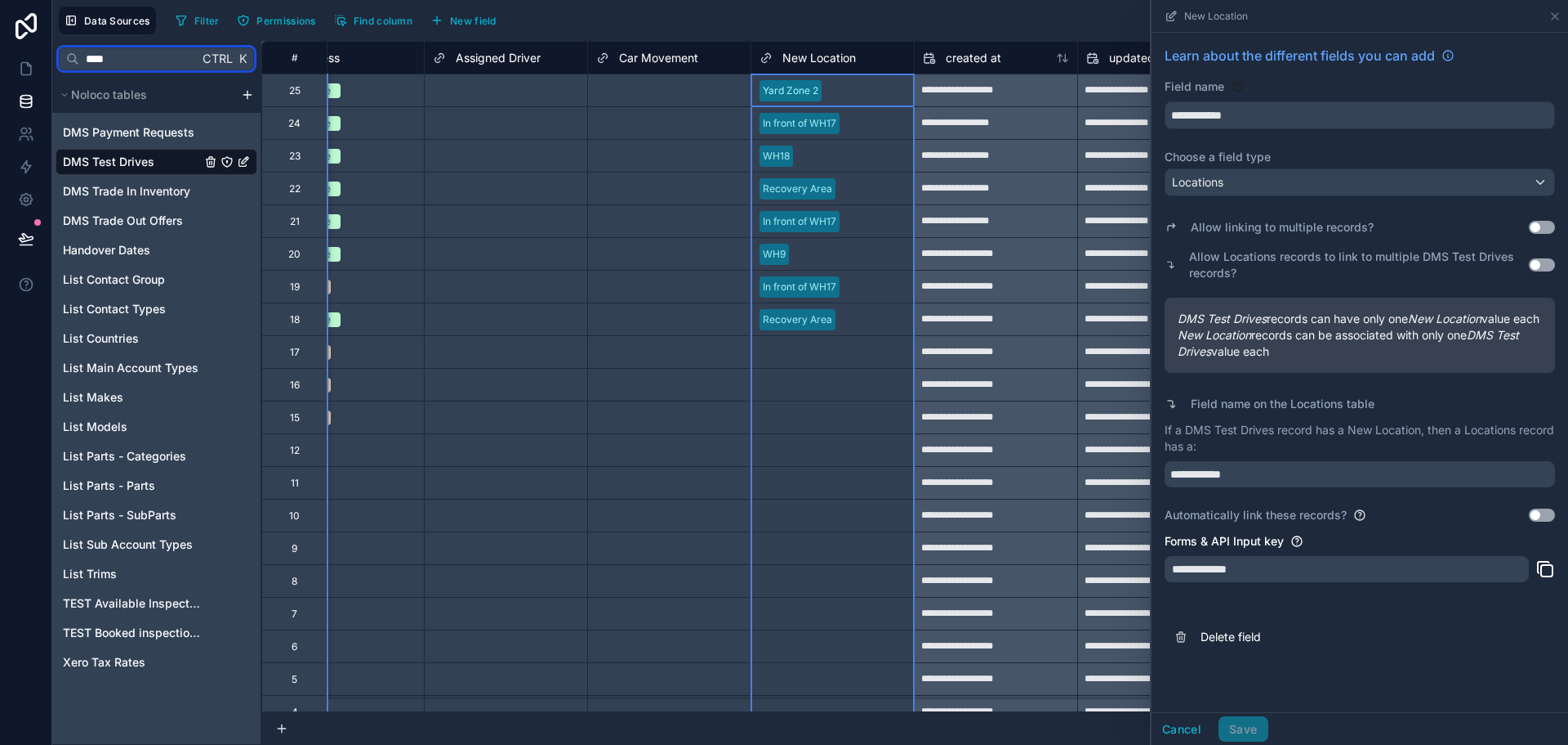
click at [147, 63] on input "****" at bounding box center [139, 59] width 119 height 30
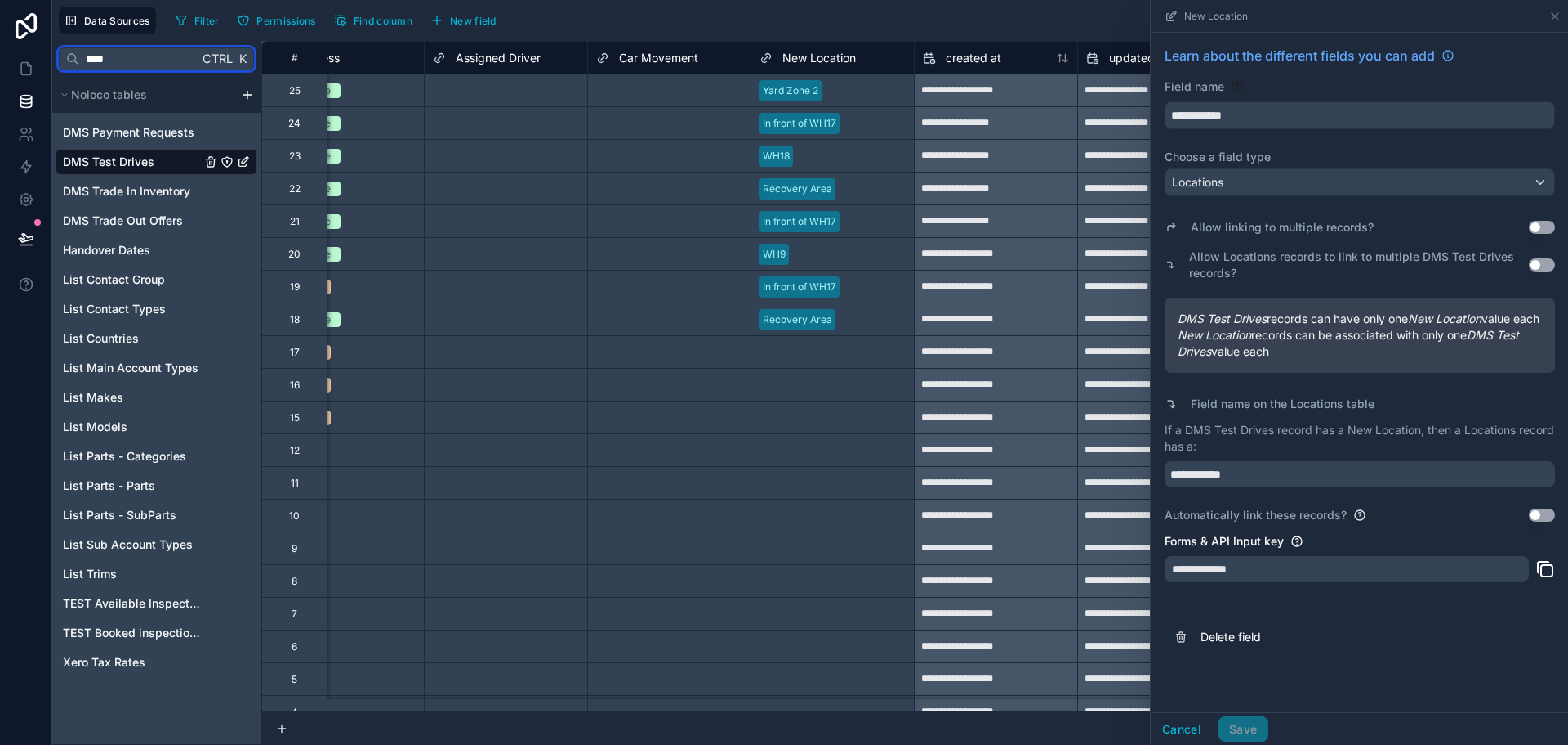
click at [147, 63] on input "****" at bounding box center [139, 59] width 119 height 30
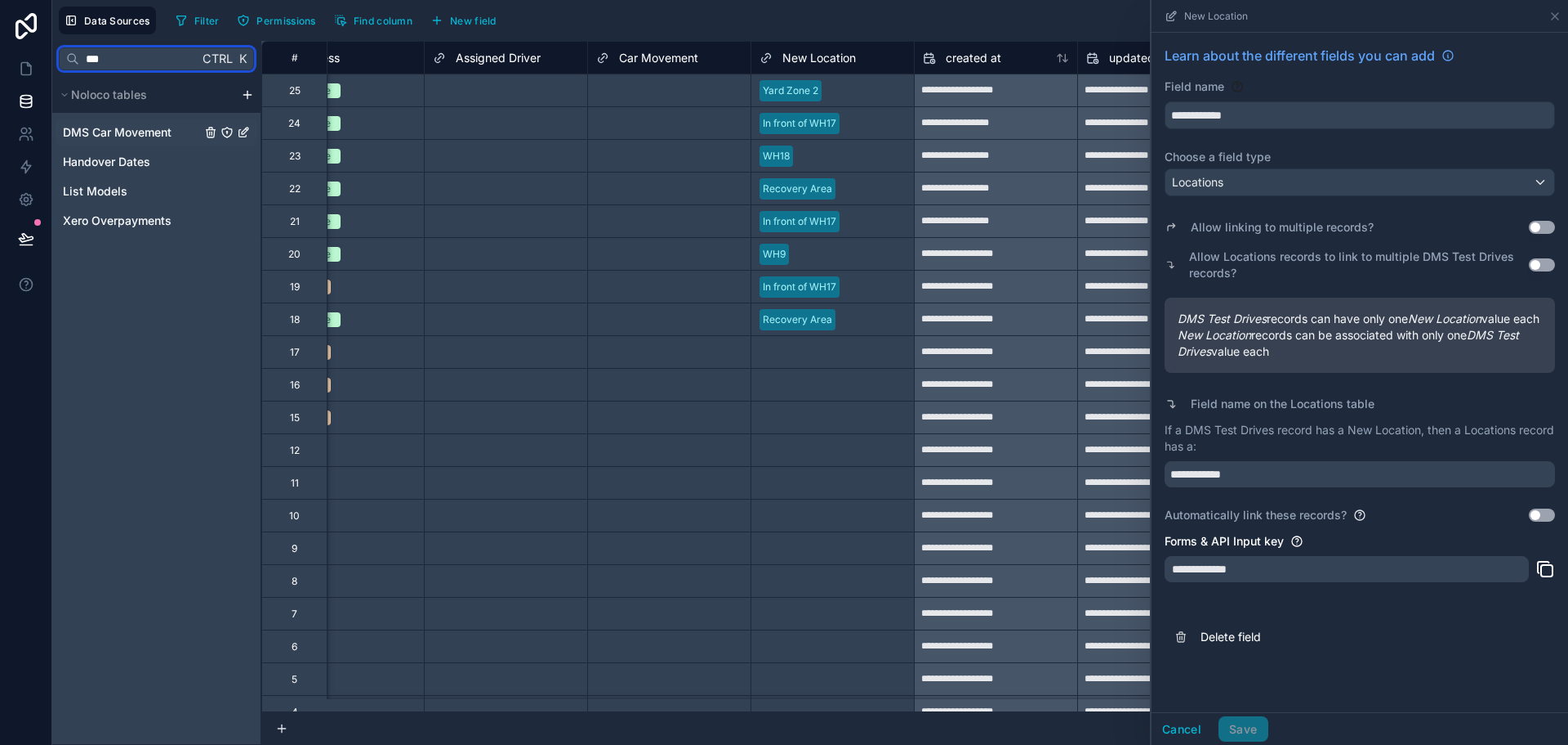
type input "***"
click at [121, 134] on span "DMS Car Movement" at bounding box center [117, 132] width 108 height 16
